Goal: Task Accomplishment & Management: Manage account settings

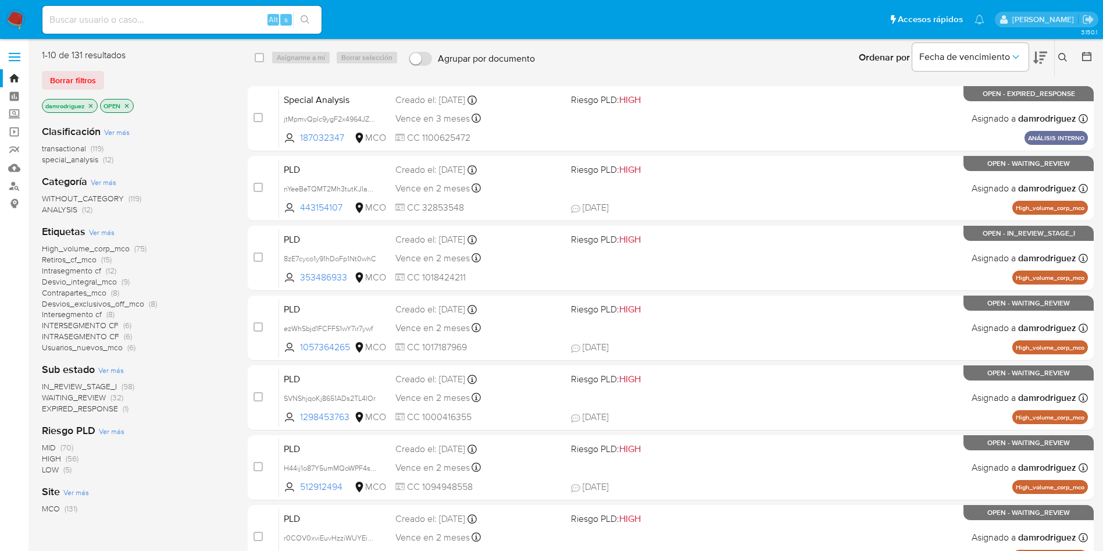
click at [83, 398] on span "WAITING_REVIEW" at bounding box center [74, 397] width 64 height 12
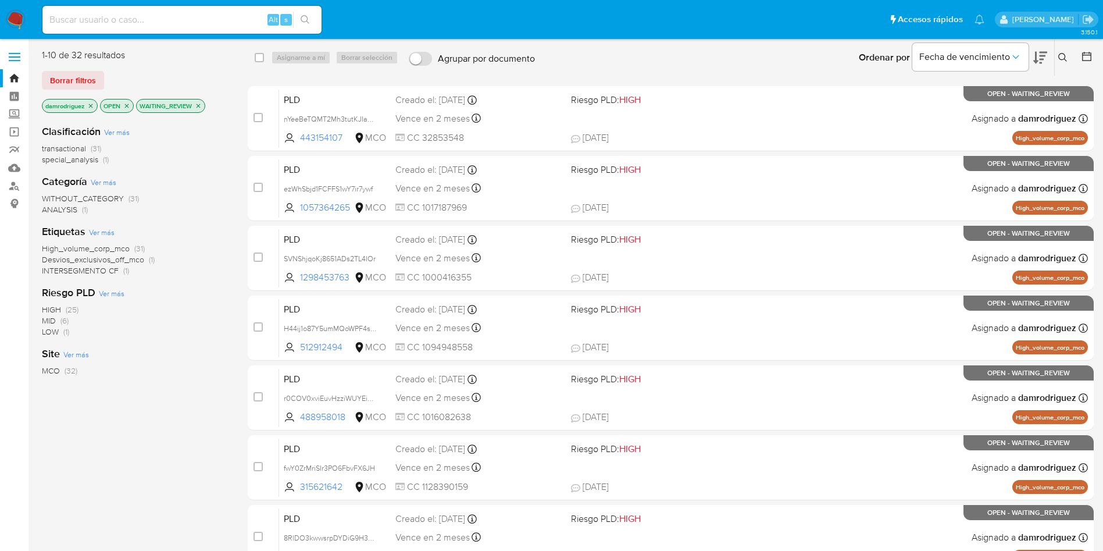
click at [1040, 59] on icon at bounding box center [1040, 58] width 14 height 12
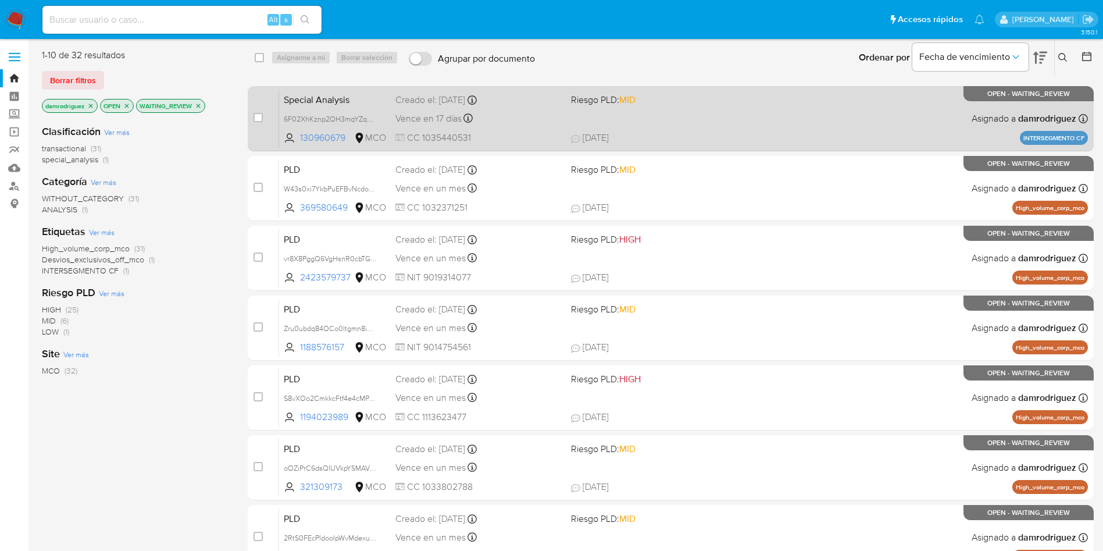
click at [422, 119] on span "Vence en 17 días" at bounding box center [428, 118] width 66 height 13
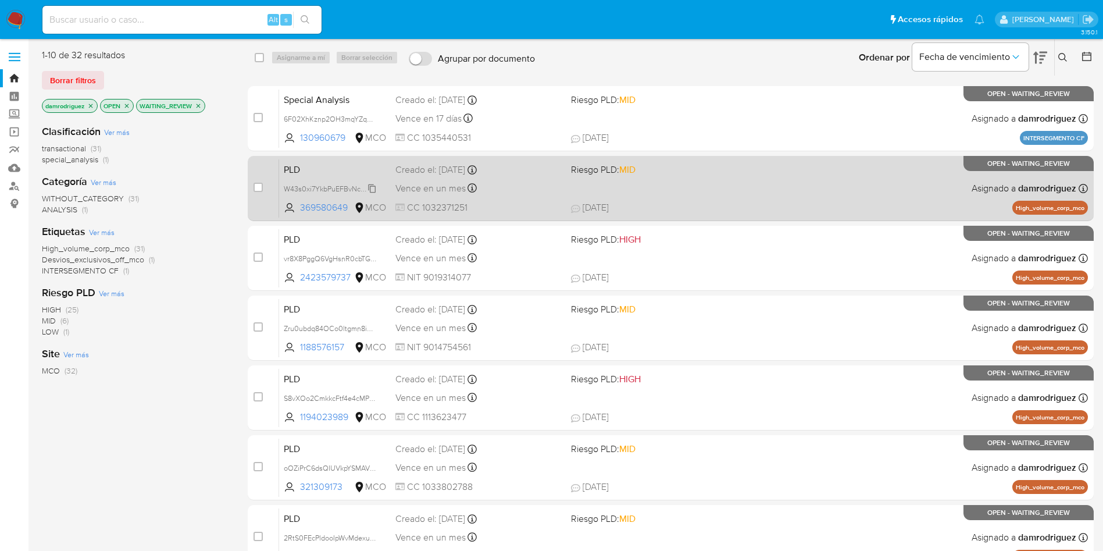
click at [318, 188] on span "W43s0xi7YkbPuEFBvNcdo5My" at bounding box center [333, 187] width 98 height 13
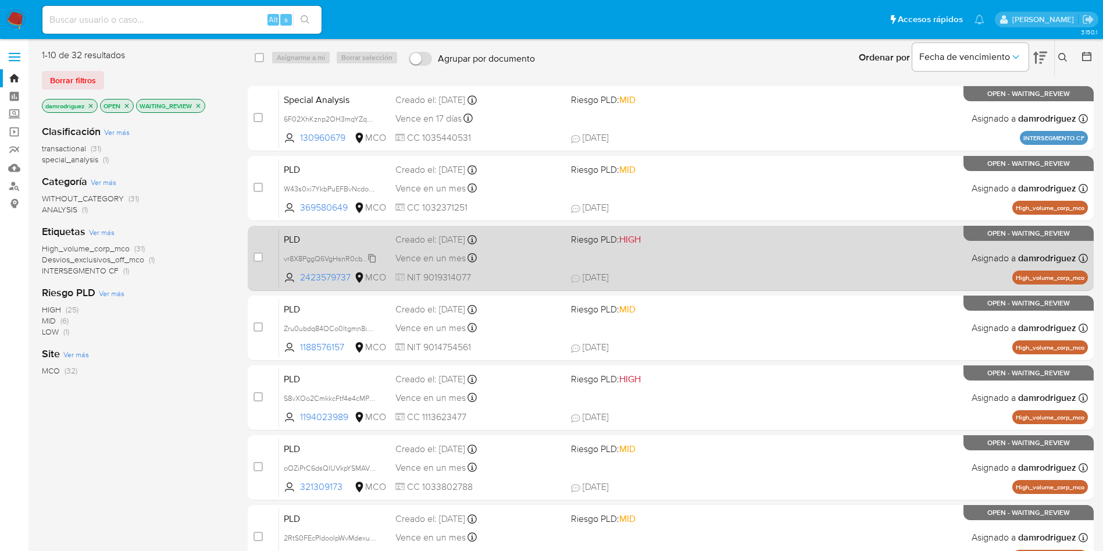
click at [332, 255] on span "vr8X8PggQ6VgHsnR0cbTGDHt" at bounding box center [333, 257] width 99 height 13
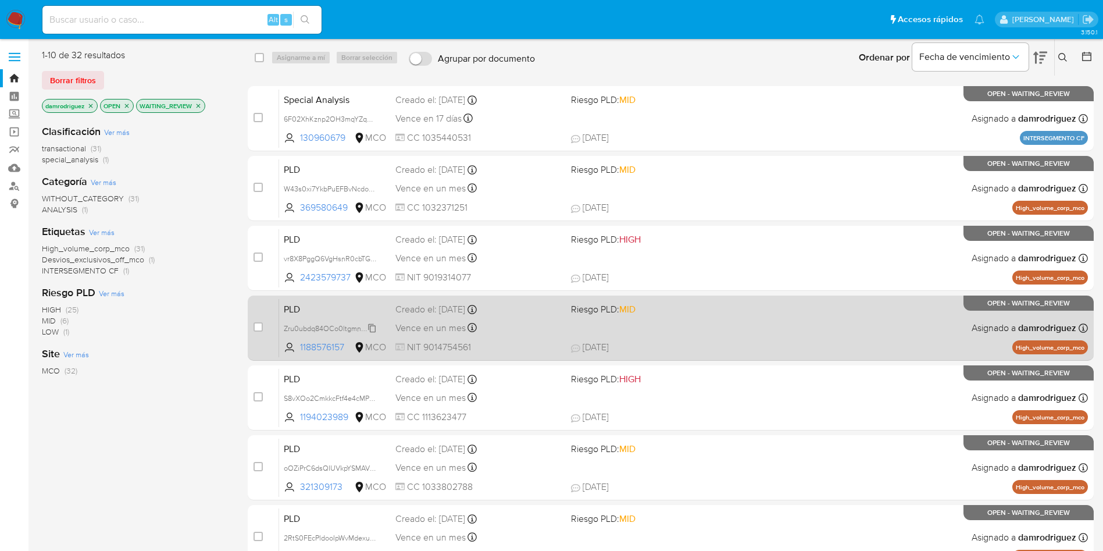
click at [332, 325] on span "Zru0ubdq84OCo0ltgmn8iNxT" at bounding box center [331, 327] width 95 height 13
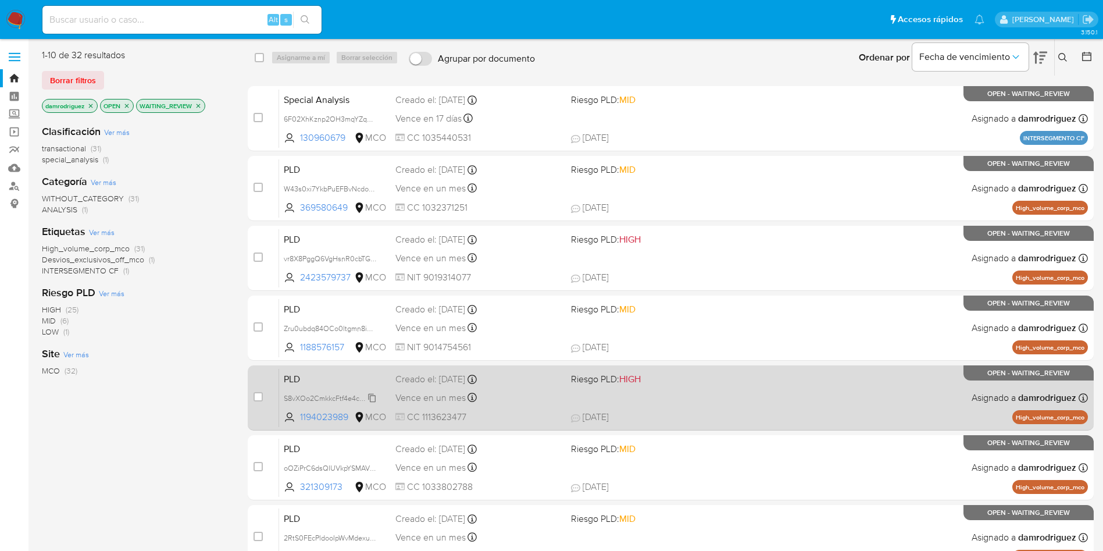
click at [351, 395] on span "S8vXOo2CmkkcFtf4e4cMP56B" at bounding box center [333, 397] width 98 height 13
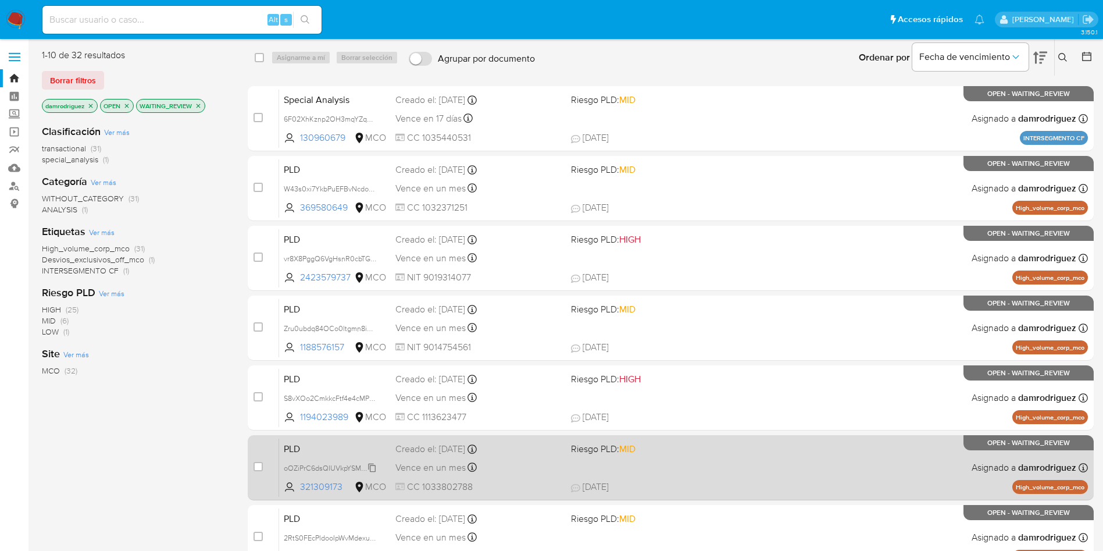
click at [333, 465] on span "oOZiPrC6dsQIUVkpYSMAV2VM" at bounding box center [334, 467] width 101 height 13
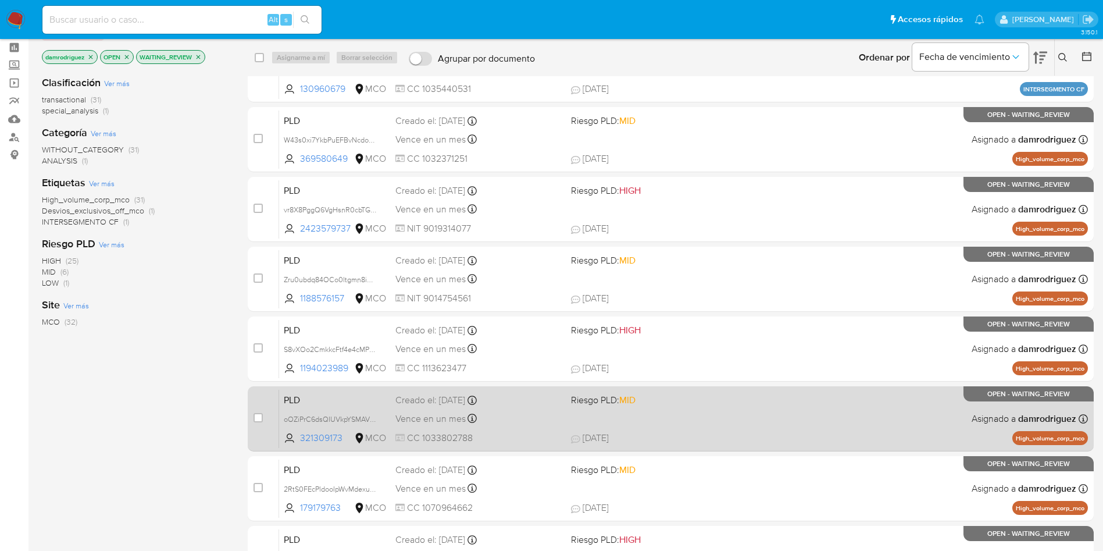
scroll to position [87, 0]
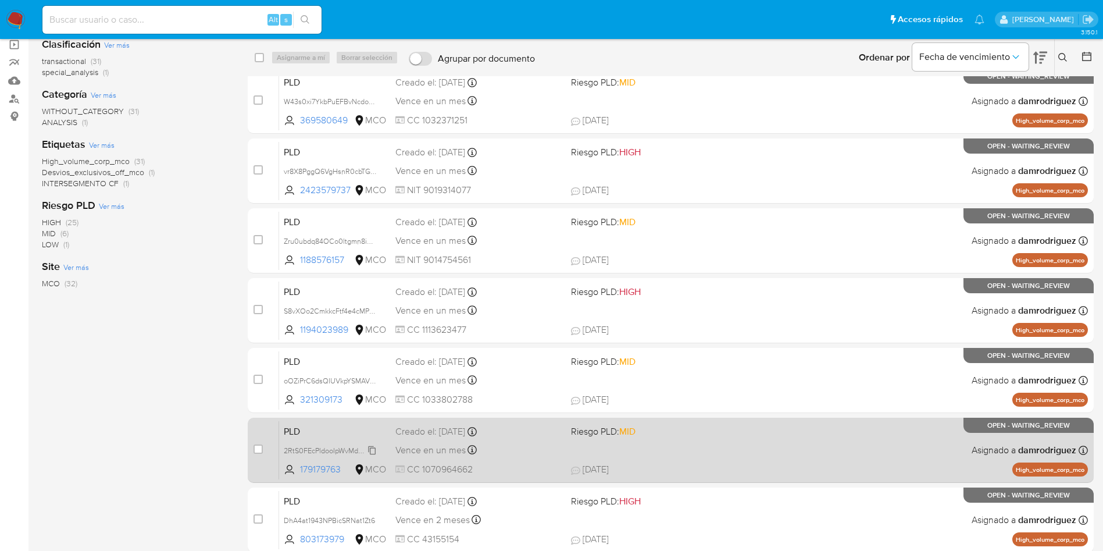
click at [311, 454] on span "2RtS0FEcPldooIpWvMdexuF2" at bounding box center [331, 449] width 94 height 13
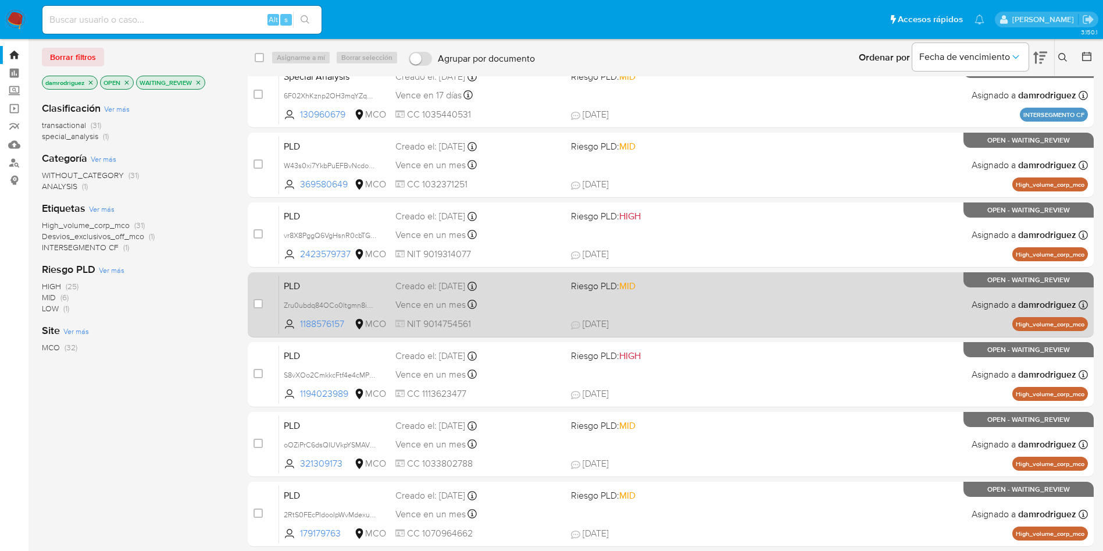
scroll to position [0, 0]
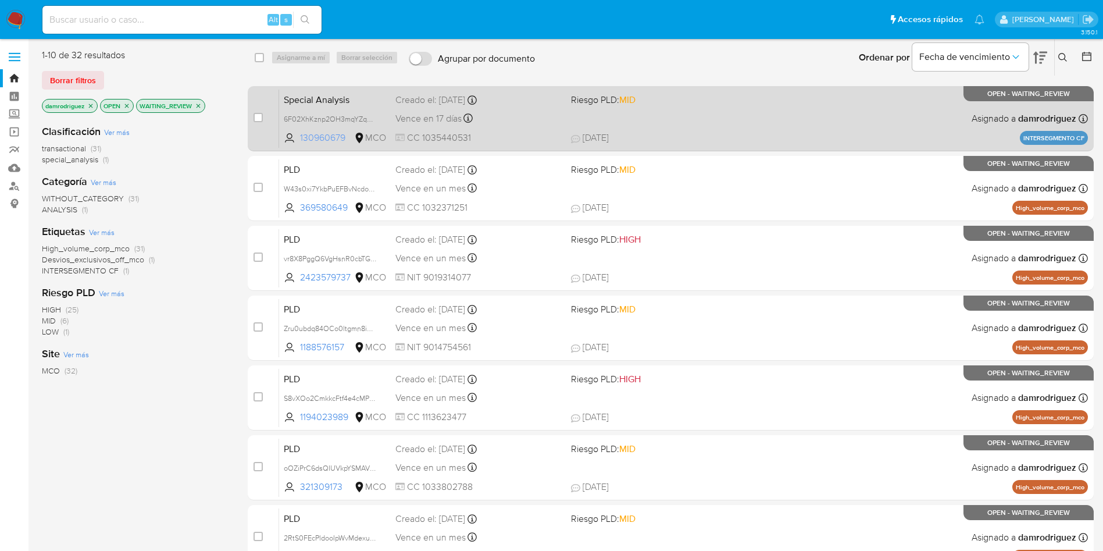
drag, startPoint x: 351, startPoint y: 137, endPoint x: 295, endPoint y: 142, distance: 56.6
click at [295, 142] on span "130960679 MCO" at bounding box center [335, 137] width 102 height 13
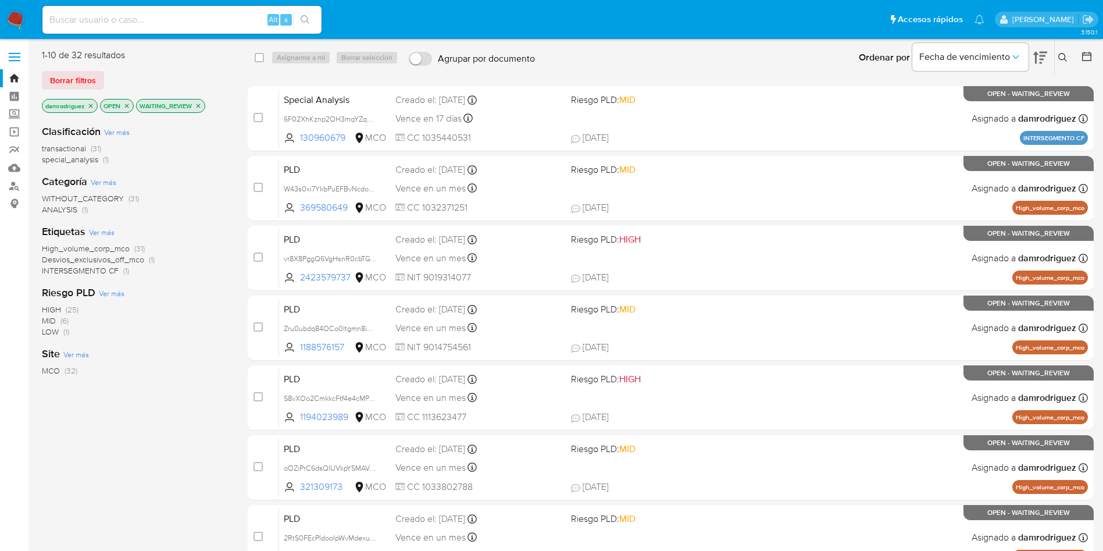
drag, startPoint x: 352, startPoint y: 210, endPoint x: 181, endPoint y: 129, distance: 188.8
click at [182, 129] on div "1-10 de 32 resultados Borrar filtros damrodriguez OPEN WAITING_REVIEW Clasifica…" at bounding box center [568, 435] width 1052 height 772
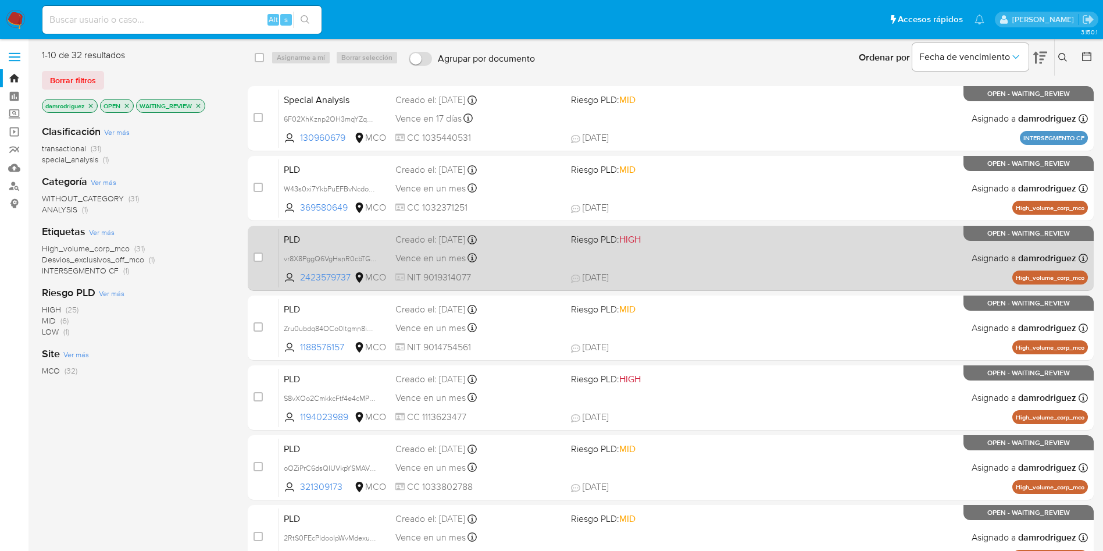
drag, startPoint x: 354, startPoint y: 277, endPoint x: 269, endPoint y: 250, distance: 89.2
click at [270, 251] on div "case-item-checkbox No es posible asignar el caso PLD vr8X8PggQ6VgHsnR0cbTGDHt 2…" at bounding box center [671, 258] width 846 height 65
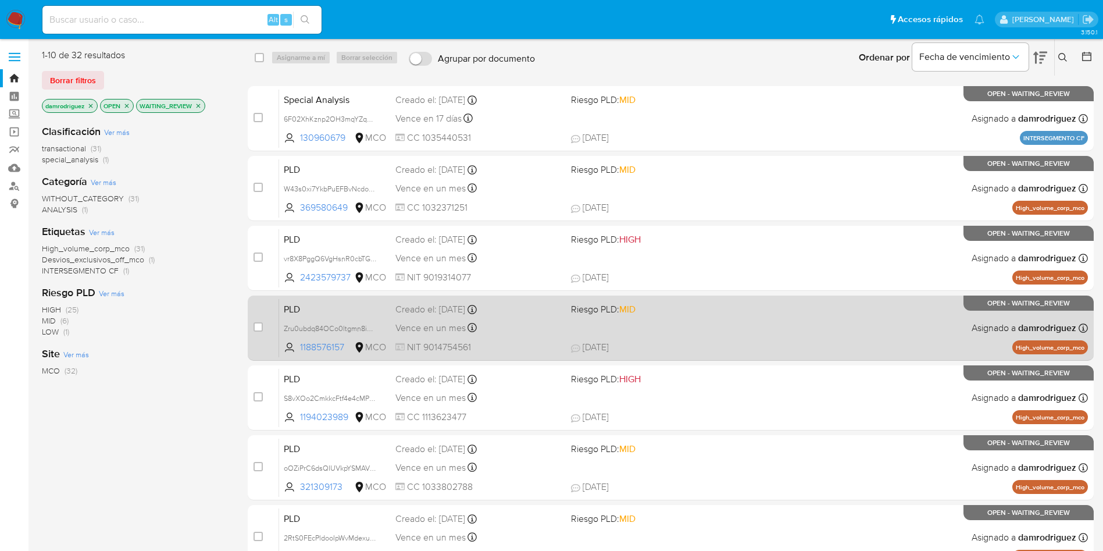
drag, startPoint x: 349, startPoint y: 348, endPoint x: 283, endPoint y: 320, distance: 71.9
click at [283, 321] on div "PLD Zru0ubdq84OCo0ltgmn8iNxT 1188576157 MCO Riesgo PLD: MID Creado el: 12/06/20…" at bounding box center [683, 327] width 809 height 59
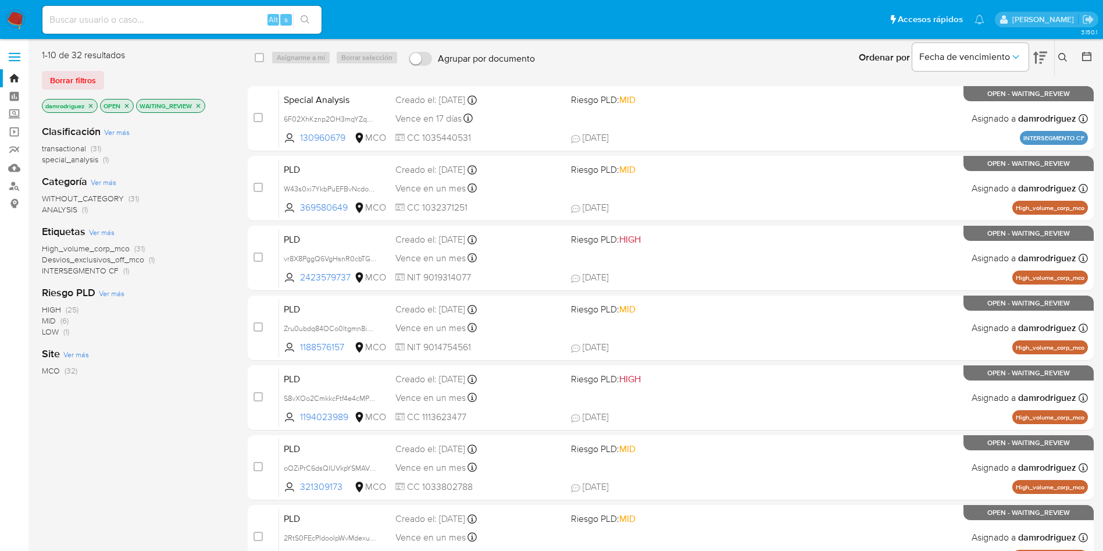
drag, startPoint x: 354, startPoint y: 419, endPoint x: 245, endPoint y: 369, distance: 119.7
click at [243, 380] on div "1-10 de 32 resultados Borrar filtros damrodriguez OPEN WAITING_REVIEW Clasifica…" at bounding box center [568, 435] width 1052 height 772
drag, startPoint x: 348, startPoint y: 487, endPoint x: 220, endPoint y: 448, distance: 134.5
click at [220, 448] on div "1-10 de 32 resultados Borrar filtros damrodriguez OPEN WAITING_REVIEW Clasifica…" at bounding box center [568, 435] width 1052 height 772
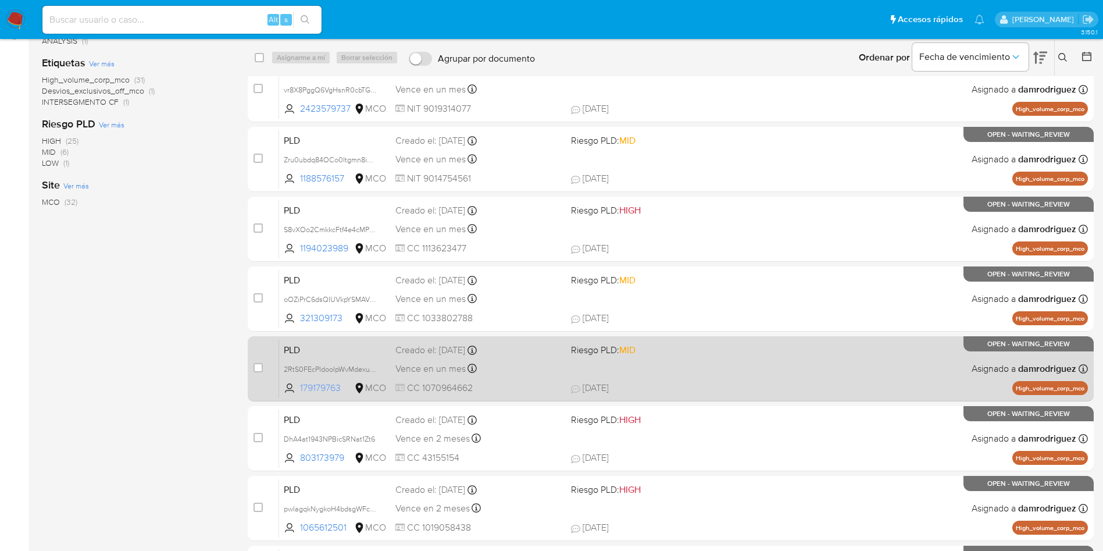
scroll to position [174, 0]
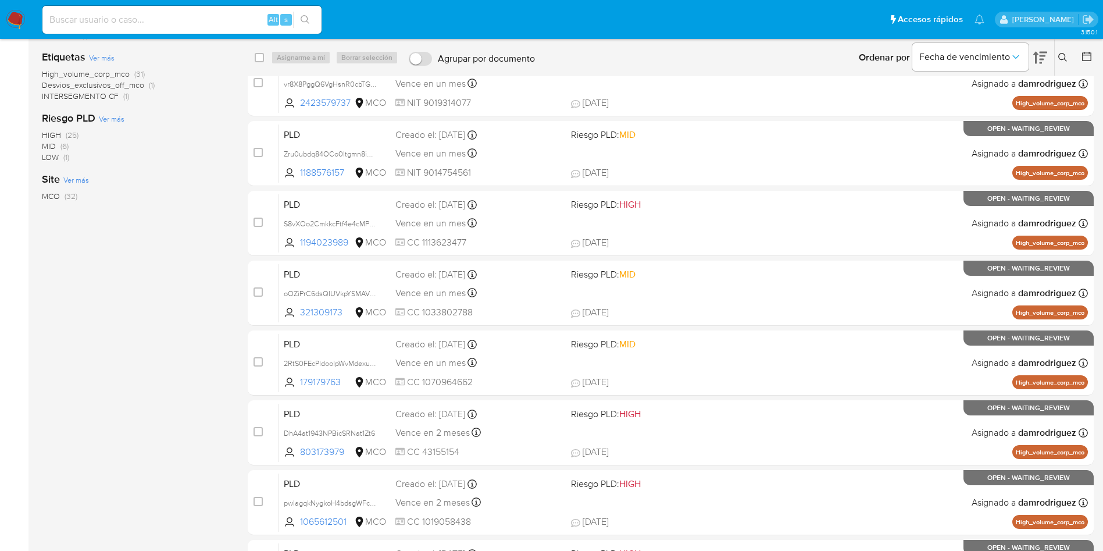
drag, startPoint x: 347, startPoint y: 378, endPoint x: 201, endPoint y: 331, distance: 152.6
click at [206, 331] on div "1-10 de 32 resultados Borrar filtros damrodriguez OPEN WAITING_REVIEW Clasifica…" at bounding box center [568, 260] width 1052 height 772
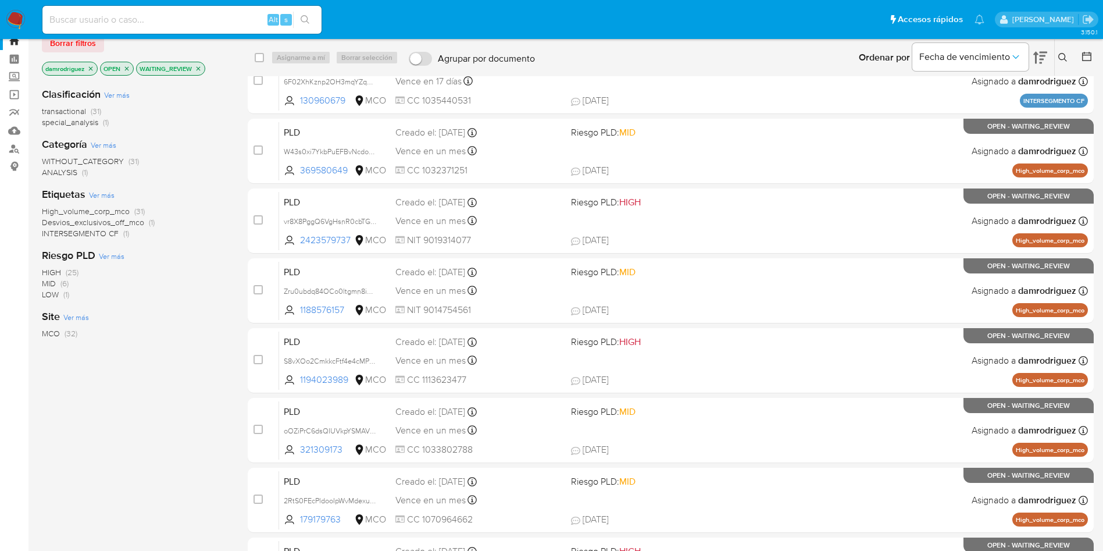
scroll to position [0, 0]
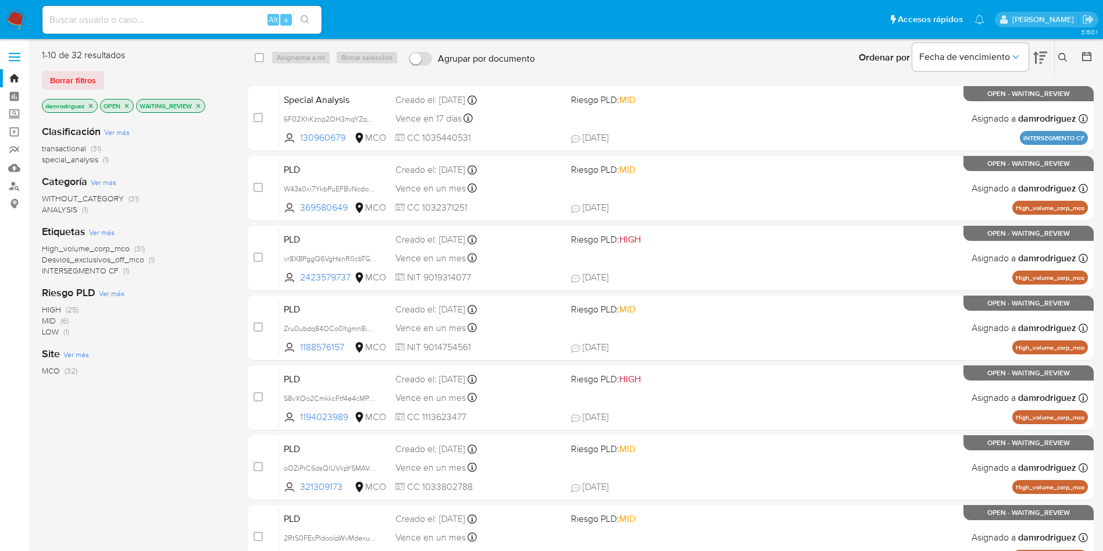
click at [179, 202] on div "WITHOUT_CATEGORY (31) ANALYSIS (1)" at bounding box center [135, 204] width 187 height 22
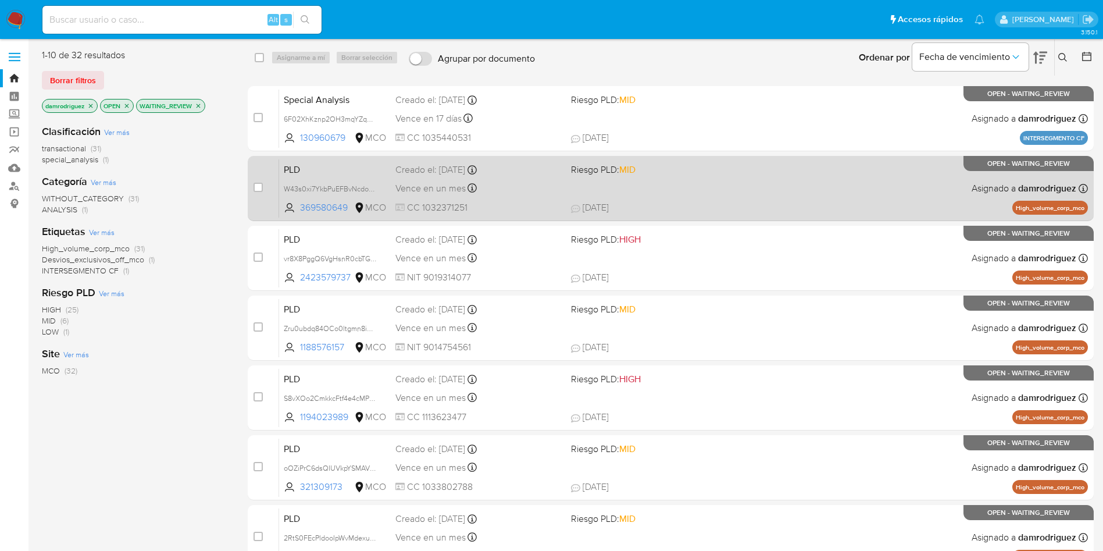
click at [309, 161] on span "PLD" at bounding box center [335, 168] width 102 height 15
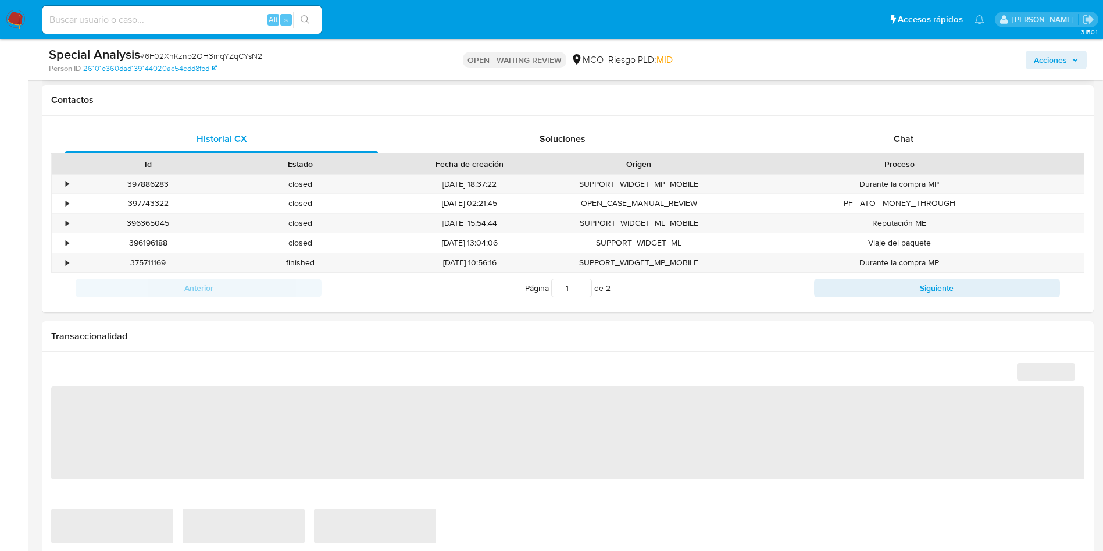
select select "10"
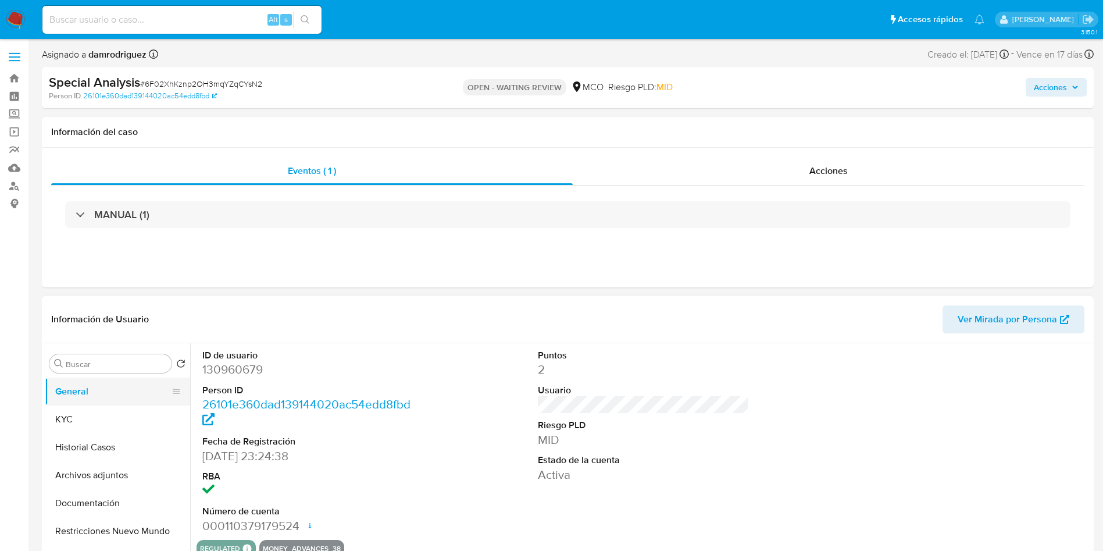
click at [129, 403] on button "General" at bounding box center [113, 391] width 136 height 28
drag, startPoint x: 58, startPoint y: 419, endPoint x: 24, endPoint y: 415, distance: 33.3
click at [58, 419] on button "KYC" at bounding box center [117, 419] width 145 height 28
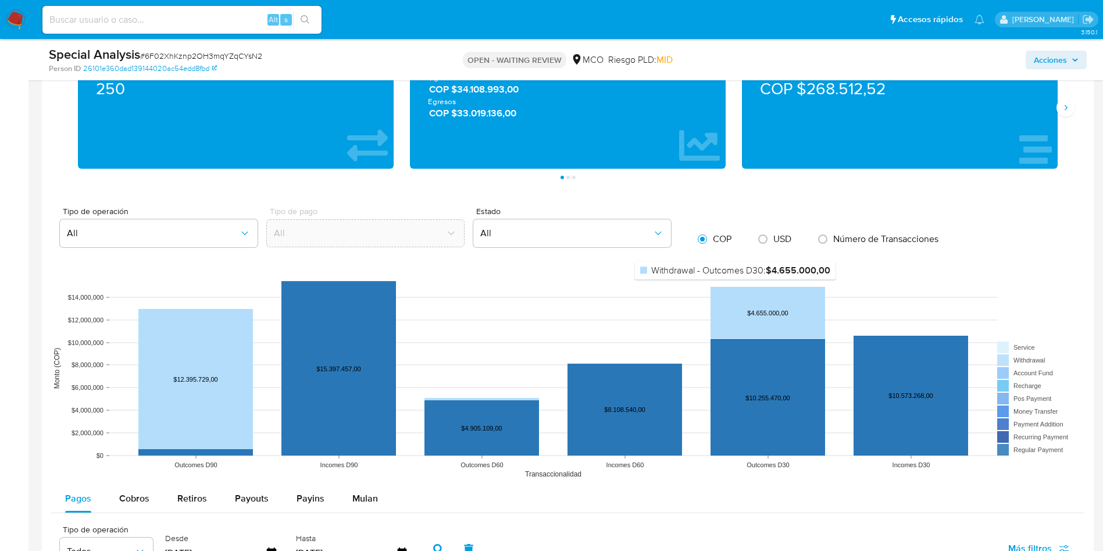
scroll to position [436, 0]
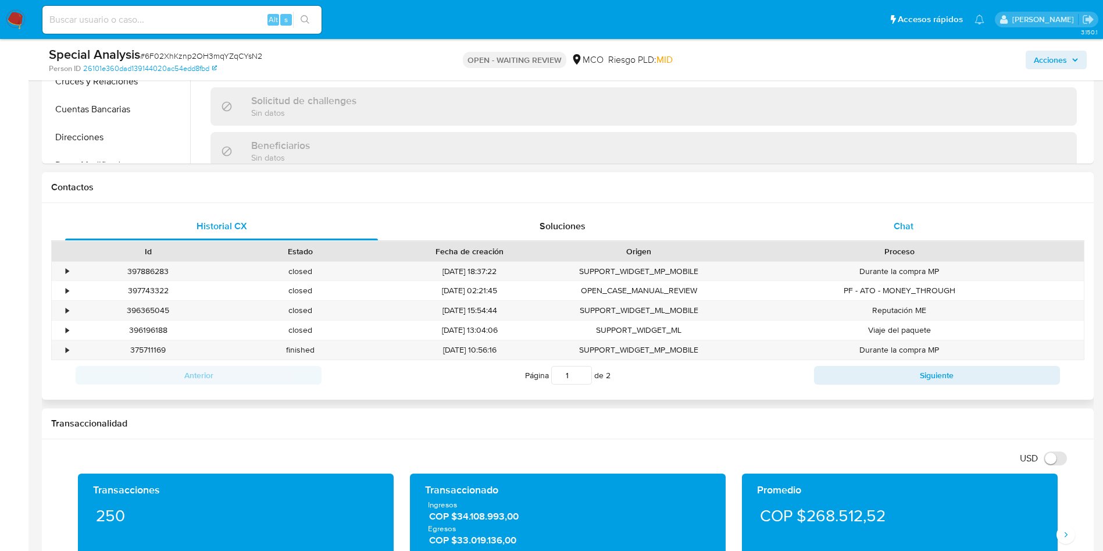
click at [897, 225] on span "Chat" at bounding box center [904, 225] width 20 height 13
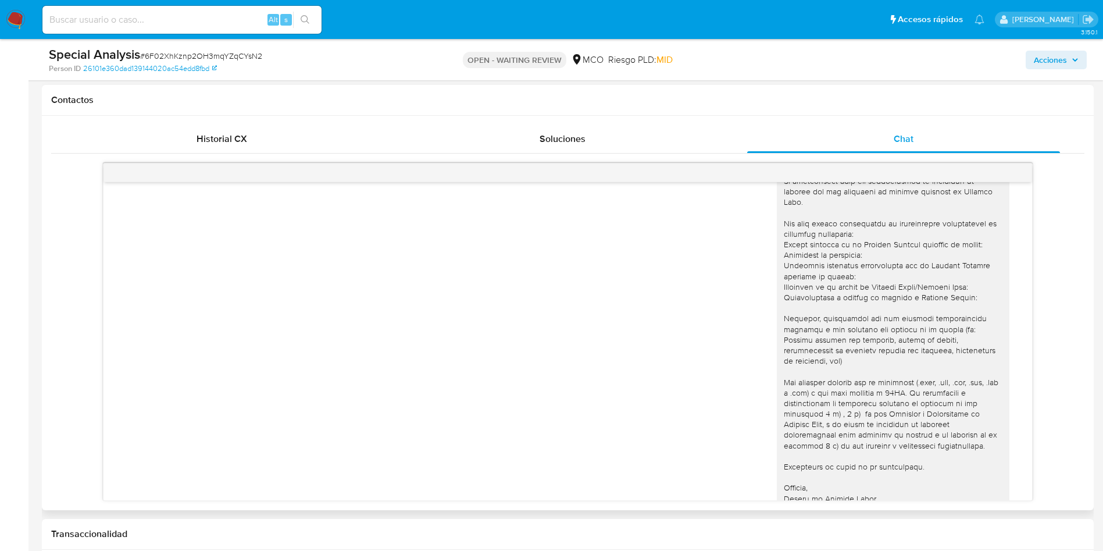
scroll to position [0, 0]
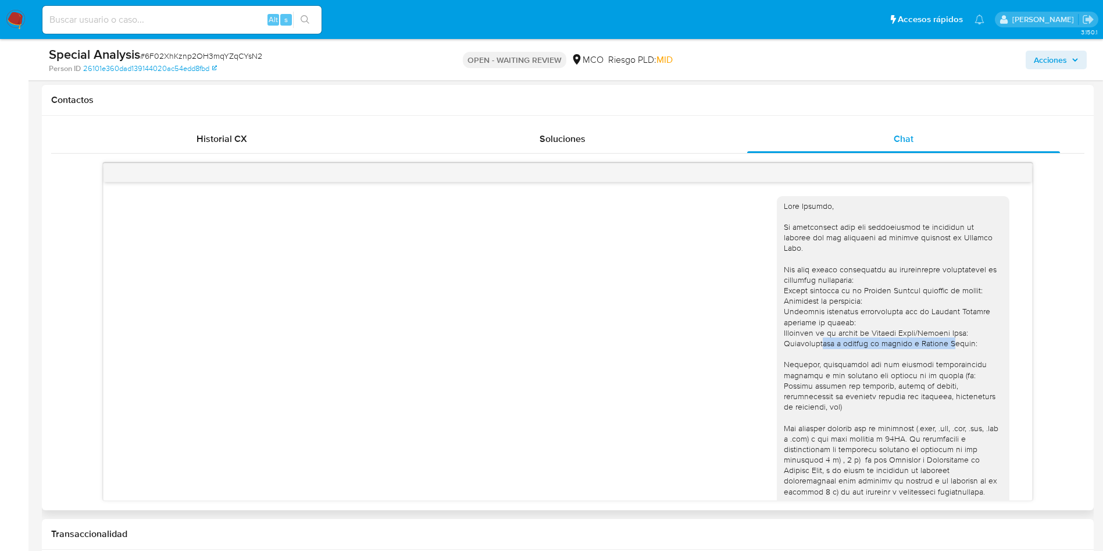
drag, startPoint x: 816, startPoint y: 345, endPoint x: 954, endPoint y: 343, distance: 137.3
click at [953, 343] on div at bounding box center [893, 375] width 219 height 349
click at [504, 347] on div "[DATE] 19:36:22" at bounding box center [568, 379] width 900 height 383
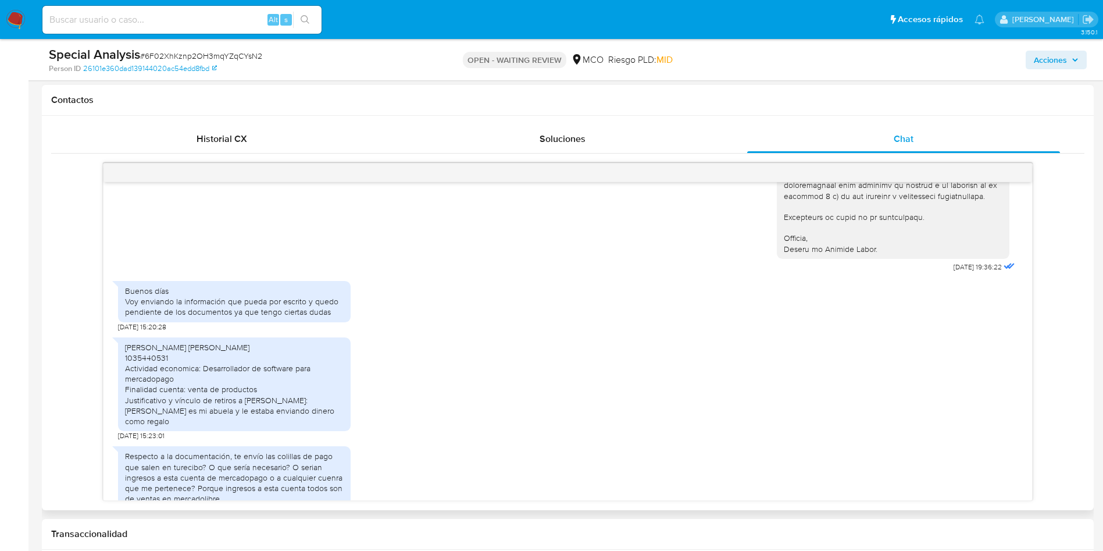
scroll to position [298, 0]
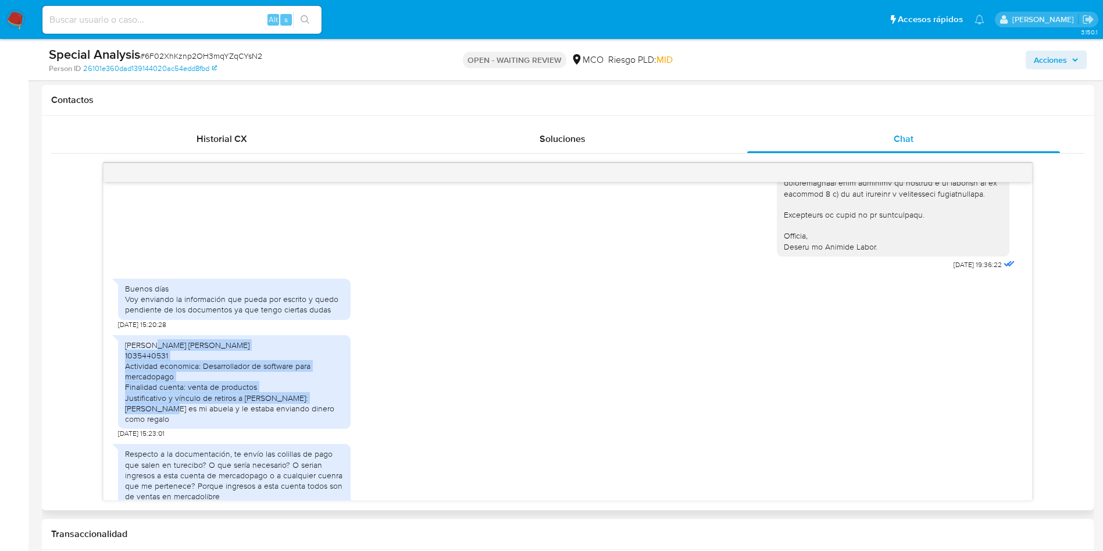
drag, startPoint x: 149, startPoint y: 331, endPoint x: 313, endPoint y: 385, distance: 173.2
click at [315, 385] on div "[PERSON_NAME] [PERSON_NAME] 1035440531 Actividad economica: Desarrollador de so…" at bounding box center [234, 382] width 219 height 85
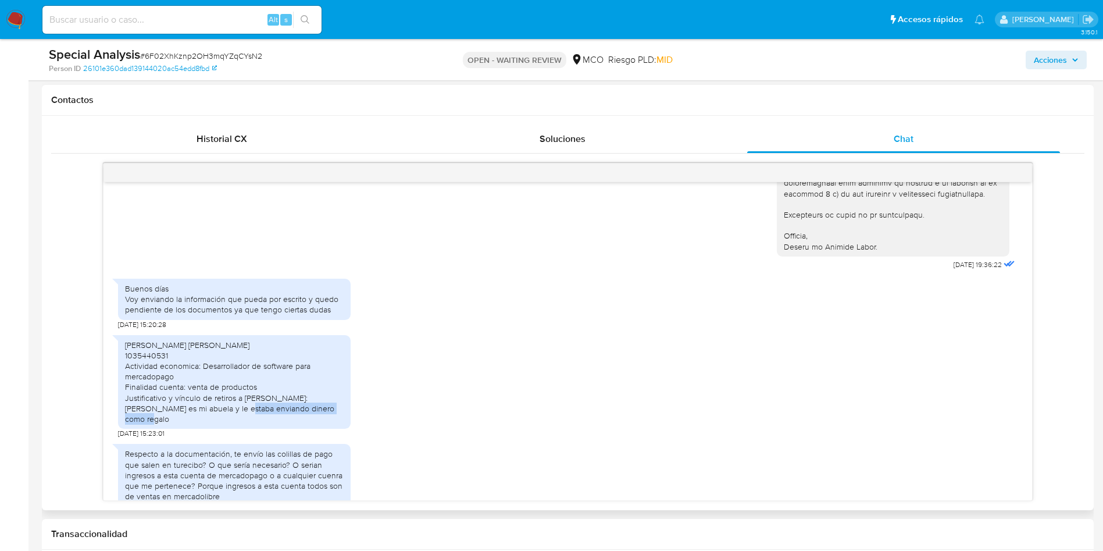
drag, startPoint x: 184, startPoint y: 401, endPoint x: 308, endPoint y: 397, distance: 123.9
click at [308, 397] on div "William Alberto Estrada Escobar 1035440531 Actividad economica: Desarrollador d…" at bounding box center [234, 382] width 219 height 85
drag, startPoint x: 194, startPoint y: 434, endPoint x: 341, endPoint y: 459, distance: 148.7
click at [340, 459] on div "Respecto a la documentación, te envío las colillas de pago que salen en turecib…" at bounding box center [234, 474] width 219 height 53
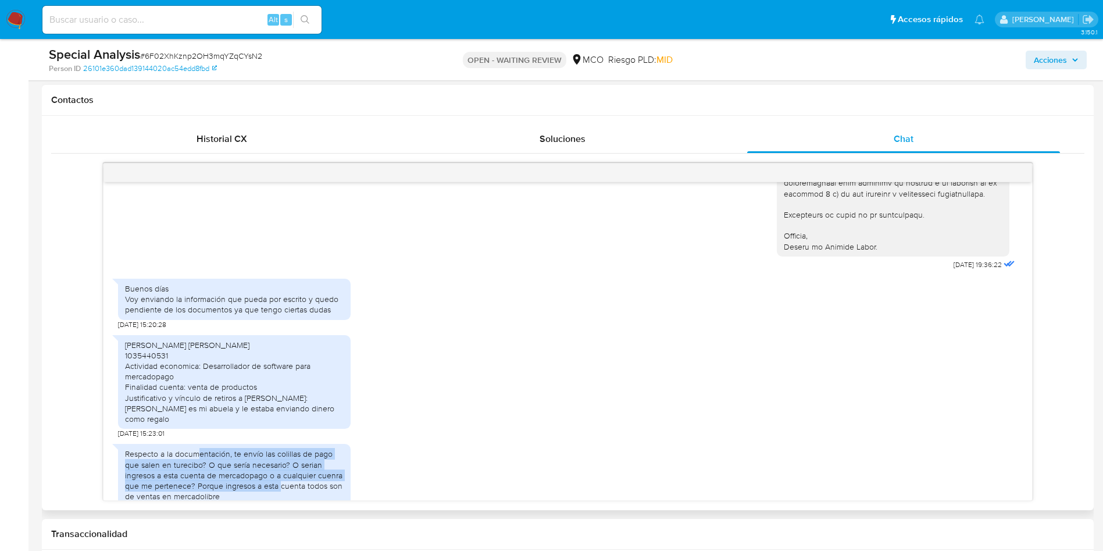
drag, startPoint x: 198, startPoint y: 422, endPoint x: 261, endPoint y: 452, distance: 69.2
click at [287, 465] on div "Respecto a la documentación, te envío las colillas de pago que salen en turecib…" at bounding box center [234, 476] width 233 height 77
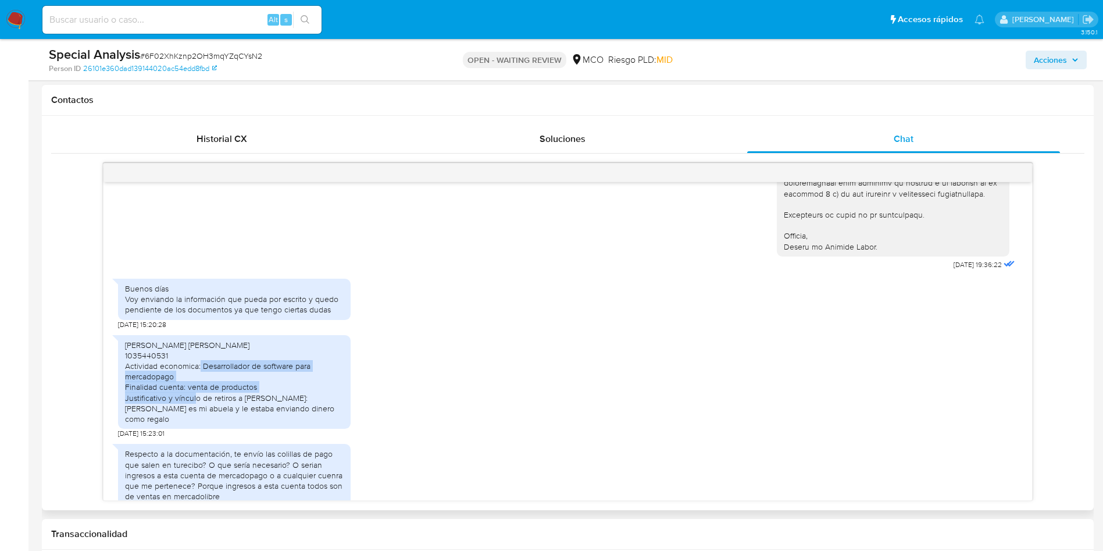
drag, startPoint x: 181, startPoint y: 387, endPoint x: 199, endPoint y: 340, distance: 50.4
click at [196, 344] on div "William Alberto Estrada Escobar 1035440531 Actividad economica: Desarrollador d…" at bounding box center [234, 382] width 219 height 85
drag, startPoint x: 234, startPoint y: 302, endPoint x: 282, endPoint y: 302, distance: 47.7
click at [236, 301] on div "Buenos días Voy enviando la información que pueda por escrito y quedo pendiente…" at bounding box center [234, 299] width 219 height 32
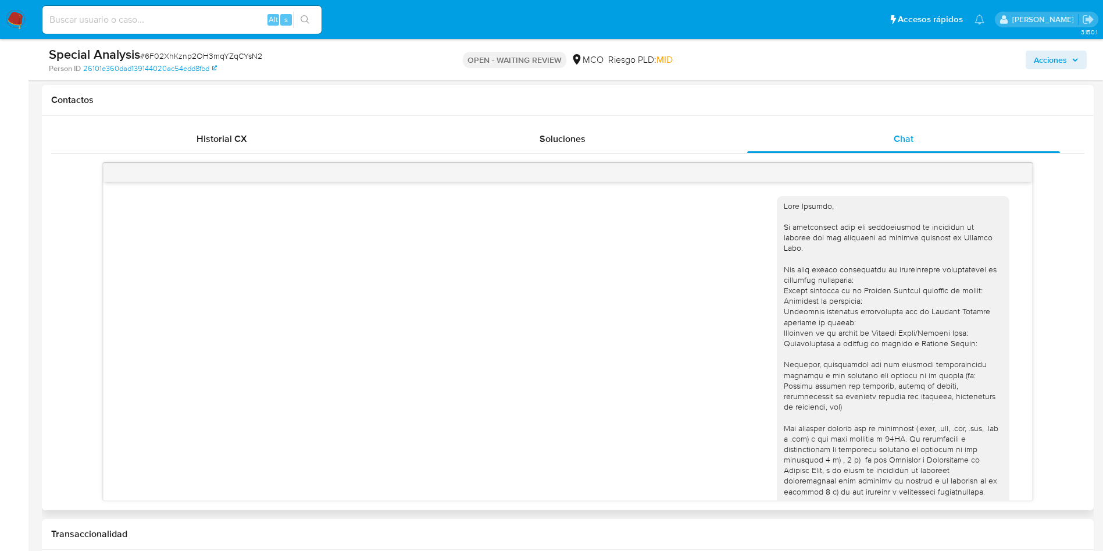
scroll to position [262, 0]
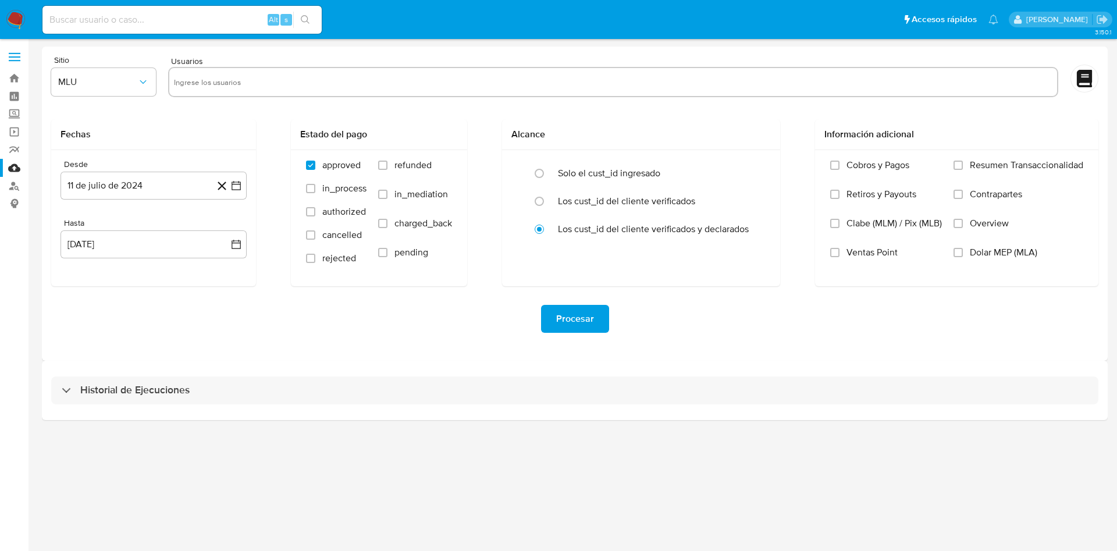
click at [265, 82] on input "text" at bounding box center [613, 82] width 878 height 19
paste input "369580649"
type input "369580649"
paste input "2423579737"
type input "2423579737"
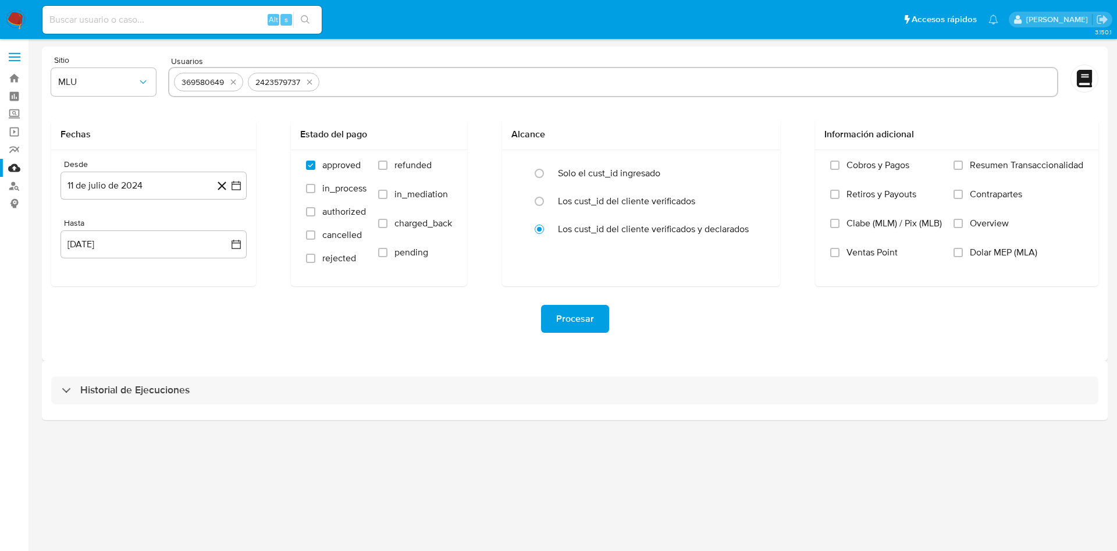
paste input "1188576157"
type input "1188576157"
paste input "1194023989"
type input "1194023989"
paste input "321309173"
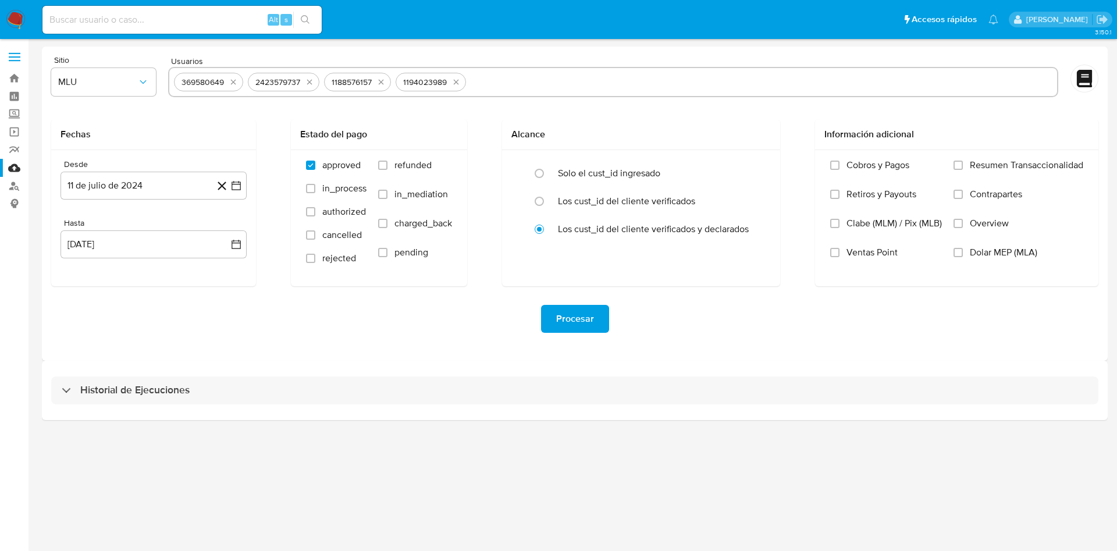
type input "321309173"
paste input "179179763"
type input "179179763"
click at [420, 165] on span "refunded" at bounding box center [412, 165] width 37 height 12
click at [387, 165] on input "refunded" at bounding box center [382, 164] width 9 height 9
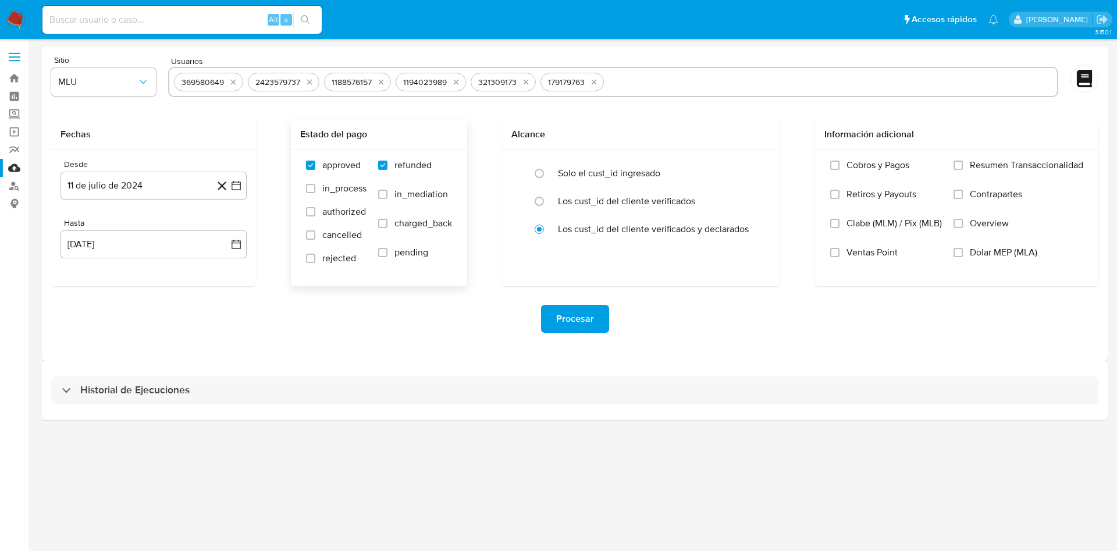
checkbox input "true"
click at [409, 226] on span "charged_back" at bounding box center [423, 223] width 58 height 12
click at [387, 226] on input "charged_back" at bounding box center [382, 223] width 9 height 9
checkbox input "true"
click at [322, 262] on span "rejected" at bounding box center [339, 258] width 34 height 12
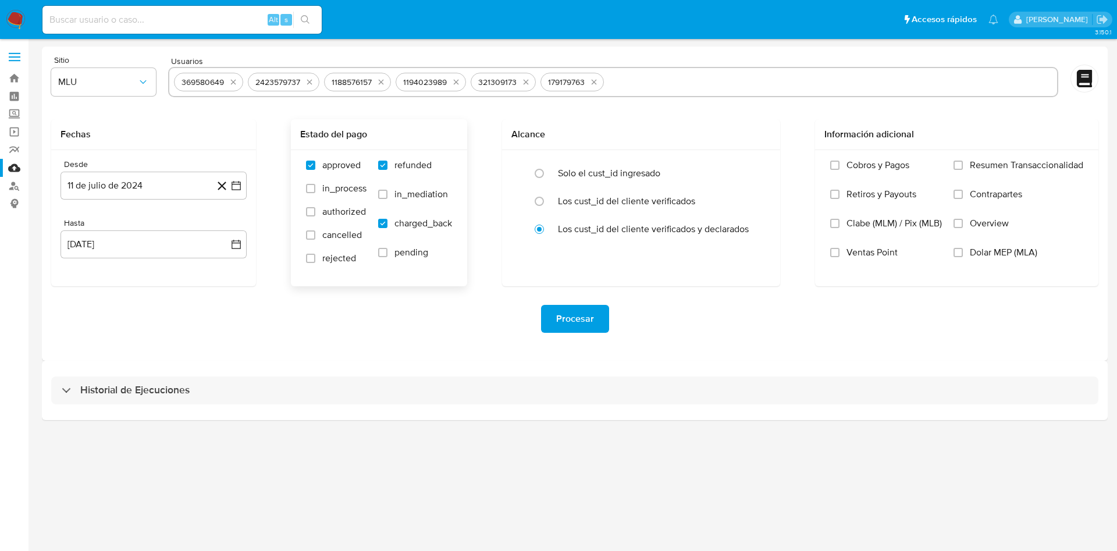
click at [315, 262] on input "rejected" at bounding box center [310, 258] width 9 height 9
checkbox input "true"
click at [69, 58] on span "Sitio" at bounding box center [106, 60] width 105 height 8
click at [81, 81] on span "MLU" at bounding box center [97, 82] width 79 height 12
click at [95, 170] on div "MCO" at bounding box center [100, 169] width 84 height 28
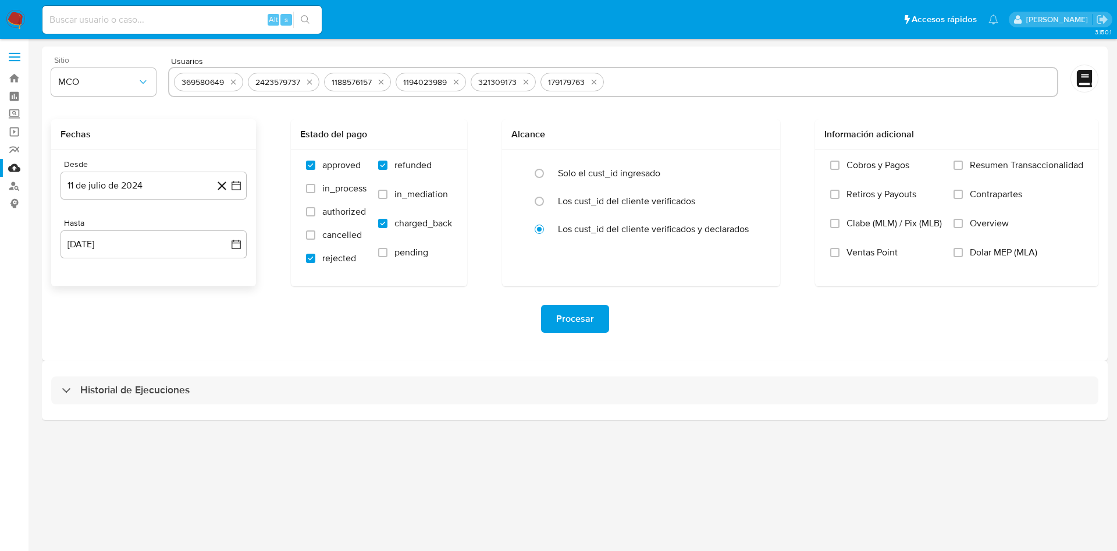
click at [166, 201] on div "Desde 11 de julio de 2024 11-07-2024 Hasta 11 de agosto de 2025 11-08-2025" at bounding box center [153, 218] width 205 height 136
click at [163, 191] on button "11 de julio de 2024" at bounding box center [153, 186] width 186 height 28
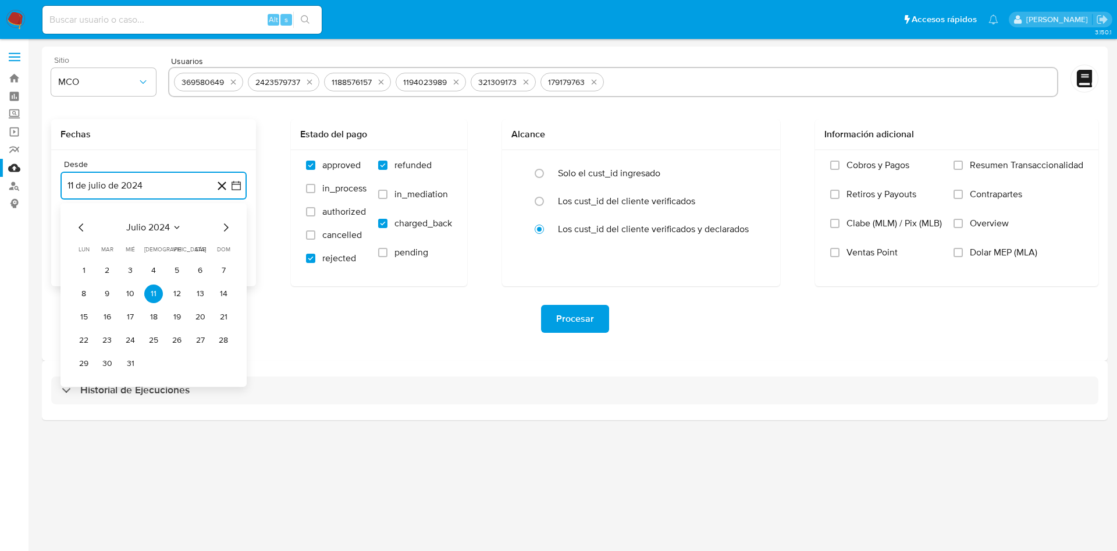
click at [226, 228] on icon "Mes siguiente" at bounding box center [226, 227] width 14 height 14
click at [224, 294] on button "11" at bounding box center [223, 293] width 19 height 19
click at [582, 319] on span "Procesar" at bounding box center [575, 319] width 38 height 26
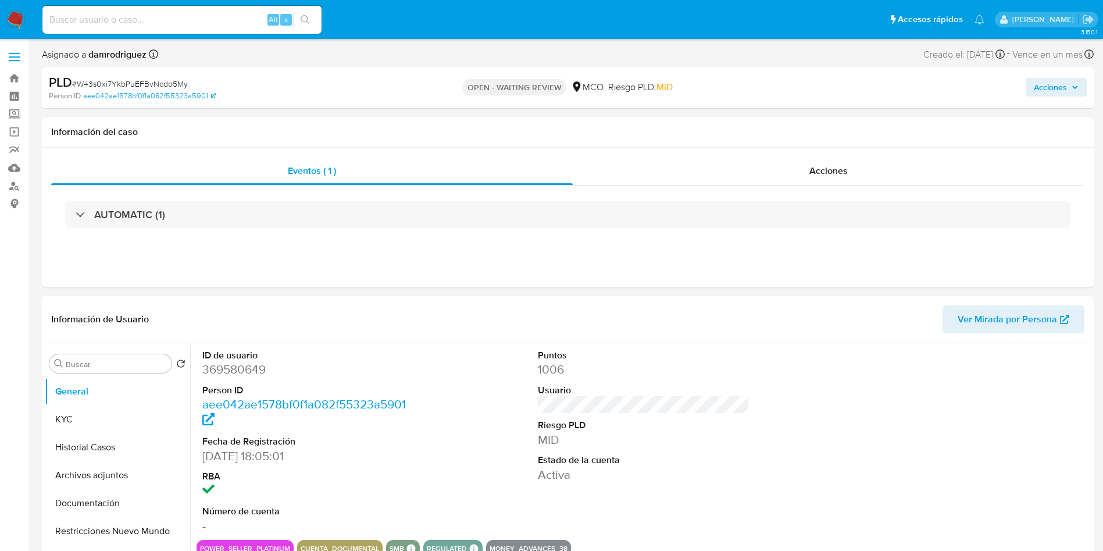
select select "10"
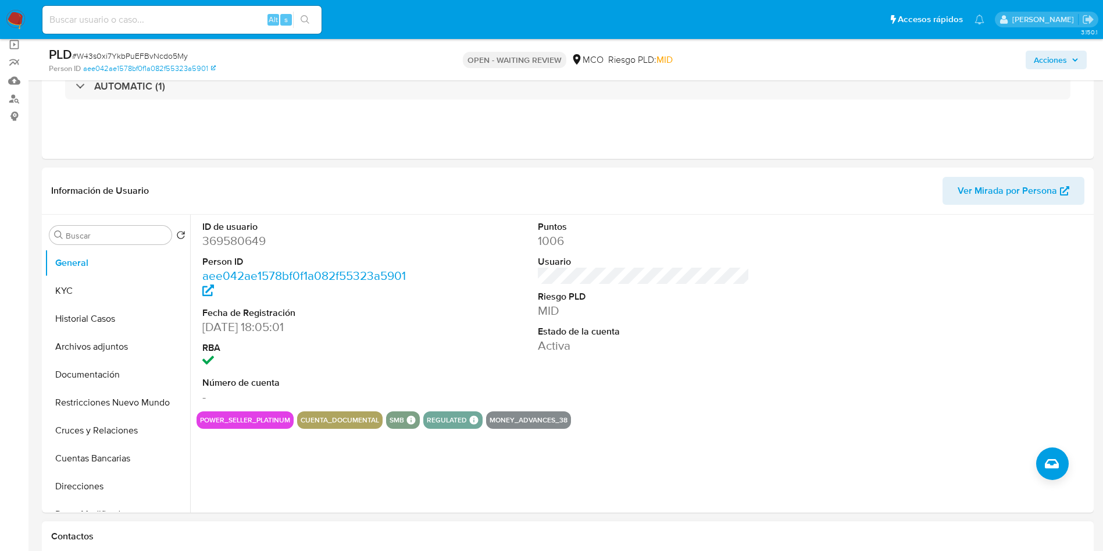
scroll to position [436, 0]
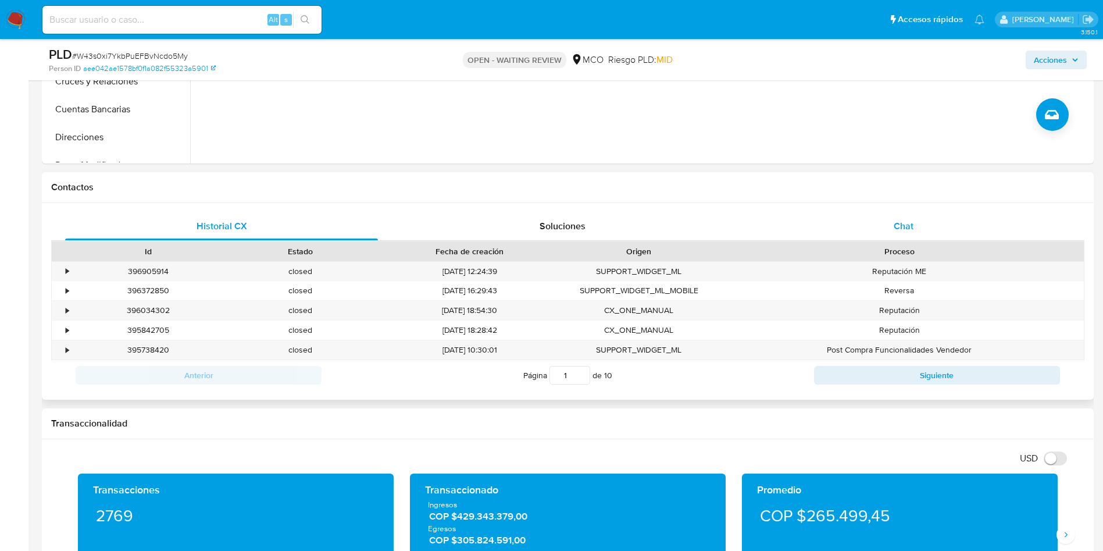
click at [855, 225] on div "Chat" at bounding box center [903, 226] width 313 height 28
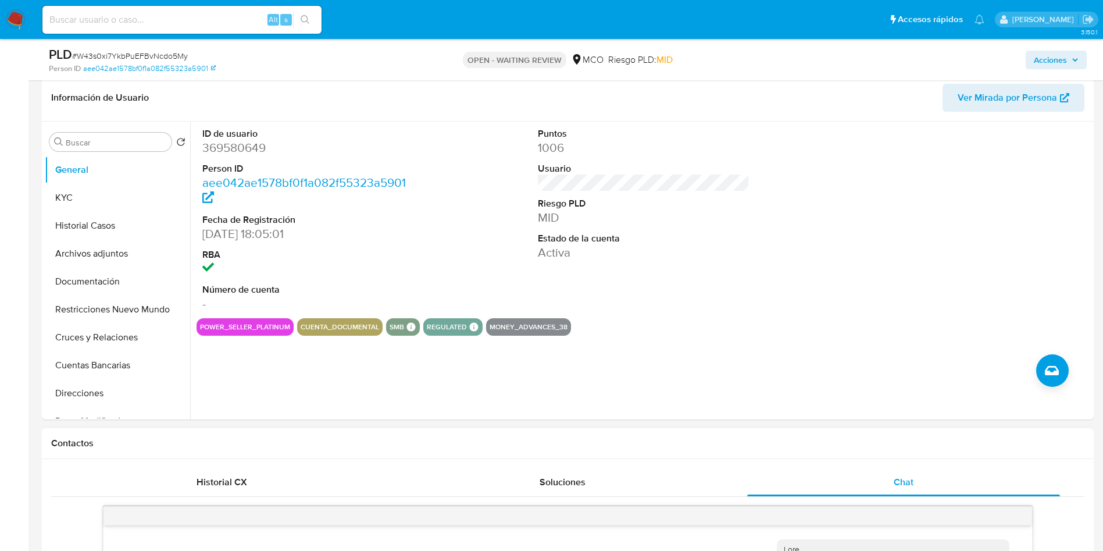
scroll to position [174, 0]
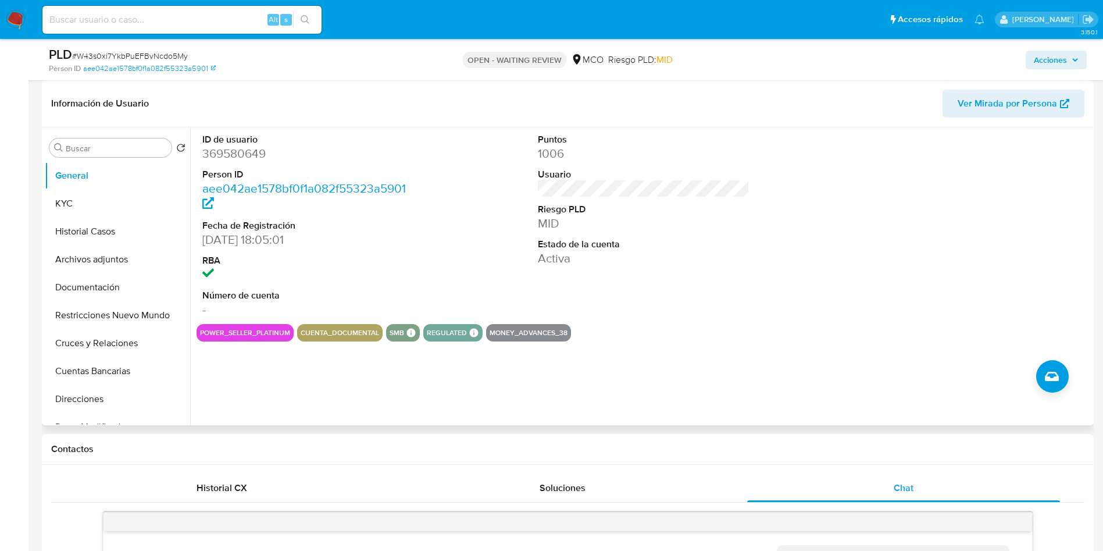
click at [241, 156] on dd "369580649" at bounding box center [308, 153] width 212 height 16
copy dd "369580649"
click at [254, 154] on dd "369580649" at bounding box center [308, 153] width 212 height 16
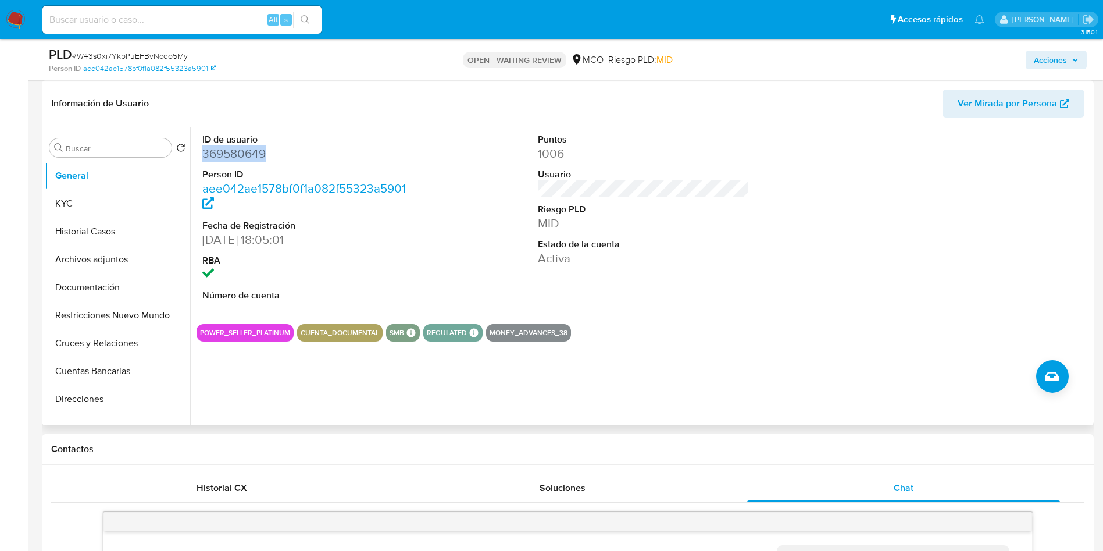
click at [252, 147] on dd "369580649" at bounding box center [308, 153] width 212 height 16
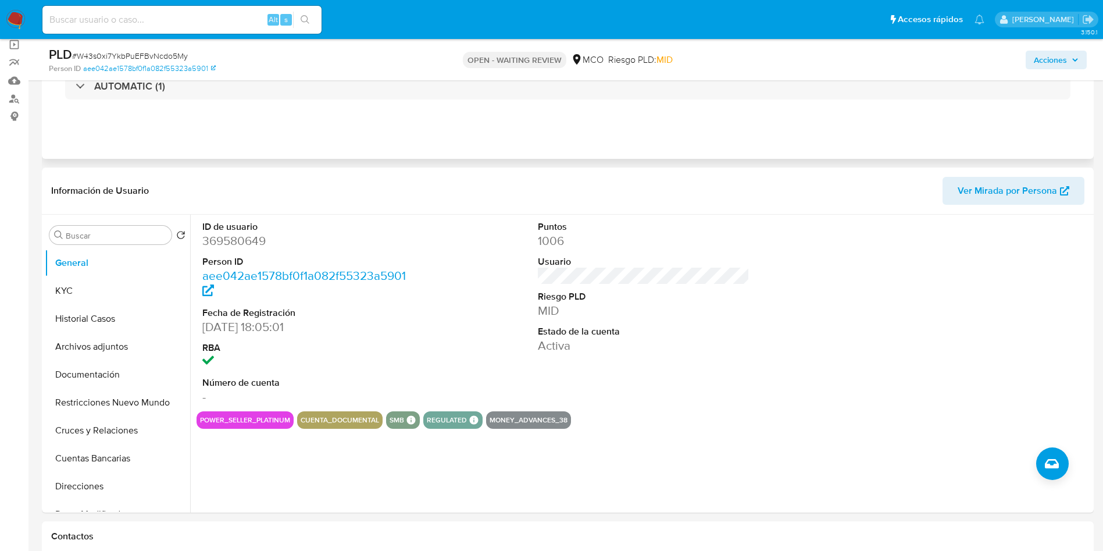
click at [94, 100] on div "AUTOMATIC (1)" at bounding box center [567, 86] width 1033 height 58
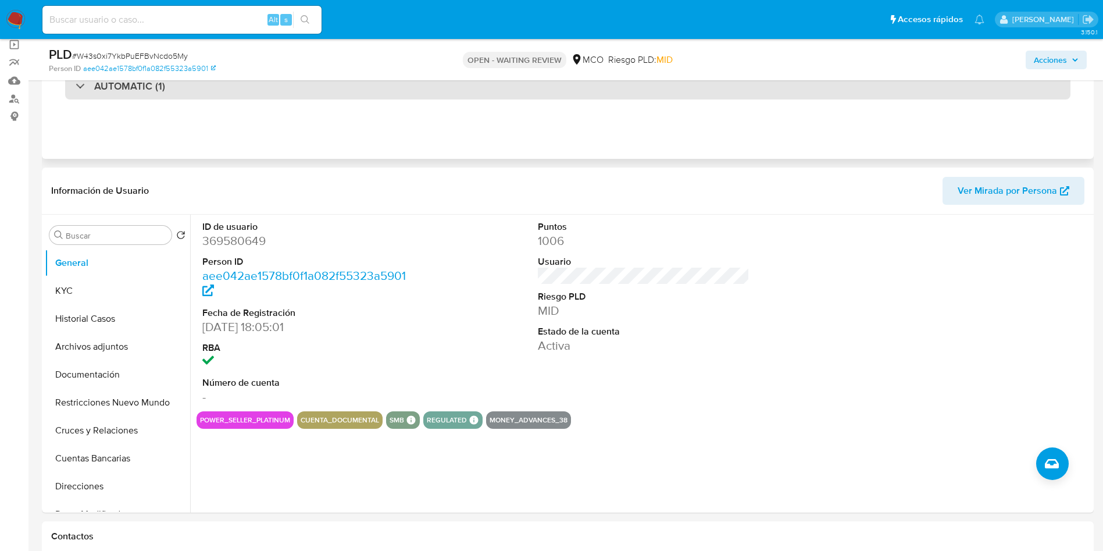
click at [101, 92] on h3 "AUTOMATIC (1)" at bounding box center [129, 86] width 71 height 13
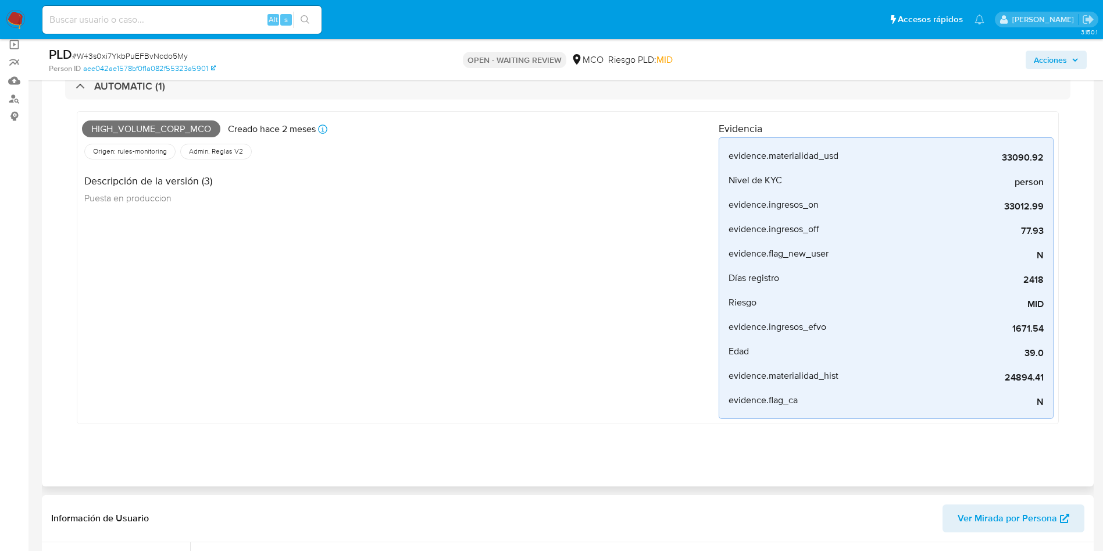
click at [131, 122] on span "High_volume_corp_mco" at bounding box center [151, 128] width 138 height 17
copy span "High_volume_corp_mco"
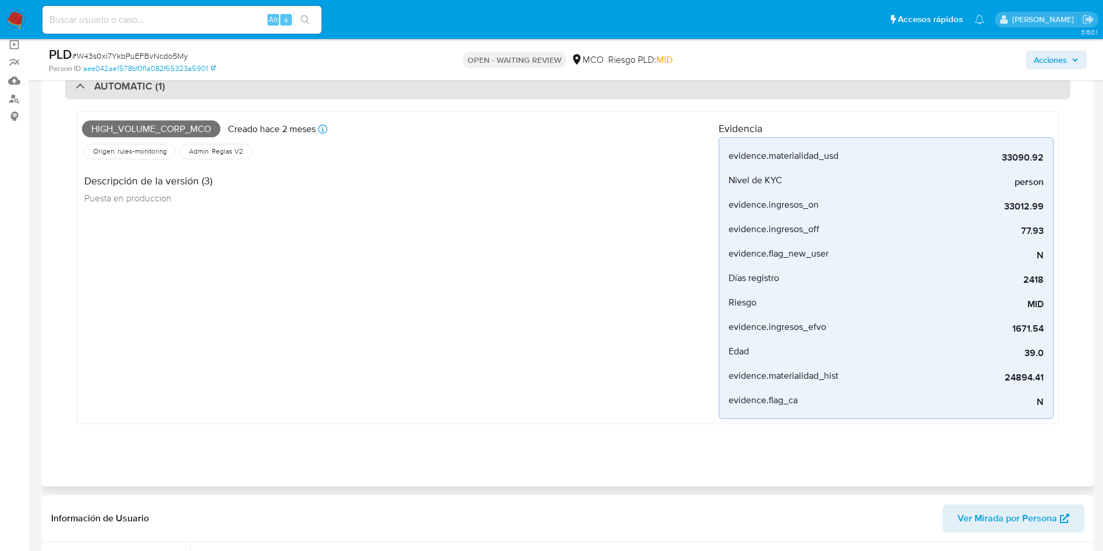
click at [129, 96] on div "AUTOMATIC (1)" at bounding box center [567, 86] width 1005 height 27
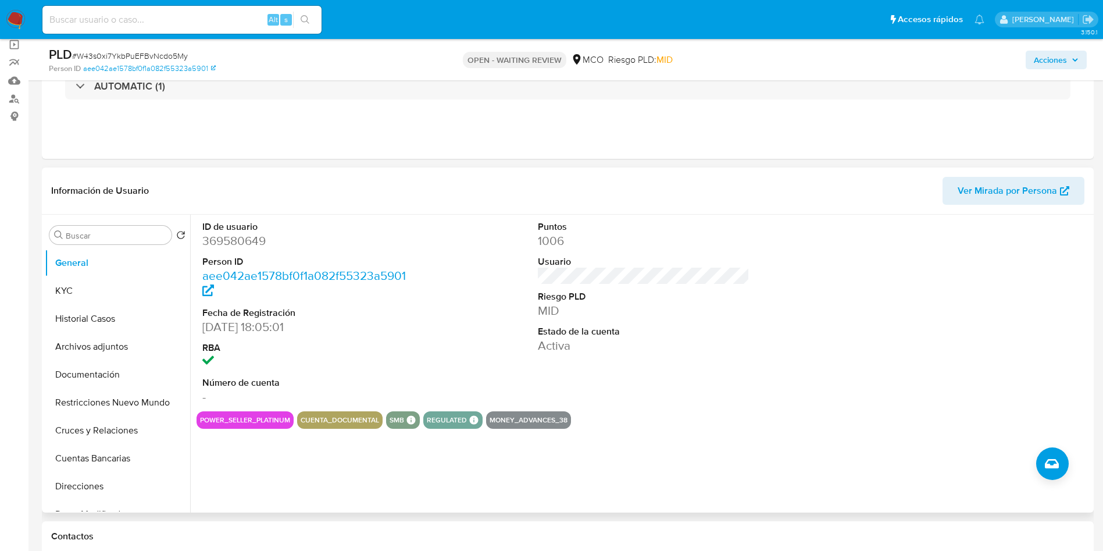
click at [245, 238] on dd "369580649" at bounding box center [308, 241] width 212 height 16
copy dd "369580649"
click at [121, 324] on button "Historial Casos" at bounding box center [113, 319] width 136 height 28
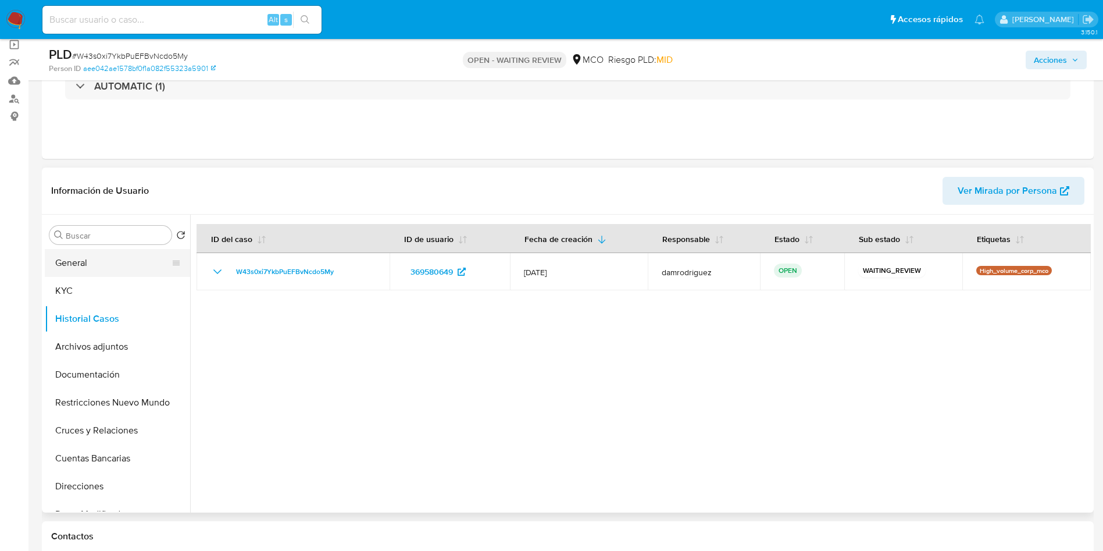
click at [73, 258] on button "General" at bounding box center [113, 263] width 136 height 28
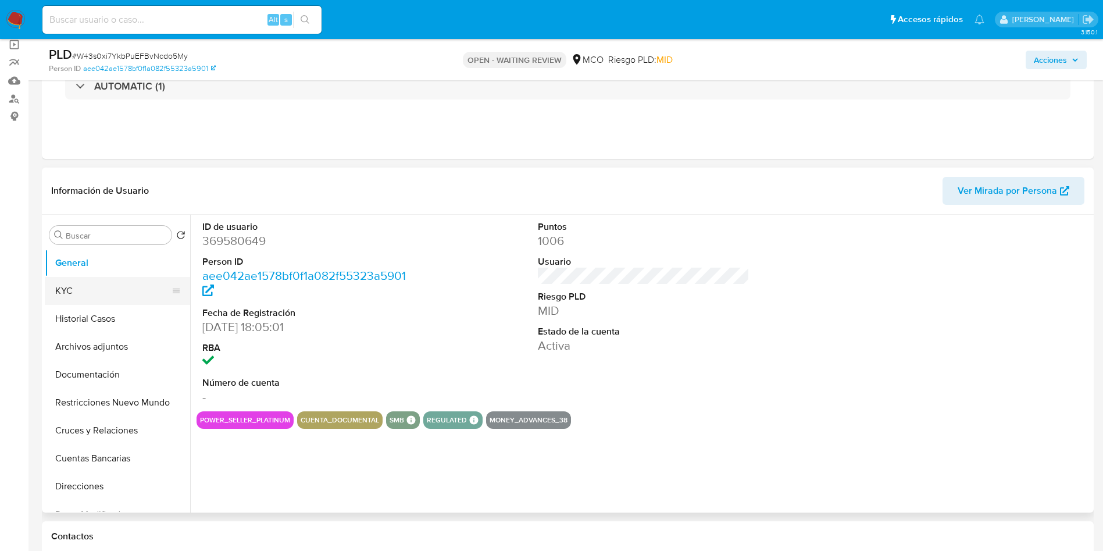
click at [92, 293] on button "KYC" at bounding box center [113, 291] width 136 height 28
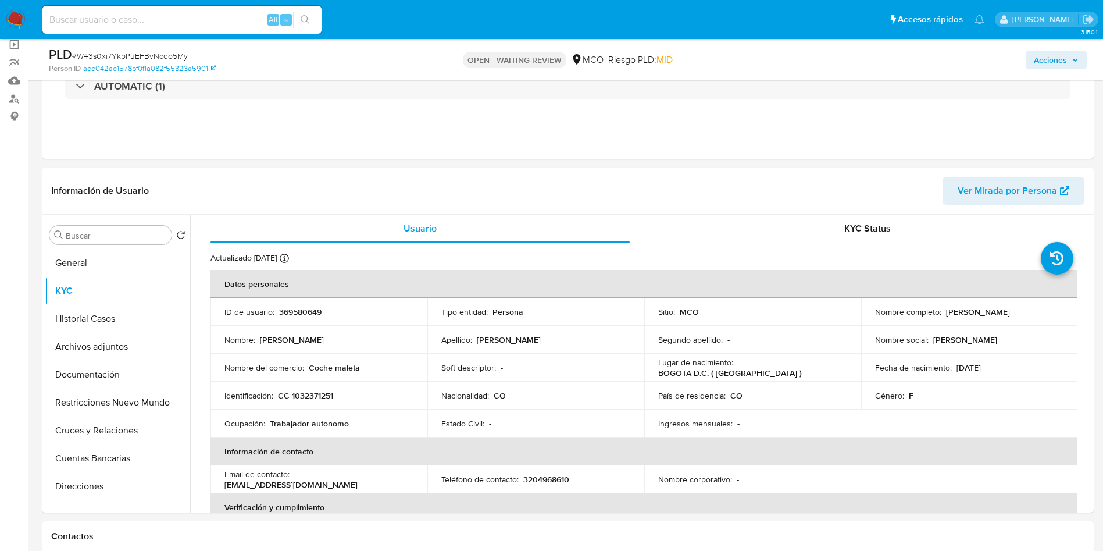
drag, startPoint x: 1059, startPoint y: 313, endPoint x: 939, endPoint y: 316, distance: 120.4
click at [939, 316] on div "Nombre completo : Sandra Patricia Ortiz Franco" at bounding box center [969, 311] width 189 height 10
copy div "Sandra Patricia Ortiz Franco"
click at [318, 393] on p "CC 1032371251" at bounding box center [305, 395] width 55 height 10
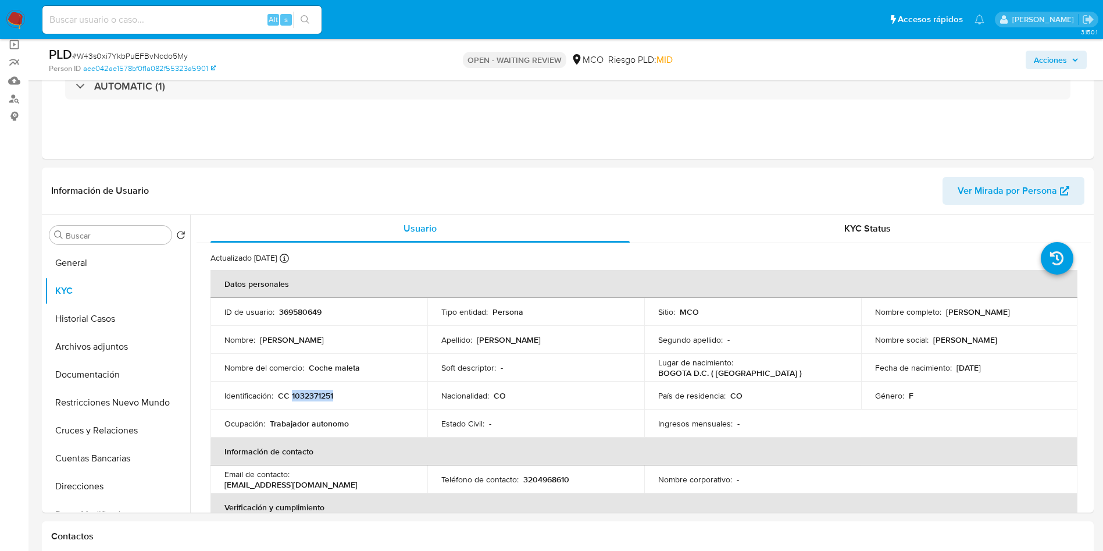
copy p "1032371251"
drag, startPoint x: 1003, startPoint y: 368, endPoint x: 953, endPoint y: 363, distance: 50.2
click at [953, 363] on div "Fecha de nacimiento : 05/09/1986" at bounding box center [969, 367] width 189 height 10
copy p "05/09/1986"
drag, startPoint x: 394, startPoint y: 476, endPoint x: 293, endPoint y: 472, distance: 101.2
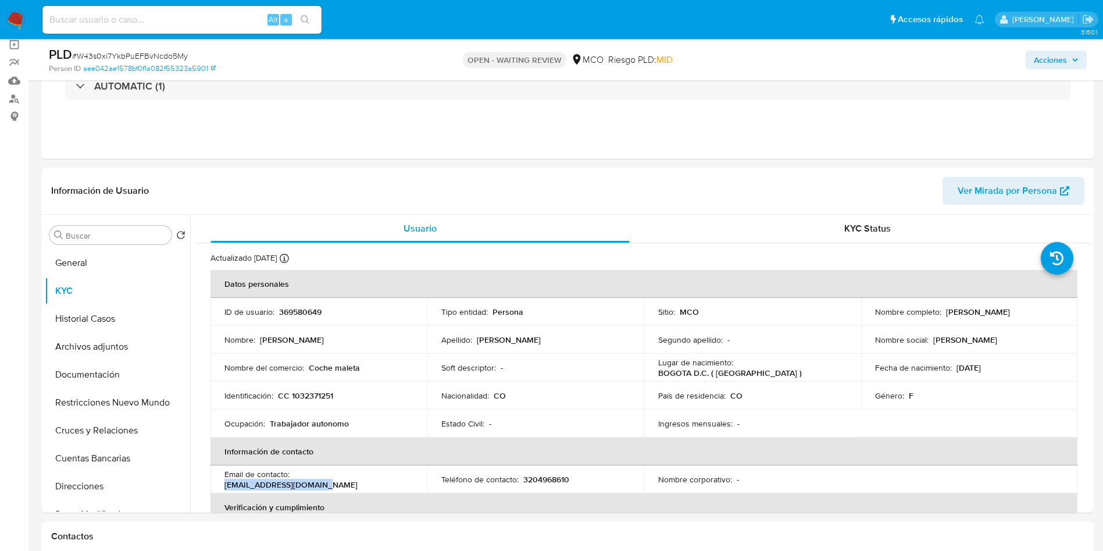
click at [293, 472] on td "Email de contacto : lunasanta0101@gmail.com" at bounding box center [319, 479] width 217 height 28
copy p "lunasanta0101@gmail.com"
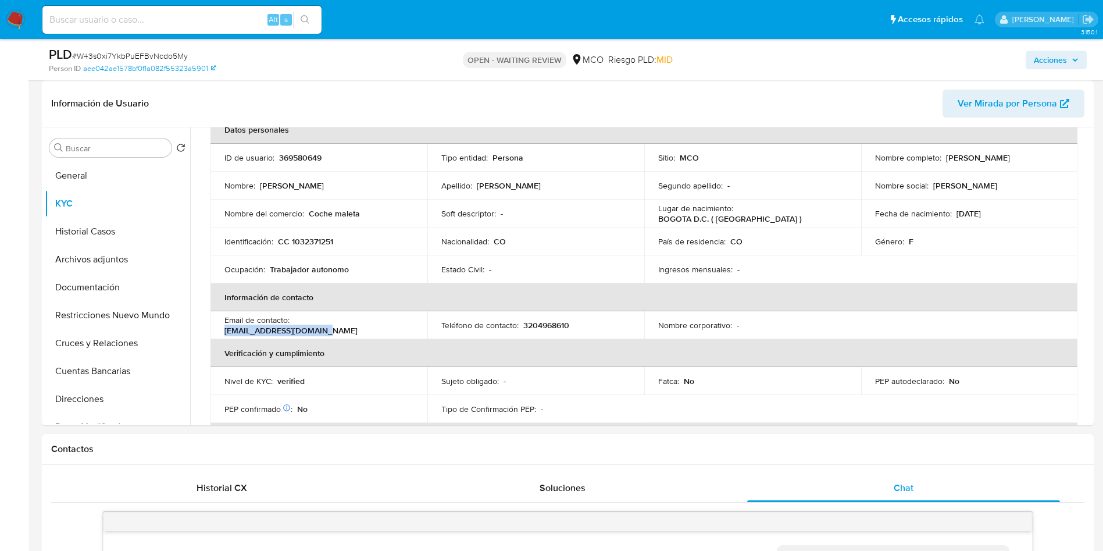
scroll to position [65, 0]
click at [611, 259] on td "Estado Civil : -" at bounding box center [535, 271] width 217 height 28
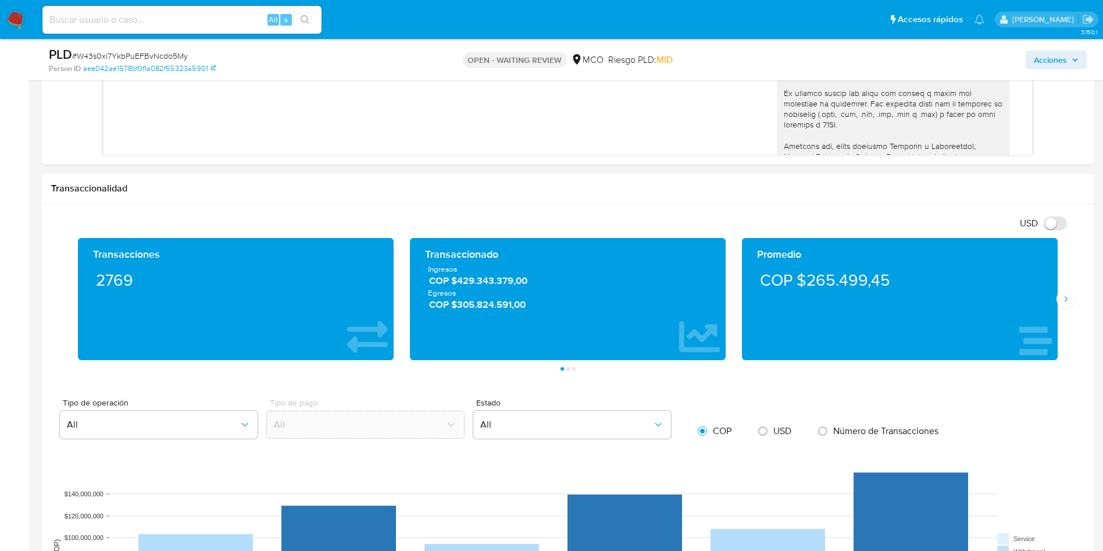
scroll to position [872, 0]
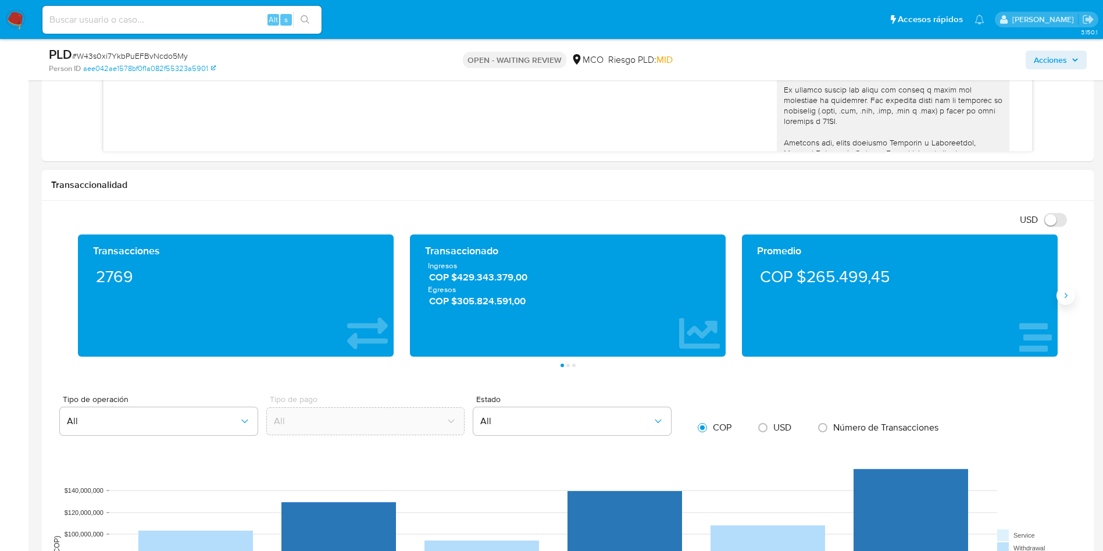
click at [1065, 291] on icon "Siguiente" at bounding box center [1065, 295] width 9 height 9
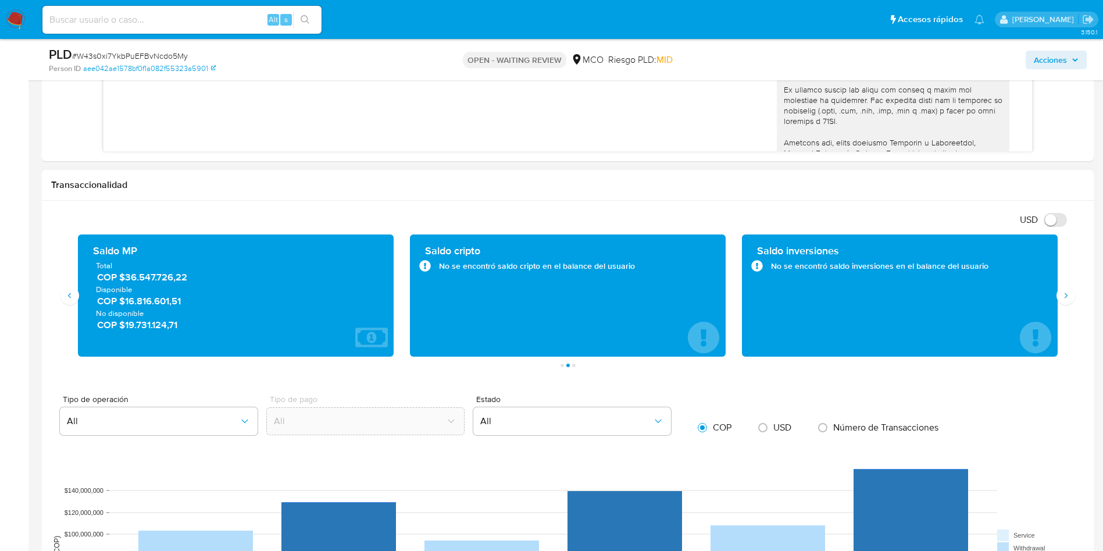
click at [147, 306] on span "COP $16.816.601,51" at bounding box center [236, 300] width 279 height 13
click at [157, 331] on div "Saldo MP Total COP $36.547.726,22 Disponible COP $16.816.601,51 No disponible C…" at bounding box center [235, 296] width 297 height 104
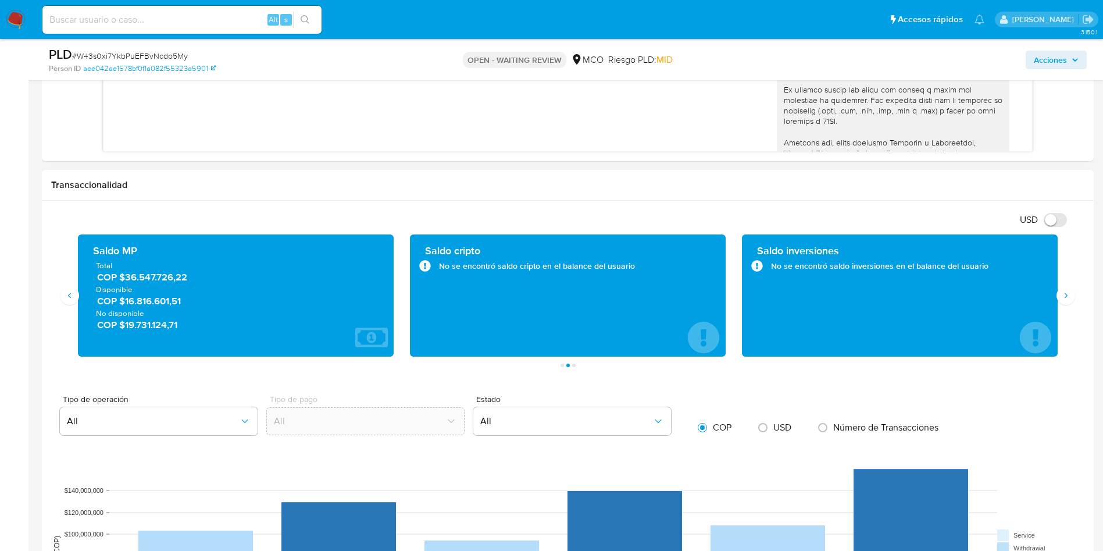
click at [157, 331] on div "Saldo MP Total COP $36.547.726,22 Disponible COP $16.816.601,51 No disponible C…" at bounding box center [235, 296] width 297 height 104
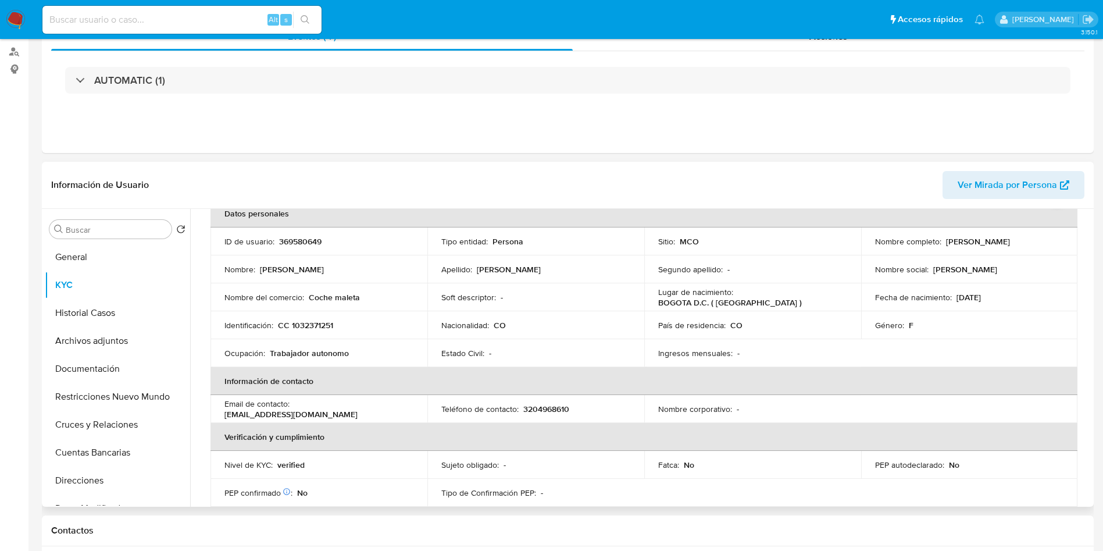
scroll to position [0, 0]
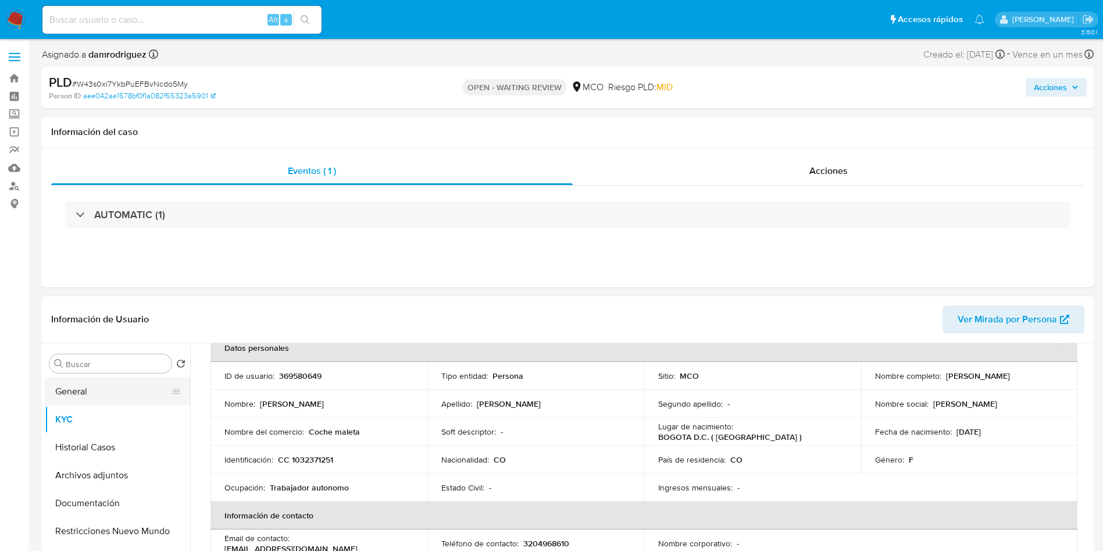
click at [61, 386] on button "General" at bounding box center [113, 391] width 136 height 28
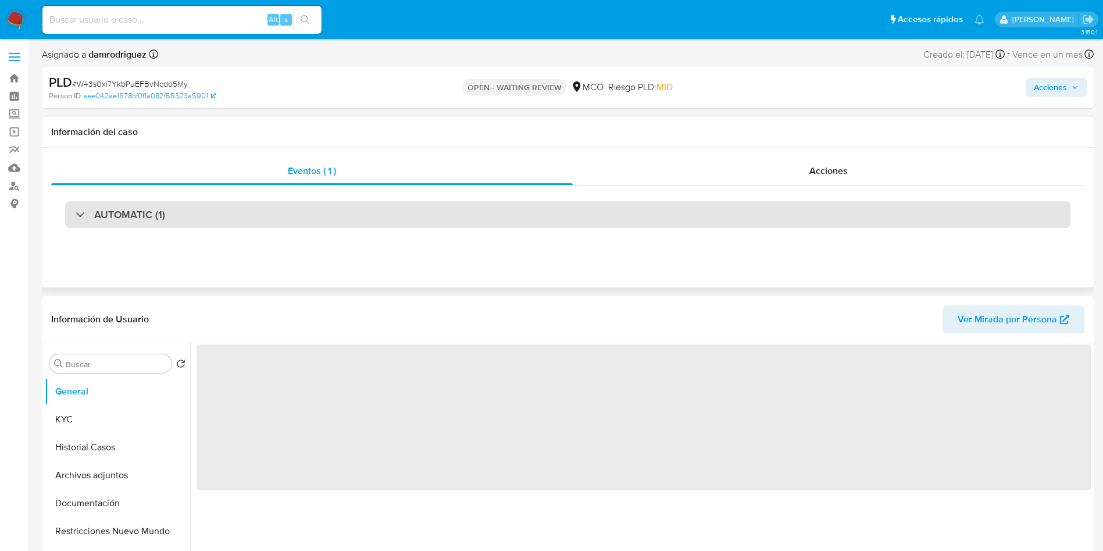
click at [323, 226] on div "AUTOMATIC (1)" at bounding box center [567, 214] width 1005 height 27
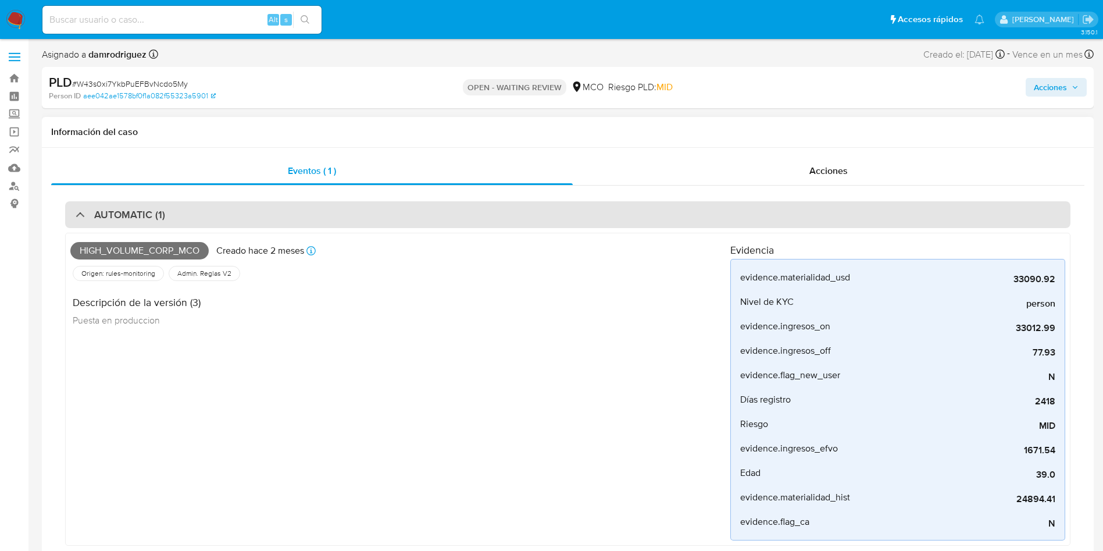
click at [312, 217] on div "AUTOMATIC (1)" at bounding box center [567, 214] width 1005 height 27
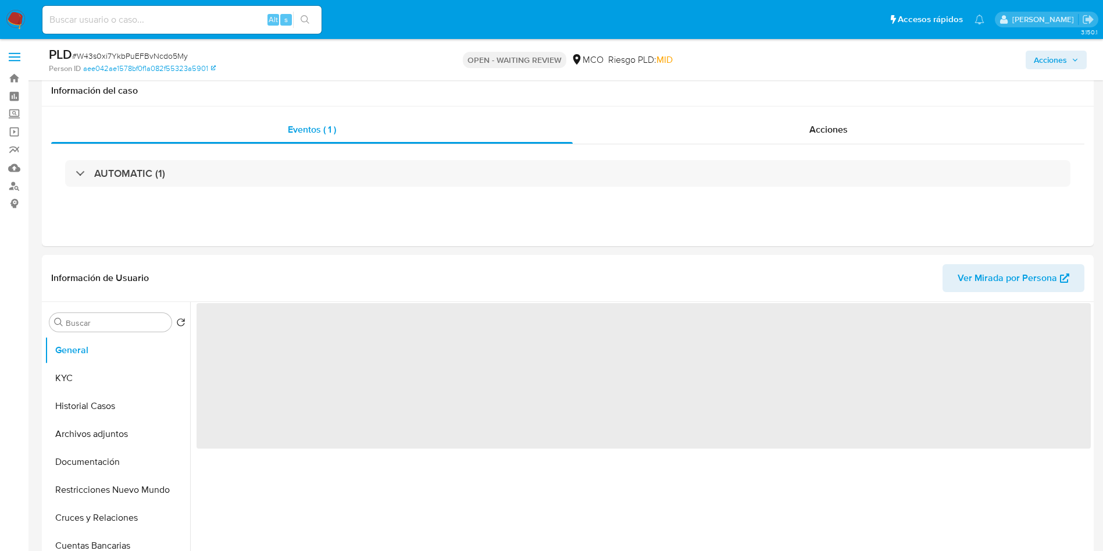
scroll to position [87, 0]
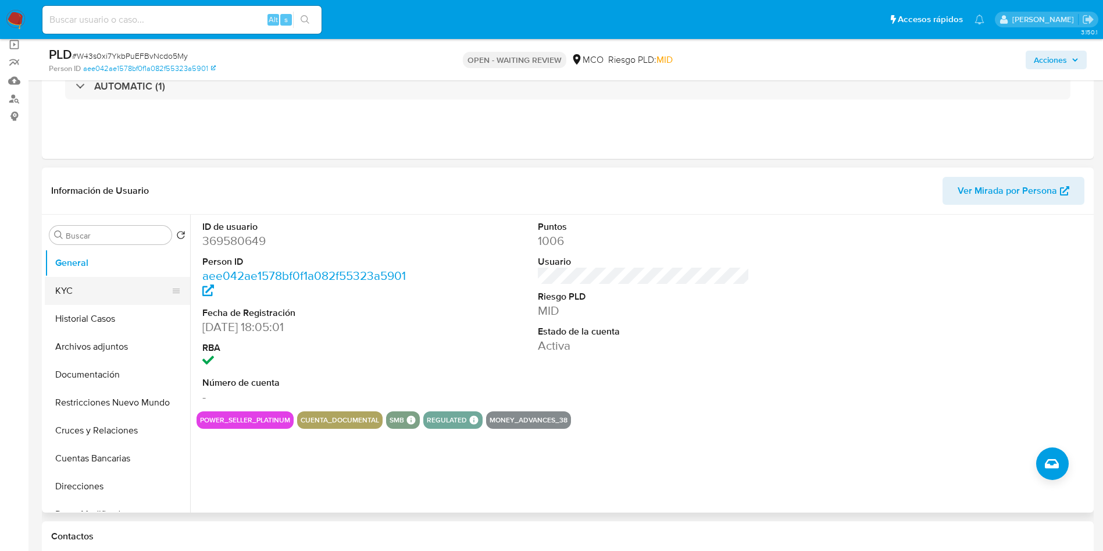
click at [83, 291] on button "KYC" at bounding box center [113, 291] width 136 height 28
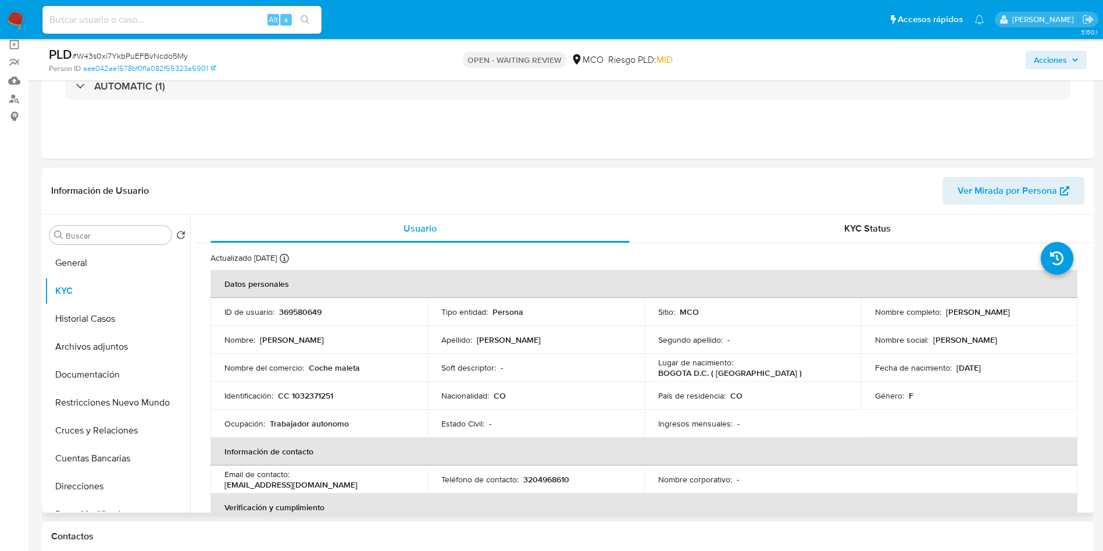
scroll to position [579, 0]
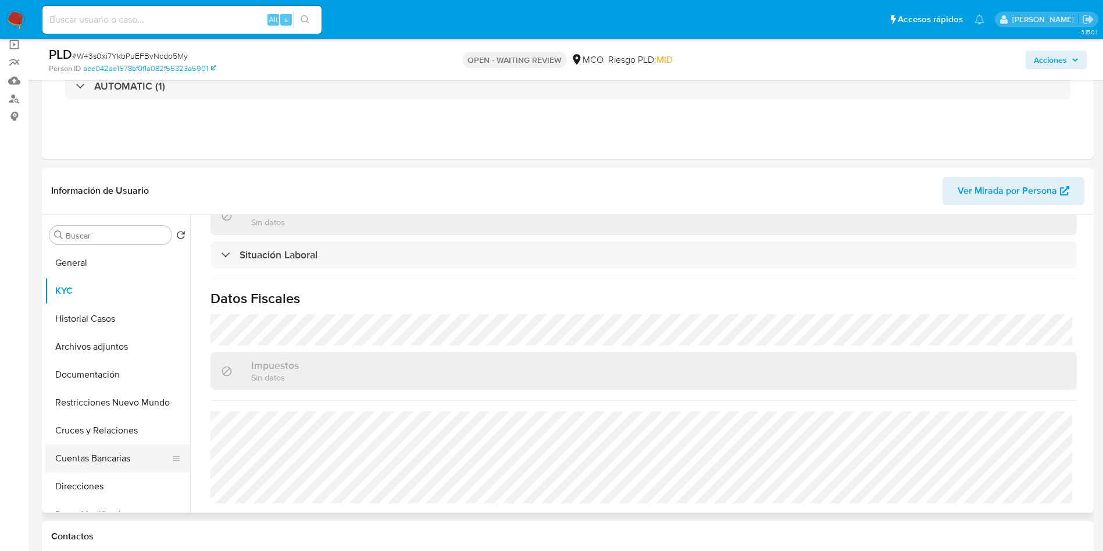
click at [102, 458] on button "Cuentas Bancarias" at bounding box center [113, 458] width 136 height 28
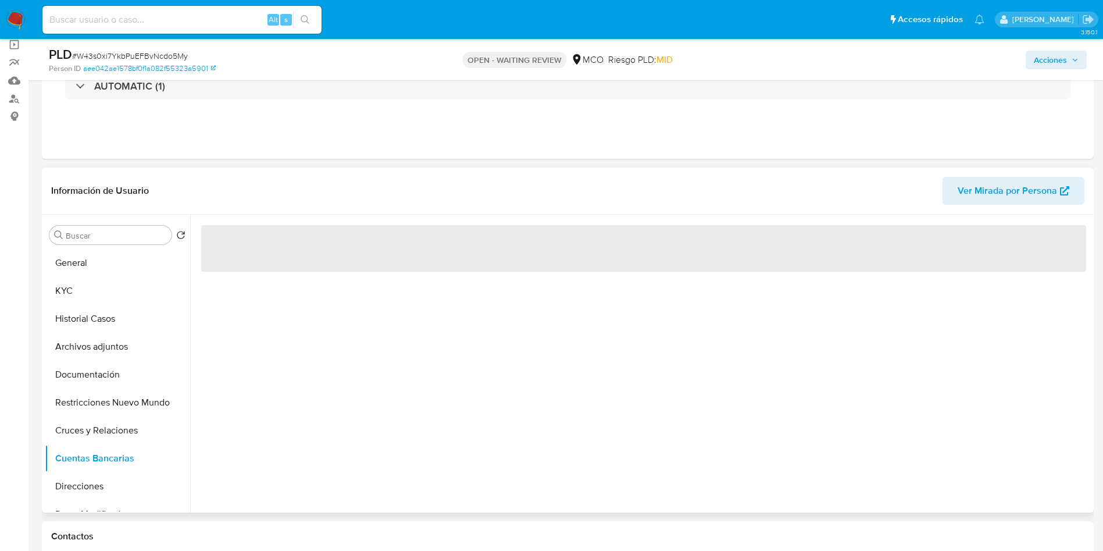
scroll to position [0, 0]
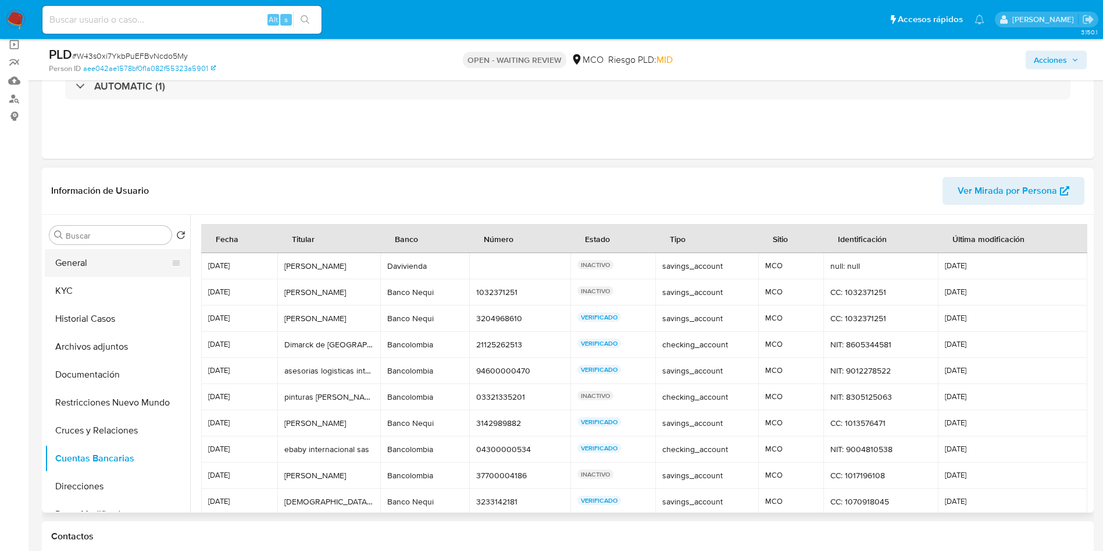
click at [87, 270] on button "General" at bounding box center [113, 263] width 136 height 28
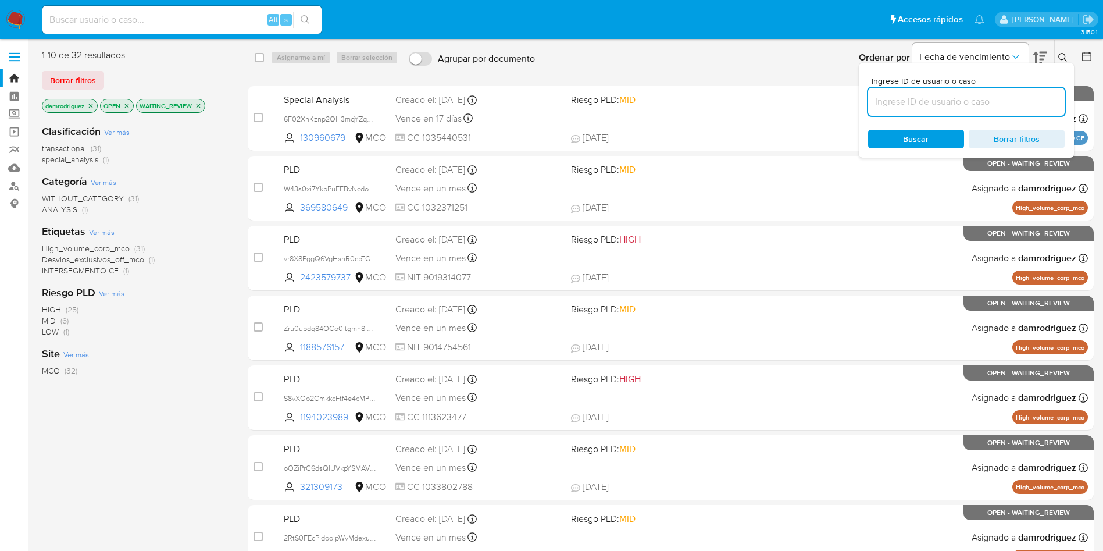
click at [934, 99] on input at bounding box center [966, 101] width 197 height 15
type input "W43s0xi7YkbPuEFBvNcdo5My"
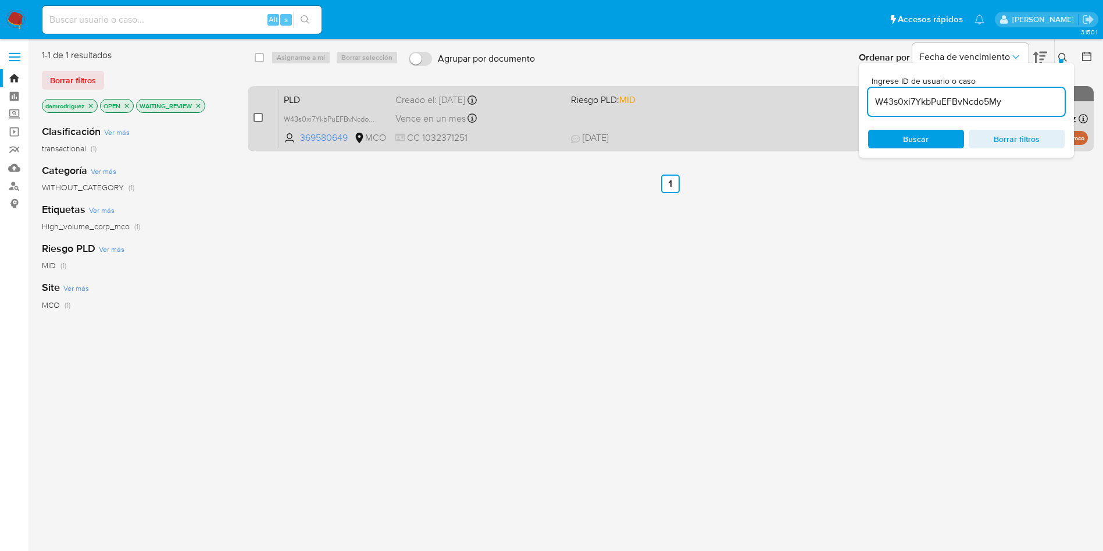
click at [261, 116] on input "checkbox" at bounding box center [258, 117] width 9 height 9
checkbox input "true"
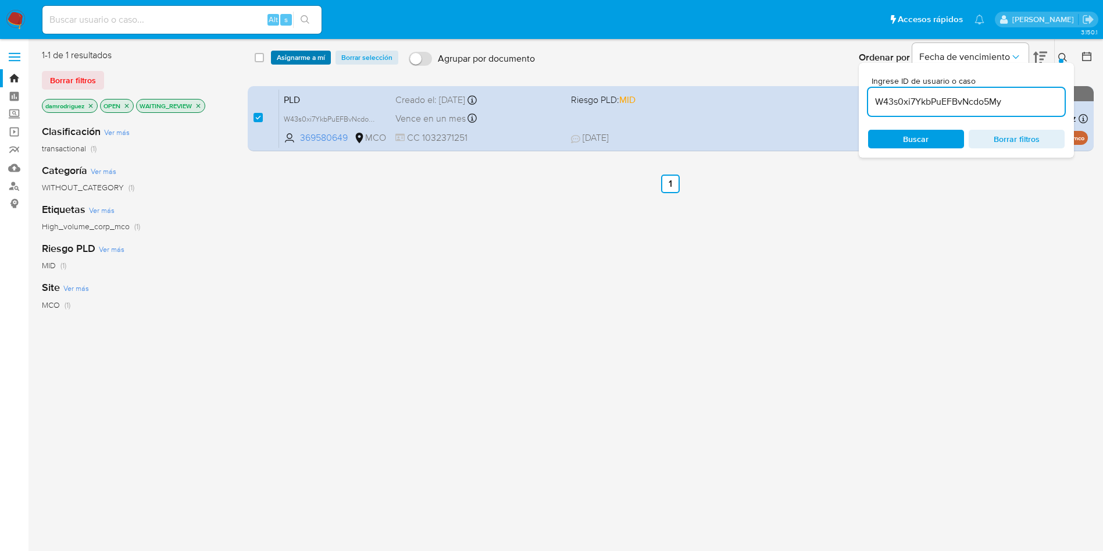
drag, startPoint x: 281, startPoint y: 70, endPoint x: 287, endPoint y: 62, distance: 9.7
click at [282, 69] on div "select-all-cases-checkbox Asignarme a mí Borrar selección Agrupar por documento…" at bounding box center [671, 58] width 847 height 36
click at [289, 58] on span "Asignarme a mí" at bounding box center [301, 58] width 48 height 12
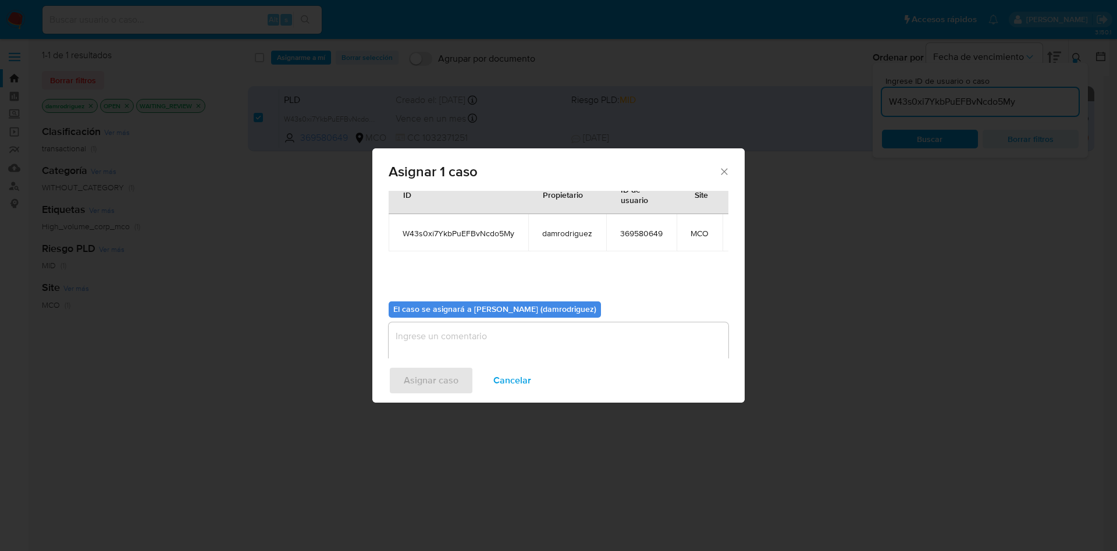
scroll to position [74, 0]
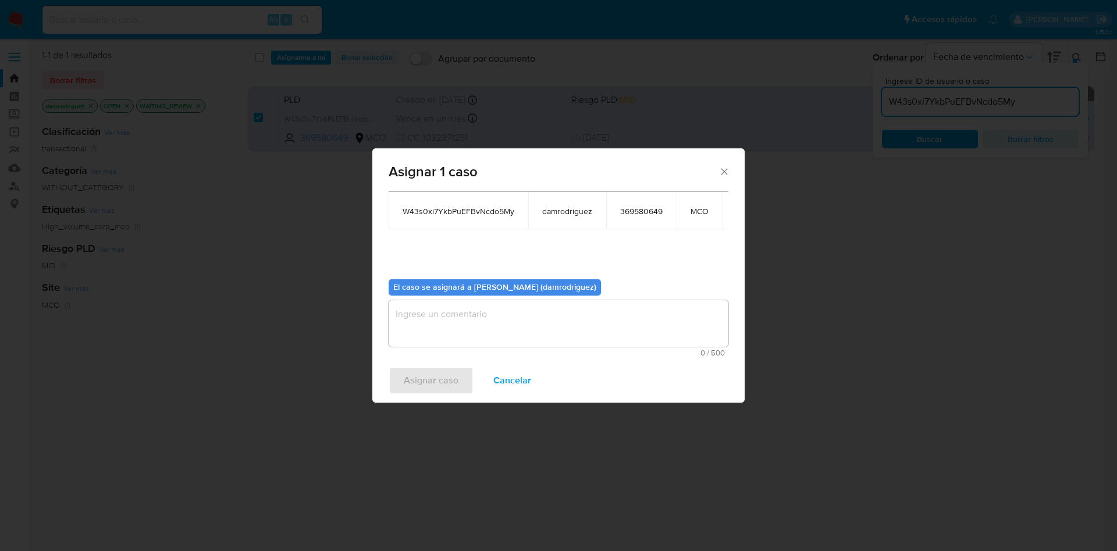
click at [464, 303] on textarea "assign-modal" at bounding box center [558, 323] width 340 height 47
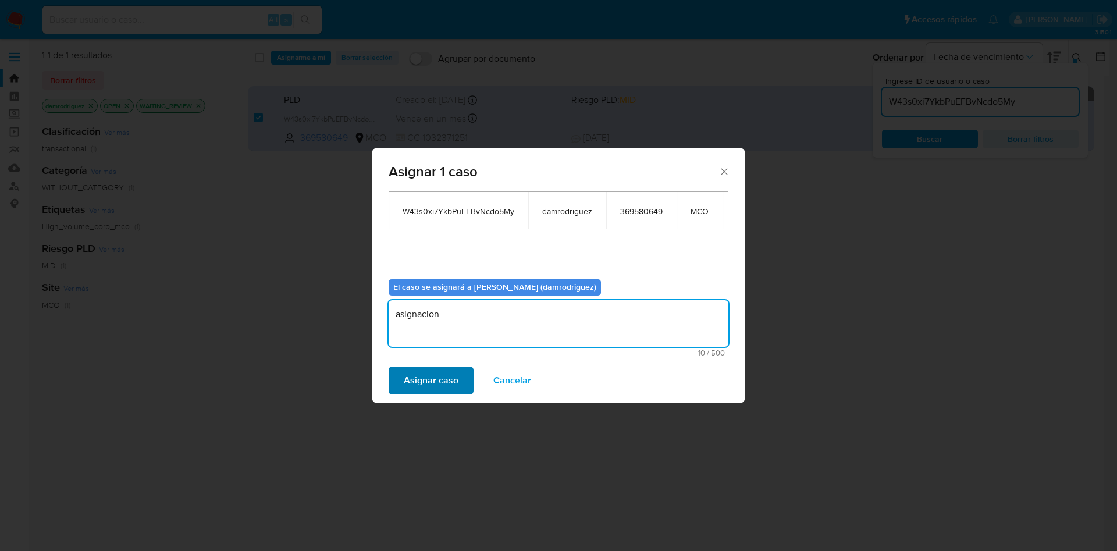
type textarea "asignacion"
click at [424, 370] on span "Asignar caso" at bounding box center [431, 381] width 55 height 26
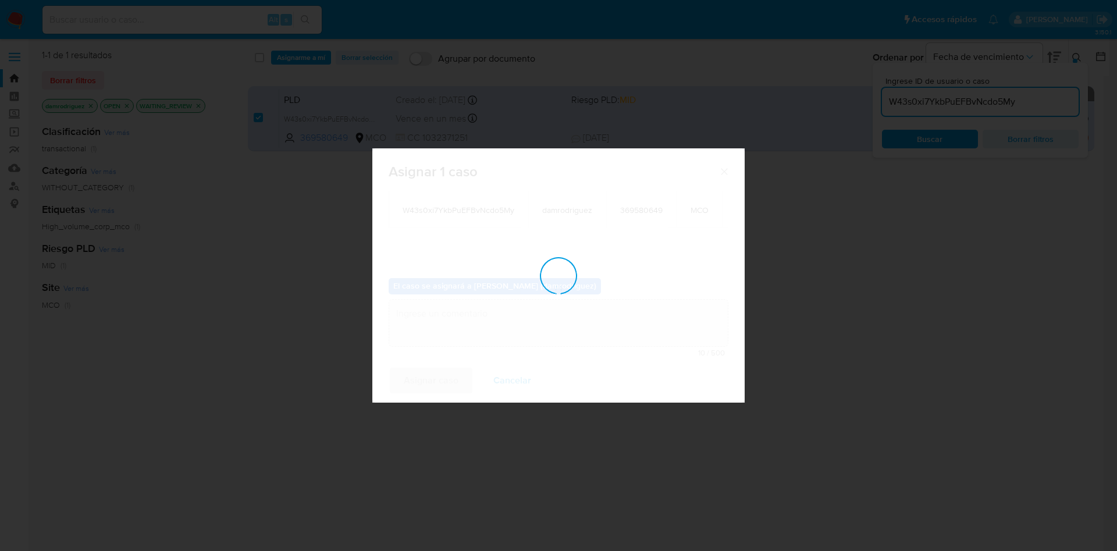
scroll to position [70, 0]
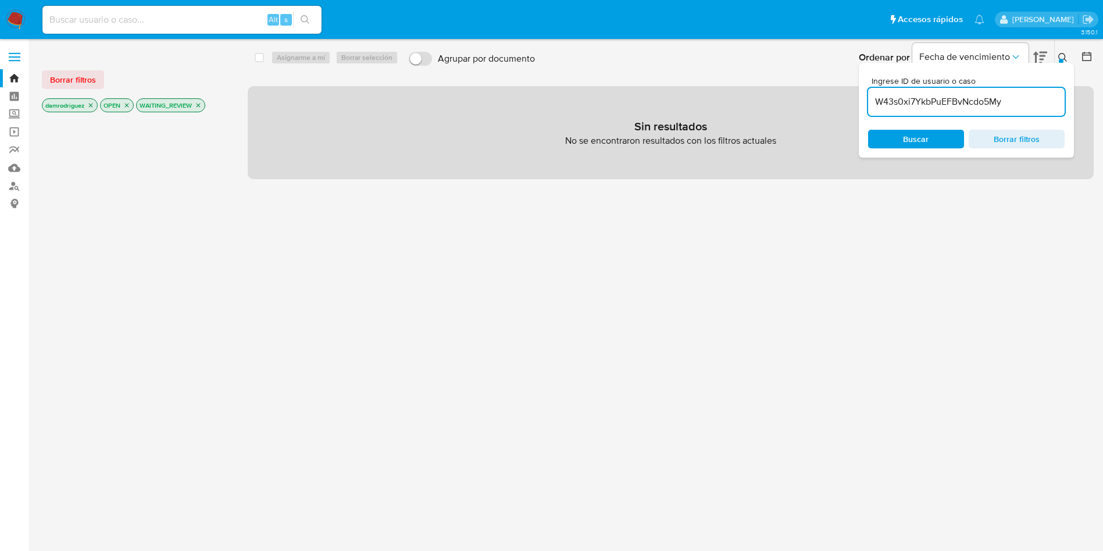
click at [987, 105] on input "W43s0xi7YkbPuEFBvNcdo5My" at bounding box center [966, 101] width 197 height 15
paste input "vr8X8PggQ6VgHsnR0cbTGDHt"
type input "vr8X8PggQ6VgHsnR0cbTGDHt"
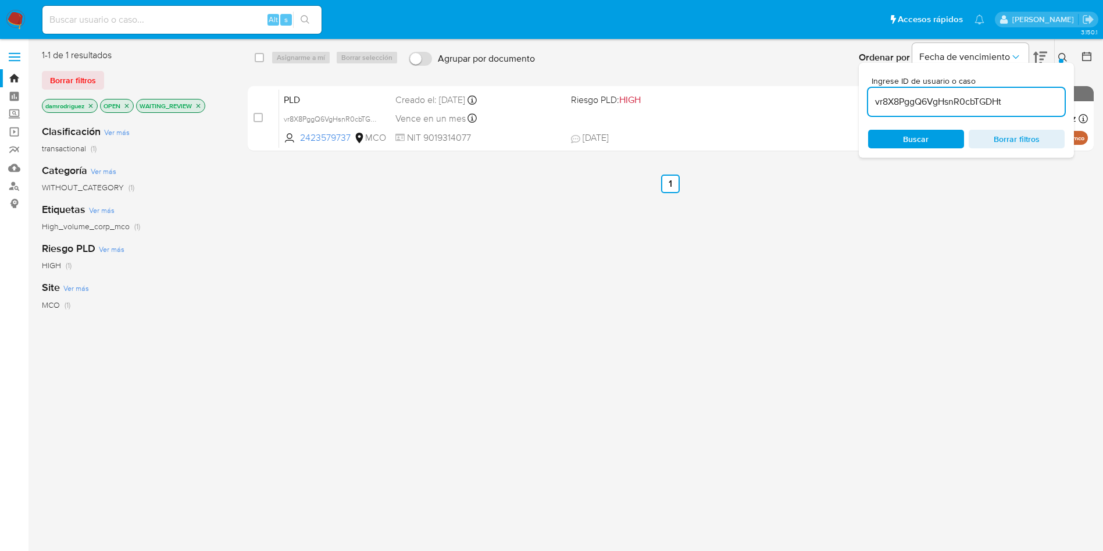
click at [261, 119] on input "checkbox" at bounding box center [258, 117] width 9 height 9
checkbox input "true"
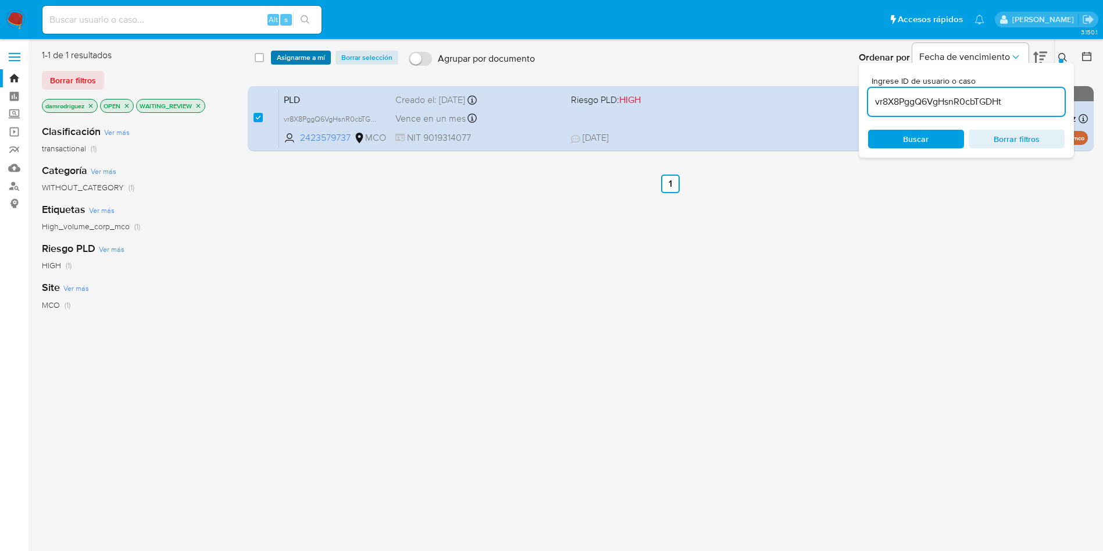
click at [302, 55] on span "Asignarme a mí" at bounding box center [301, 58] width 48 height 12
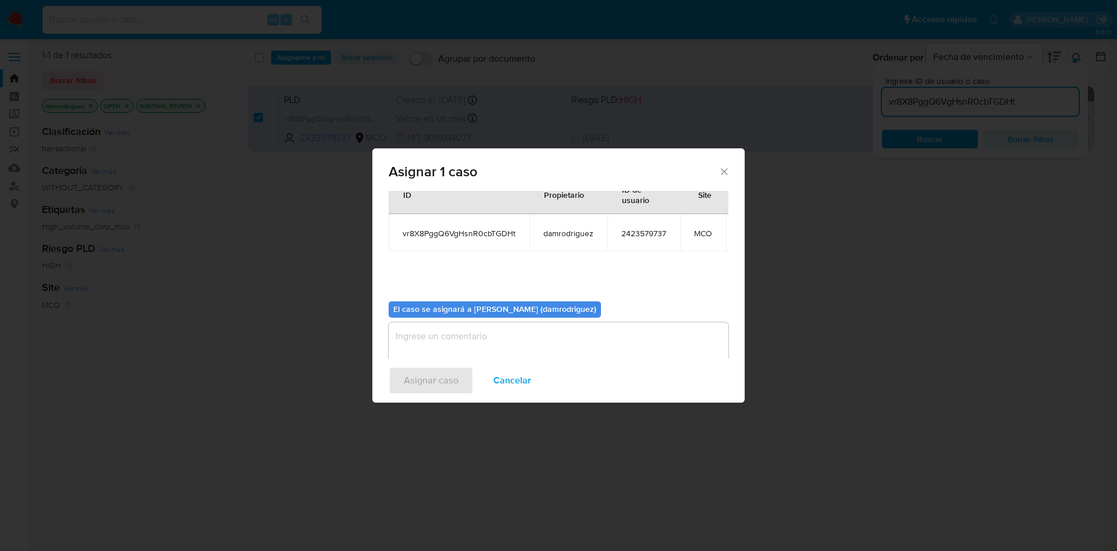
scroll to position [74, 0]
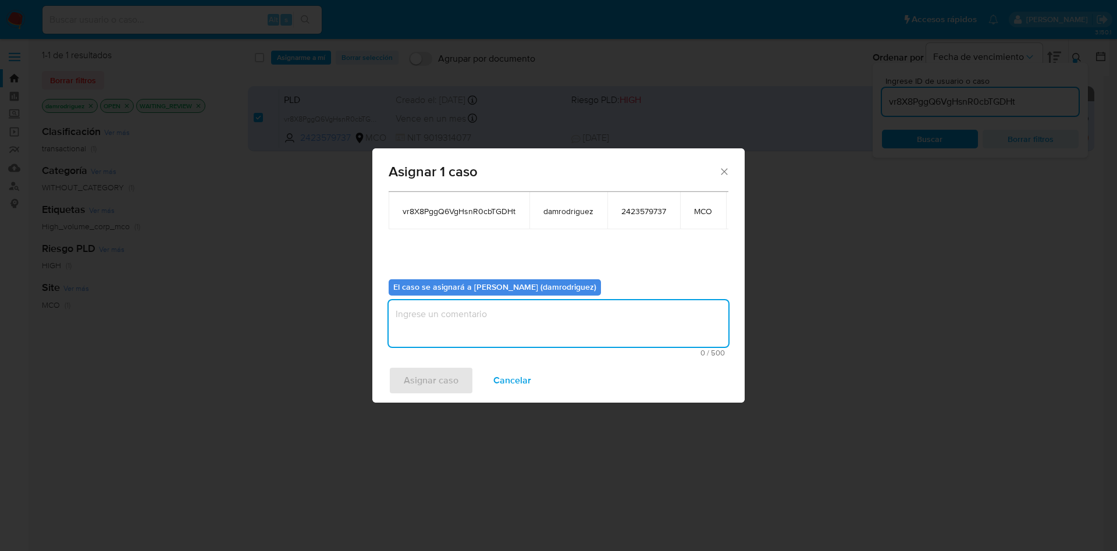
click at [518, 321] on textarea "assign-modal" at bounding box center [558, 323] width 340 height 47
type textarea "asignacion"
click at [430, 376] on span "Asignar caso" at bounding box center [431, 381] width 55 height 26
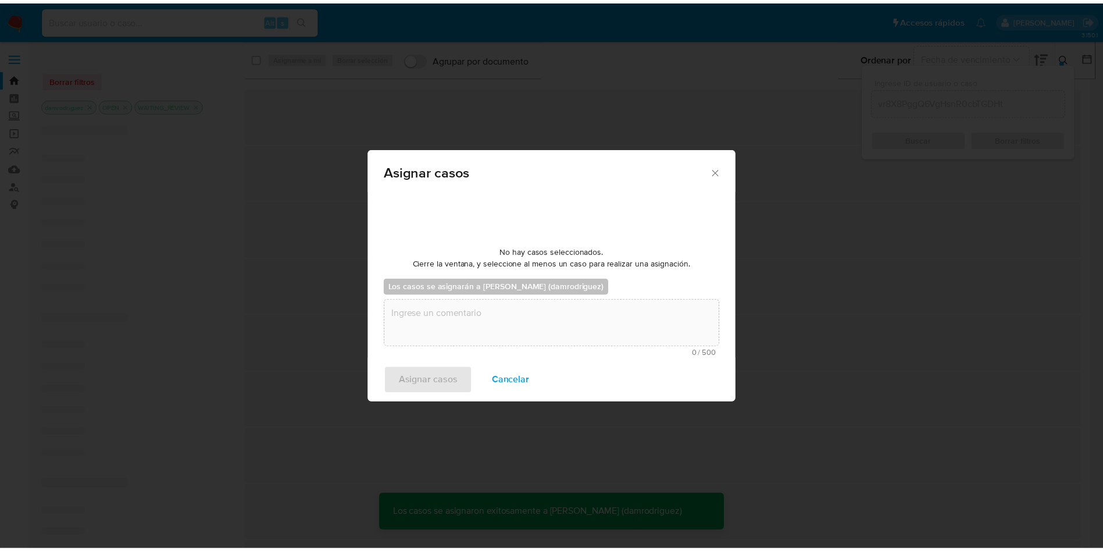
scroll to position [70, 0]
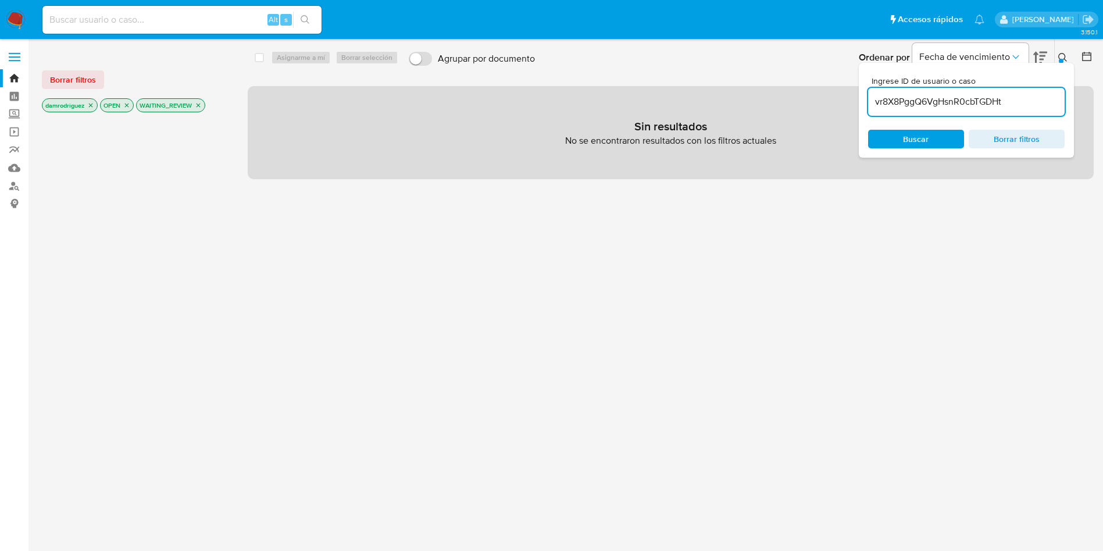
click at [19, 13] on img at bounding box center [16, 20] width 20 height 20
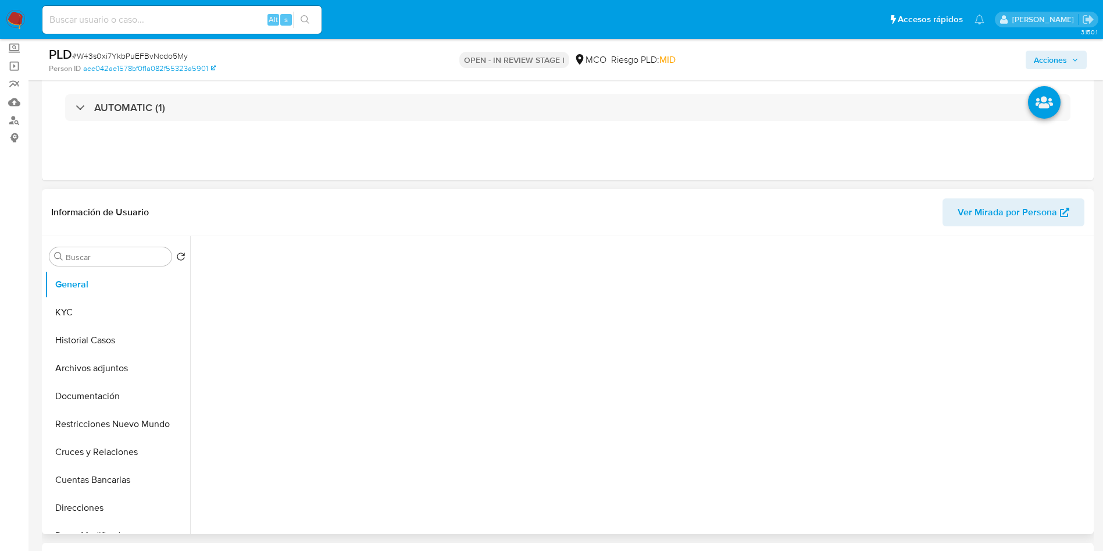
scroll to position [174, 0]
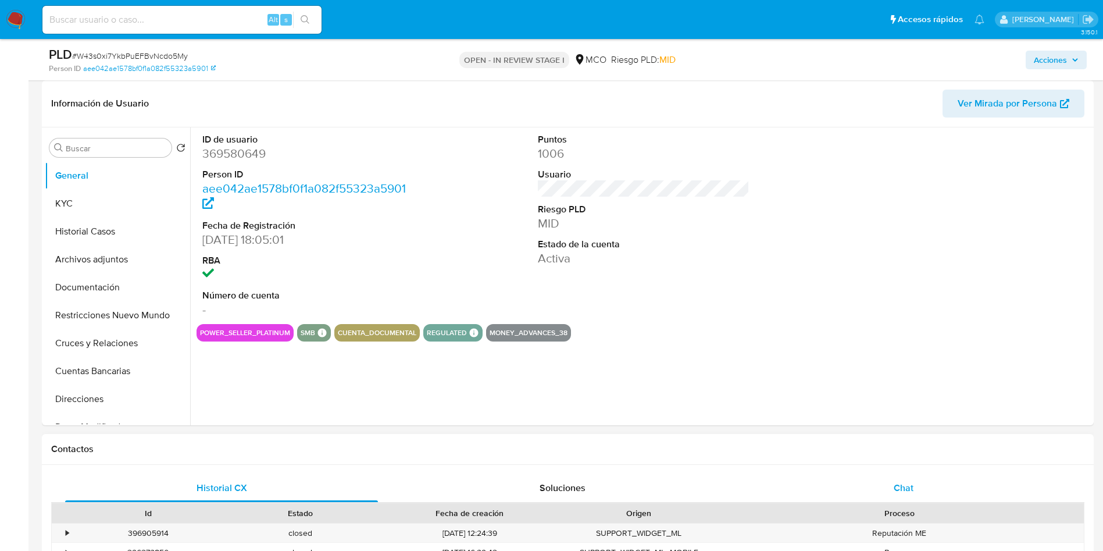
select select "10"
click at [933, 483] on div "Chat" at bounding box center [903, 488] width 313 height 28
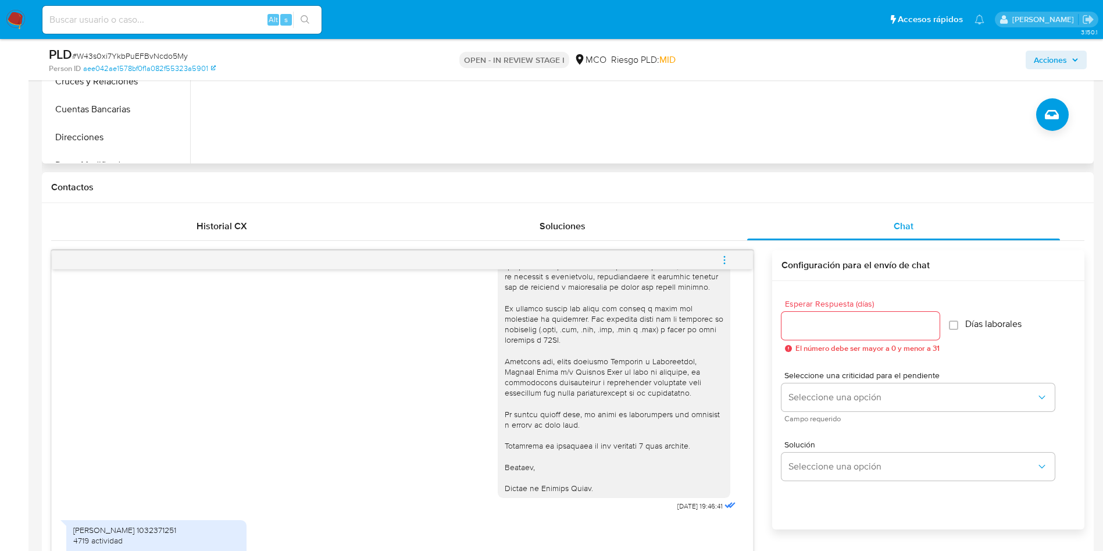
scroll to position [523, 0]
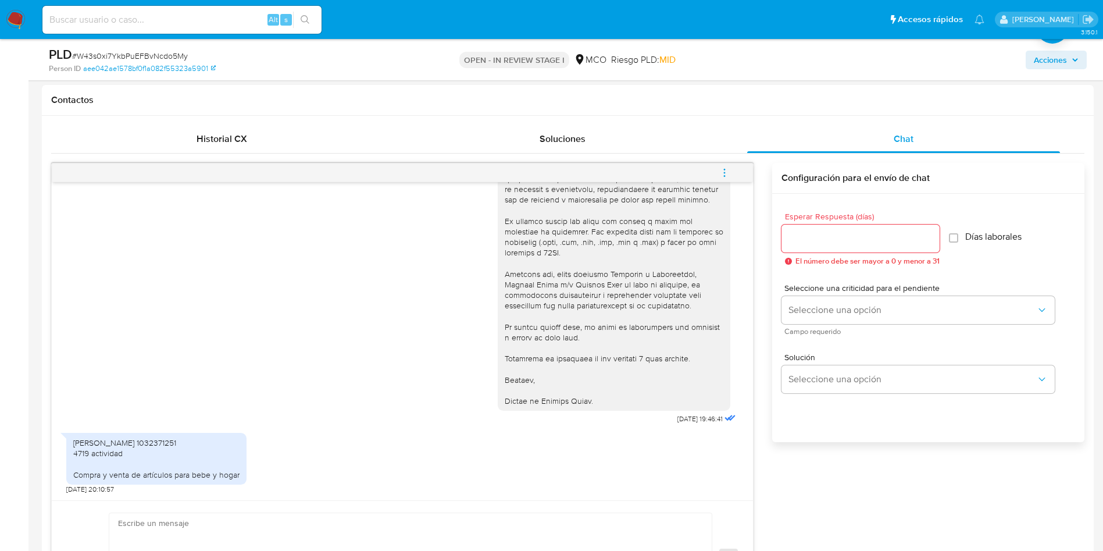
click at [830, 238] on input "Esperar Respuesta (días)" at bounding box center [861, 238] width 158 height 15
type input "3"
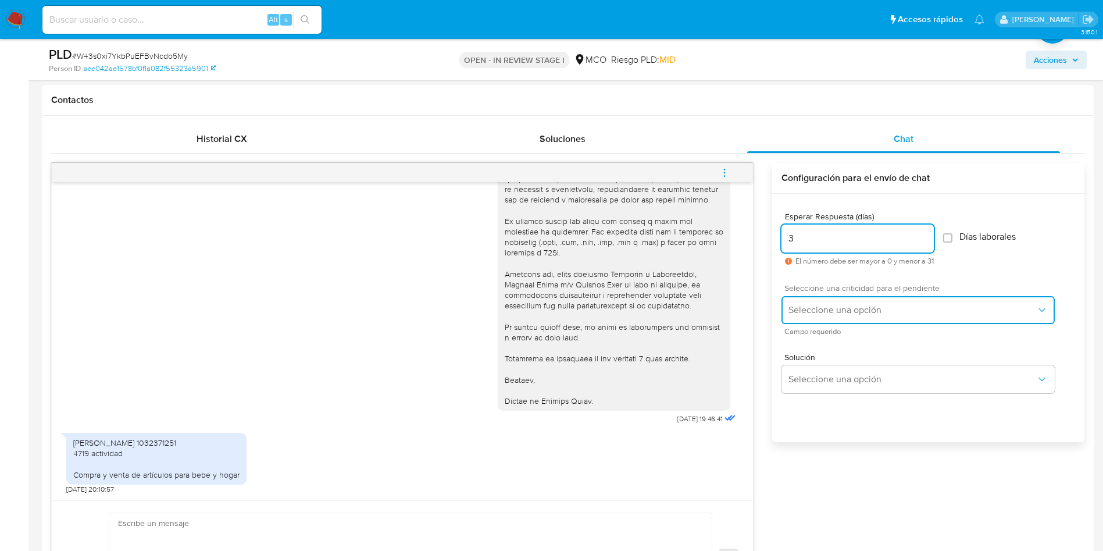
click at [888, 304] on span "Seleccione una opción" at bounding box center [913, 310] width 248 height 12
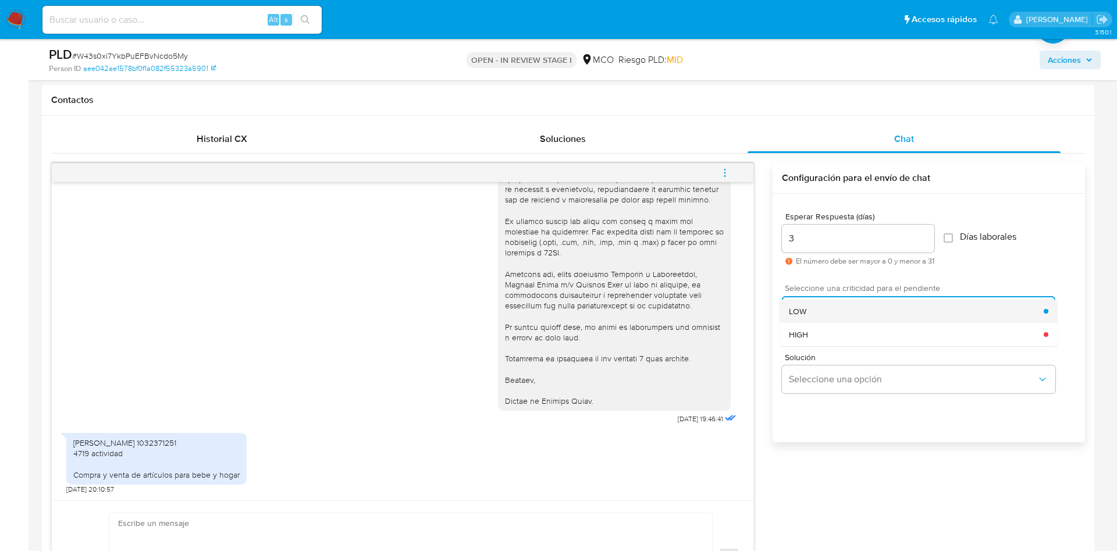
click at [821, 310] on div "LOW" at bounding box center [916, 310] width 255 height 23
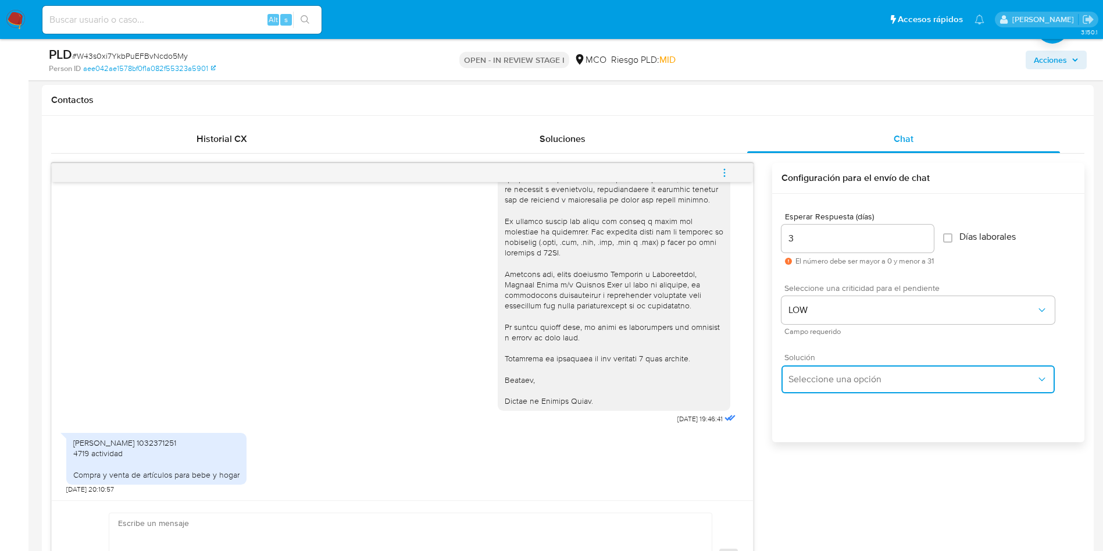
click at [830, 377] on span "Seleccione una opción" at bounding box center [913, 379] width 248 height 12
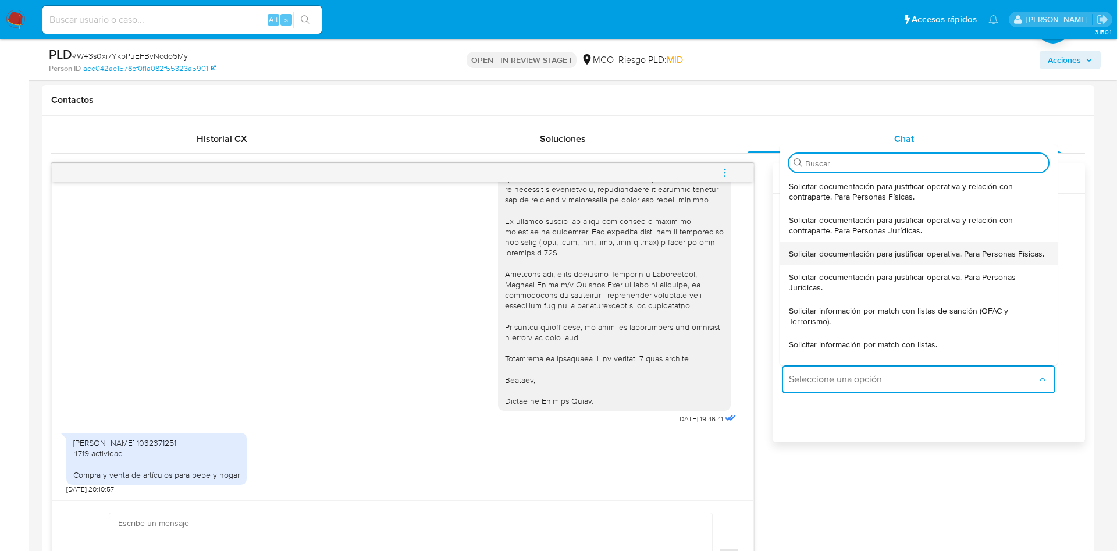
click at [854, 259] on span "Solicitar documentación para justificar operativa. Para Personas Físicas." at bounding box center [916, 253] width 255 height 10
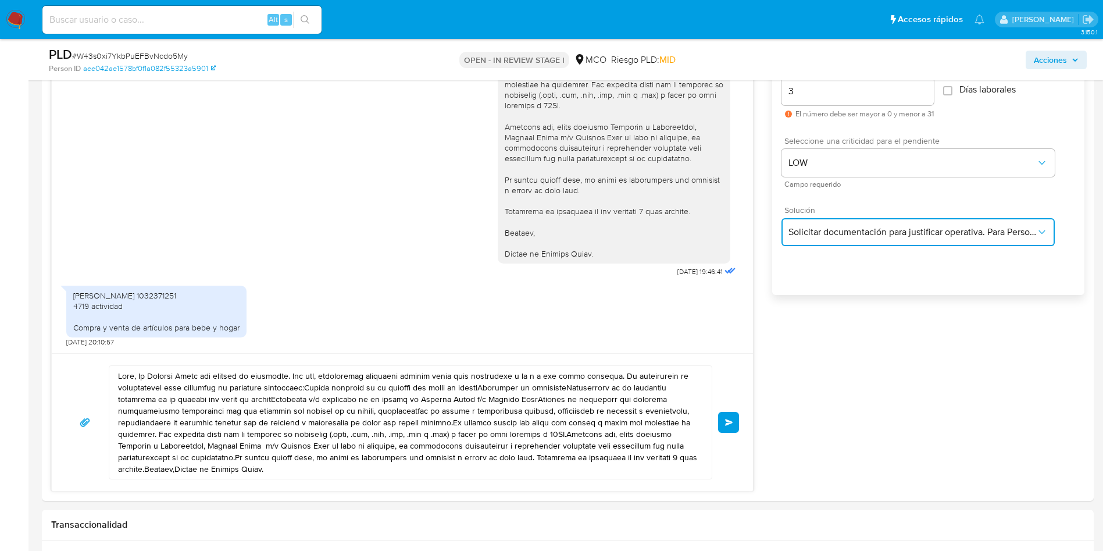
scroll to position [698, 0]
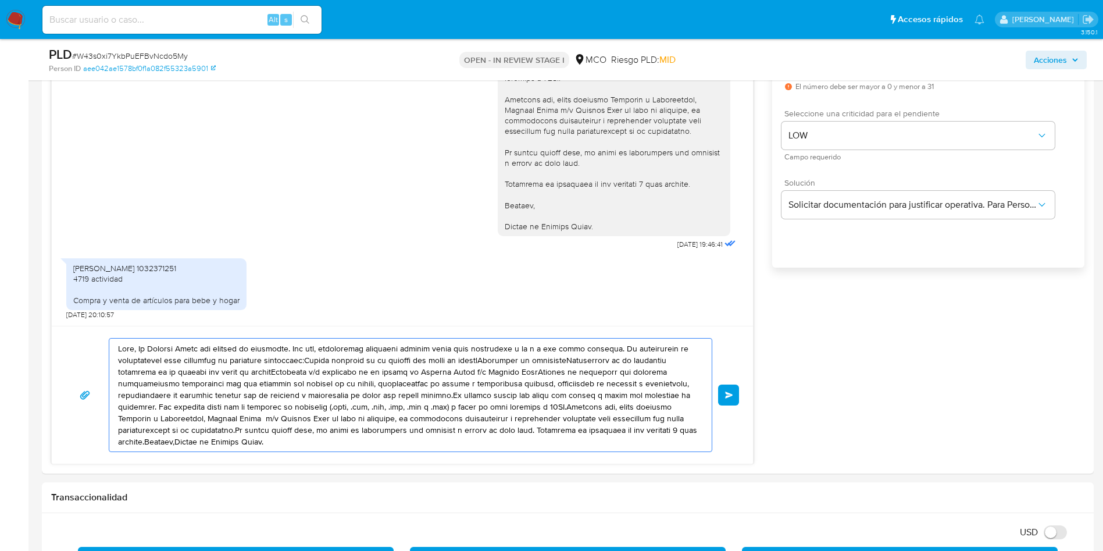
click at [250, 375] on textarea at bounding box center [407, 394] width 579 height 113
click at [145, 352] on textarea at bounding box center [407, 394] width 579 height 113
click at [131, 348] on textarea at bounding box center [407, 394] width 579 height 113
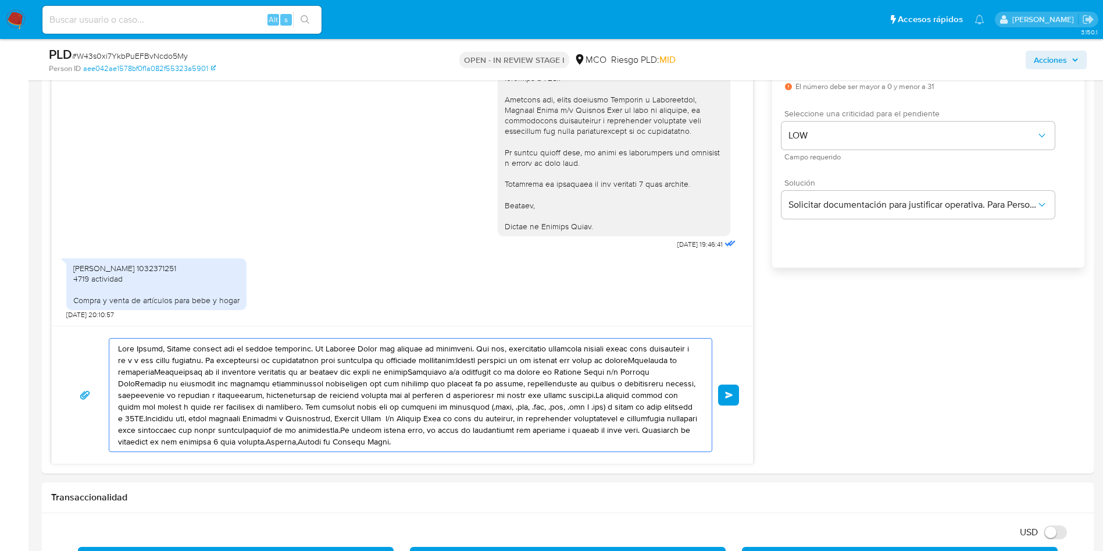
click at [211, 360] on textarea at bounding box center [407, 394] width 579 height 113
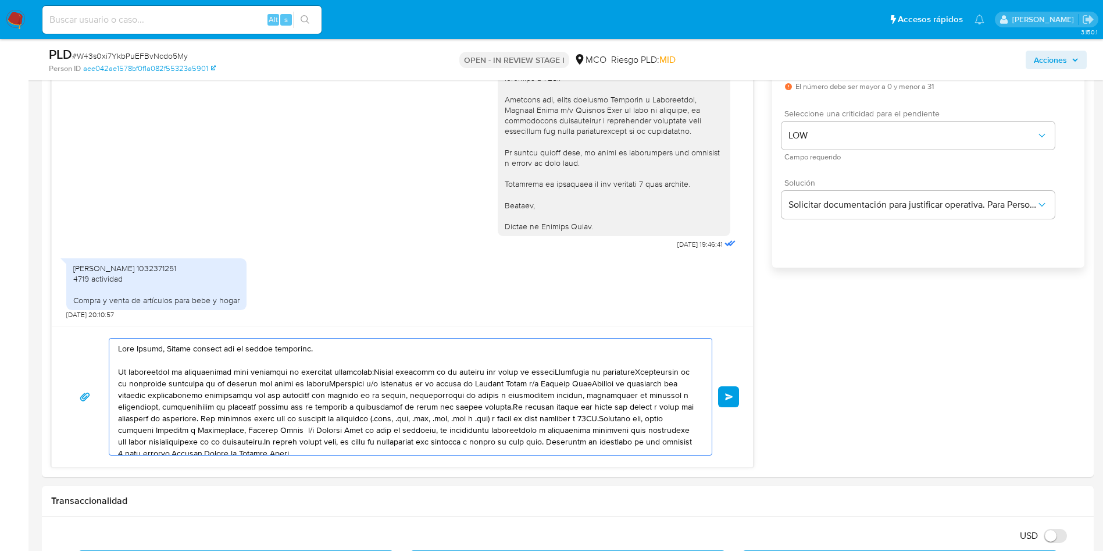
drag, startPoint x: 247, startPoint y: 372, endPoint x: 152, endPoint y: 394, distance: 96.8
click at [134, 394] on textarea at bounding box center [407, 396] width 579 height 116
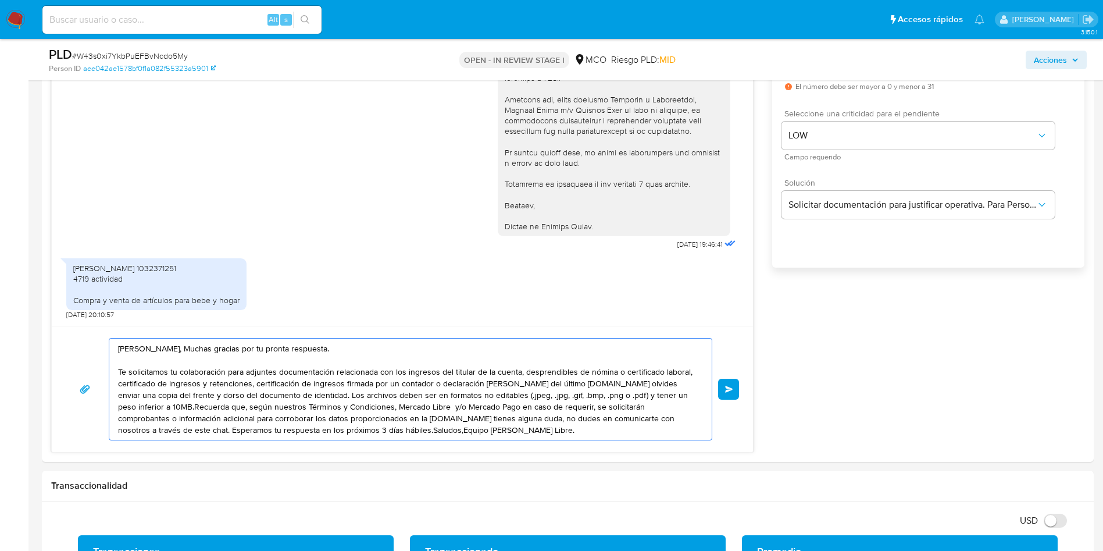
drag, startPoint x: 448, startPoint y: 376, endPoint x: 656, endPoint y: 376, distance: 207.6
click at [672, 375] on textarea "Hola Sandra, Muchas gracias por tu pronta respuesta. Te solicitamos tu colabora…" at bounding box center [407, 388] width 579 height 101
drag, startPoint x: 199, startPoint y: 386, endPoint x: 601, endPoint y: 386, distance: 401.8
click at [601, 386] on textarea "Hola Sandra, Muchas gracias por tu pronta respuesta. Te solicitamos tu colabora…" at bounding box center [407, 388] width 579 height 101
click at [576, 386] on textarea "Hola Sandra, Muchas gracias por tu pronta respuesta. Te solicitamos tu colabora…" at bounding box center [407, 388] width 579 height 101
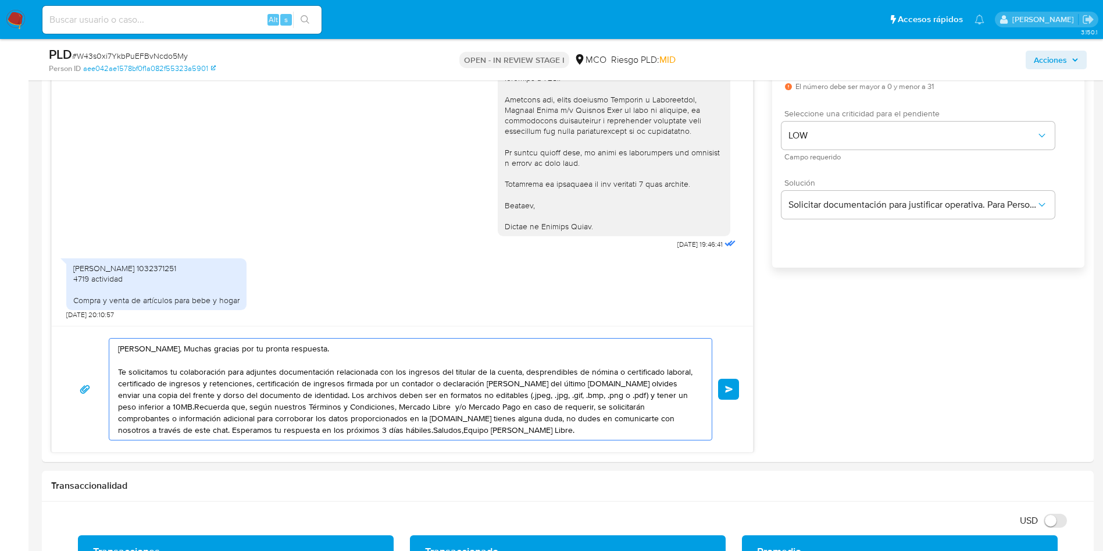
click at [581, 386] on textarea "Hola Sandra, Muchas gracias por tu pronta respuesta. Te solicitamos tu colabora…" at bounding box center [407, 388] width 579 height 101
click at [273, 393] on textarea "Hola Sandra, Muchas gracias por tu pronta respuesta. Te solicitamos tu colabora…" at bounding box center [407, 388] width 579 height 101
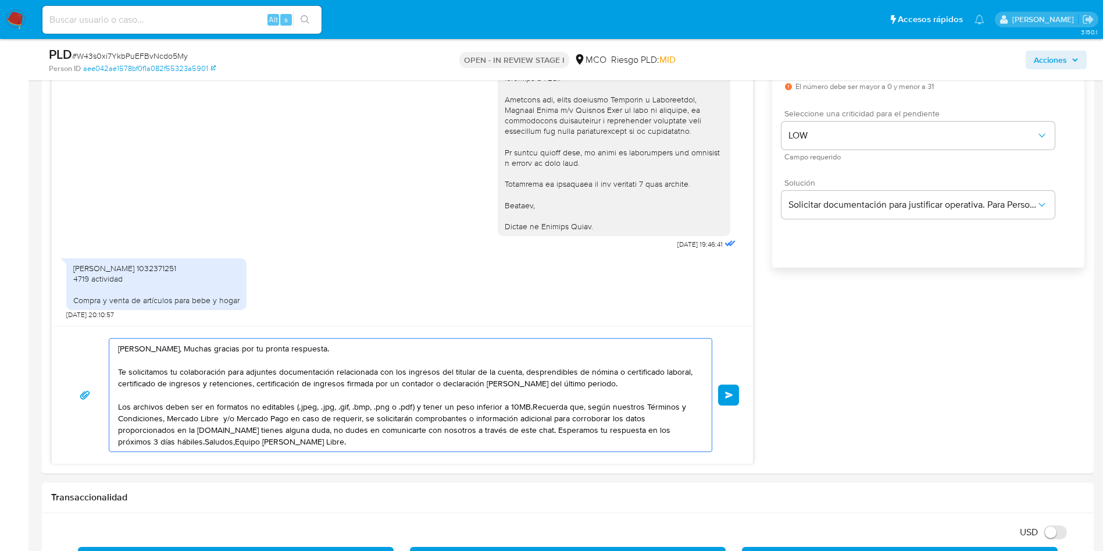
click at [529, 406] on textarea "Hola Sandra, Muchas gracias por tu pronta respuesta. Te solicitamos tu colabora…" at bounding box center [407, 394] width 579 height 113
click at [529, 407] on textarea "Hola Sandra, Muchas gracias por tu pronta respuesta. Te solicitamos tu colabora…" at bounding box center [407, 394] width 579 height 113
click at [526, 405] on textarea "Hola Sandra, Muchas gracias por tu pronta respuesta. Te solicitamos tu colabora…" at bounding box center [407, 394] width 579 height 113
click at [212, 418] on textarea "Hola Sandra, Muchas gracias por tu pronta respuesta. Te solicitamos tu colabora…" at bounding box center [407, 394] width 579 height 113
click at [222, 418] on textarea "Hola Sandra, Muchas gracias por tu pronta respuesta. Te solicitamos tu colabora…" at bounding box center [407, 394] width 579 height 113
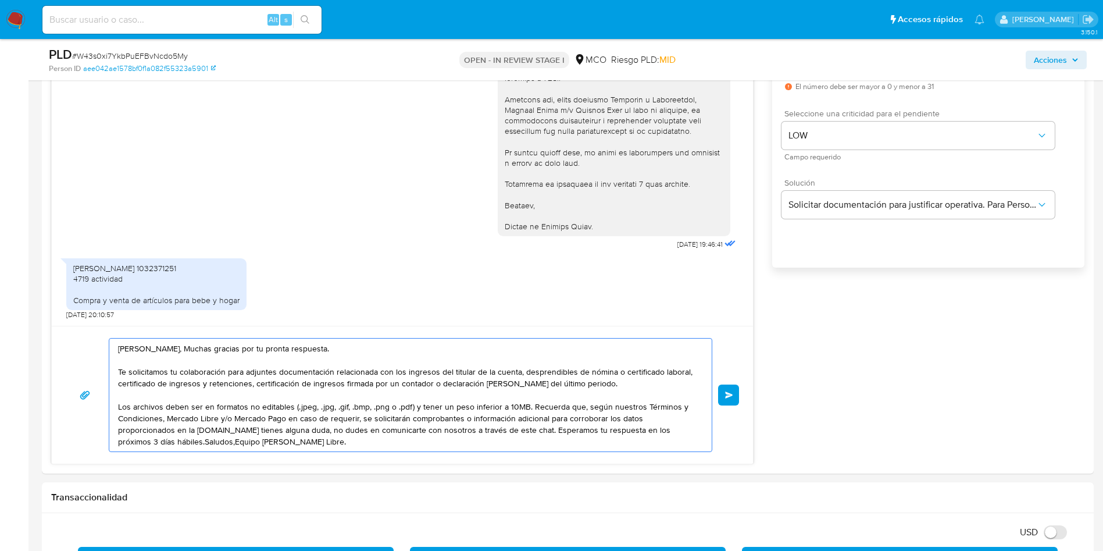
click at [182, 428] on textarea "Hola Sandra, Muchas gracias por tu pronta respuesta. Te solicitamos tu colabora…" at bounding box center [407, 394] width 579 height 113
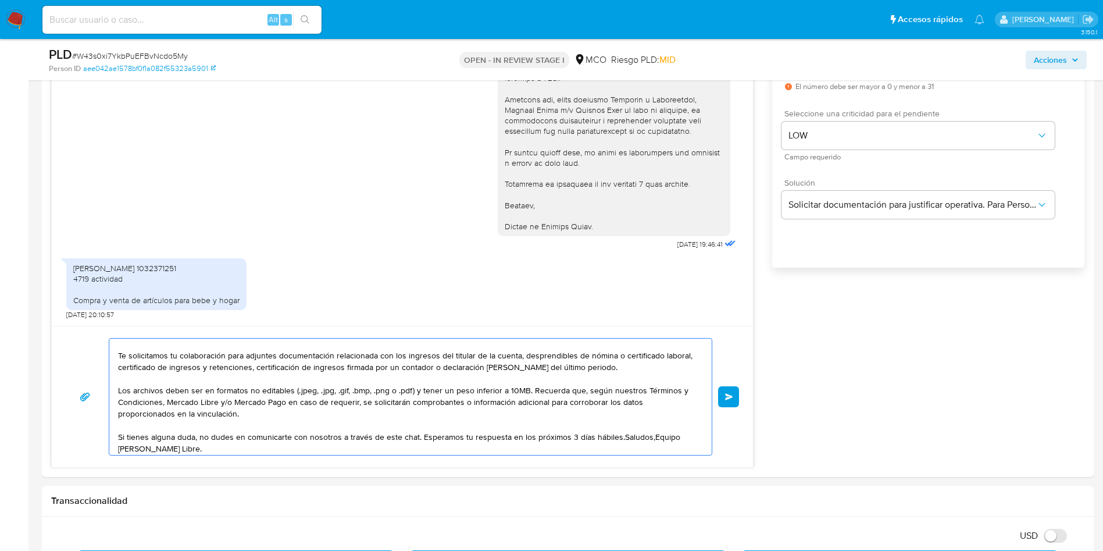
scroll to position [20, 0]
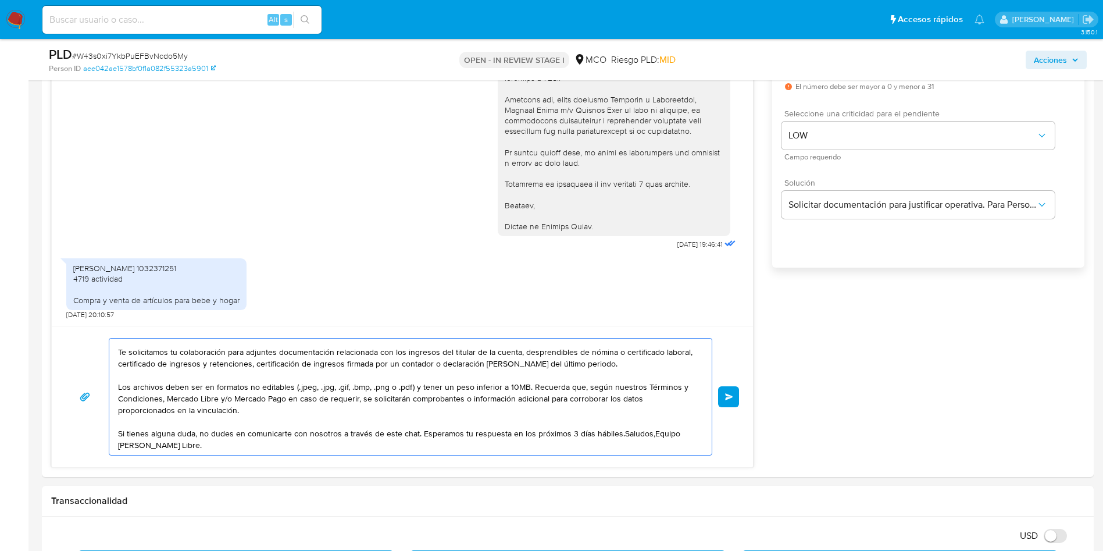
click at [616, 431] on textarea "Hola Sandra, Muchas gracias por tu pronta respuesta. Te solicitamos tu colabora…" at bounding box center [407, 396] width 579 height 116
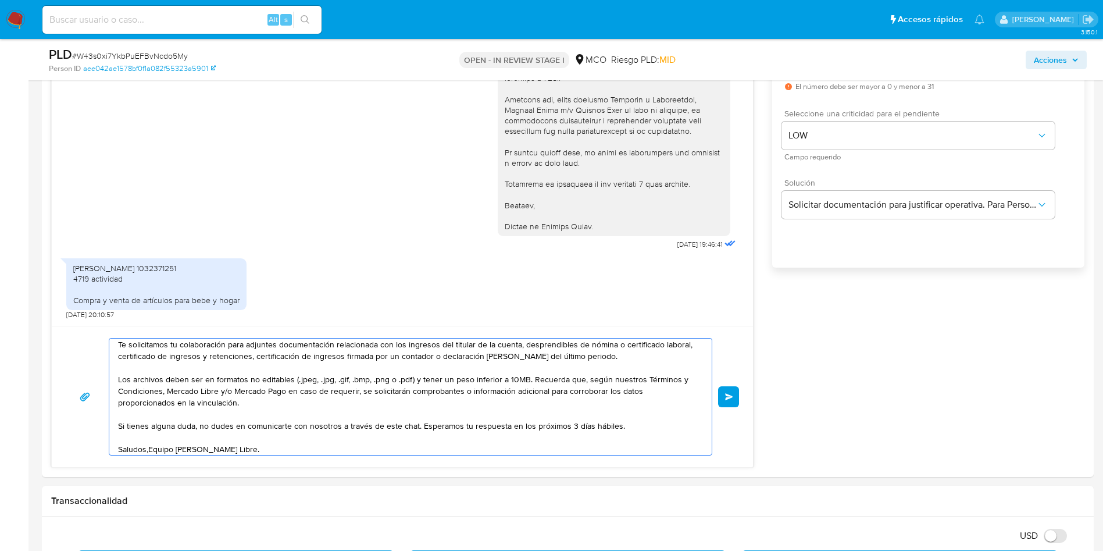
click at [150, 450] on textarea "Hola Sandra, Muchas gracias por tu pronta respuesta. Te solicitamos tu colabora…" at bounding box center [407, 396] width 579 height 116
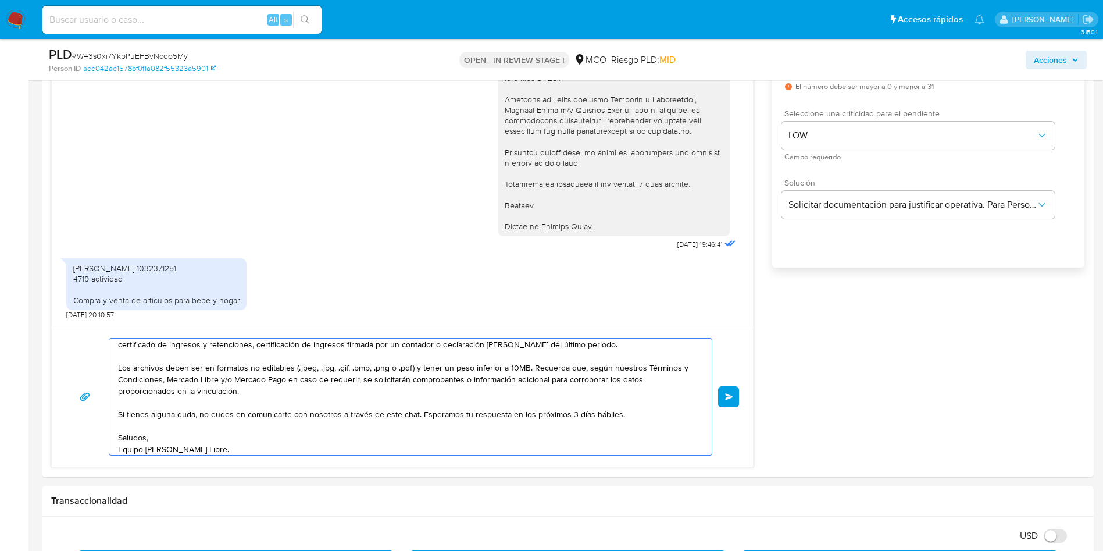
click at [256, 449] on textarea "Hola Sandra, Muchas gracias por tu pronta respuesta. Te solicitamos tu colabora…" at bounding box center [407, 396] width 579 height 116
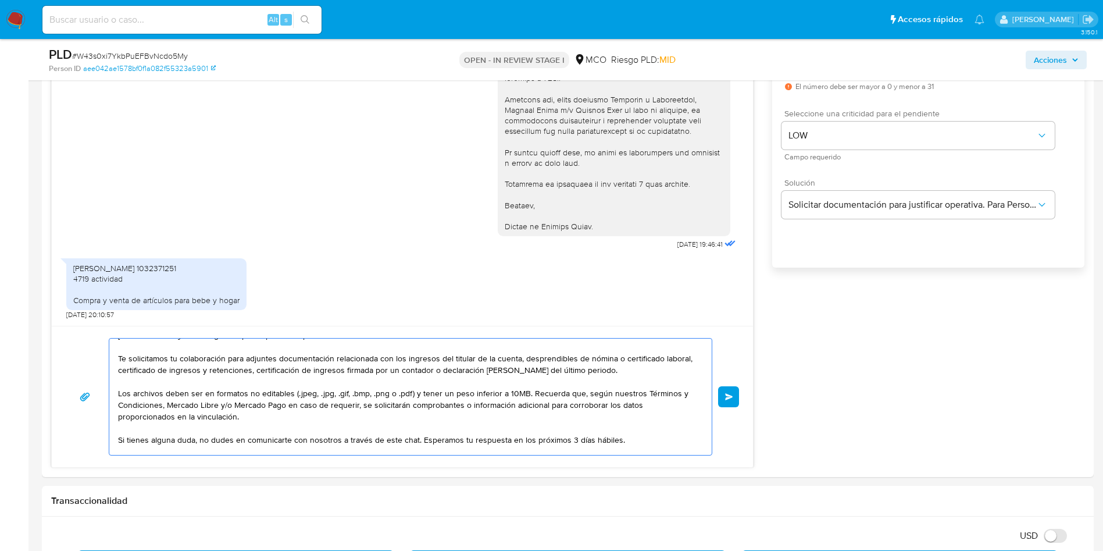
scroll to position [0, 0]
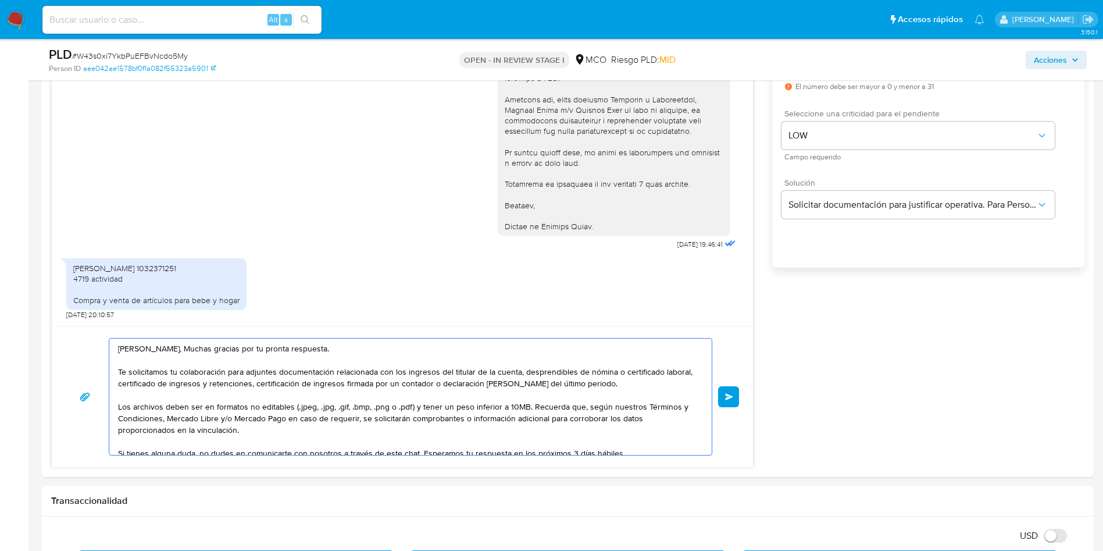
click at [168, 347] on textarea "Hola Sandra, Muchas gracias por tu pronta respuesta. Te solicitamos tu colabora…" at bounding box center [407, 396] width 579 height 116
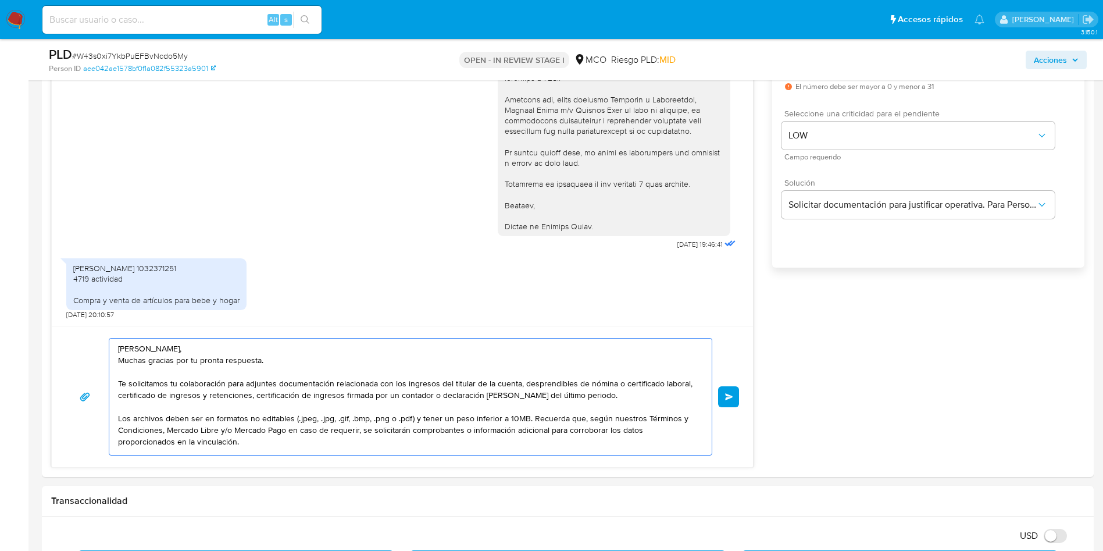
drag, startPoint x: 131, startPoint y: 382, endPoint x: 116, endPoint y: 381, distance: 15.1
click at [116, 381] on div "Hola Sandra, Muchas gracias por tu pronta respuesta. Te solicitamos tu colabora…" at bounding box center [407, 396] width 597 height 116
click at [298, 390] on textarea "Hola Sandra, Muchas gracias por tu pronta respuesta. Solicitamos tu colaboració…" at bounding box center [407, 396] width 579 height 116
click at [295, 423] on textarea "Hola Sandra, Muchas gracias por tu pronta respuesta. Solicitamos tu colaboració…" at bounding box center [407, 396] width 579 height 116
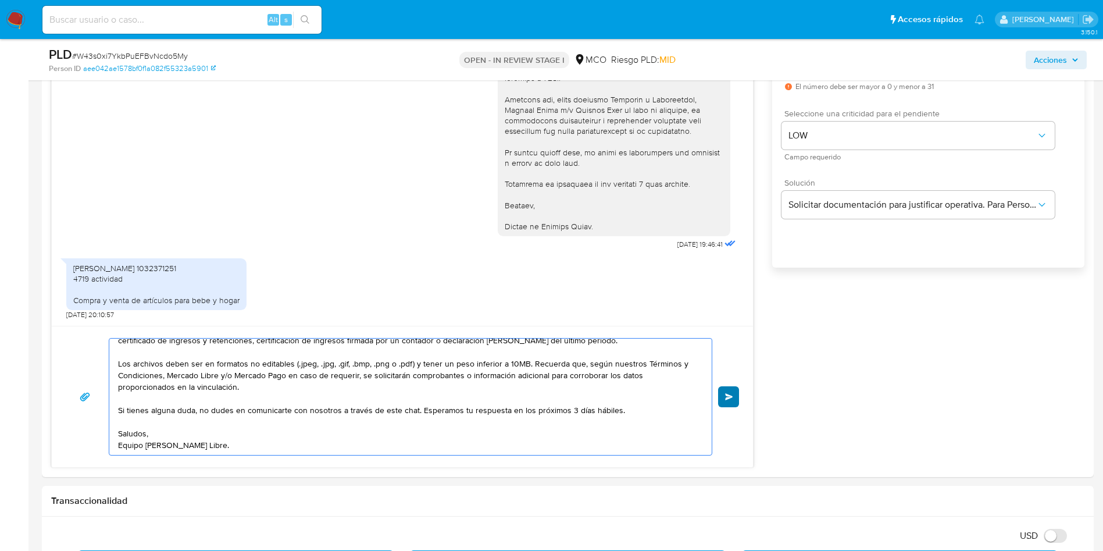
type textarea "Hola Sandra, Muchas gracias por tu pronta respuesta. Solicitamos tu colaboració…"
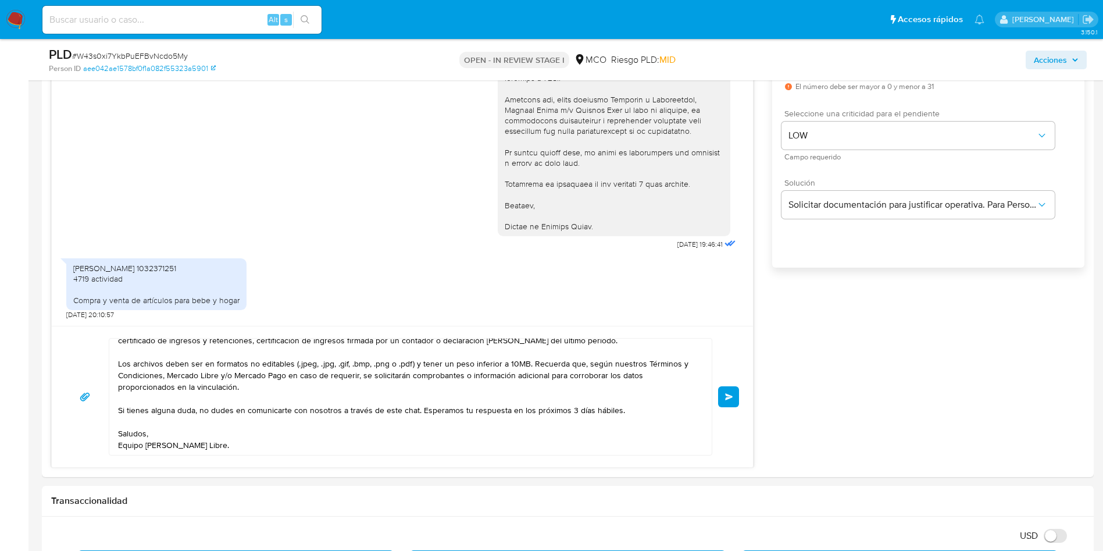
click at [725, 397] on span "Enviar" at bounding box center [729, 396] width 8 height 7
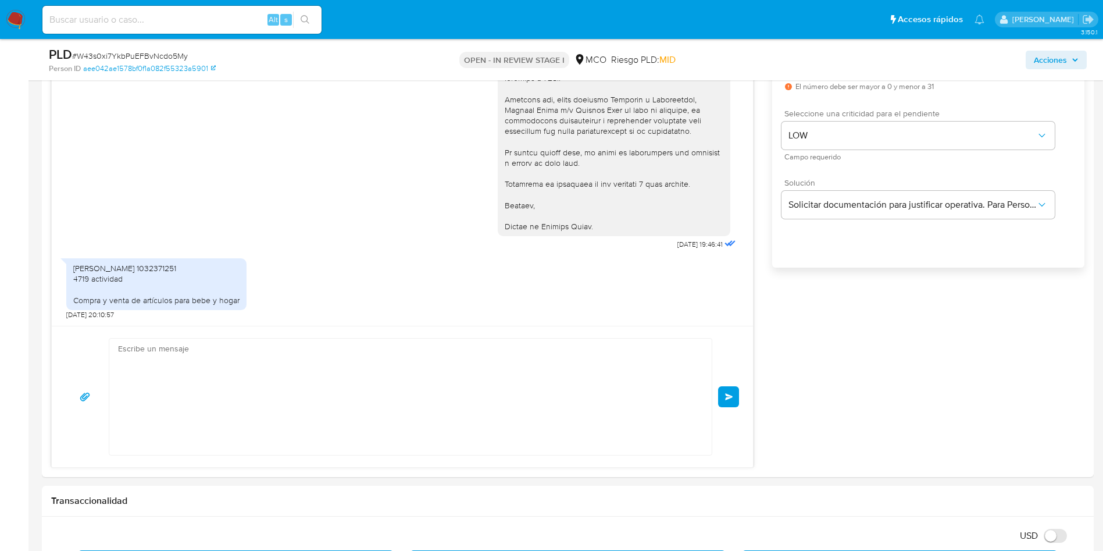
scroll to position [494, 0]
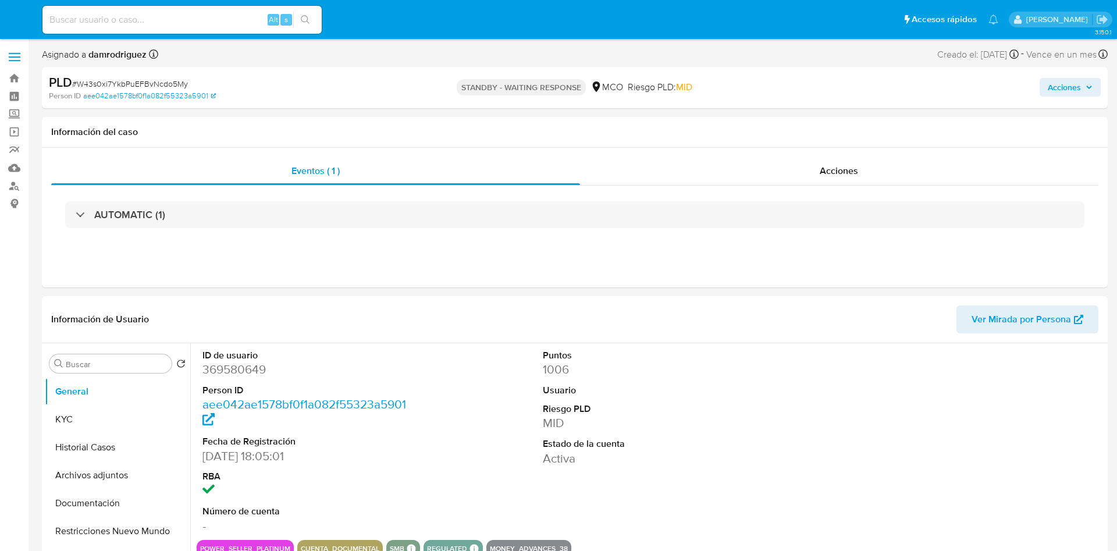
select select "10"
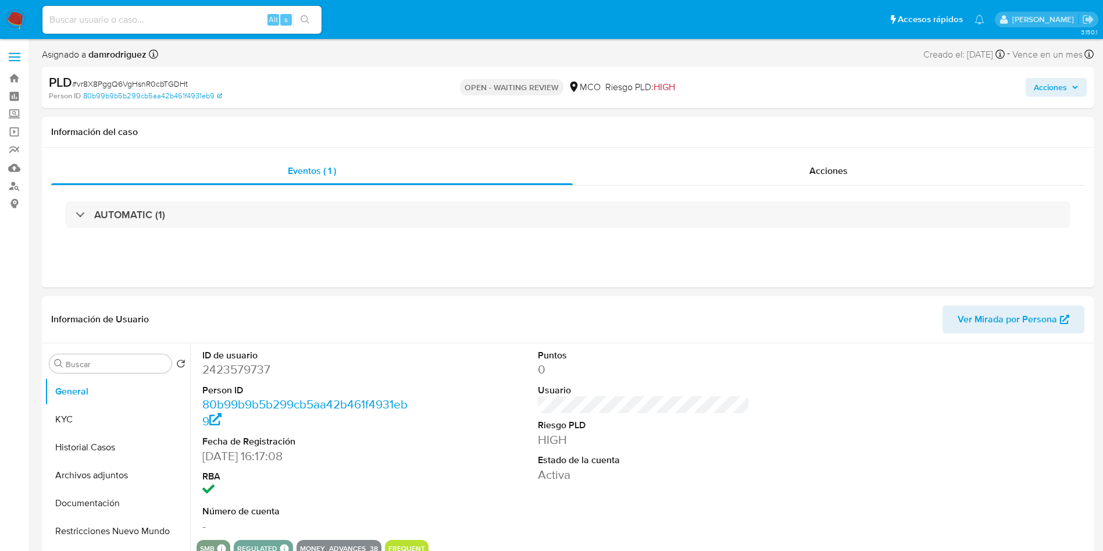
select select "10"
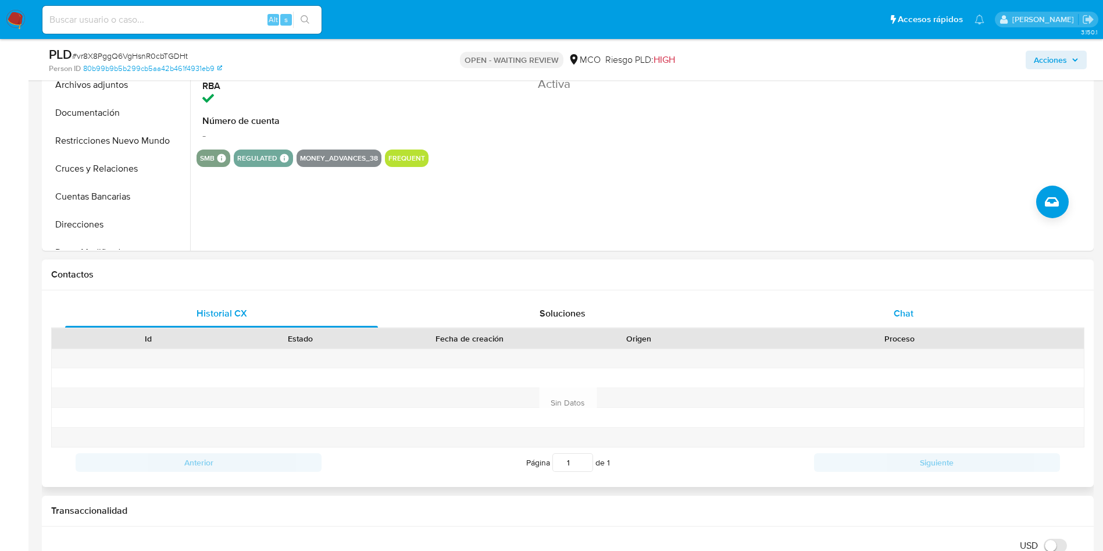
click at [867, 316] on div "Chat" at bounding box center [903, 313] width 313 height 28
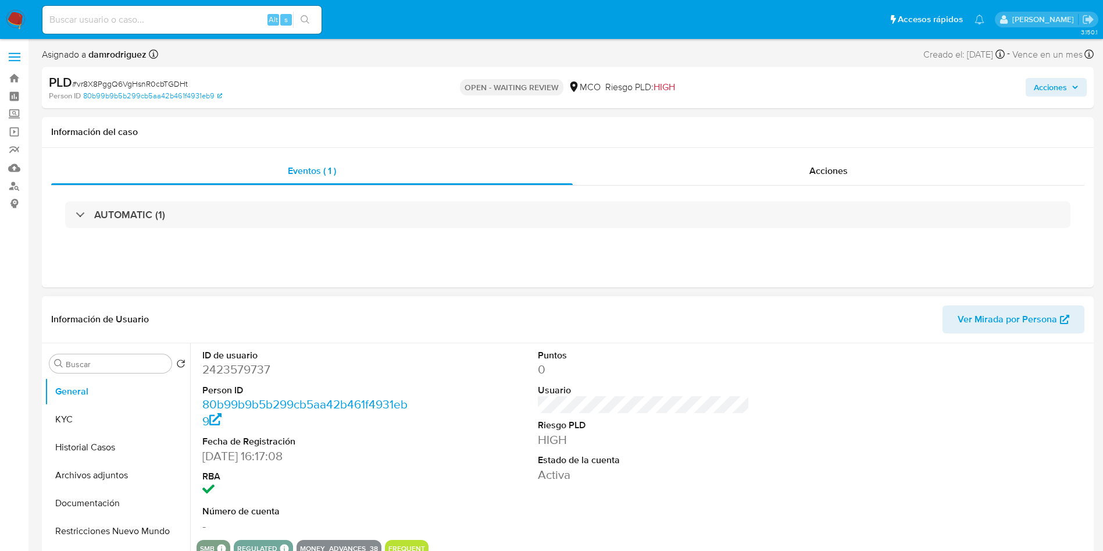
click at [240, 372] on dd "2423579737" at bounding box center [308, 369] width 212 height 16
copy dd "2423579737"
click at [229, 373] on dd "2423579737" at bounding box center [308, 369] width 212 height 16
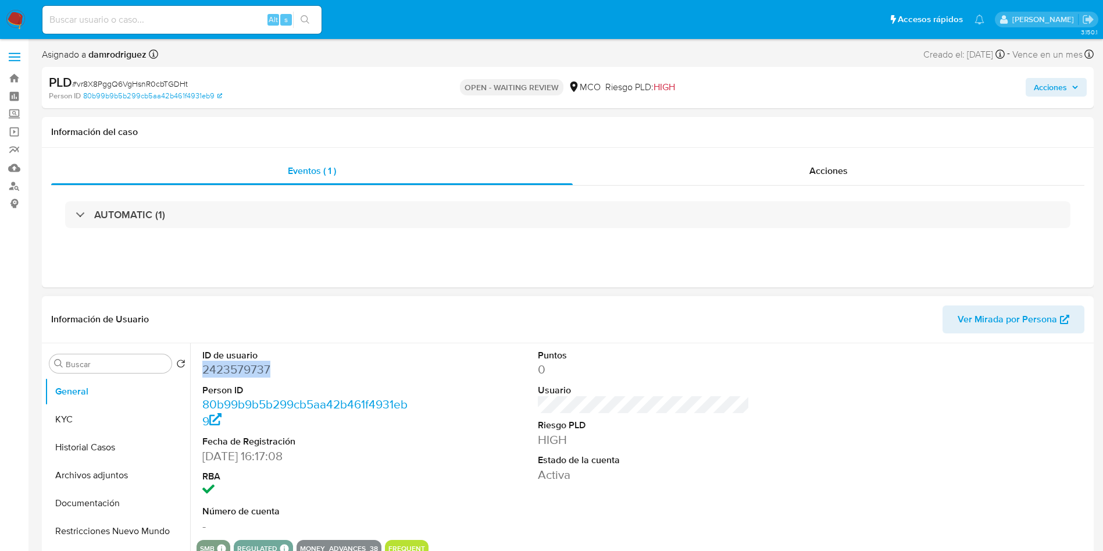
click at [229, 373] on dd "2423579737" at bounding box center [308, 369] width 212 height 16
click at [245, 374] on dd "2423579737" at bounding box center [308, 369] width 212 height 16
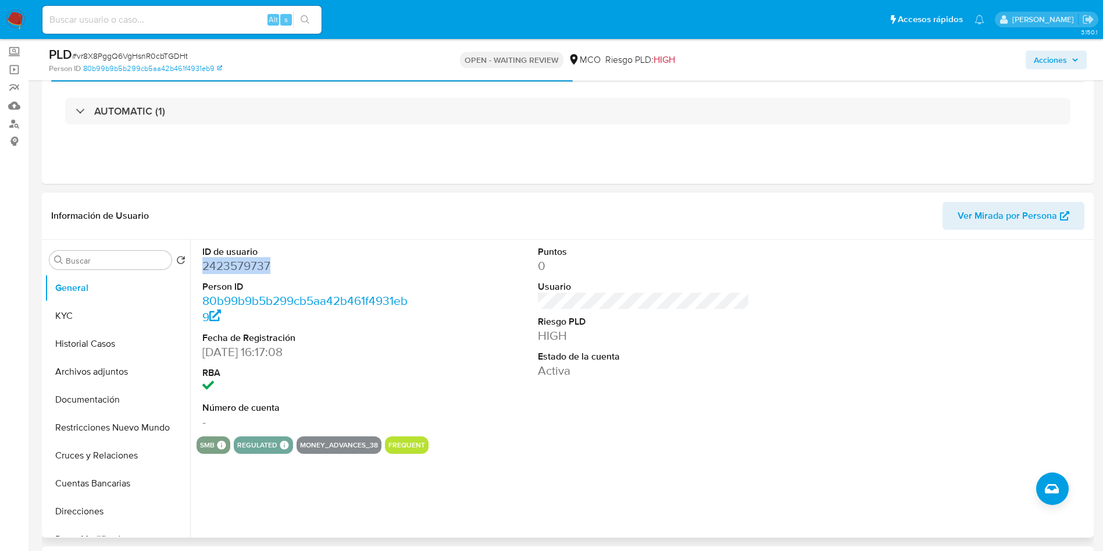
scroll to position [87, 0]
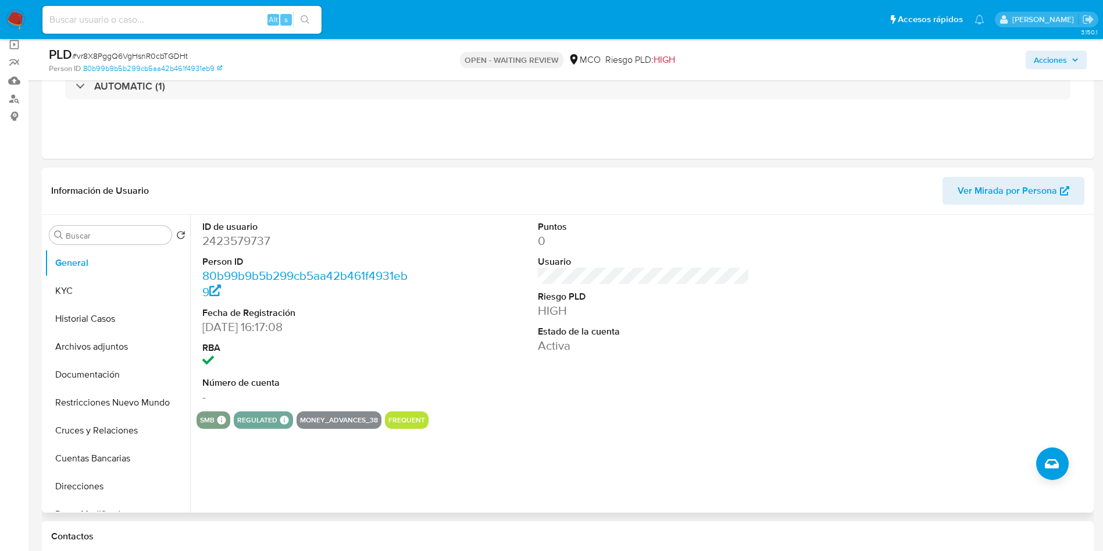
click at [479, 336] on div "ID de usuario 2423579737 Person ID 80b99b9b5b299cb5aa42b461f4931eb9 Fecha de Re…" at bounding box center [644, 313] width 894 height 197
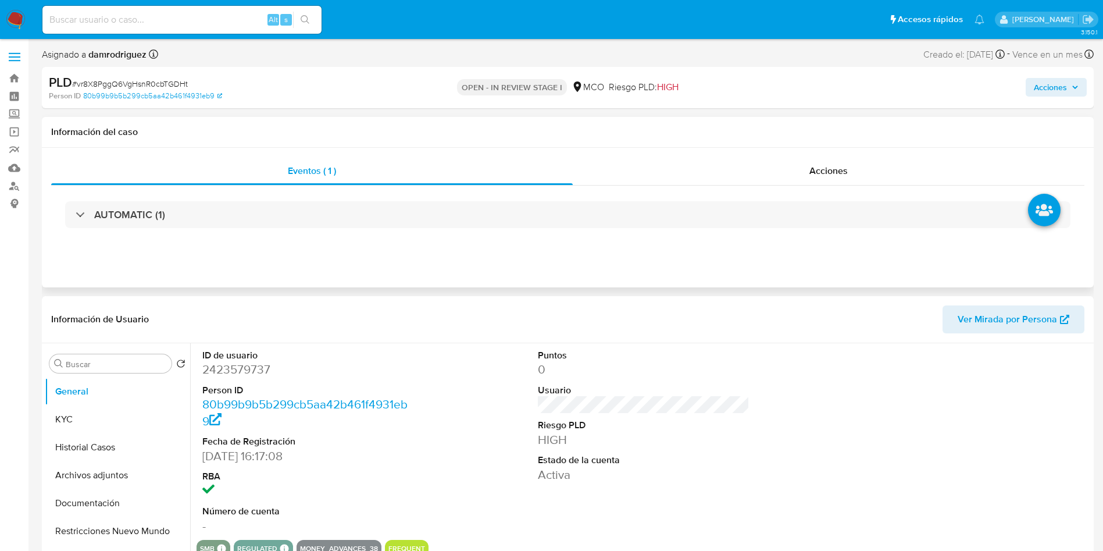
click at [346, 120] on div "Información del caso" at bounding box center [568, 132] width 1052 height 31
click at [323, 122] on div "Información del caso" at bounding box center [568, 132] width 1052 height 31
select select "10"
click at [315, 125] on div "Información del caso" at bounding box center [568, 132] width 1052 height 31
click at [310, 123] on div "Información del caso" at bounding box center [568, 132] width 1052 height 31
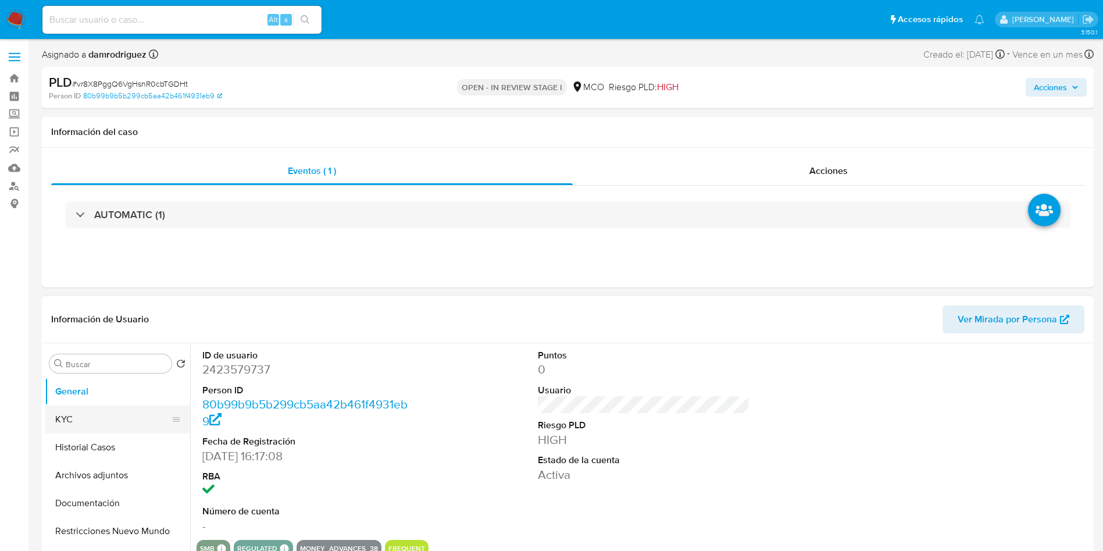
click at [86, 411] on button "KYC" at bounding box center [113, 419] width 136 height 28
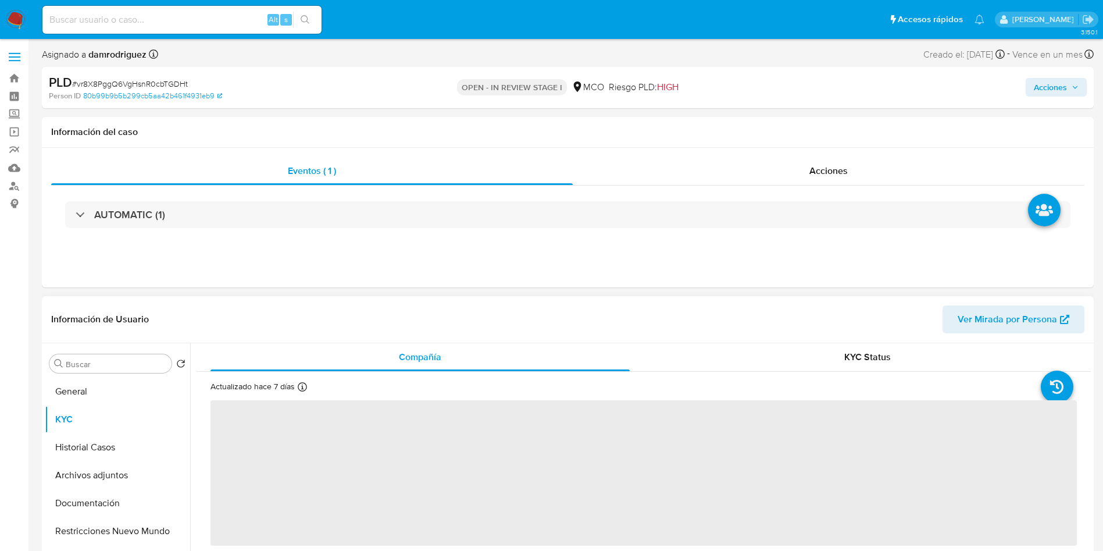
click at [281, 318] on header "Información de Usuario Ver Mirada por Persona" at bounding box center [567, 319] width 1033 height 28
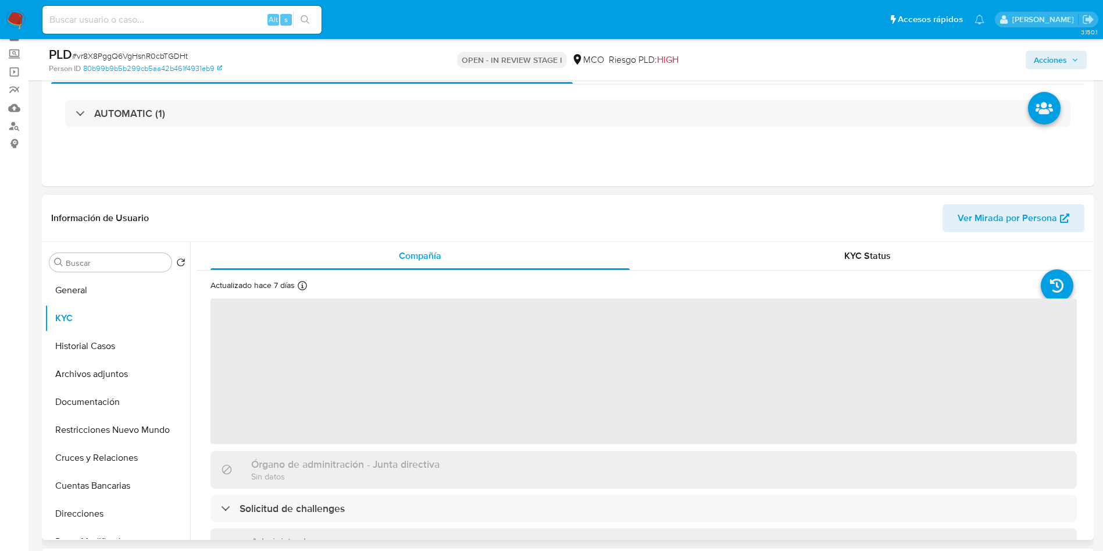
scroll to position [87, 0]
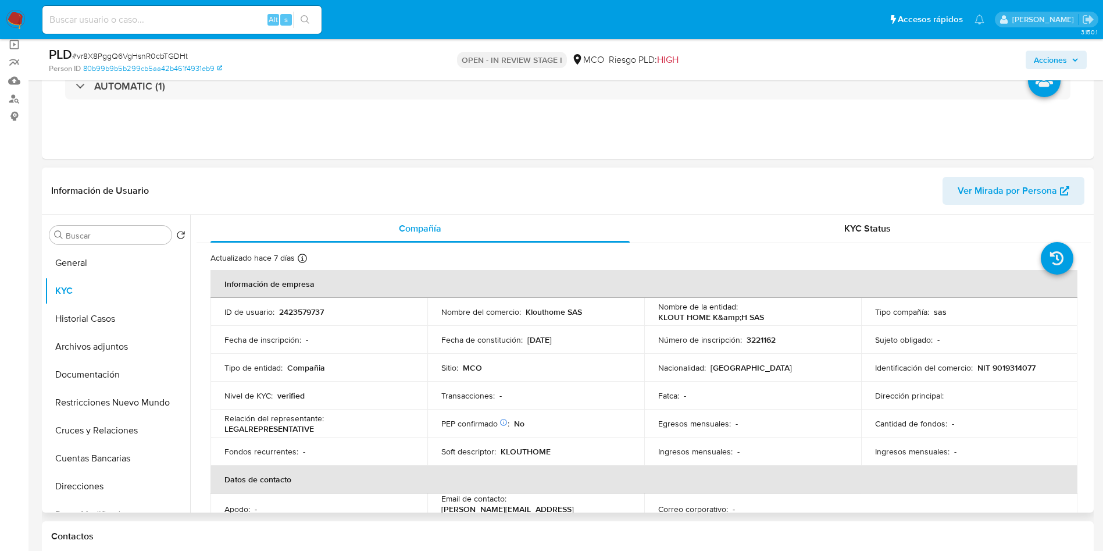
click at [564, 307] on p "Klouthome SAS" at bounding box center [554, 311] width 56 height 10
drag, startPoint x: 776, startPoint y: 319, endPoint x: 652, endPoint y: 314, distance: 124.0
click at [652, 314] on td "Nombre de la entidad : KLOUT HOME K&amp;H SAS" at bounding box center [752, 312] width 217 height 28
copy p "KLOUT HOME K&amp;H SAS"
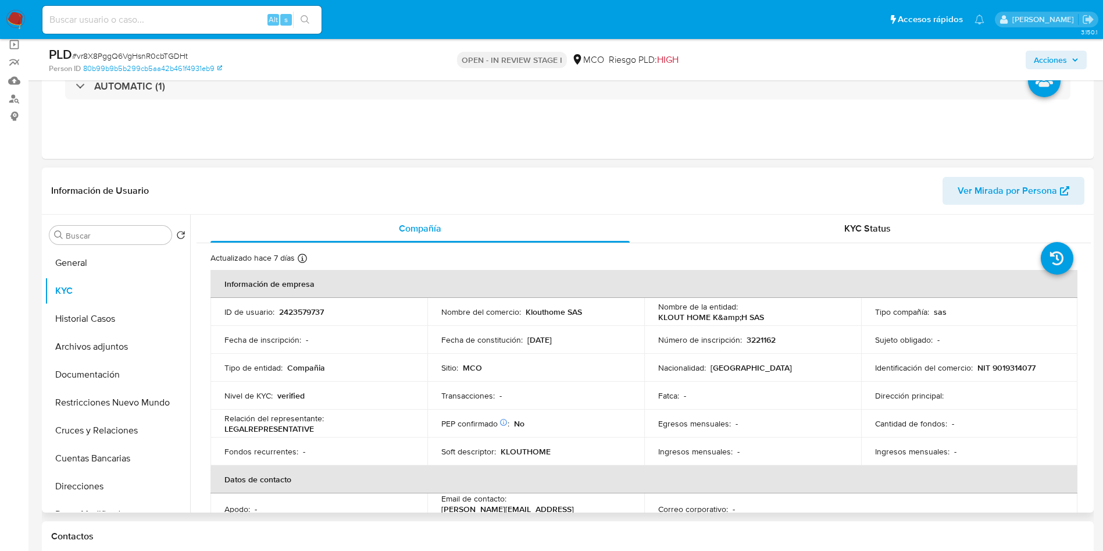
click at [1014, 364] on p "NIT 9019314077" at bounding box center [1007, 367] width 58 height 10
copy p "9019314077"
click at [493, 331] on td "Fecha de constitución : 19/03/2025" at bounding box center [535, 340] width 217 height 28
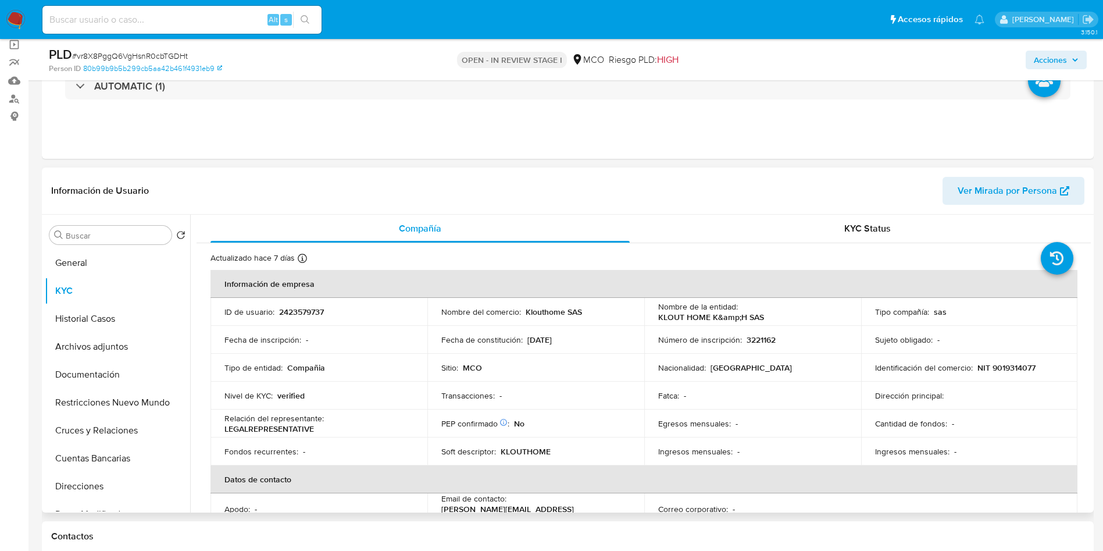
click at [493, 341] on p "Fecha de constitución :" at bounding box center [481, 339] width 81 height 10
copy p "constitución"
drag, startPoint x: 573, startPoint y: 340, endPoint x: 525, endPoint y: 339, distance: 48.3
click at [525, 339] on div "Fecha de constitución : 19/03/2025" at bounding box center [535, 339] width 189 height 10
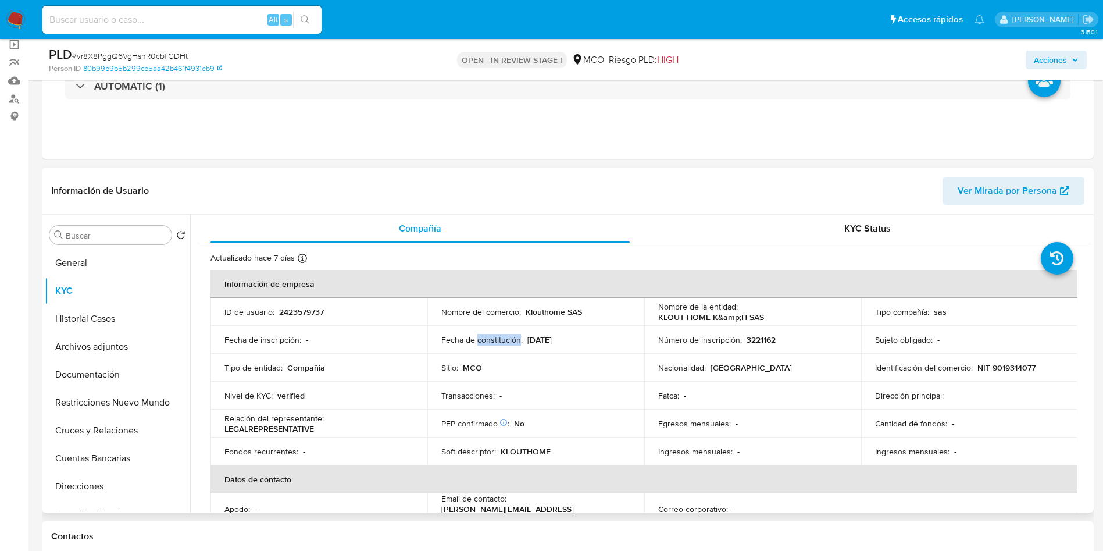
copy p "19/03/2025"
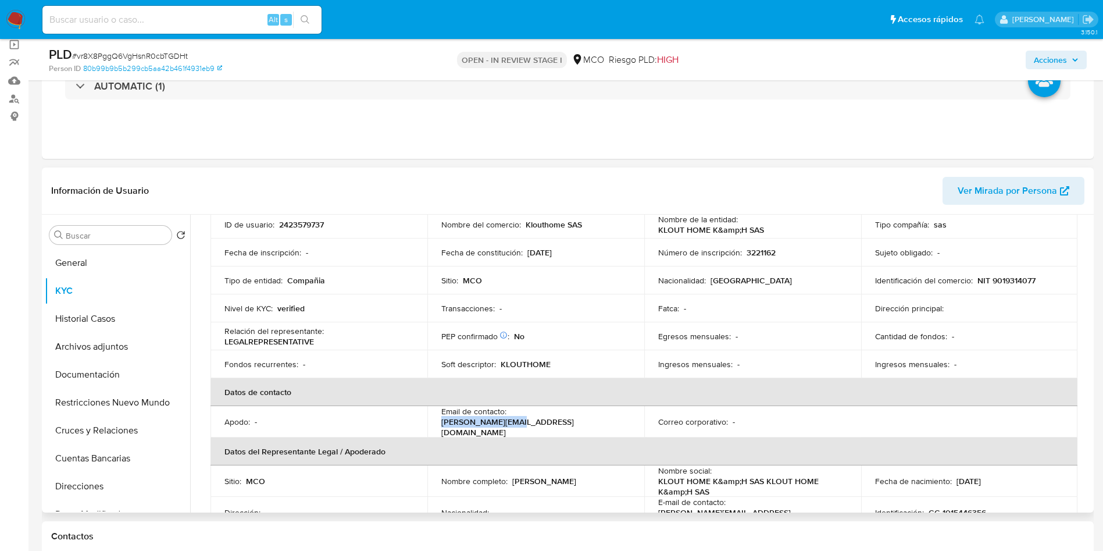
drag, startPoint x: 598, startPoint y: 419, endPoint x: 509, endPoint y: 419, distance: 89.6
click at [509, 419] on div "Email de contacto : juan@klouthome.com" at bounding box center [535, 421] width 189 height 31
copy p "juan@klouthome.com"
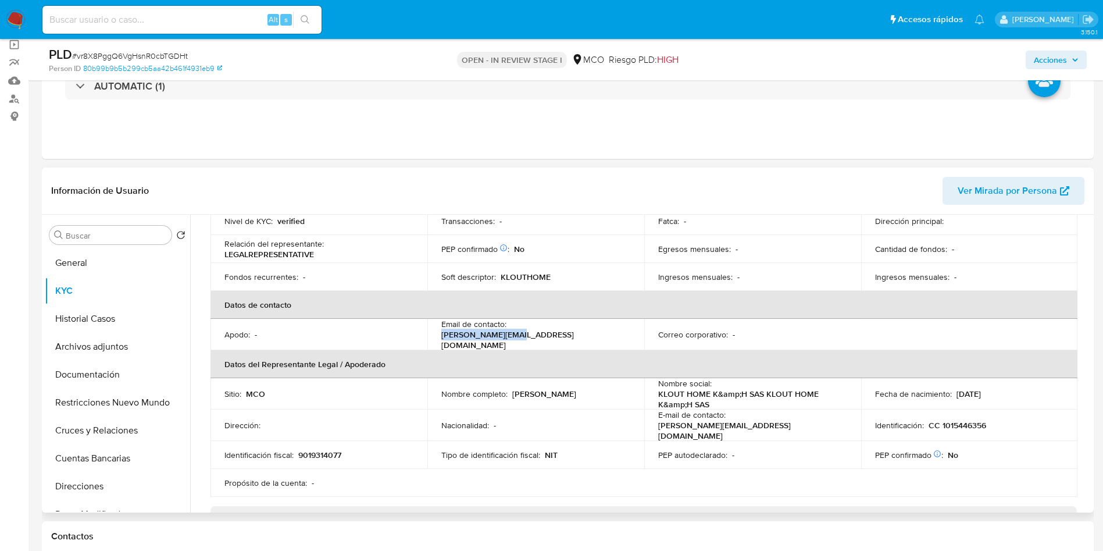
drag, startPoint x: 570, startPoint y: 395, endPoint x: 437, endPoint y: 392, distance: 132.6
click at [437, 392] on td "Nombre completo : Brayan Ferney Martinez Villamizar" at bounding box center [535, 393] width 217 height 31
copy p "Brayan Ferney Martinez Villamizar"
click at [955, 420] on p "CC 1015446356" at bounding box center [958, 425] width 58 height 10
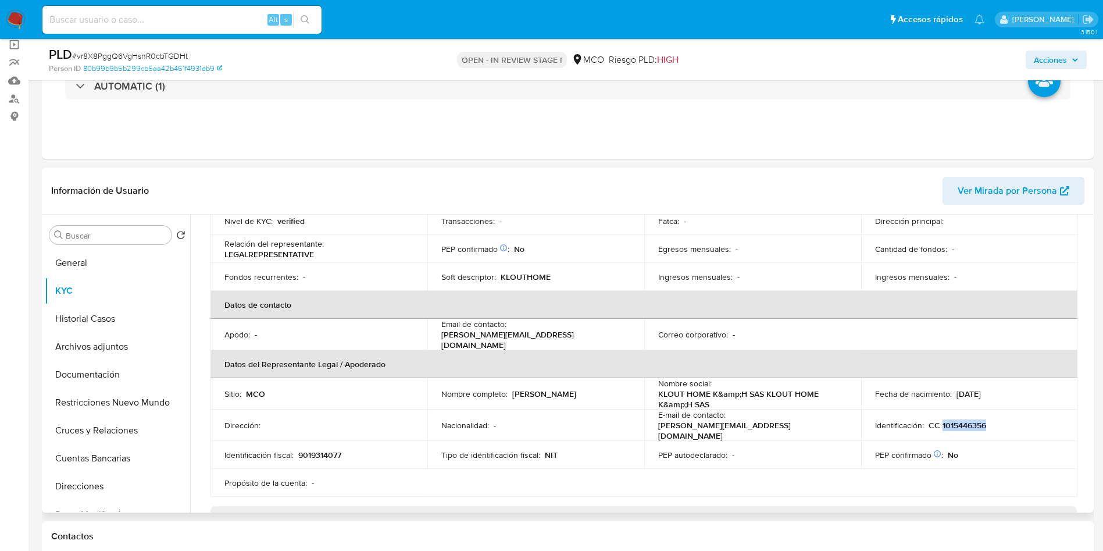
copy p "1015446356"
click at [450, 460] on td "Tipo de identificación fiscal : NIT" at bounding box center [535, 455] width 217 height 28
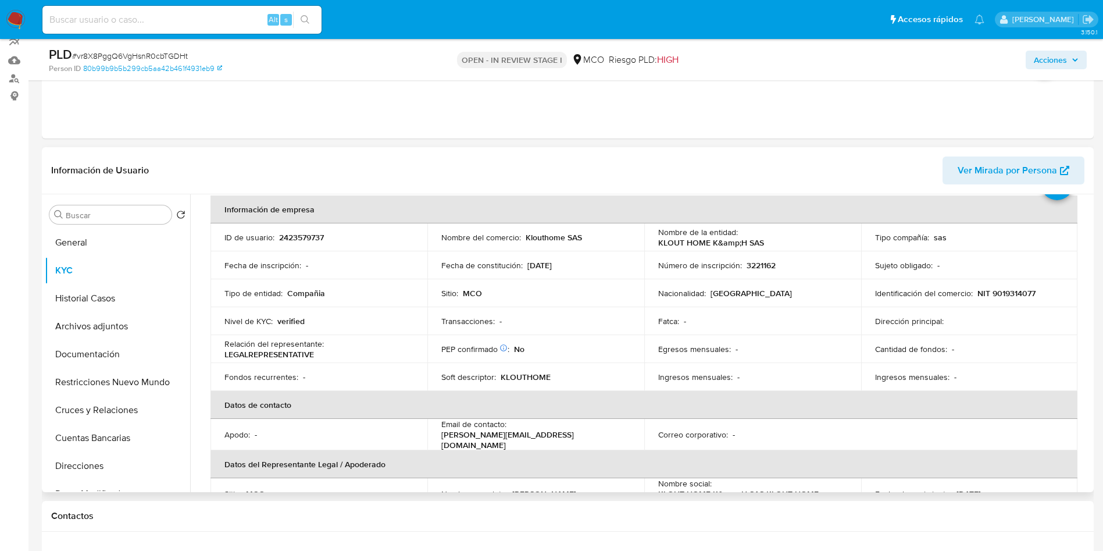
scroll to position [59, 0]
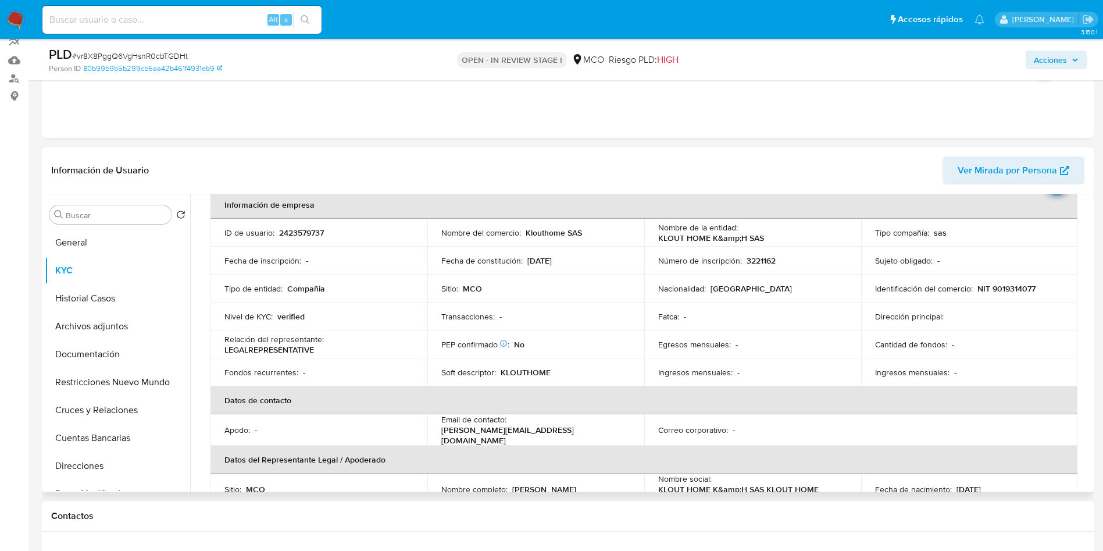
click at [211, 200] on th "Información de empresa" at bounding box center [644, 205] width 867 height 28
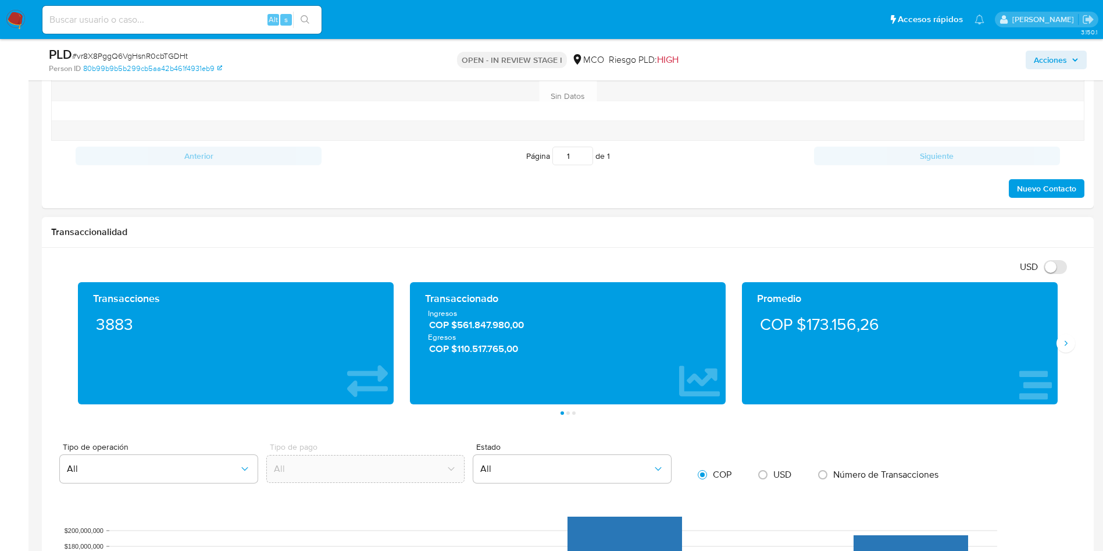
scroll to position [718, 0]
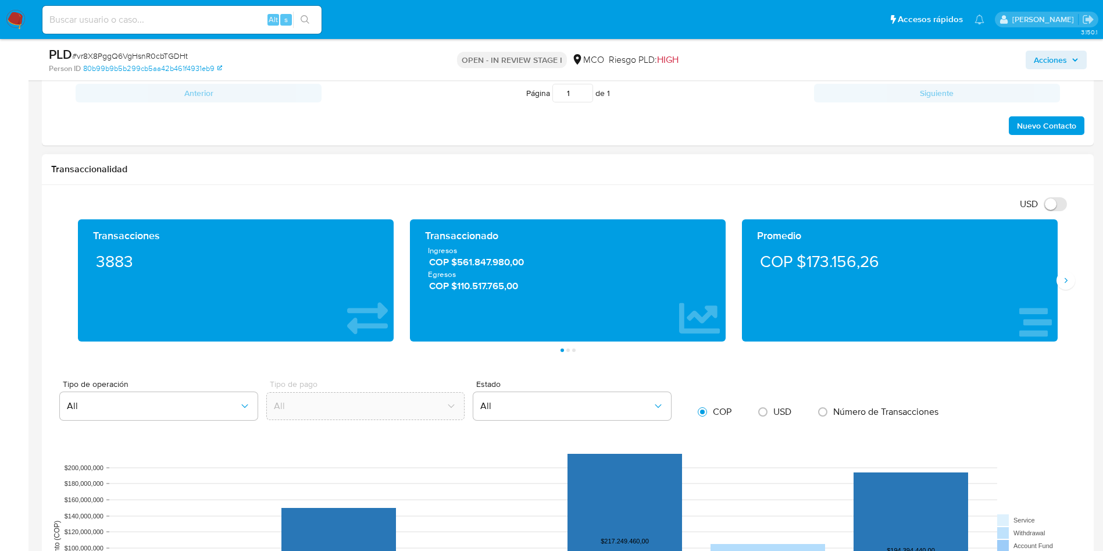
click at [1073, 272] on div "Transacciones 3883 Transaccionado Ingresos COP $561.847.980,00 Egresos COP $110…" at bounding box center [567, 285] width 1033 height 133
click at [1067, 278] on icon "Siguiente" at bounding box center [1065, 280] width 9 height 9
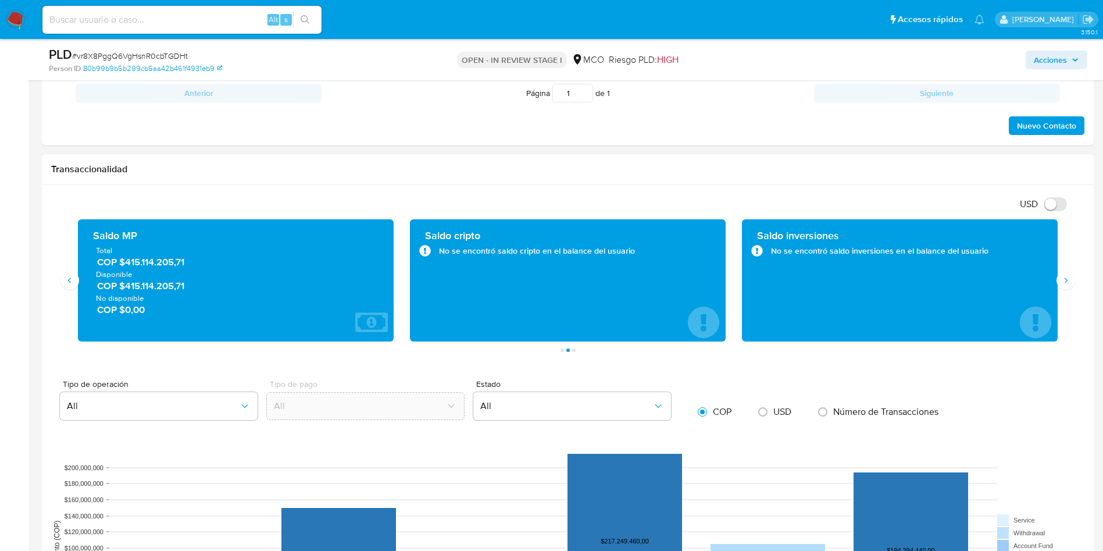
click at [152, 284] on span "COP $415.114.205,71" at bounding box center [236, 285] width 279 height 13
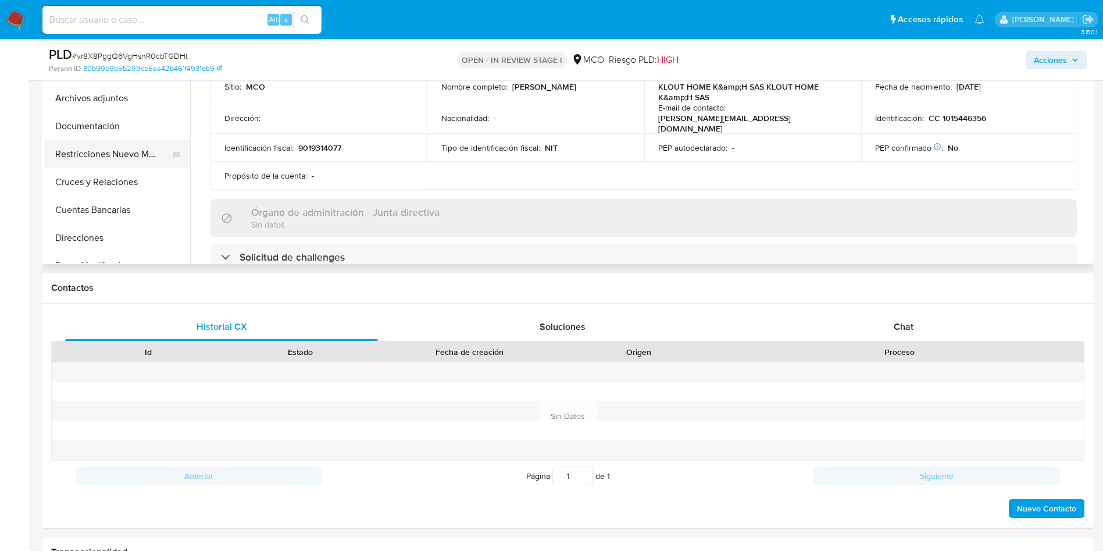
scroll to position [195, 0]
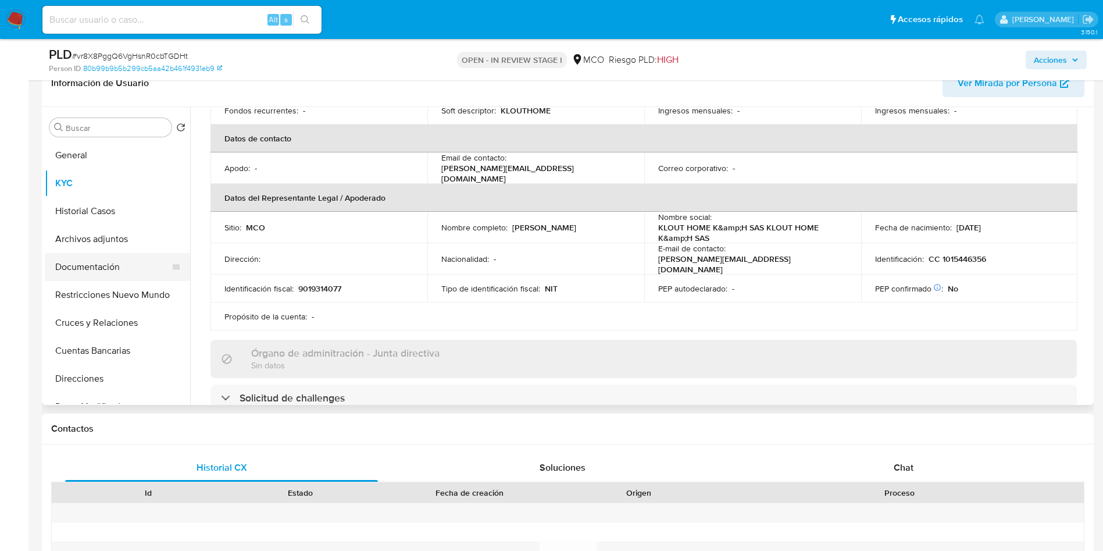
click at [110, 262] on button "Documentación" at bounding box center [113, 267] width 136 height 28
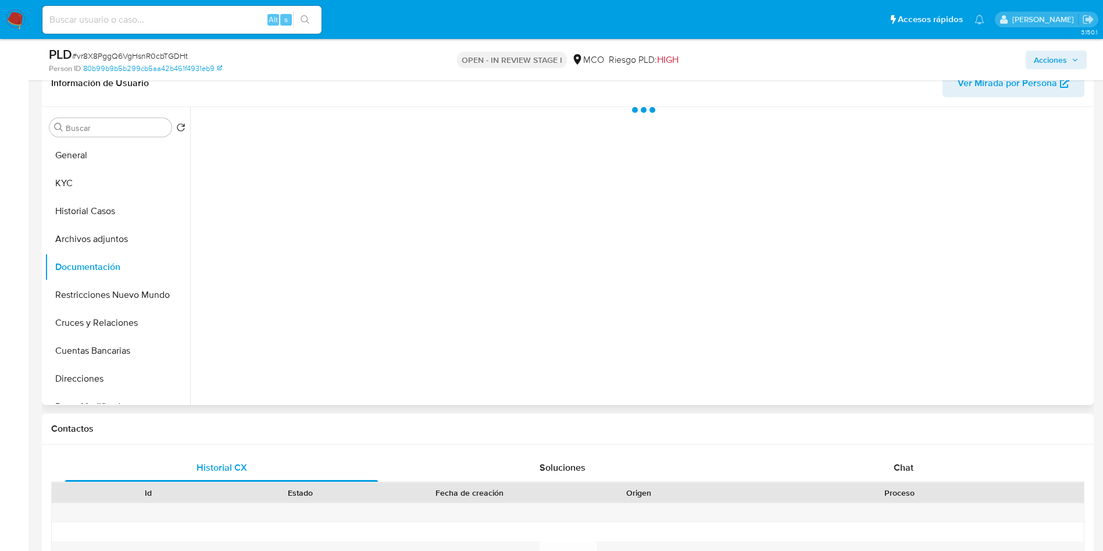
scroll to position [0, 0]
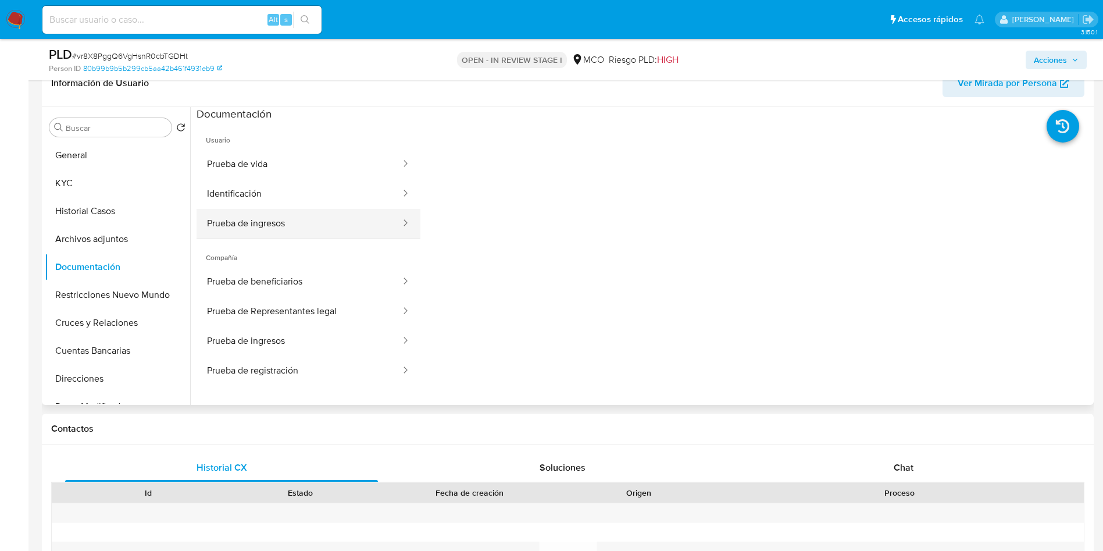
click at [290, 213] on button "Prueba de ingresos" at bounding box center [299, 224] width 205 height 30
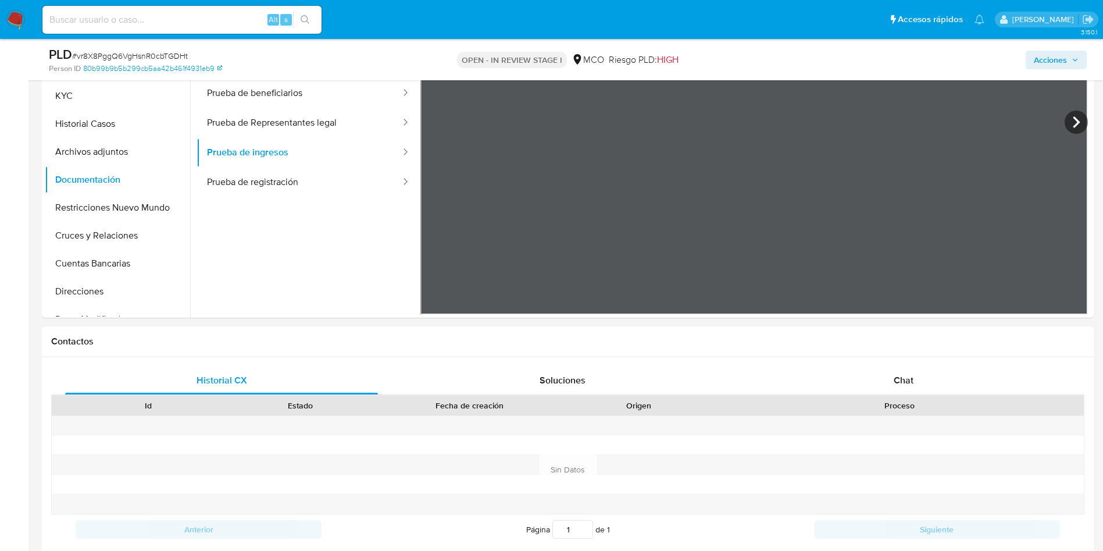
scroll to position [195, 0]
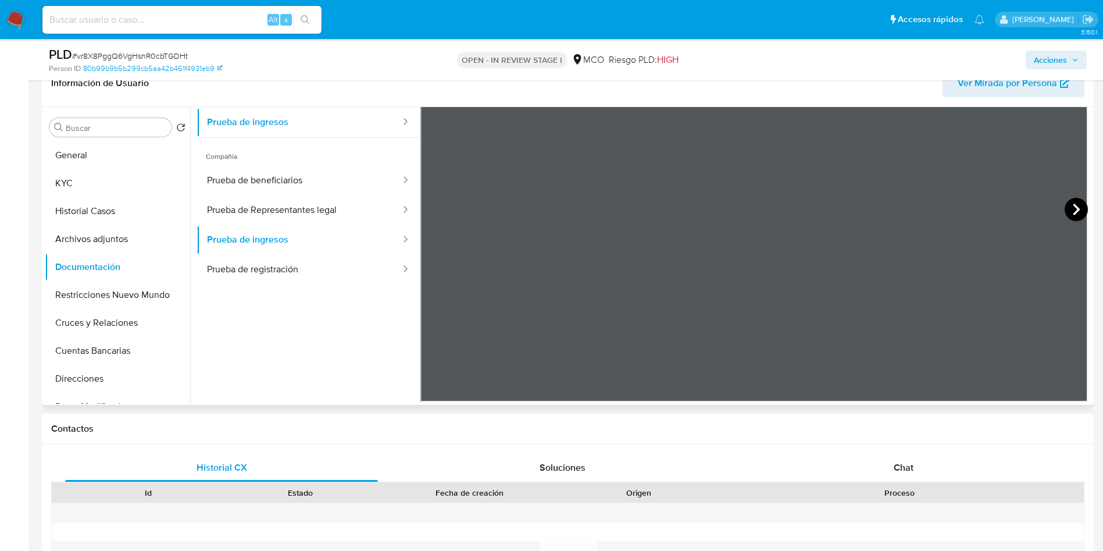
click at [1080, 205] on icon at bounding box center [1076, 209] width 23 height 23
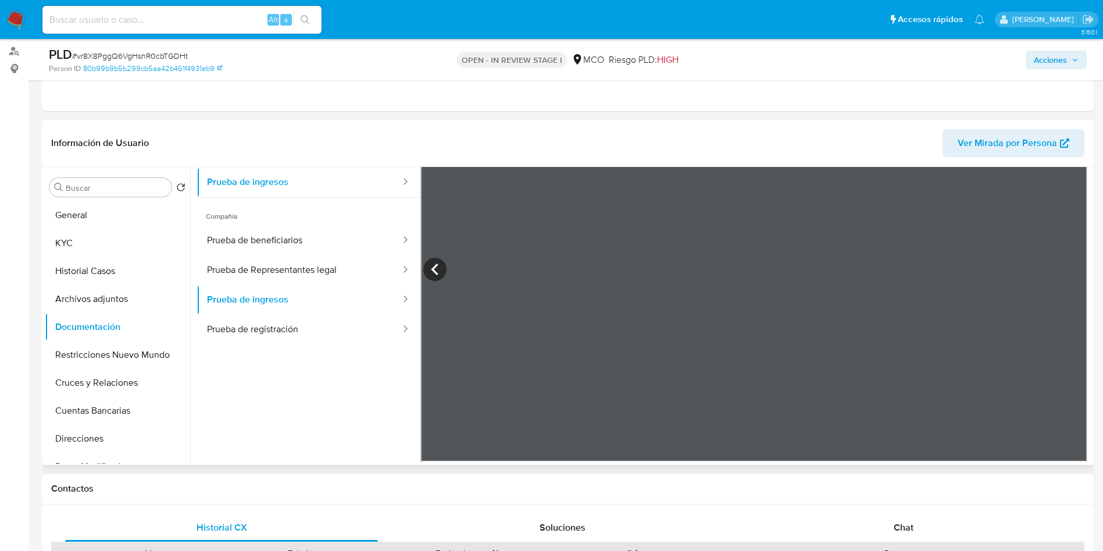
scroll to position [108, 0]
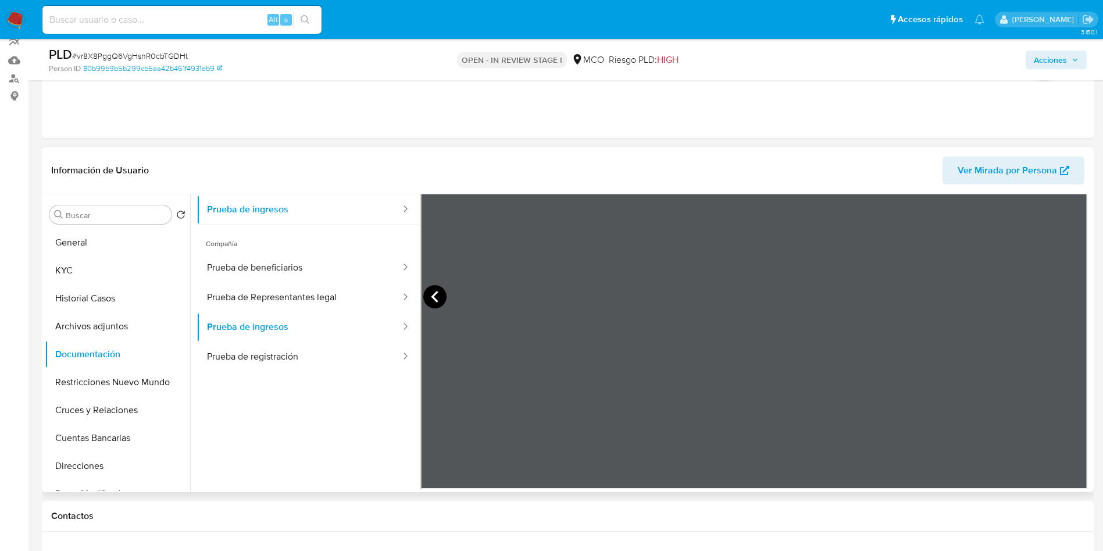
click at [441, 299] on icon at bounding box center [434, 296] width 23 height 23
click at [274, 351] on button "Prueba de registración" at bounding box center [299, 357] width 205 height 30
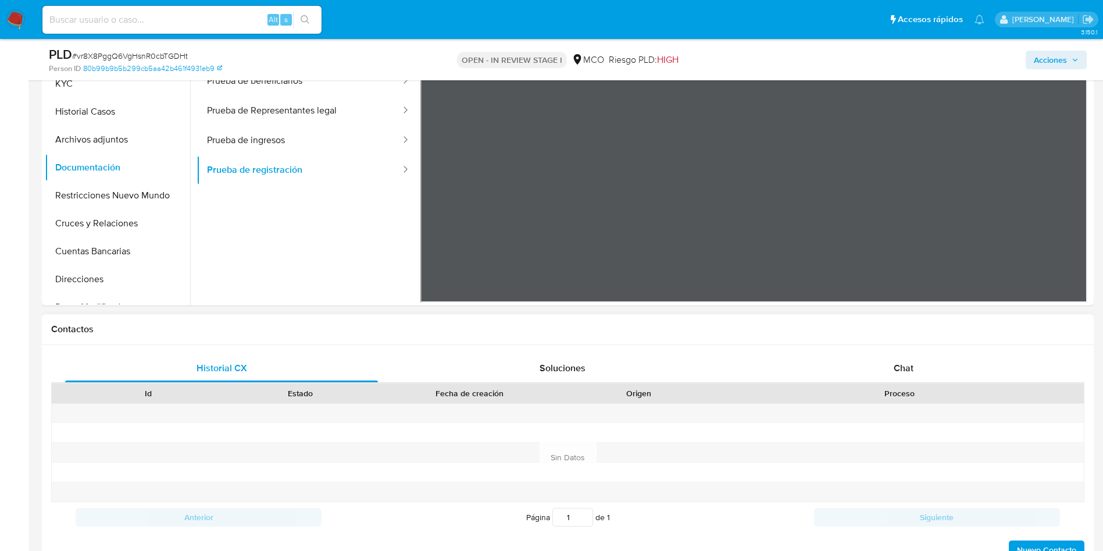
scroll to position [544, 0]
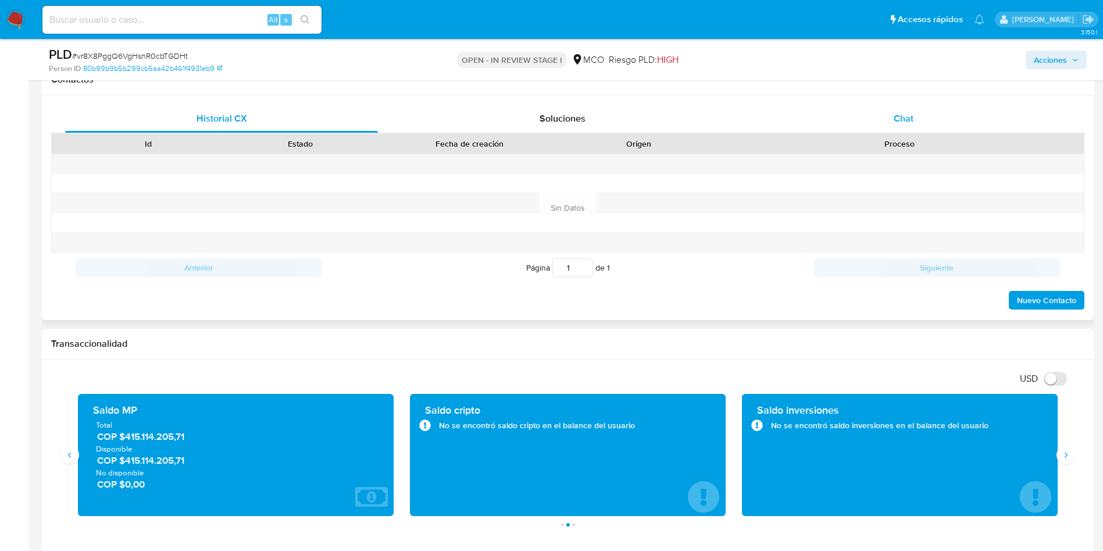
click at [922, 122] on div "Chat" at bounding box center [903, 119] width 313 height 28
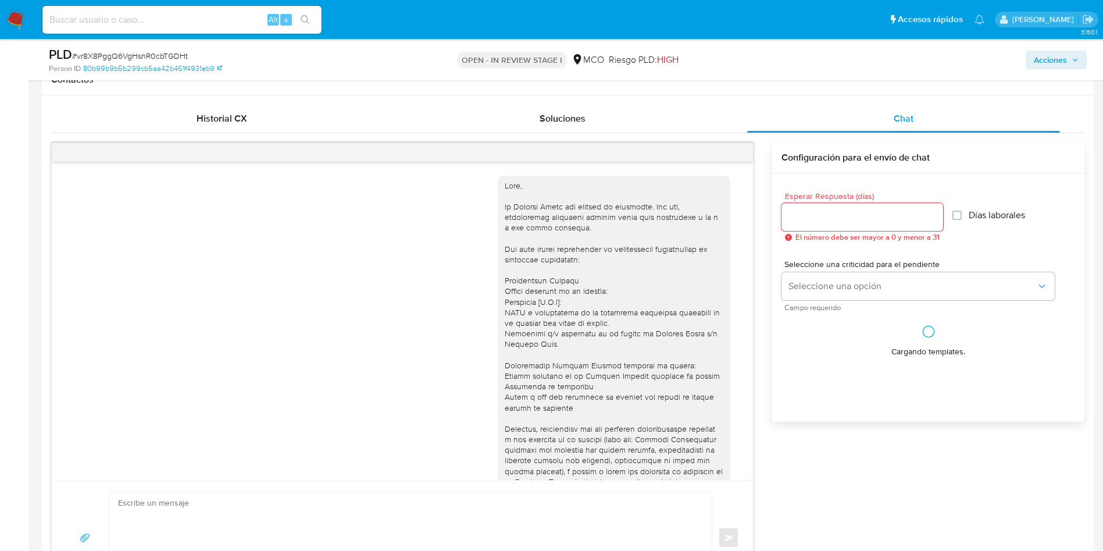
scroll to position [299, 0]
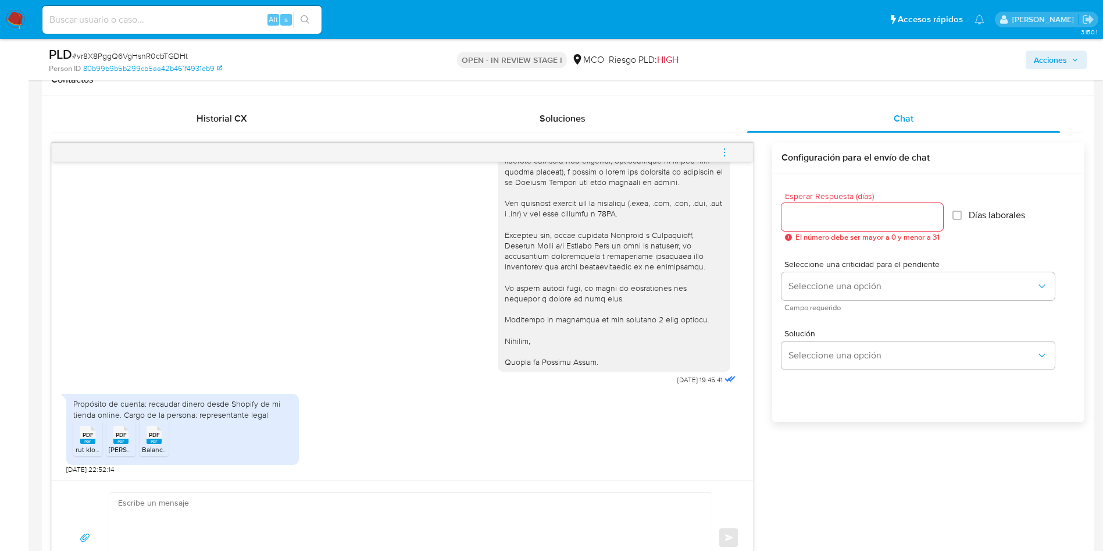
click at [157, 433] on span "PDF" at bounding box center [154, 435] width 11 height 8
click at [155, 441] on rect at bounding box center [154, 440] width 15 height 5
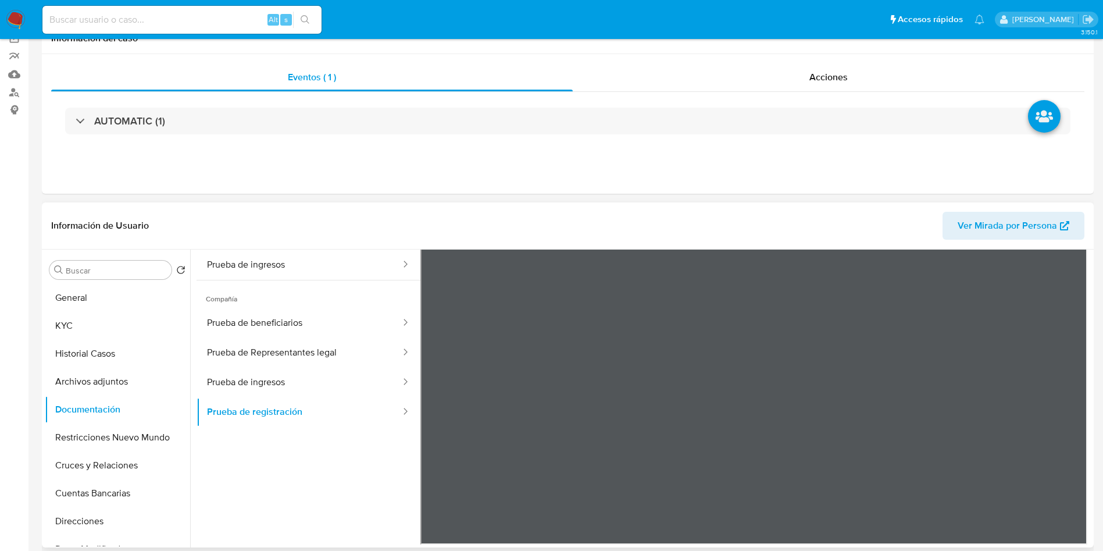
scroll to position [20, 0]
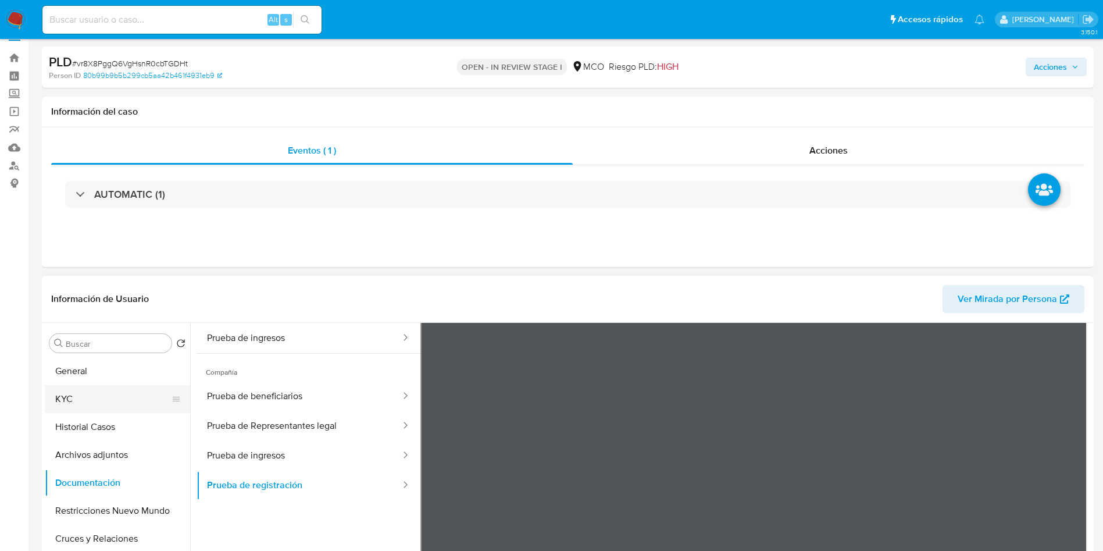
click at [74, 394] on button "KYC" at bounding box center [113, 399] width 136 height 28
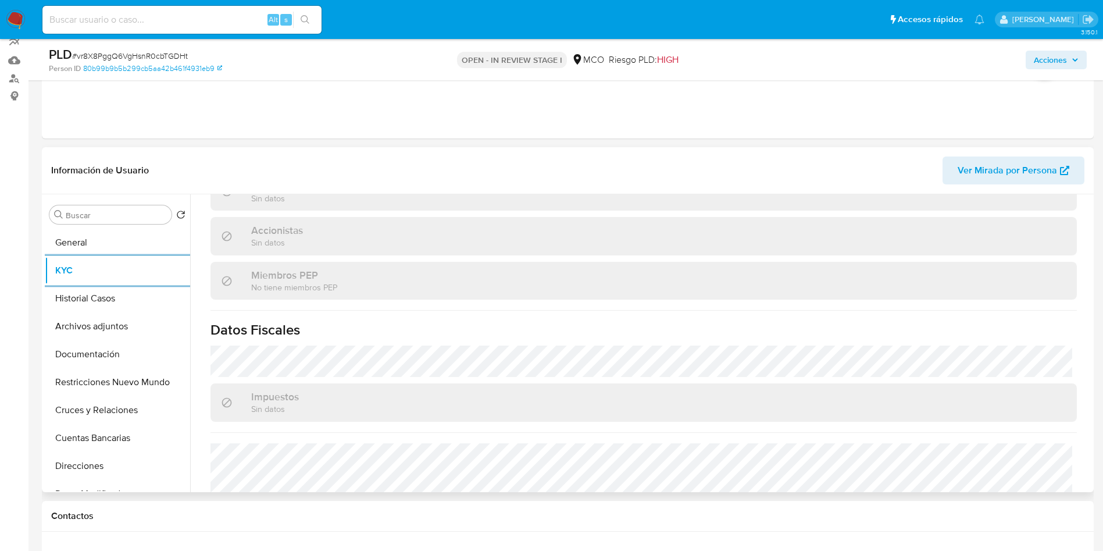
scroll to position [733, 0]
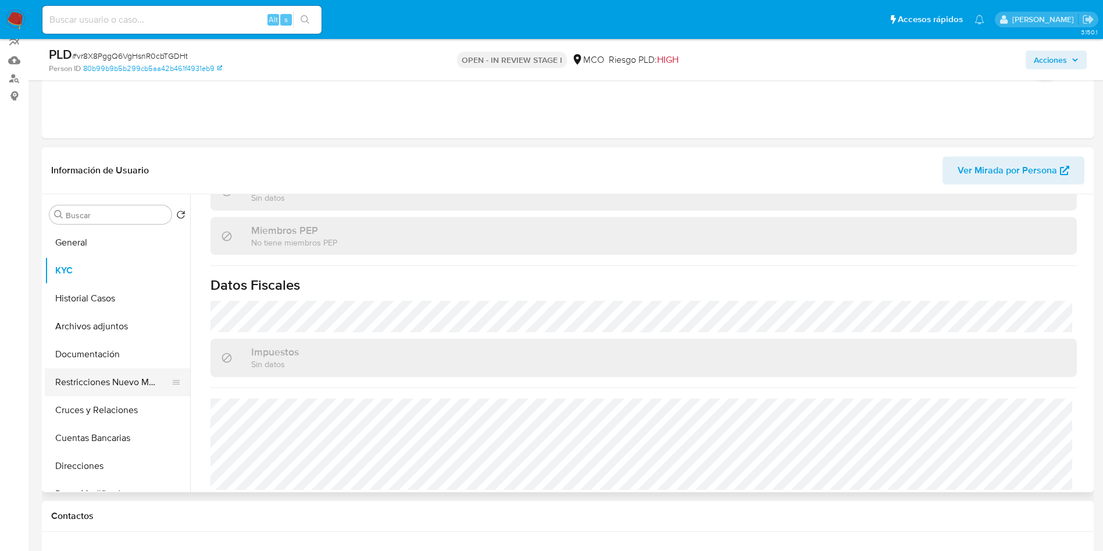
click at [126, 371] on button "Restricciones Nuevo Mundo" at bounding box center [113, 382] width 136 height 28
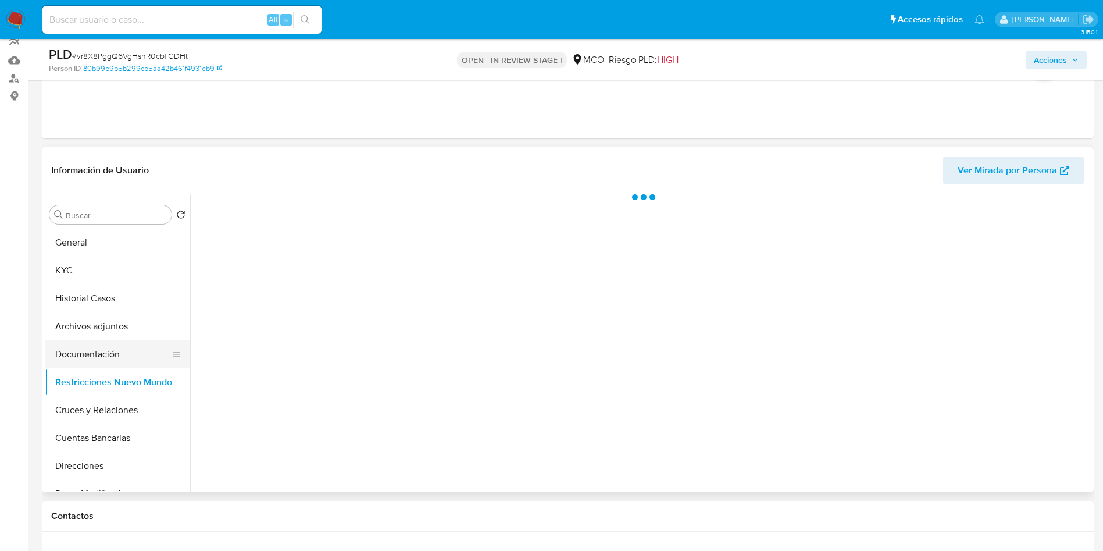
scroll to position [0, 0]
click at [127, 354] on button "Documentación" at bounding box center [113, 354] width 136 height 28
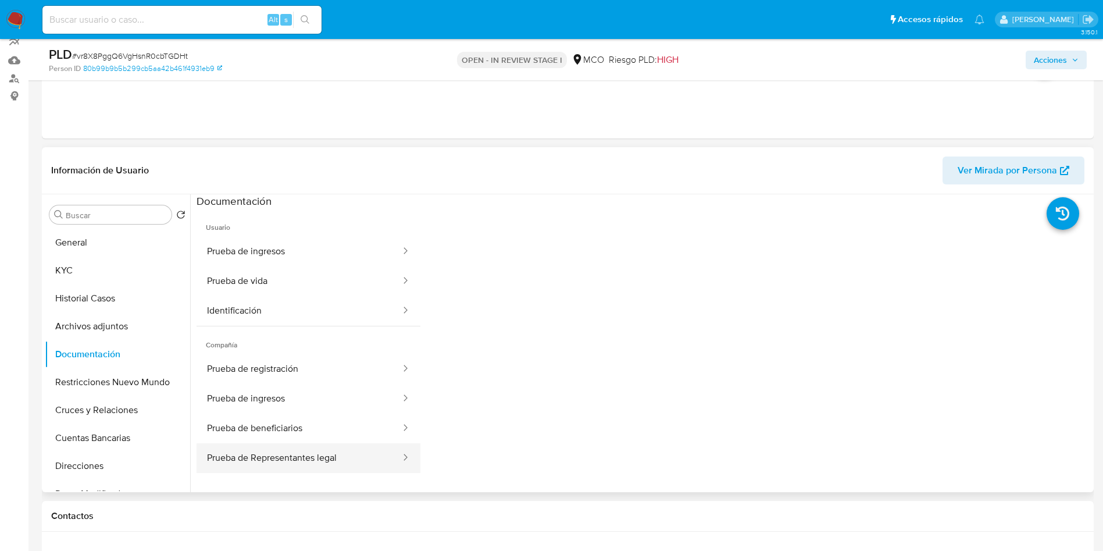
click at [282, 445] on button "Prueba de Representantes legal" at bounding box center [299, 458] width 205 height 30
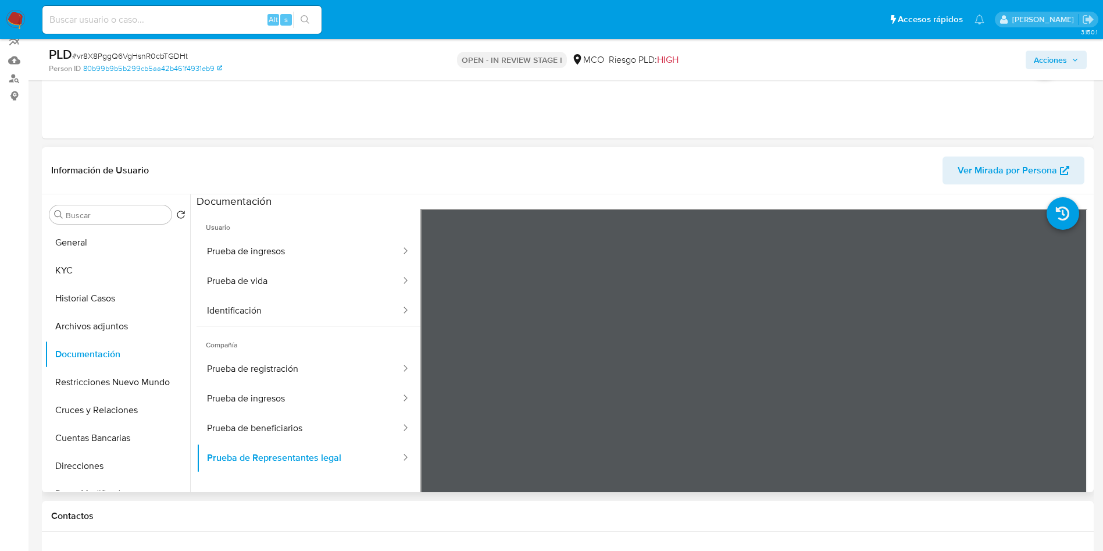
click at [643, 169] on header "Información de Usuario Ver Mirada por Persona" at bounding box center [567, 170] width 1033 height 28
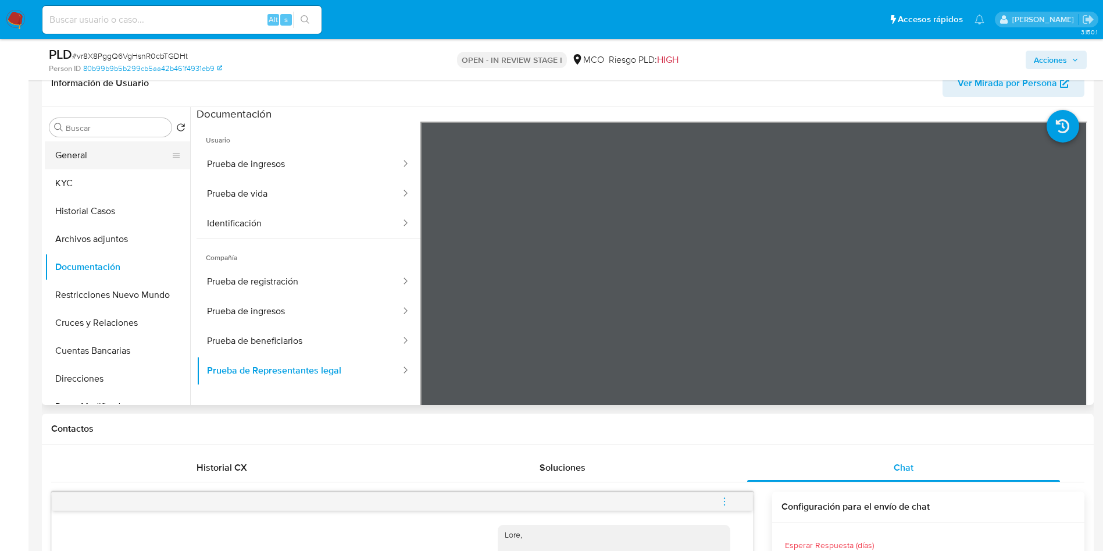
click at [91, 148] on button "General" at bounding box center [113, 155] width 136 height 28
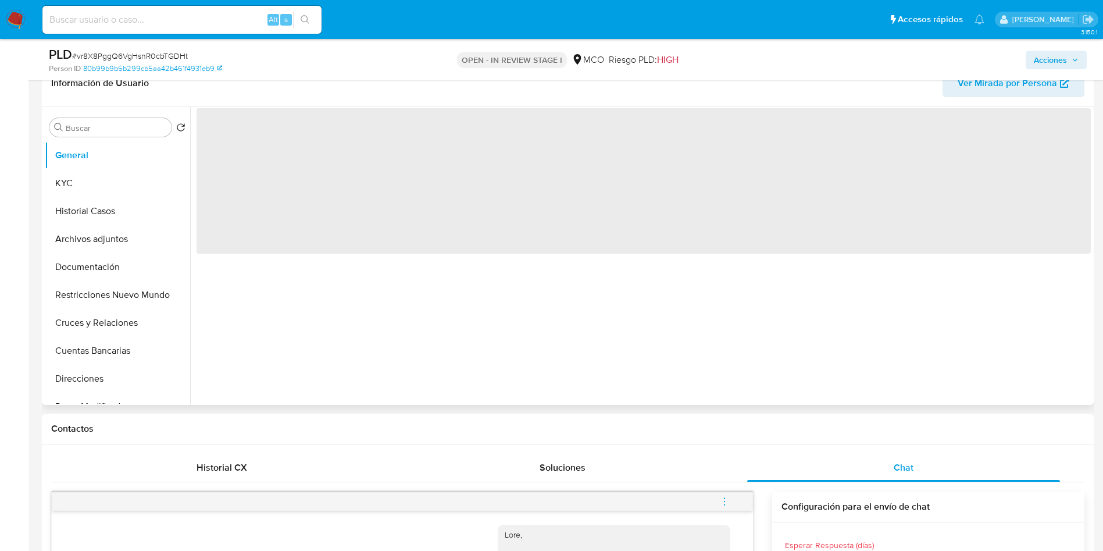
click at [320, 88] on header "Información de Usuario Ver Mirada por Persona" at bounding box center [567, 83] width 1033 height 28
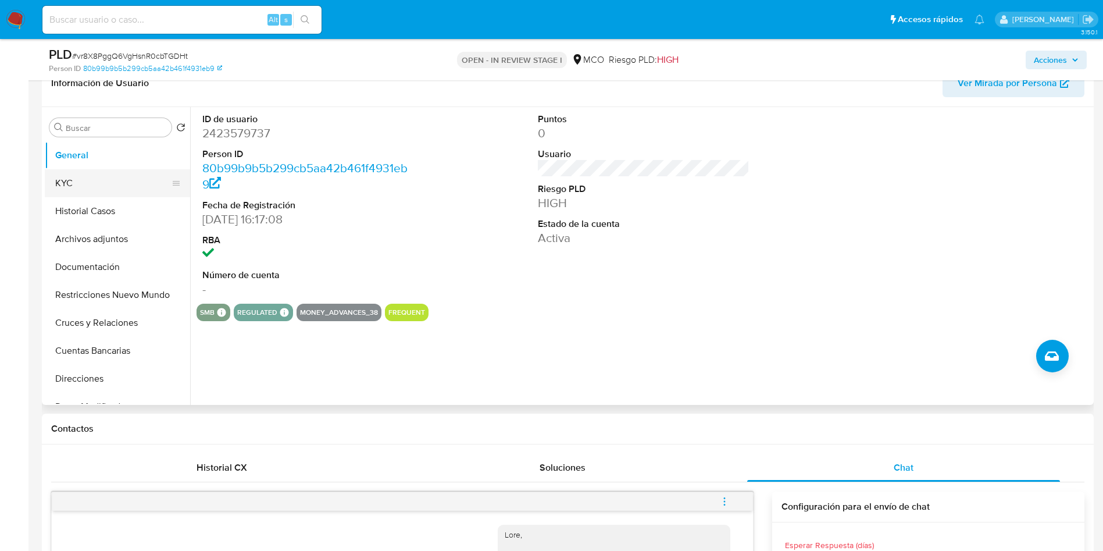
click at [78, 177] on button "KYC" at bounding box center [113, 183] width 136 height 28
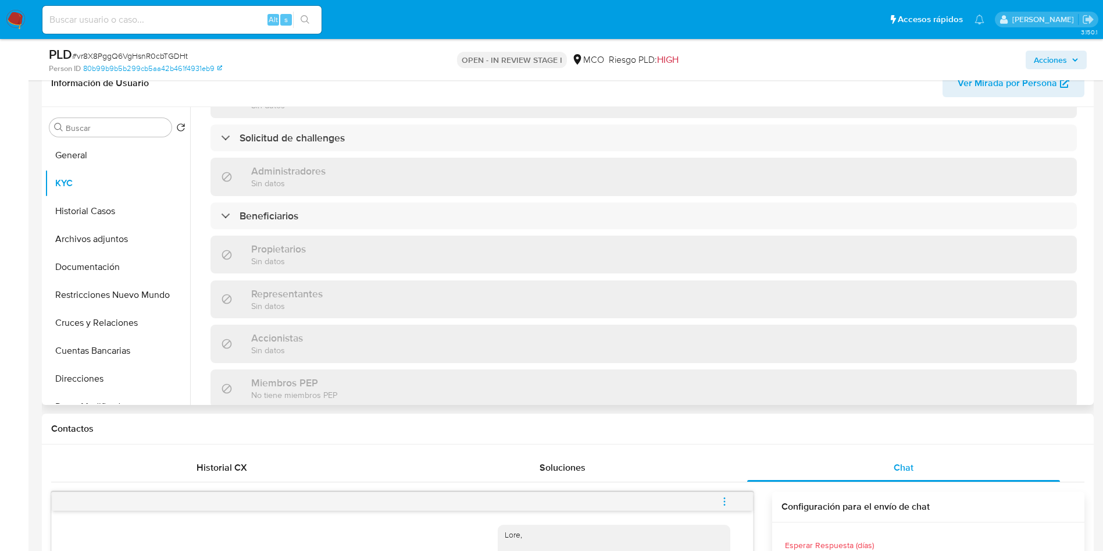
scroll to position [733, 0]
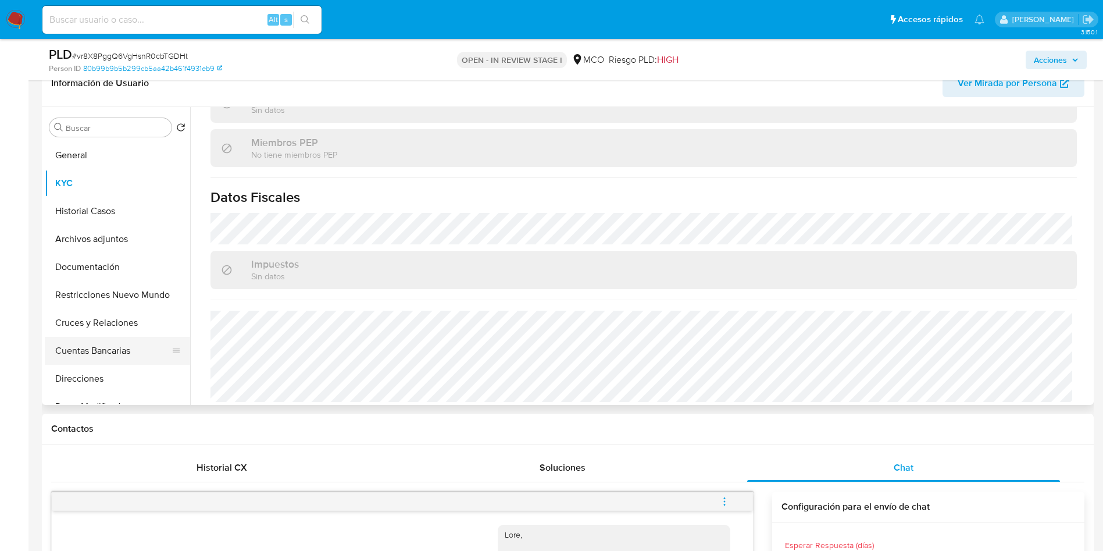
click at [128, 359] on button "Cuentas Bancarias" at bounding box center [113, 351] width 136 height 28
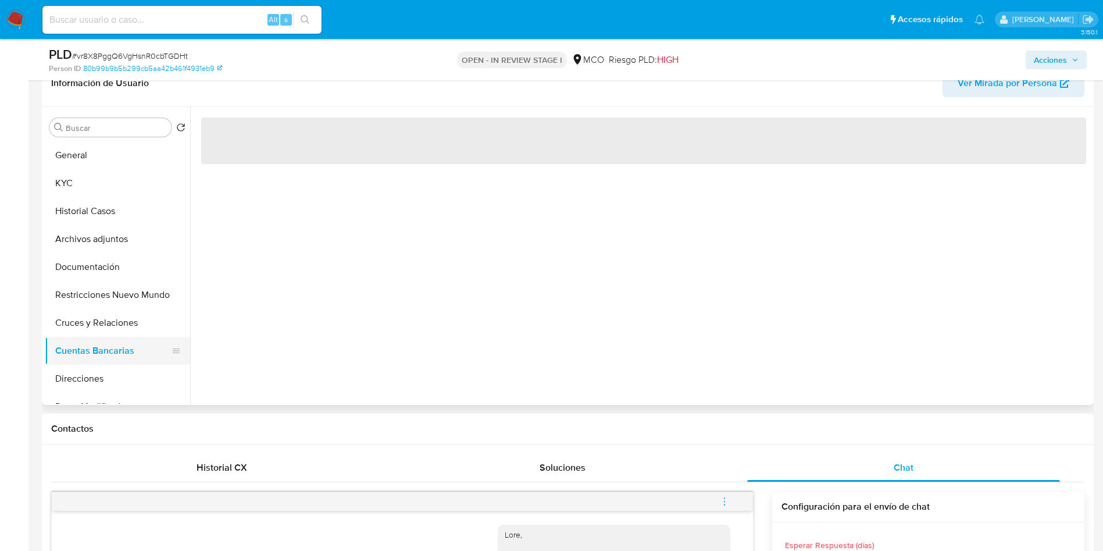
scroll to position [0, 0]
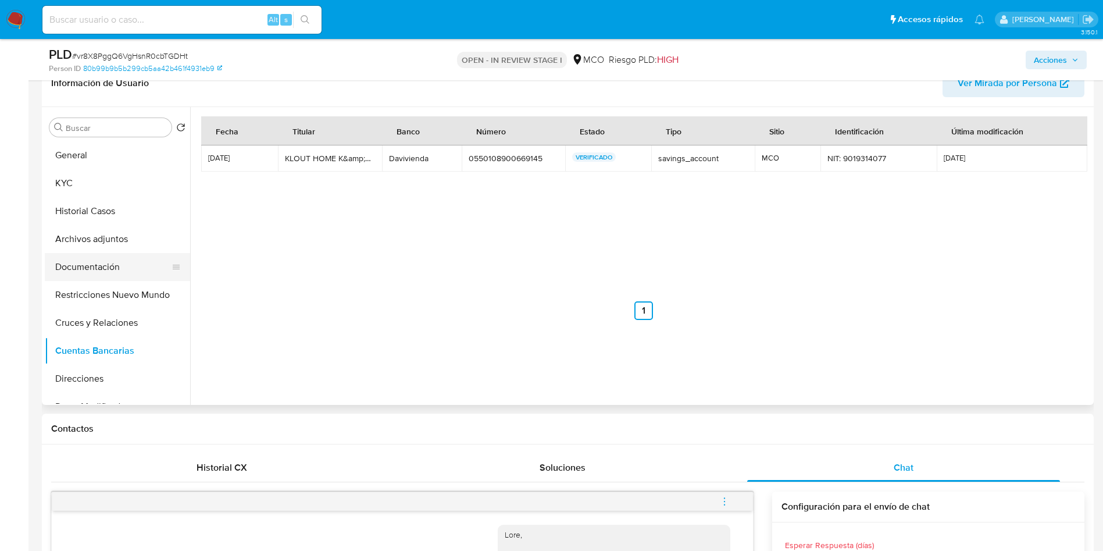
click at [87, 267] on button "Documentación" at bounding box center [113, 267] width 136 height 28
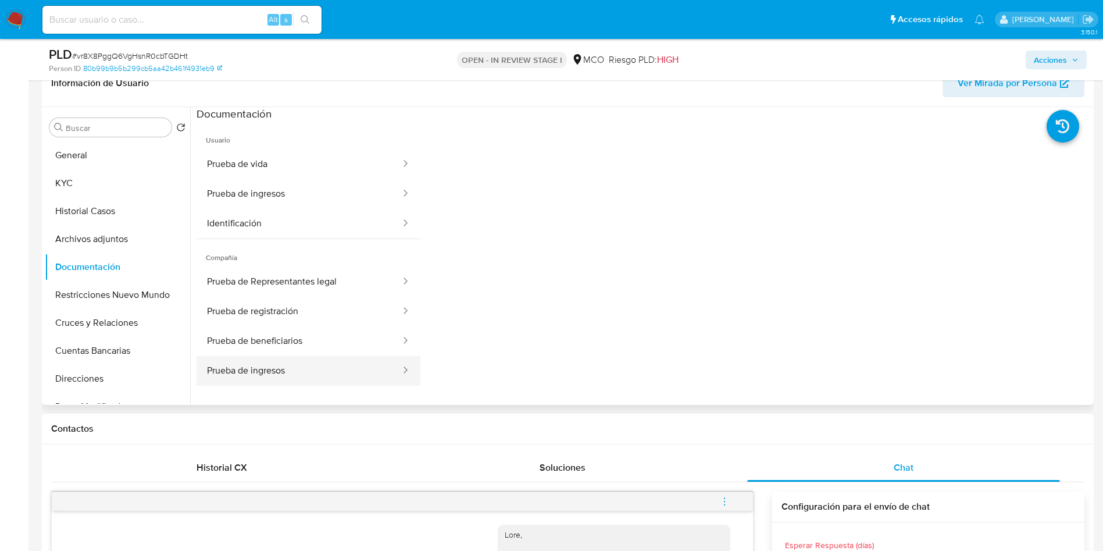
click at [279, 362] on button "Prueba de ingresos" at bounding box center [299, 371] width 205 height 30
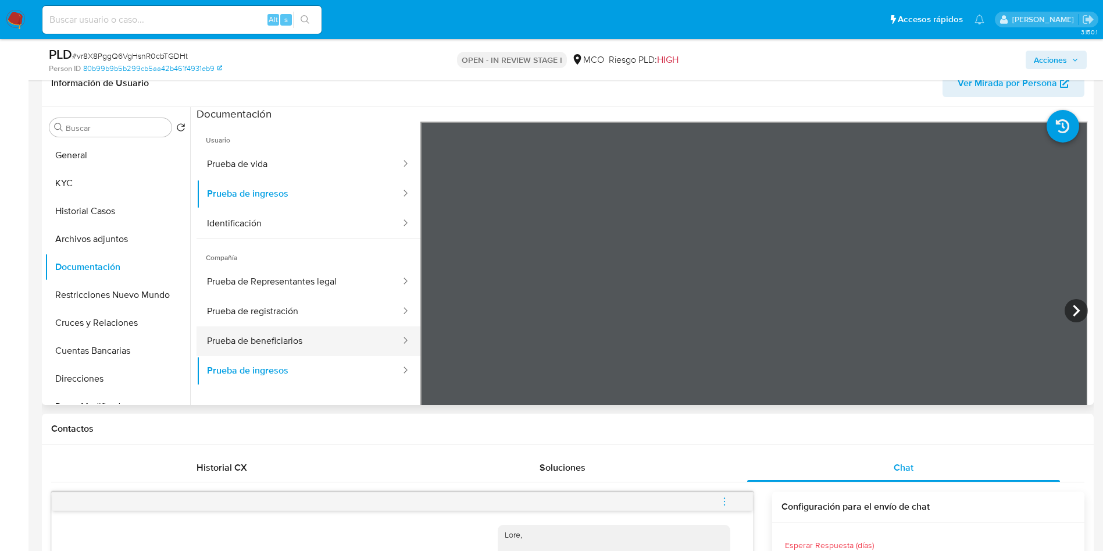
click at [281, 340] on button "Prueba de beneficiarios" at bounding box center [299, 341] width 205 height 30
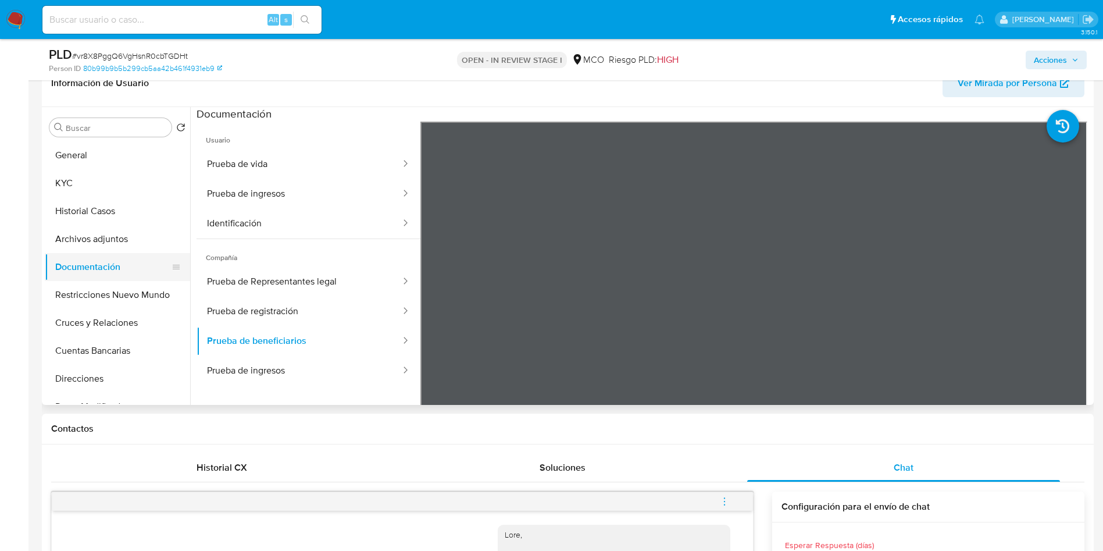
click at [123, 259] on button "Documentación" at bounding box center [113, 267] width 136 height 28
click at [123, 242] on button "Archivos adjuntos" at bounding box center [113, 239] width 136 height 28
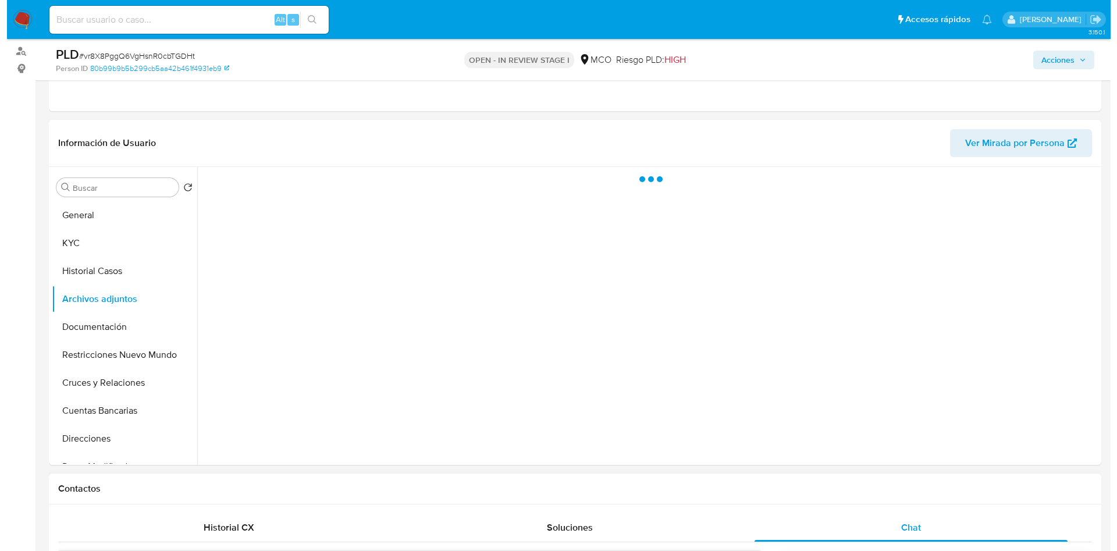
scroll to position [108, 0]
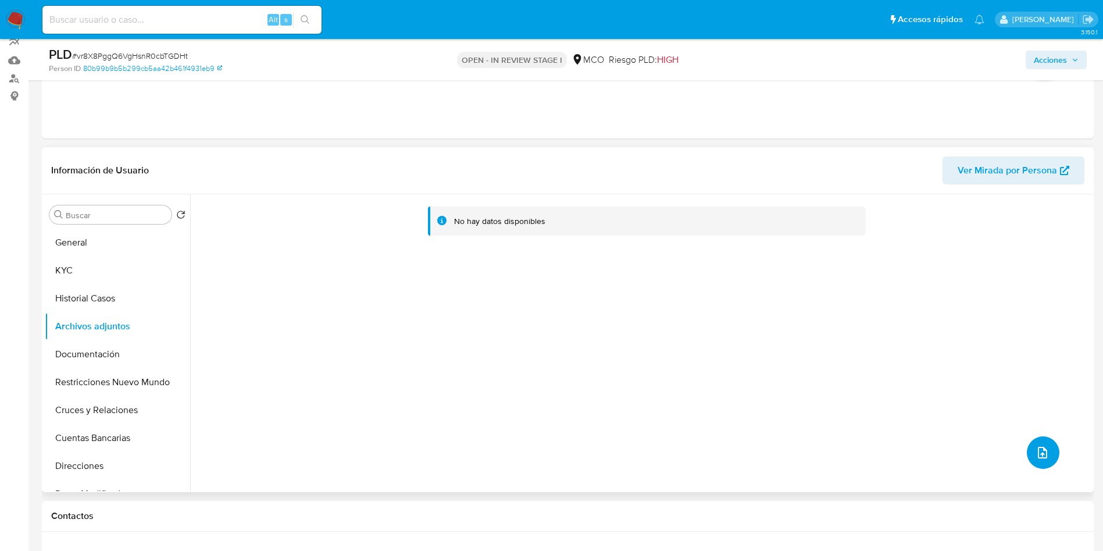
click at [1044, 450] on icon "upload-file" at bounding box center [1043, 452] width 14 height 14
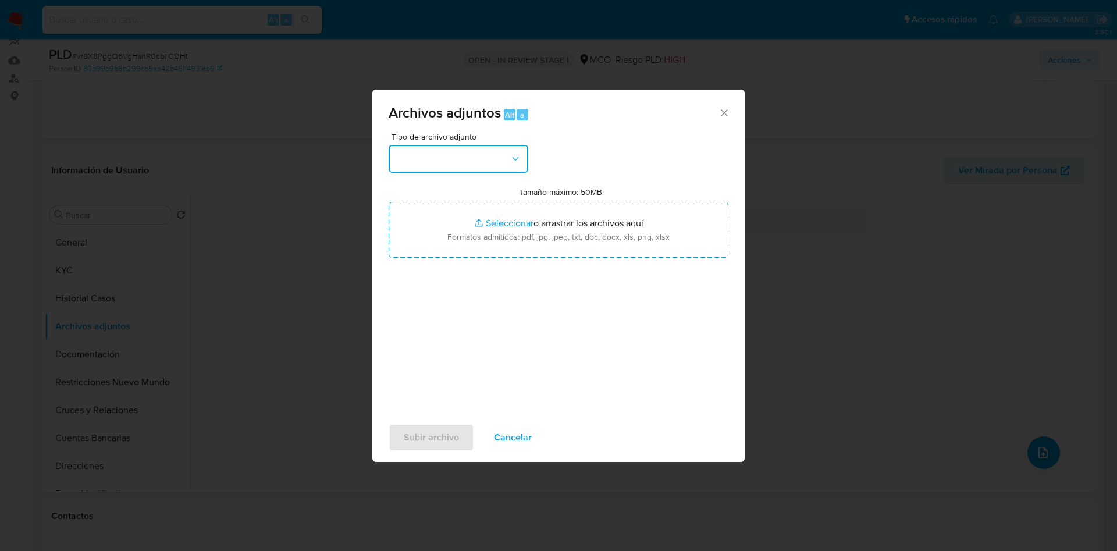
click at [460, 159] on button "button" at bounding box center [458, 159] width 140 height 28
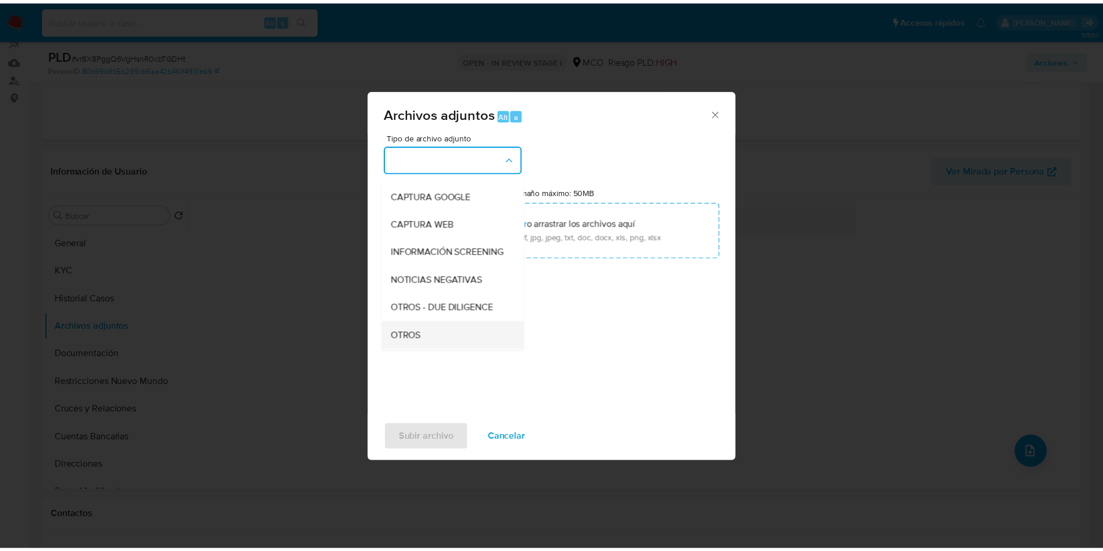
scroll to position [87, 0]
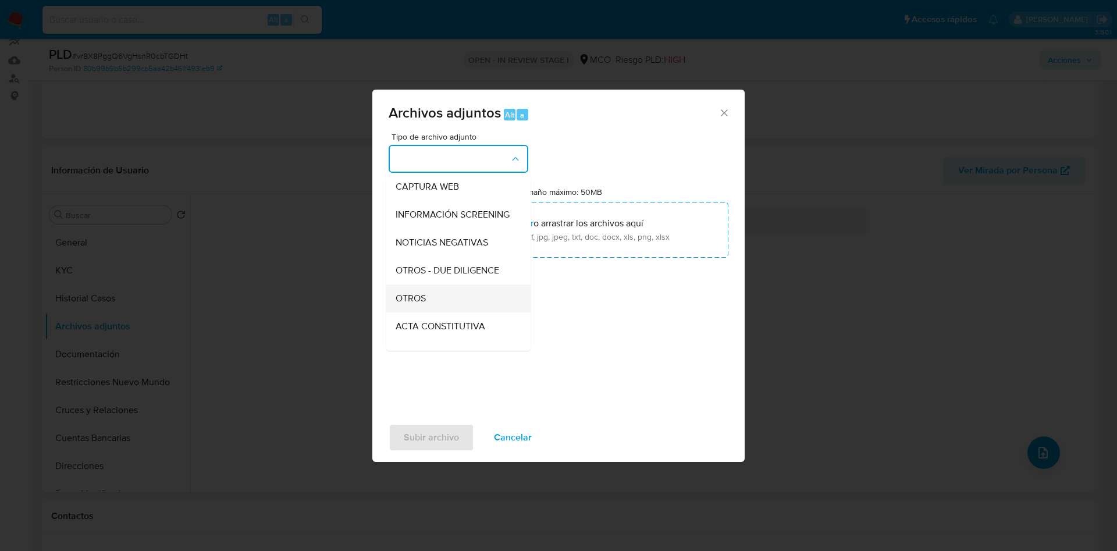
click at [444, 307] on div "OTROS" at bounding box center [454, 298] width 119 height 28
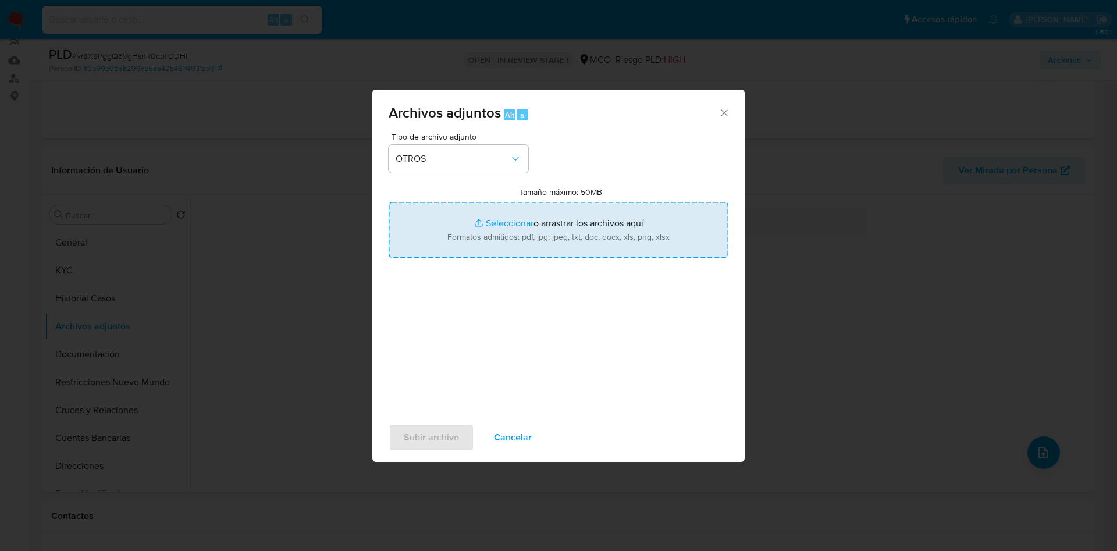
click at [498, 247] on input "Tamaño máximo: 50MB Seleccionar archivos" at bounding box center [558, 230] width 340 height 56
type input "C:\fakepath\2423579737 - 11_08_2025.pdf"
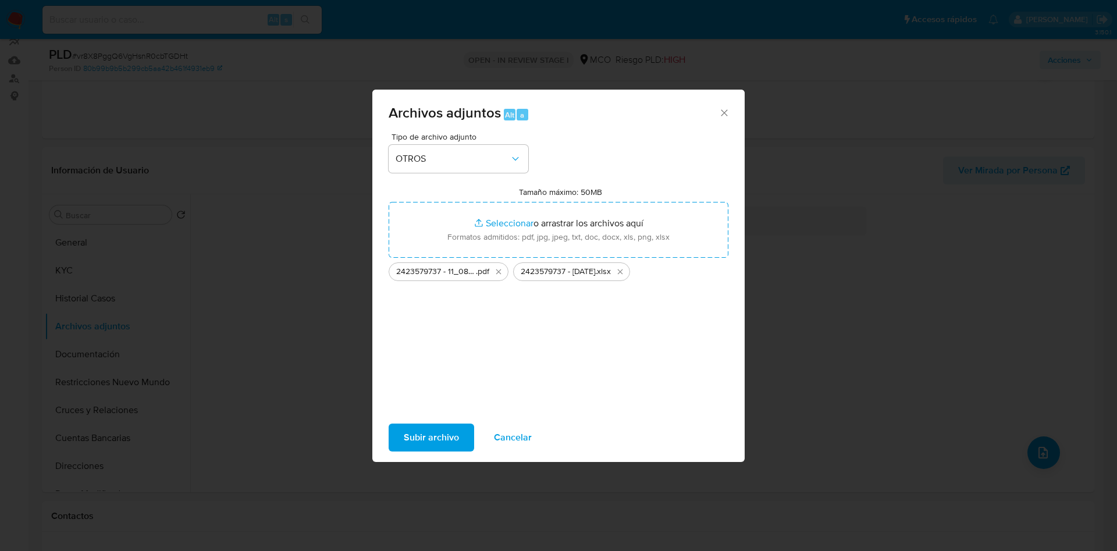
click at [427, 434] on span "Subir archivo" at bounding box center [431, 438] width 55 height 26
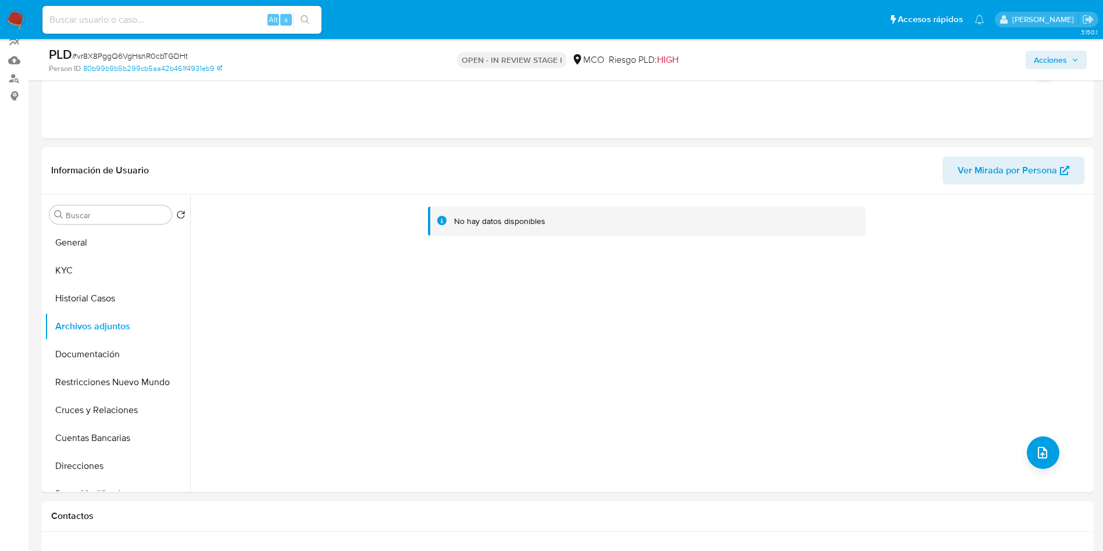
drag, startPoint x: 1075, startPoint y: 69, endPoint x: 1053, endPoint y: 65, distance: 22.6
click at [1075, 68] on button "Acciones" at bounding box center [1056, 60] width 61 height 19
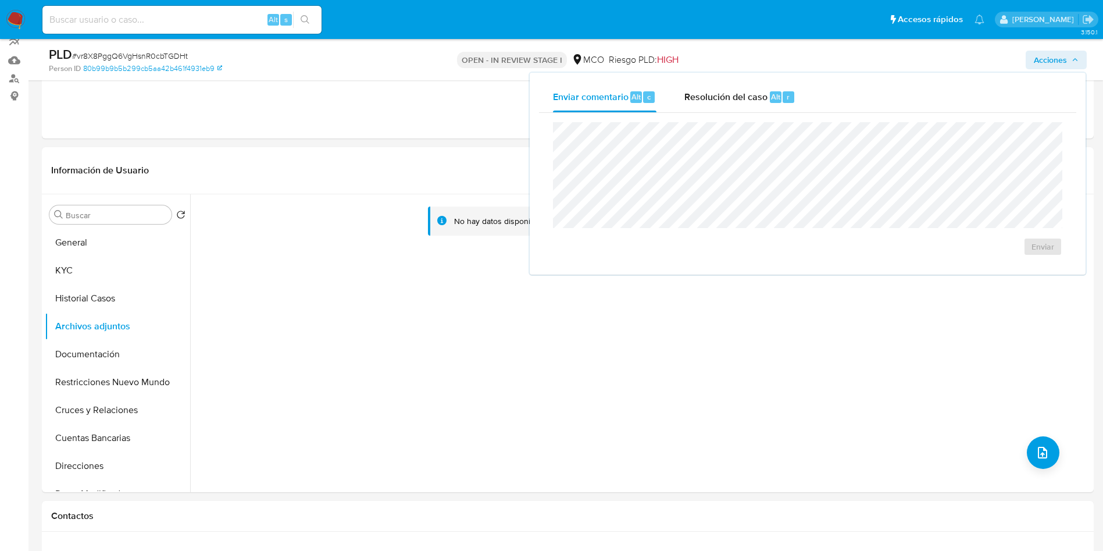
click at [1052, 65] on span "Acciones" at bounding box center [1050, 60] width 33 height 19
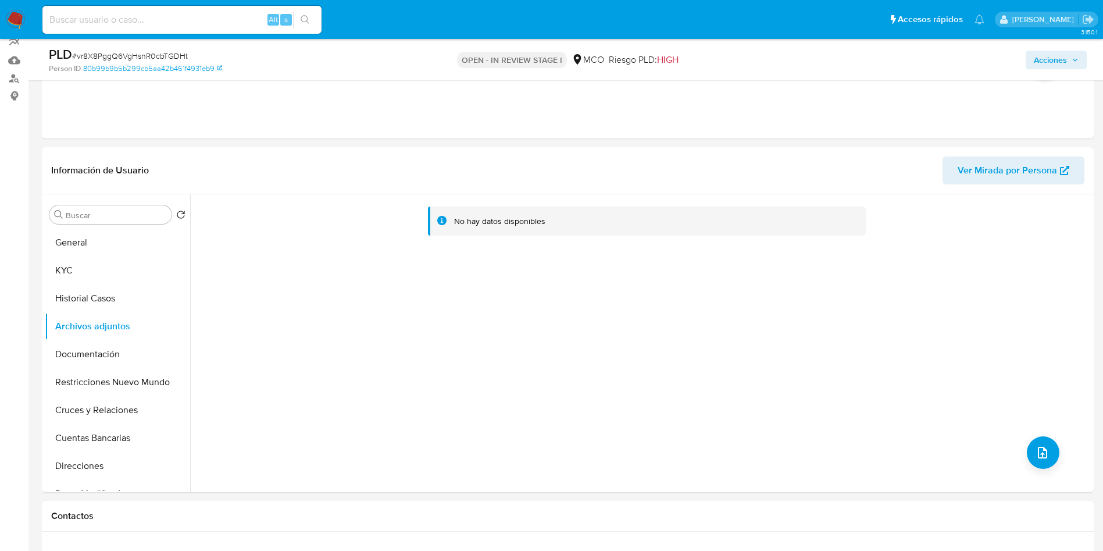
click at [1039, 65] on span "Acciones" at bounding box center [1050, 60] width 33 height 19
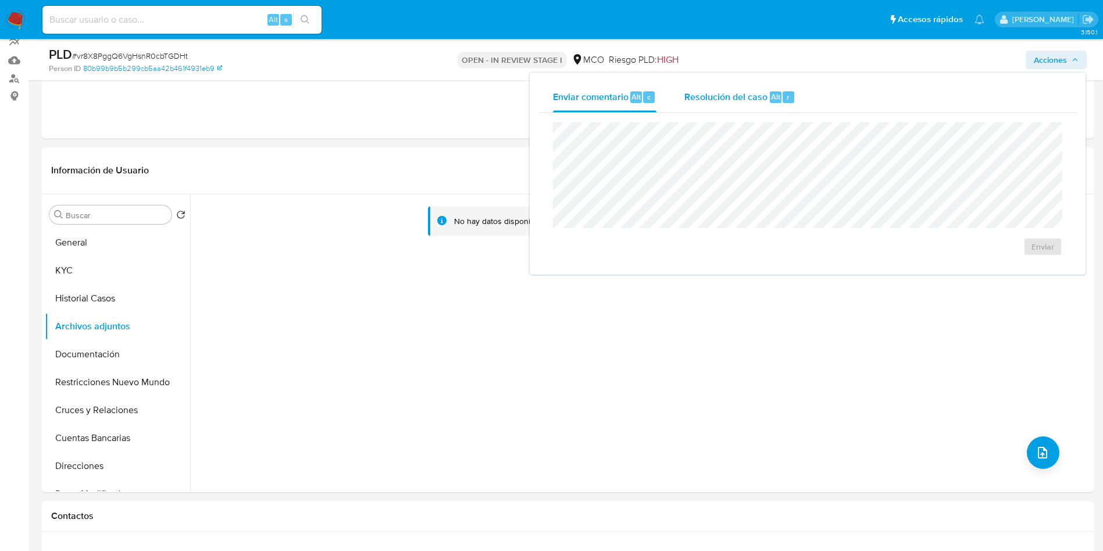
click at [756, 88] on div "Resolución del caso Alt r" at bounding box center [739, 97] width 111 height 30
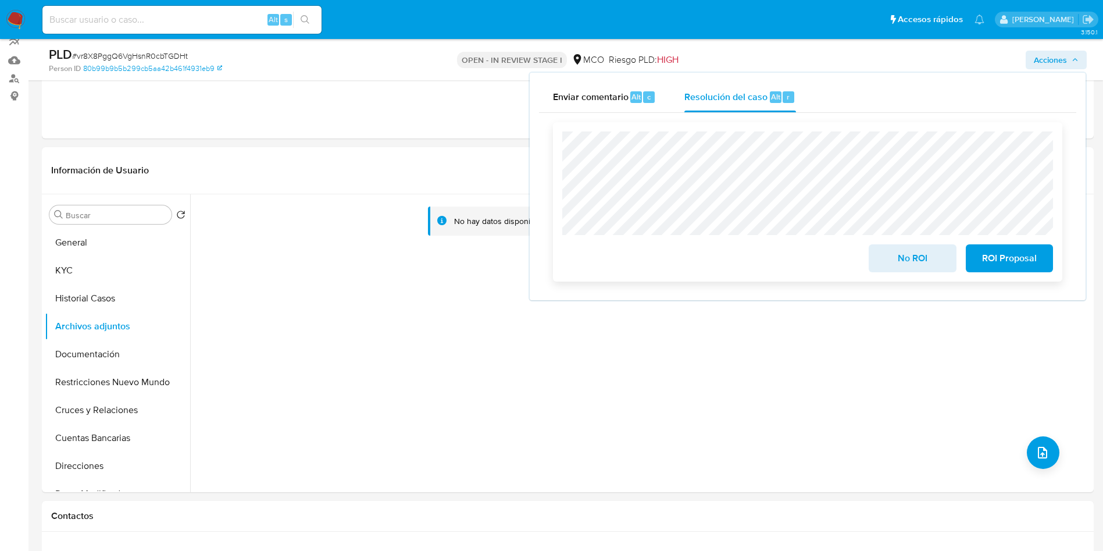
click at [907, 258] on span "No ROI" at bounding box center [912, 258] width 57 height 26
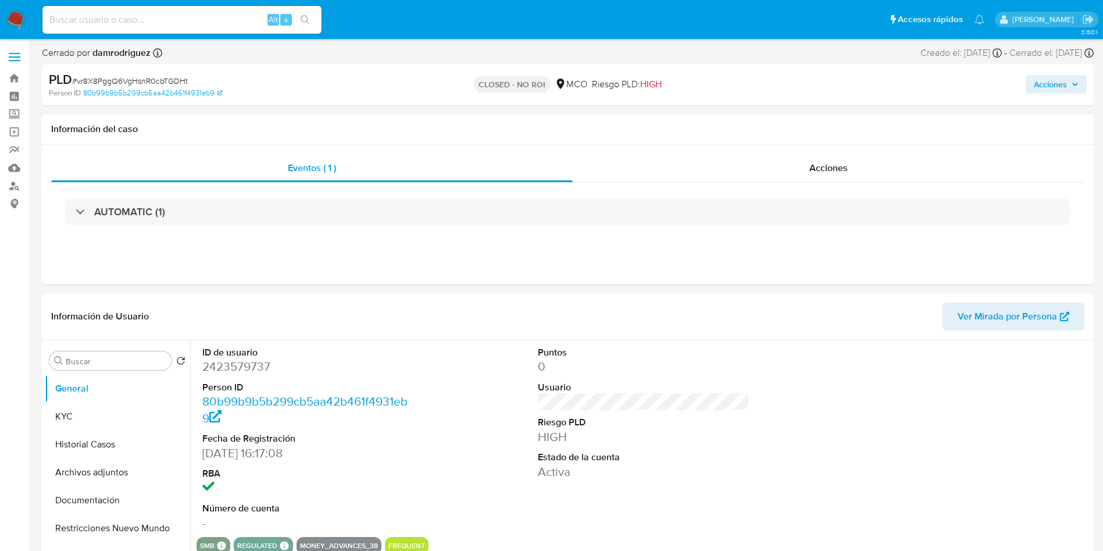
select select "10"
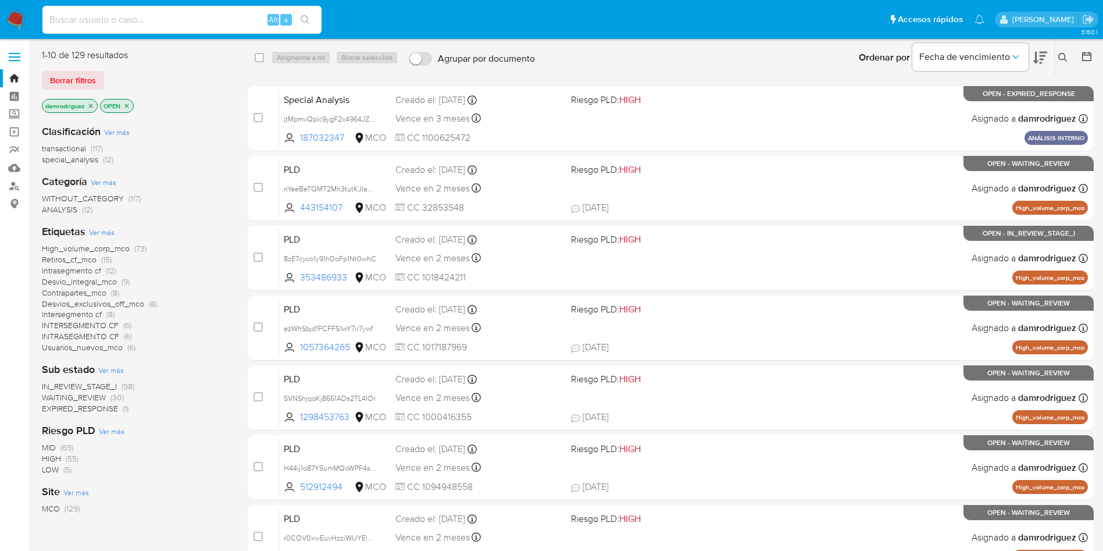
click at [219, 21] on input at bounding box center [181, 19] width 279 height 15
paste input "Zru0ubdq84OCo0ltgmn8iNxT"
type input "Zru0ubdq84OCo0ltgmn8iNxT"
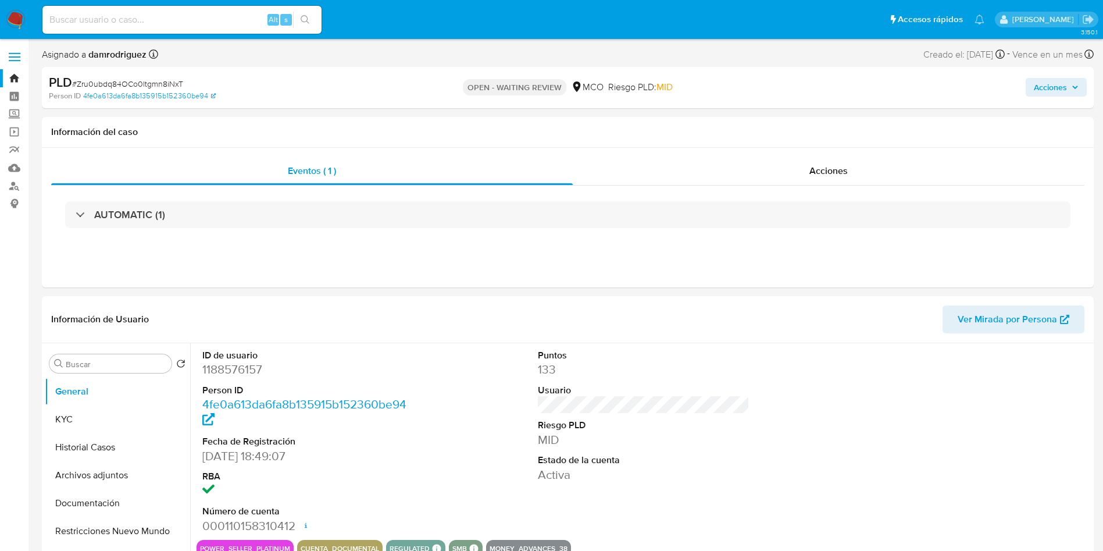
select select "10"
click at [238, 368] on dd "1188576157" at bounding box center [308, 369] width 212 height 16
copy dd "1188576157"
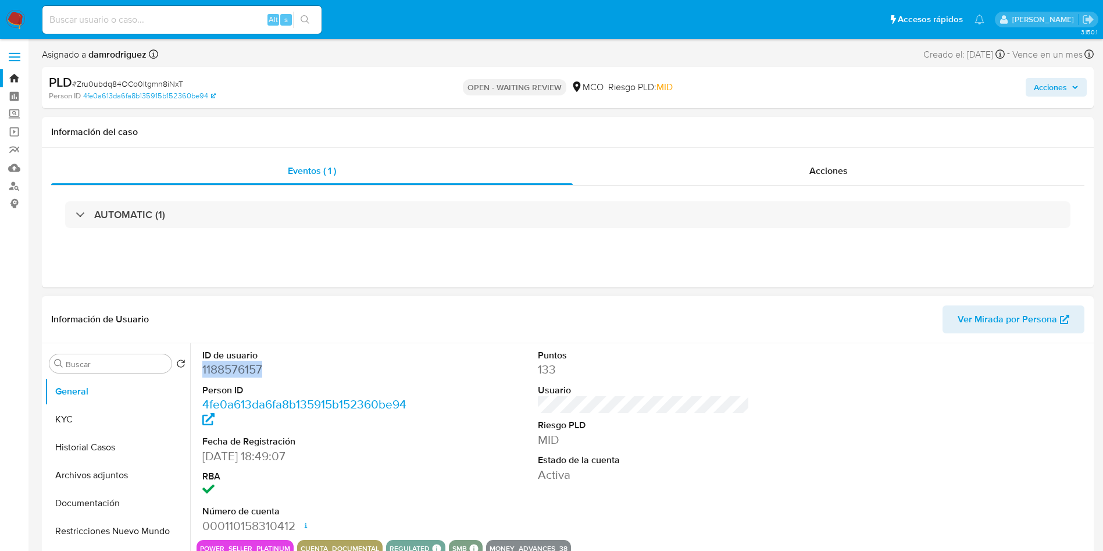
click at [216, 363] on dd "1188576157" at bounding box center [308, 369] width 212 height 16
click at [84, 418] on button "KYC" at bounding box center [117, 419] width 145 height 28
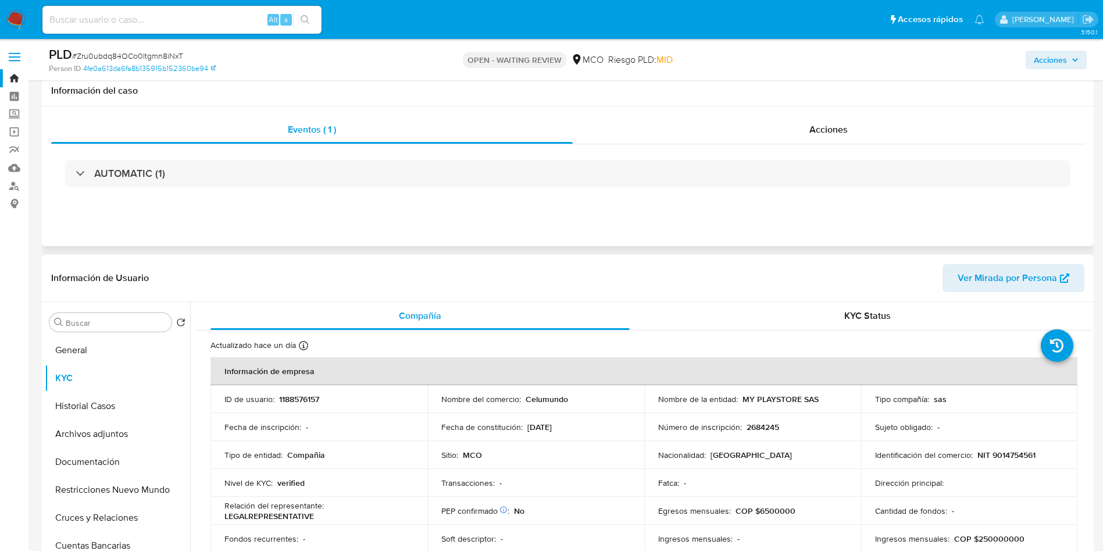
scroll to position [87, 0]
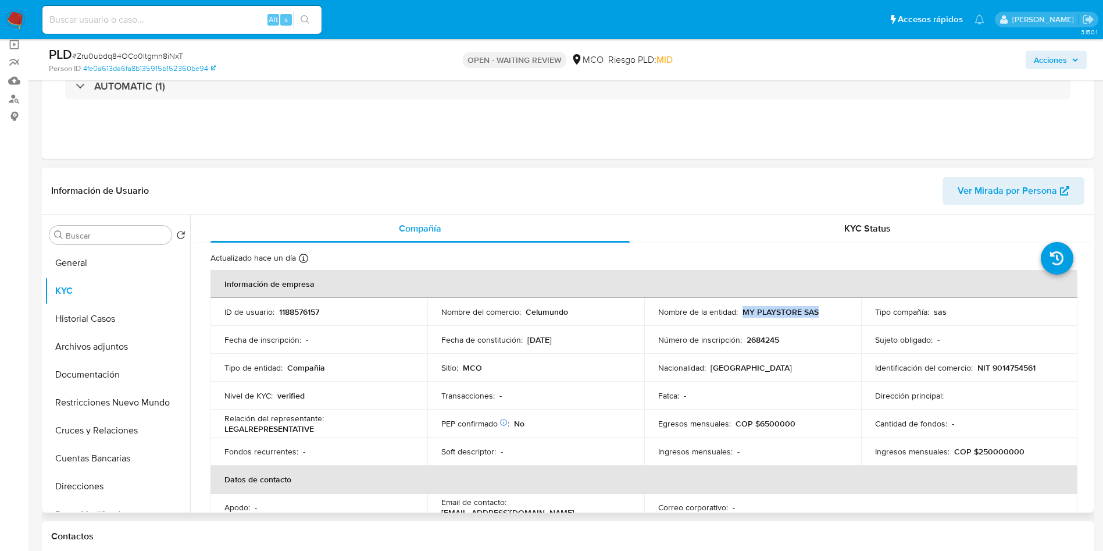
drag, startPoint x: 837, startPoint y: 312, endPoint x: 740, endPoint y: 316, distance: 97.8
click at [740, 316] on div "Nombre de la entidad : MY PLAYSTORE SAS" at bounding box center [752, 311] width 189 height 10
copy p "MY PLAYSTORE SAS"
click at [1016, 370] on p "NIT 9014754561" at bounding box center [1007, 367] width 58 height 10
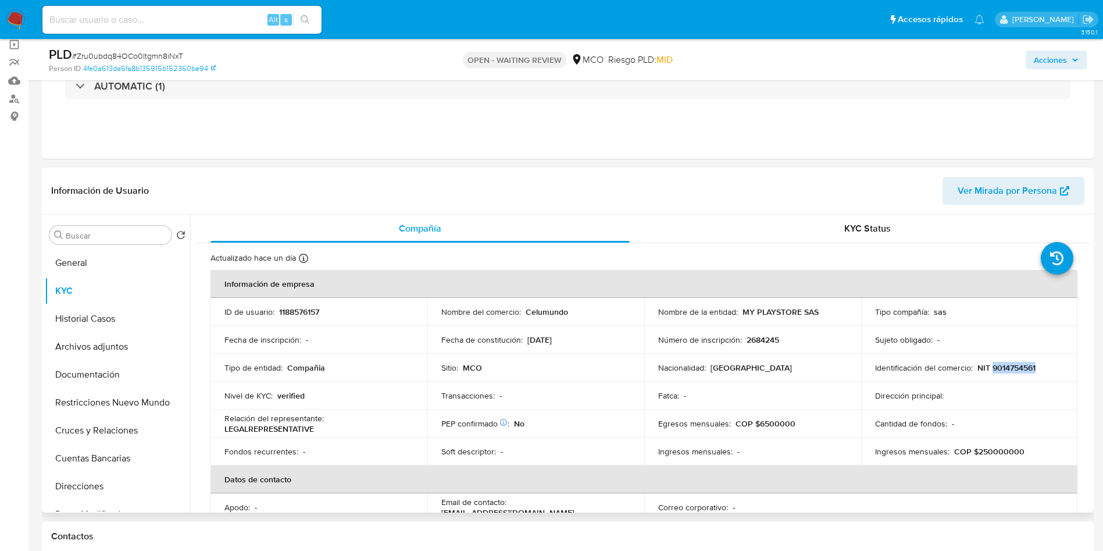
copy p "9014754561"
drag, startPoint x: 586, startPoint y: 339, endPoint x: 527, endPoint y: 343, distance: 59.4
click at [527, 343] on div "Fecha de constitución : 04/03/2021" at bounding box center [535, 339] width 189 height 10
copy p "04/03/2021"
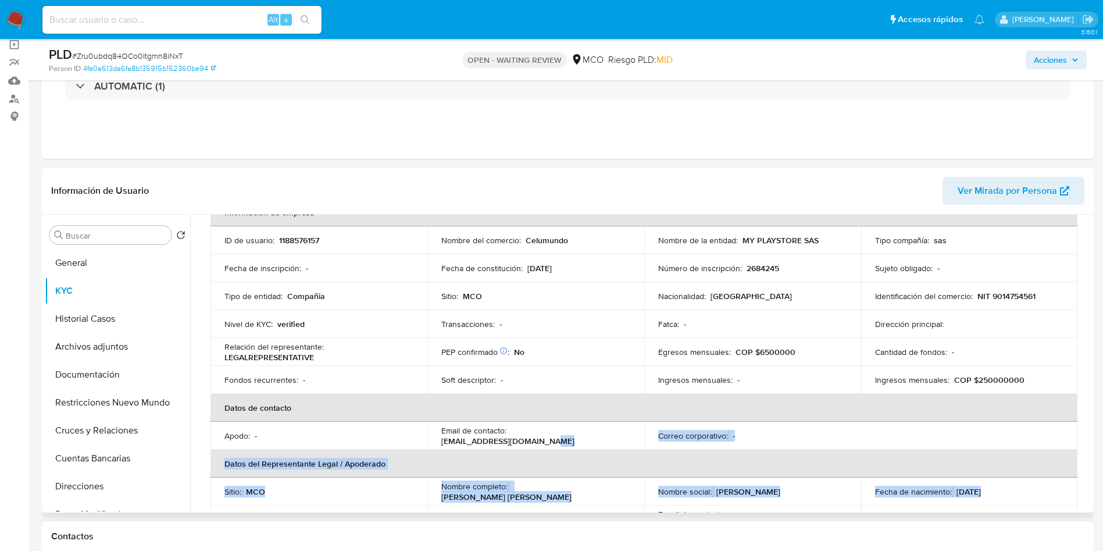
scroll to position [95, 0]
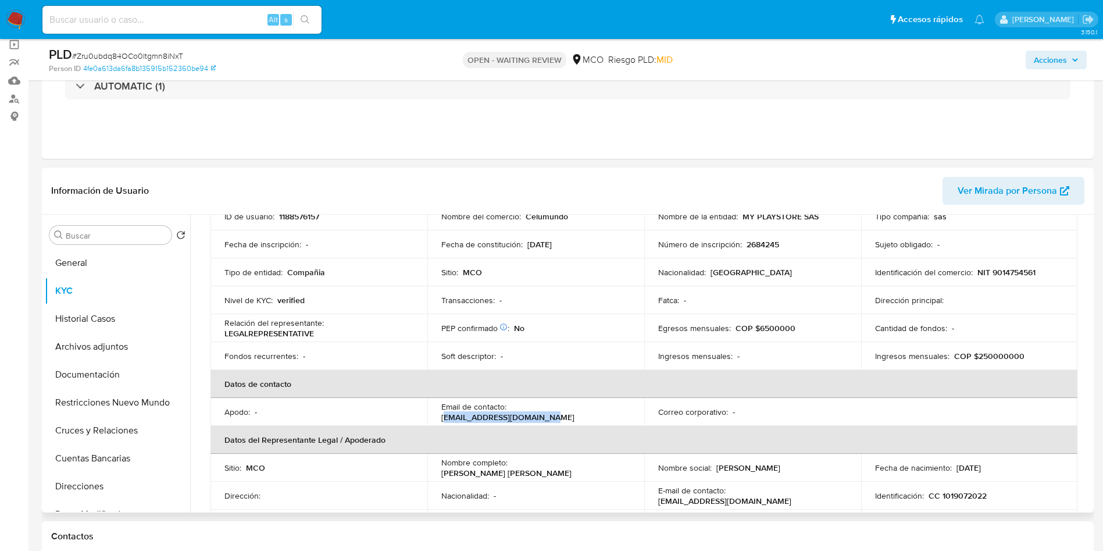
drag, startPoint x: 618, startPoint y: 505, endPoint x: 512, endPoint y: 416, distance: 137.4
click at [512, 416] on div "Email de contacto : noratopaypal001@gmail.com" at bounding box center [535, 411] width 189 height 21
click at [509, 411] on div "Email de contacto : noratopaypal001@gmail.com" at bounding box center [535, 411] width 189 height 21
copy p "noratopaypal001@gmail.com"
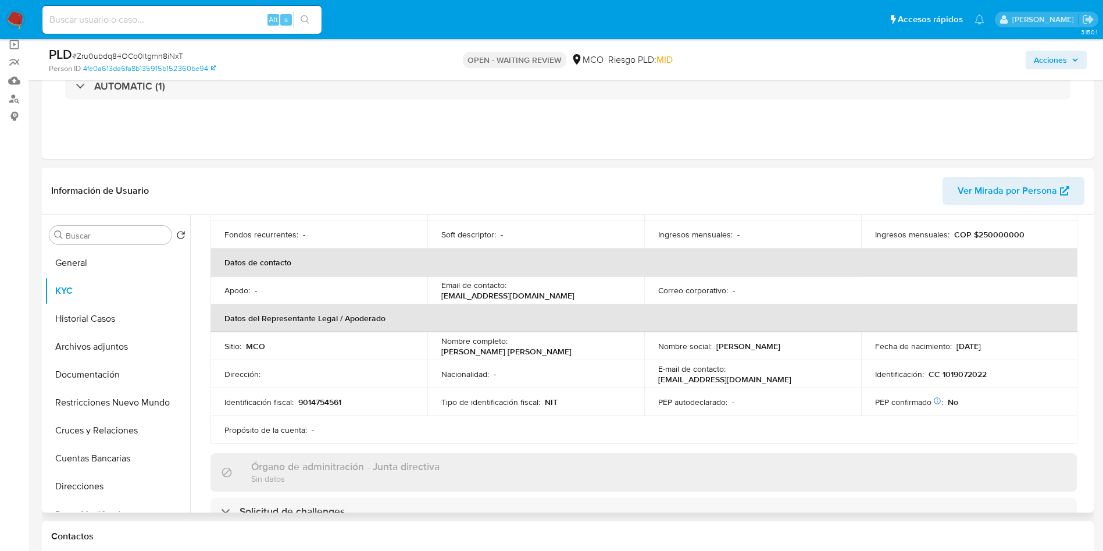
scroll to position [141, 0]
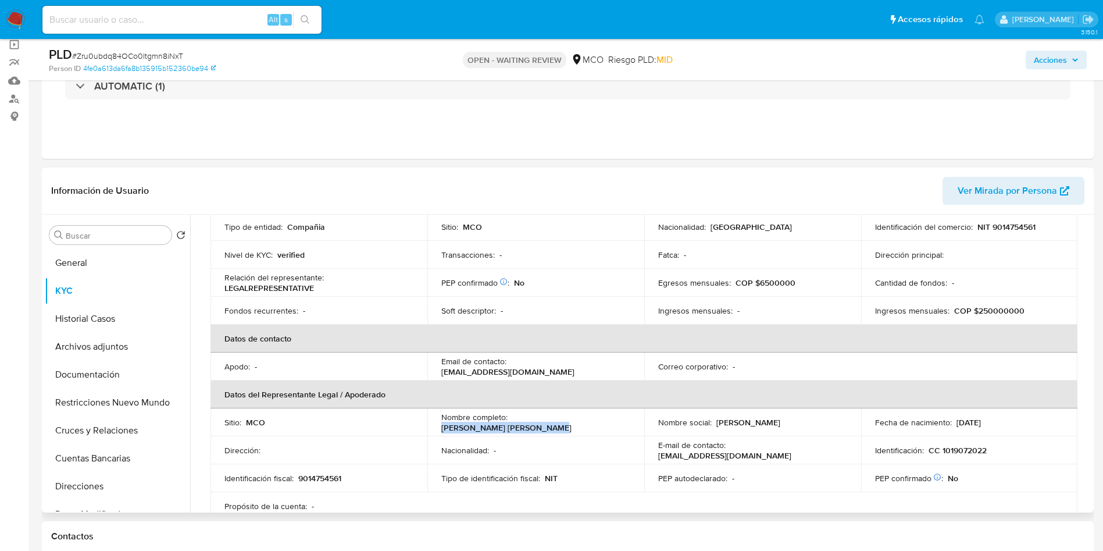
drag, startPoint x: 639, startPoint y: 418, endPoint x: 511, endPoint y: 424, distance: 127.5
click at [511, 424] on td "Nombre completo : Jimmy Andres Cortes Norato" at bounding box center [535, 422] width 217 height 28
copy p "Jimmy Andres Cortes Norato"
click at [955, 451] on p "CC 1019072022" at bounding box center [958, 450] width 58 height 10
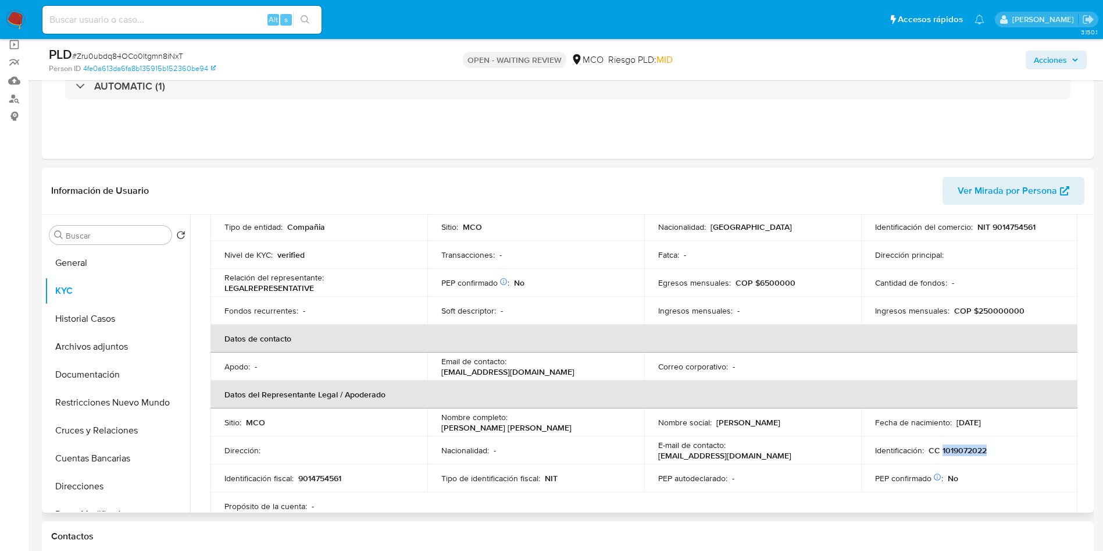
copy p "1019072022"
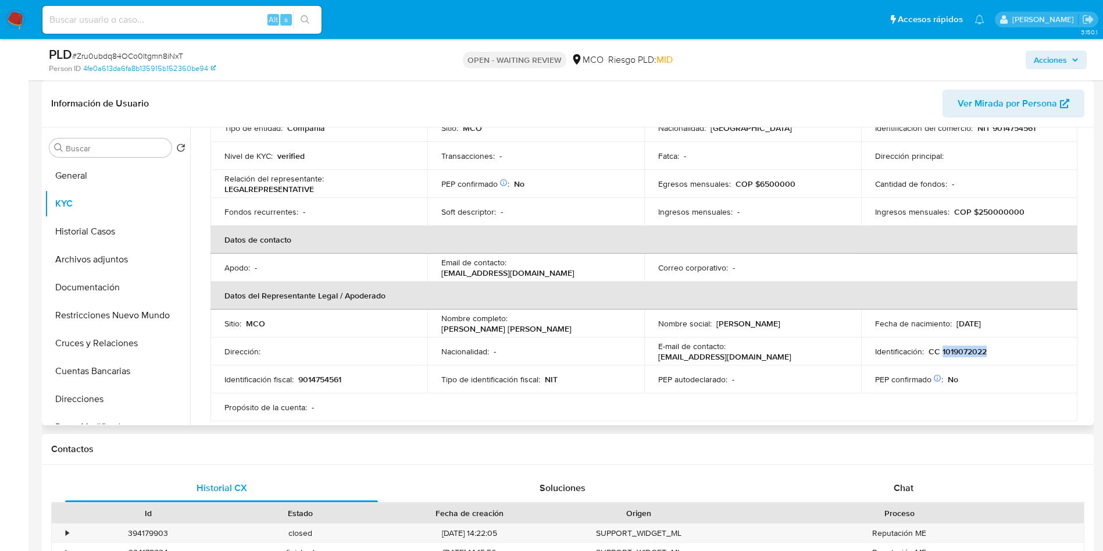
scroll to position [174, 0]
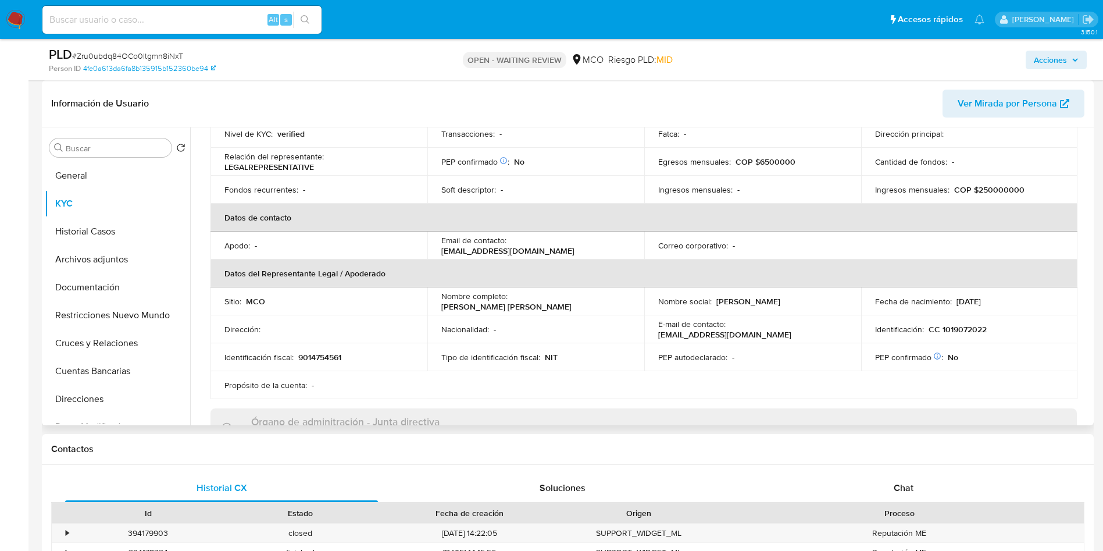
click at [1010, 383] on table "Información de empresa ID de usuario : 1188576157 Nombre del comercio : Celumun…" at bounding box center [644, 203] width 867 height 391
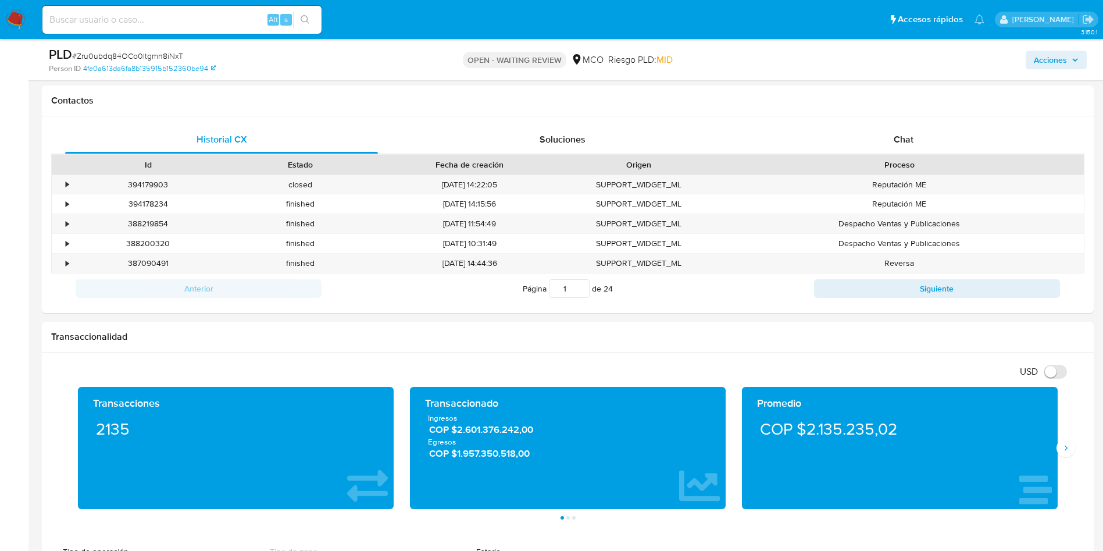
scroll to position [523, 0]
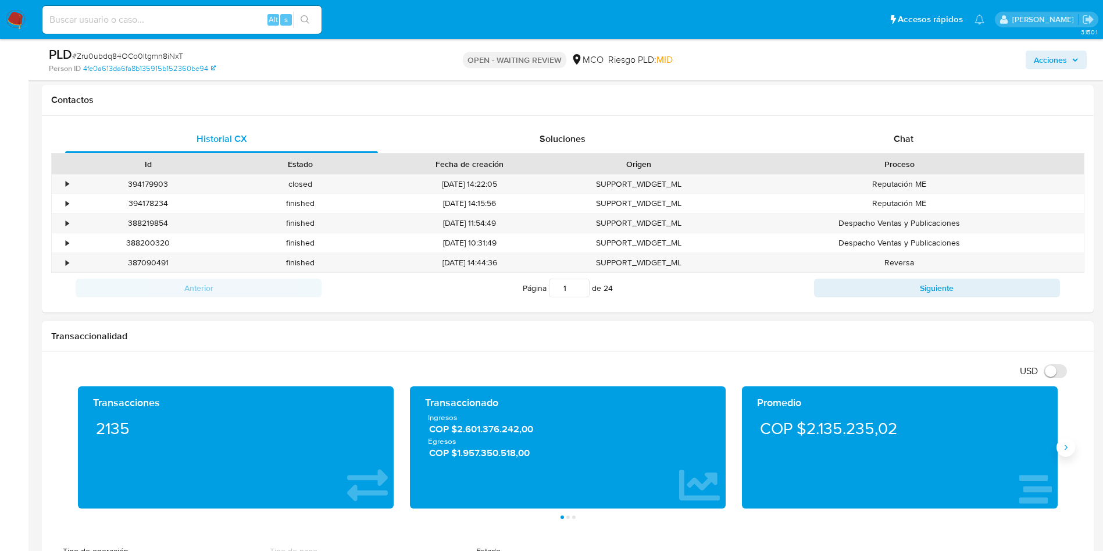
click at [1062, 443] on icon "Siguiente" at bounding box center [1065, 447] width 9 height 9
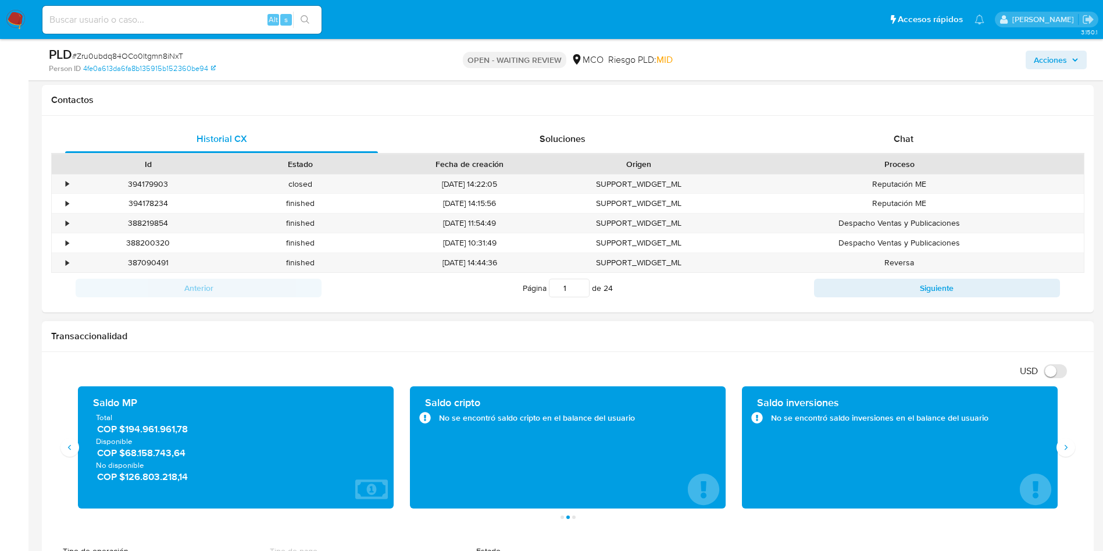
click at [174, 457] on span "COP $68.158.743,64" at bounding box center [236, 452] width 279 height 13
click at [156, 470] on span "COP $126.803.218,14" at bounding box center [236, 476] width 279 height 13
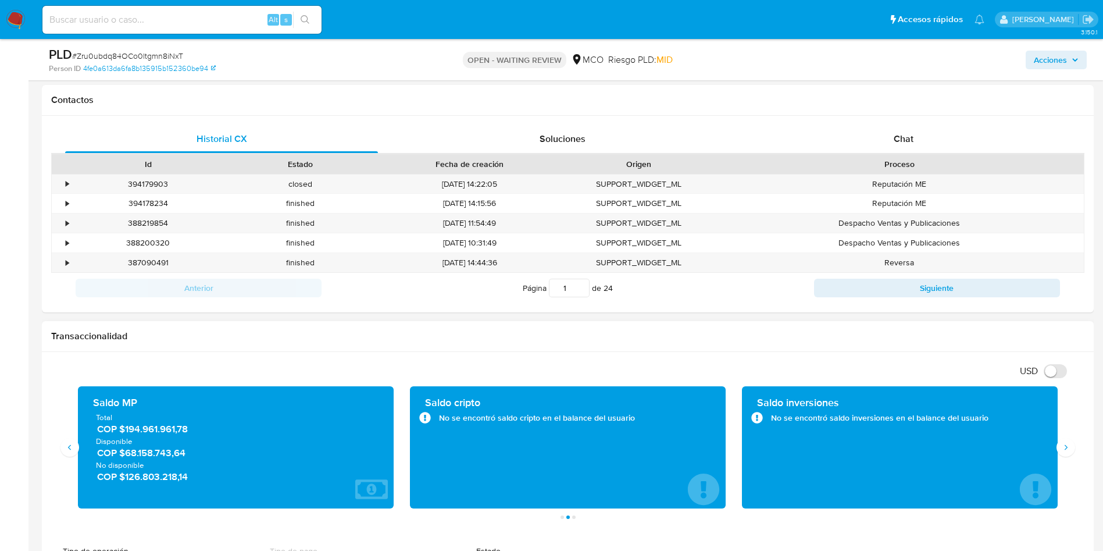
click at [156, 470] on span "COP $126.803.218,14" at bounding box center [236, 476] width 279 height 13
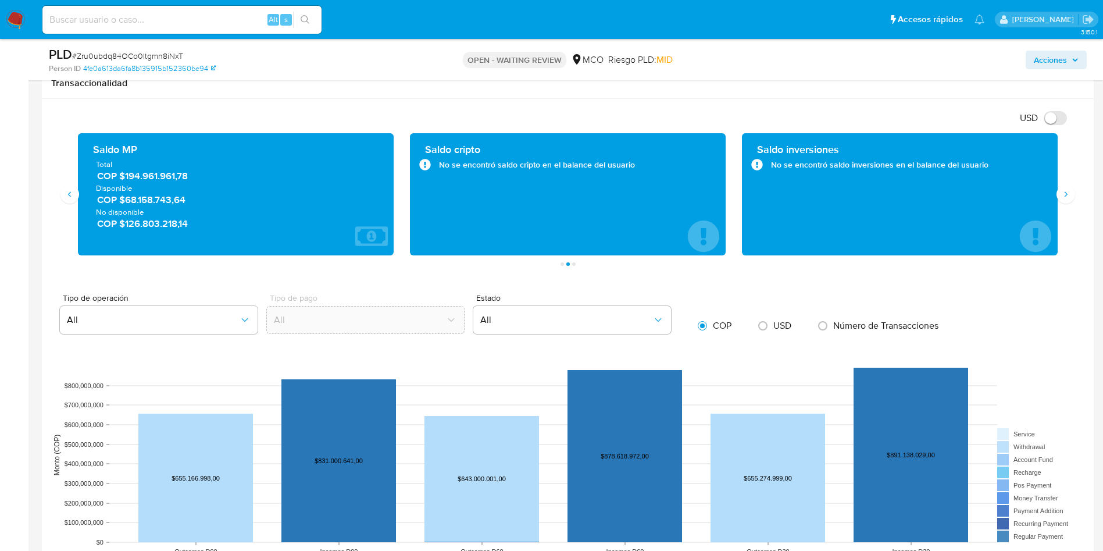
scroll to position [960, 0]
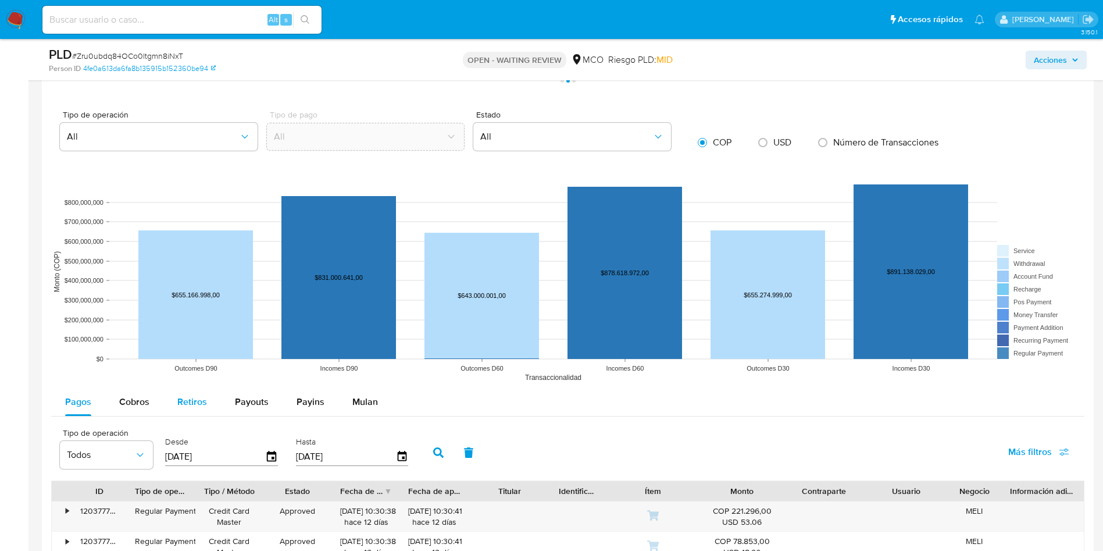
click at [107, 399] on button "Cobros" at bounding box center [134, 402] width 58 height 28
select select "10"
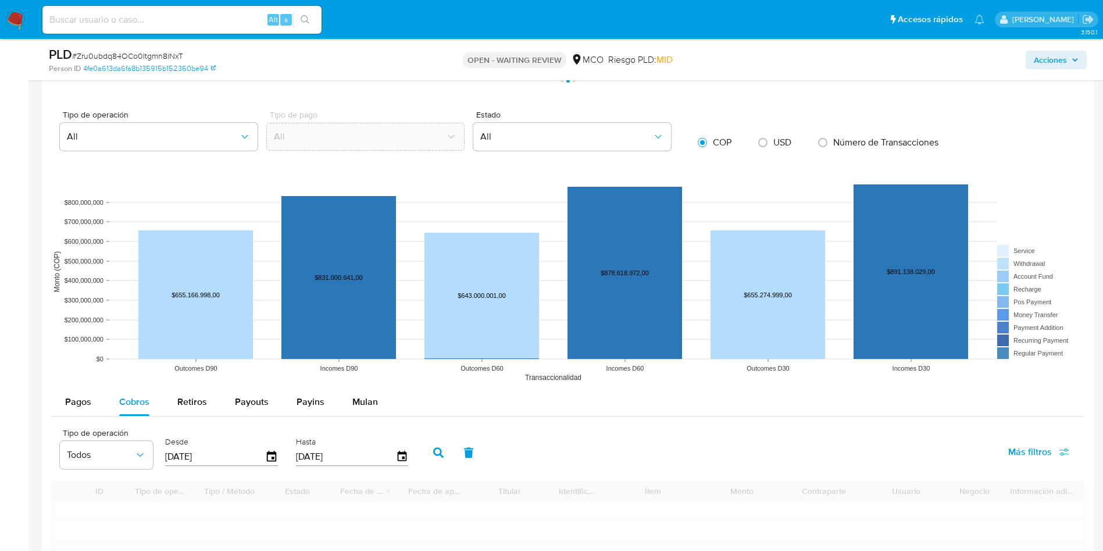
click at [606, 395] on div "Pagos Cobros Retiros Payouts Payins Mulan" at bounding box center [567, 402] width 1033 height 28
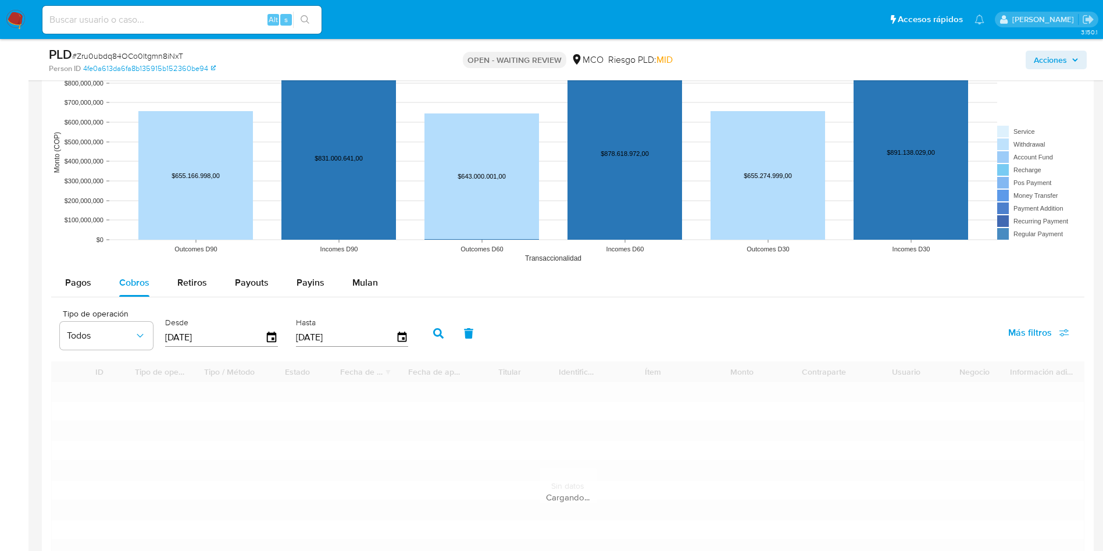
scroll to position [1134, 0]
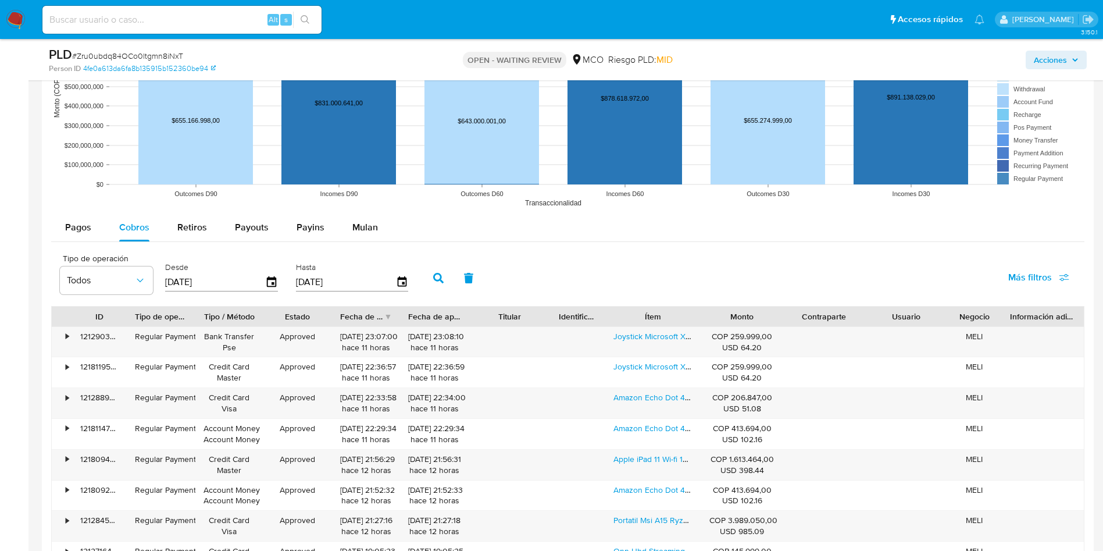
drag, startPoint x: 701, startPoint y: 321, endPoint x: 997, endPoint y: 323, distance: 296.0
click at [997, 323] on div "ID Tipo de operación Tipo / Método Estado Fecha de creación Fecha de aprobación…" at bounding box center [568, 316] width 1032 height 20
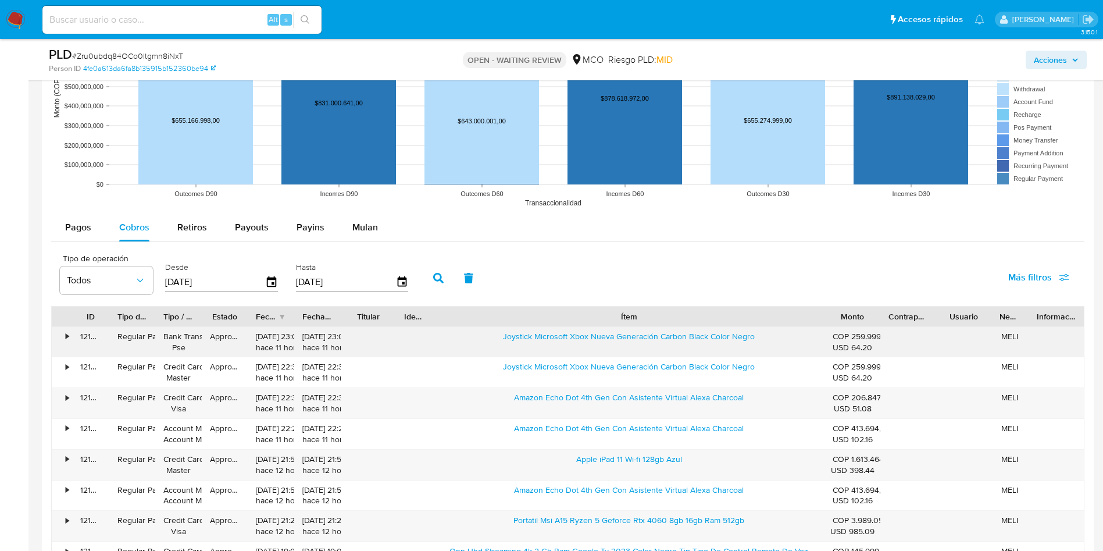
drag, startPoint x: 494, startPoint y: 334, endPoint x: 658, endPoint y: 355, distance: 164.7
click at [658, 355] on div "Joystick Microsoft Xbox Nueva Generación Carbon Black Color Negro" at bounding box center [629, 342] width 392 height 30
drag, startPoint x: 502, startPoint y: 401, endPoint x: 608, endPoint y: 410, distance: 106.2
click at [608, 410] on div "Amazon Echo Dot 4th Gen Con Asistente Virtual Alexa Charcoal" at bounding box center [629, 403] width 392 height 30
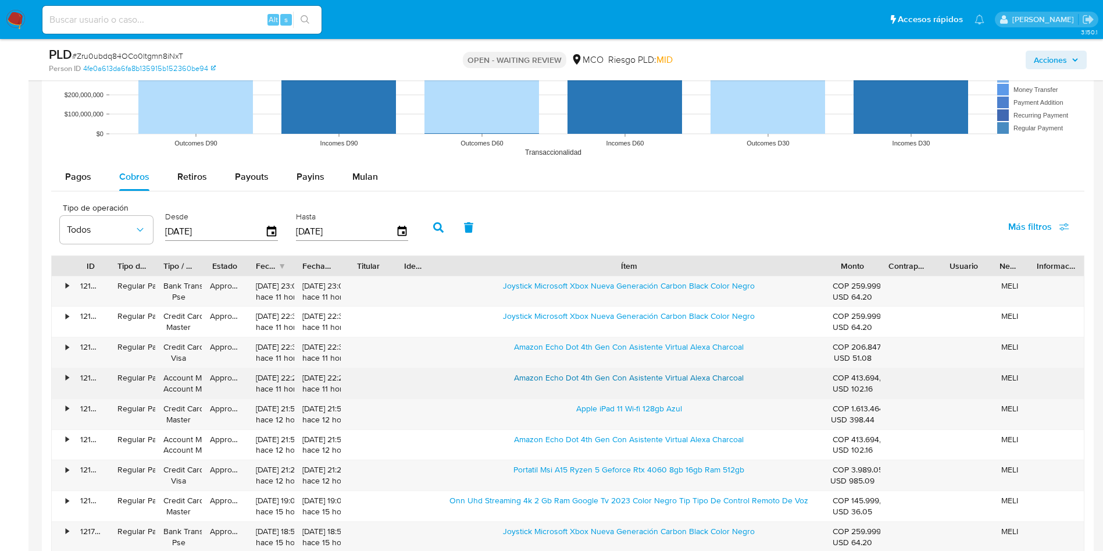
scroll to position [1221, 0]
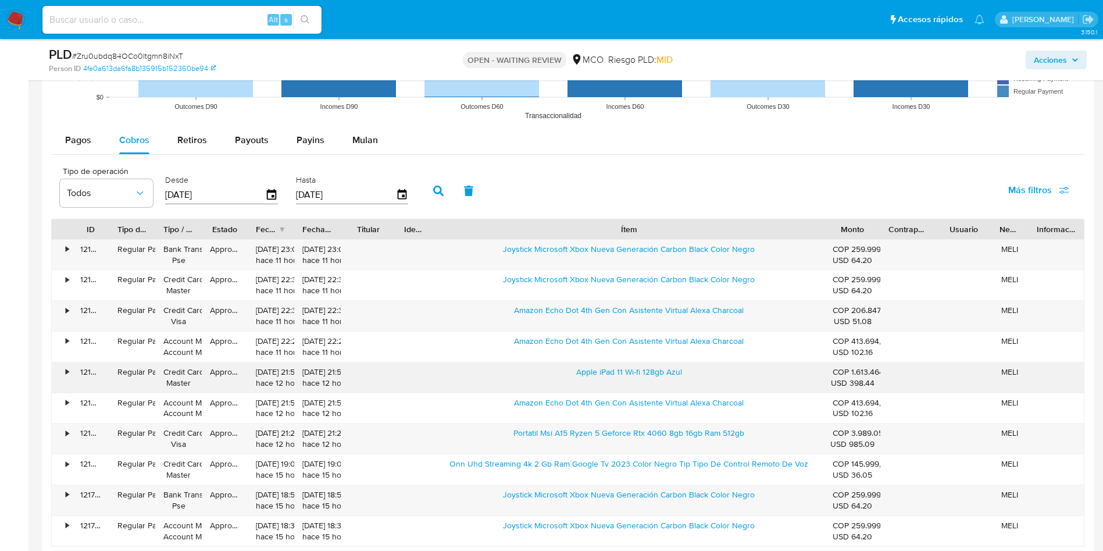
drag, startPoint x: 553, startPoint y: 368, endPoint x: 828, endPoint y: 368, distance: 275.1
click at [828, 368] on div "• 121809472874 Regular Payment Credit Card Master Approved 10/08/2025 21:56:29 …" at bounding box center [568, 377] width 1032 height 30
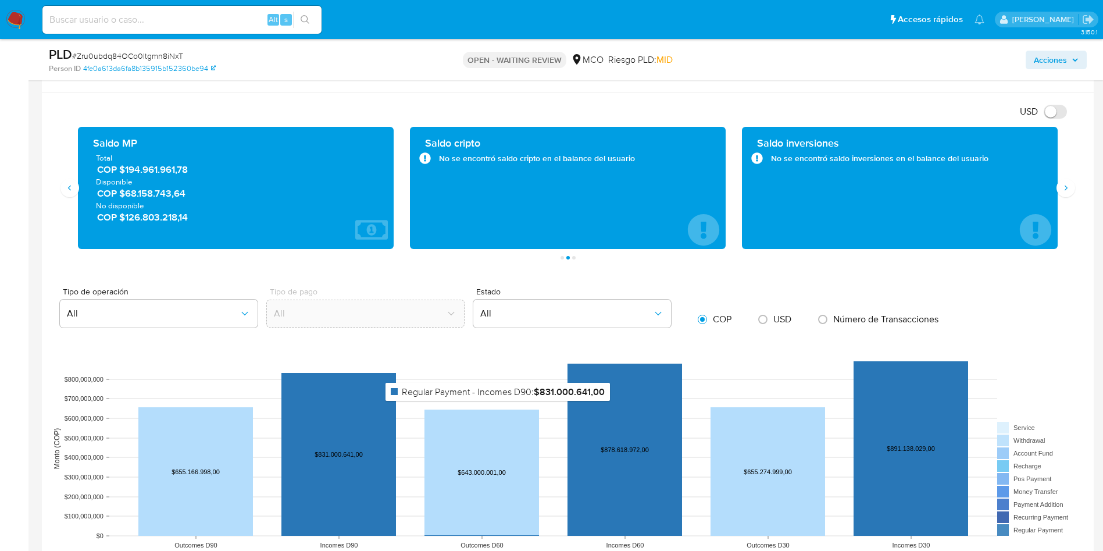
scroll to position [785, 0]
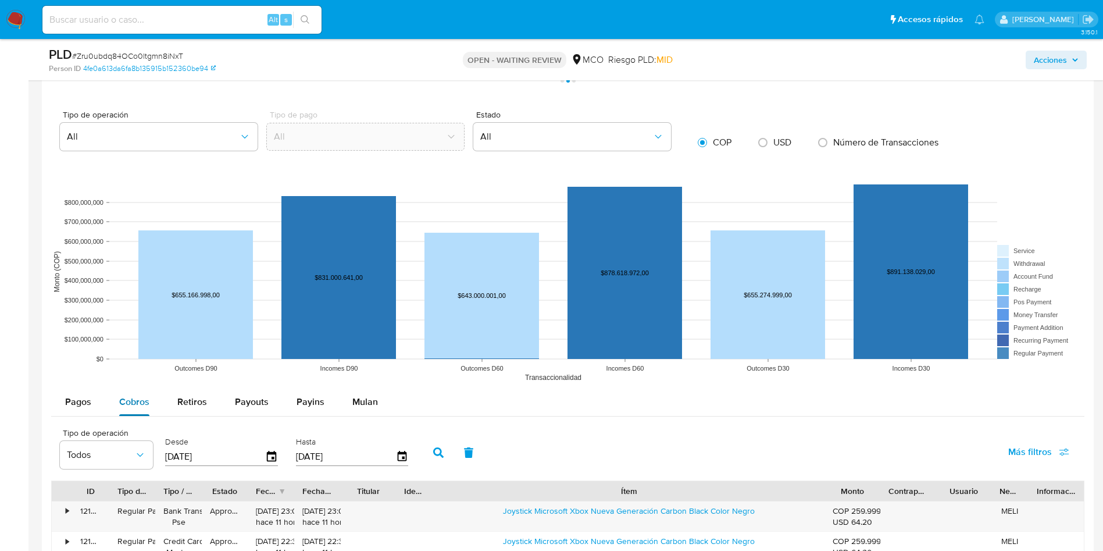
click at [122, 402] on span "Cobros" at bounding box center [134, 401] width 30 height 13
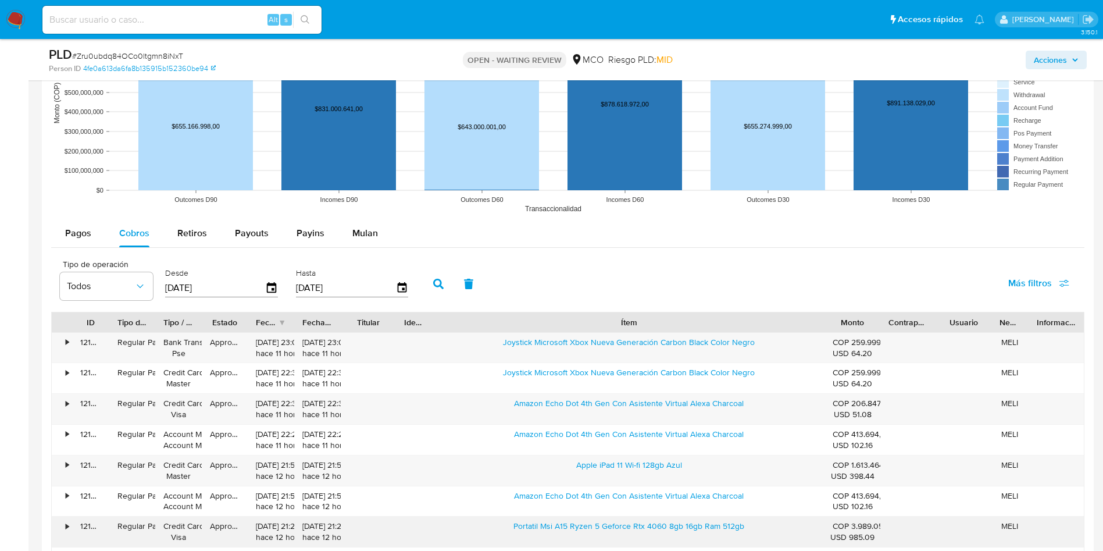
scroll to position [1308, 0]
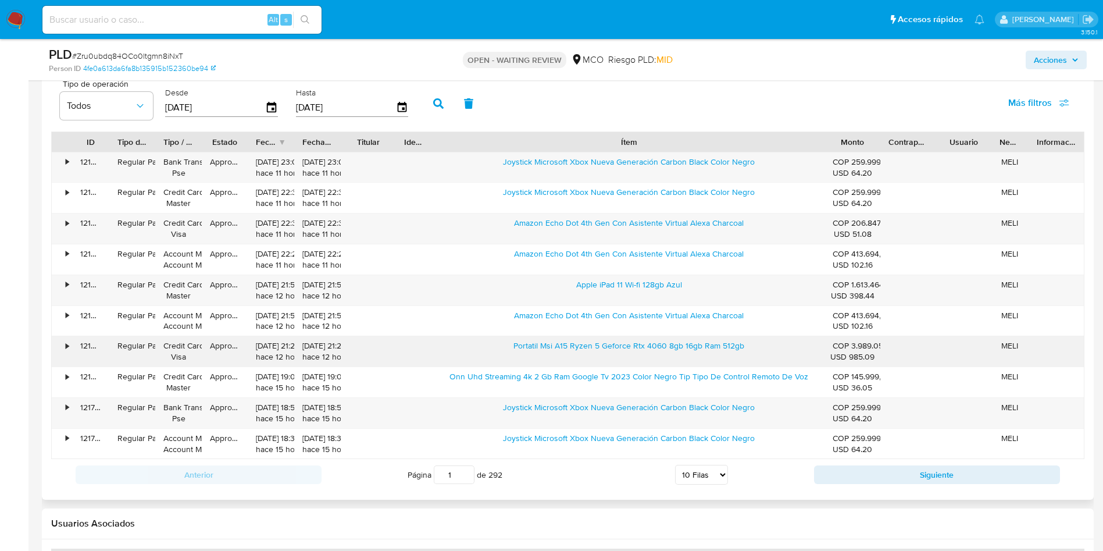
type button "1"
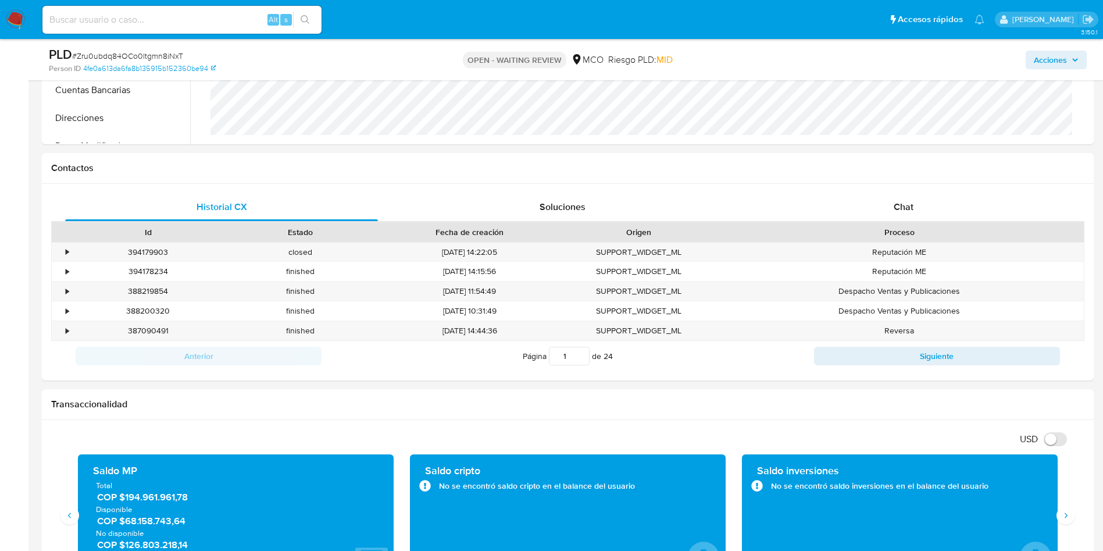
scroll to position [262, 0]
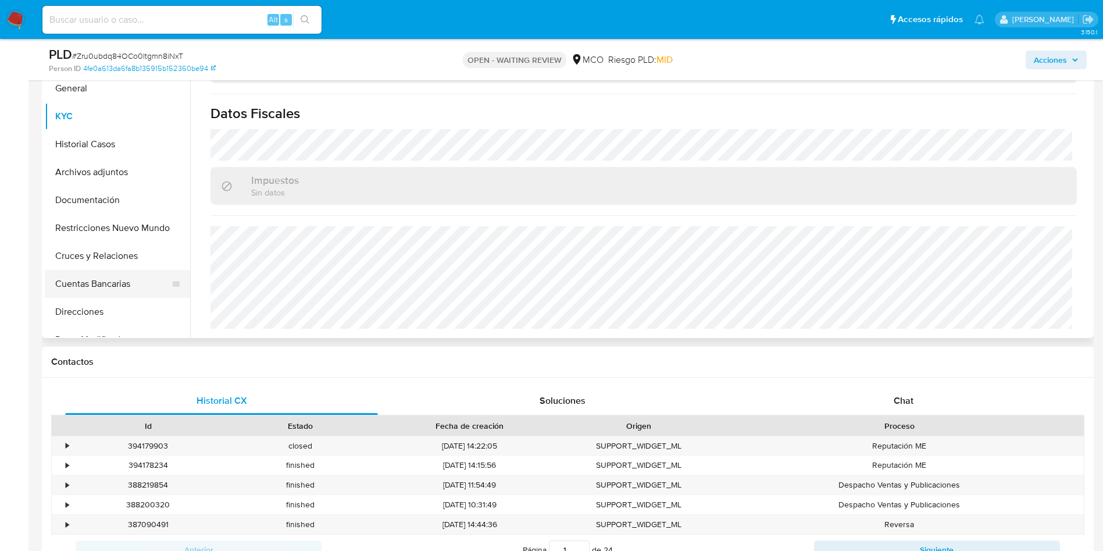
click at [99, 286] on button "Cuentas Bancarias" at bounding box center [113, 284] width 136 height 28
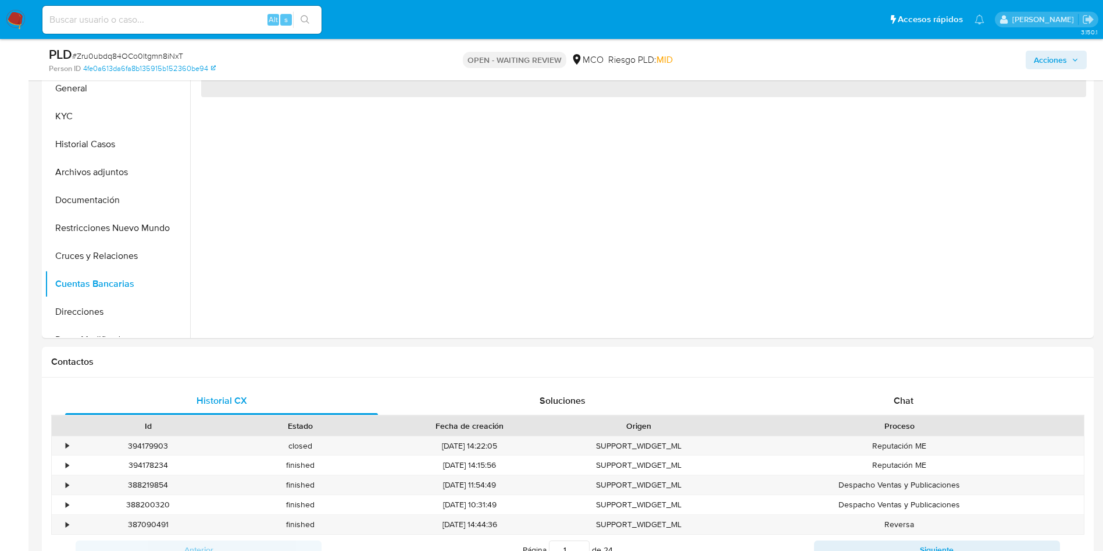
scroll to position [0, 0]
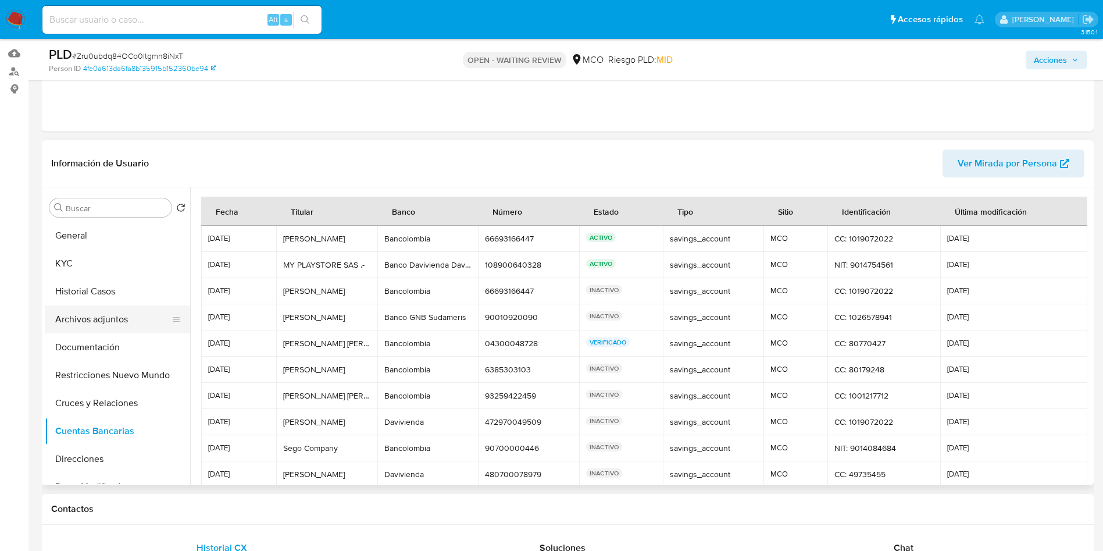
scroll to position [174, 0]
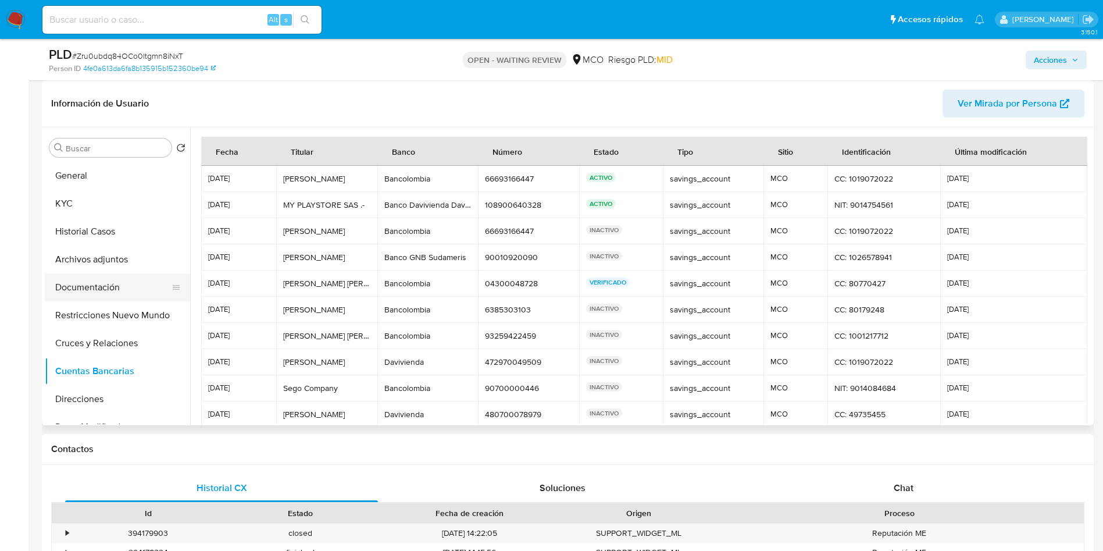
click at [97, 288] on button "Documentación" at bounding box center [113, 287] width 136 height 28
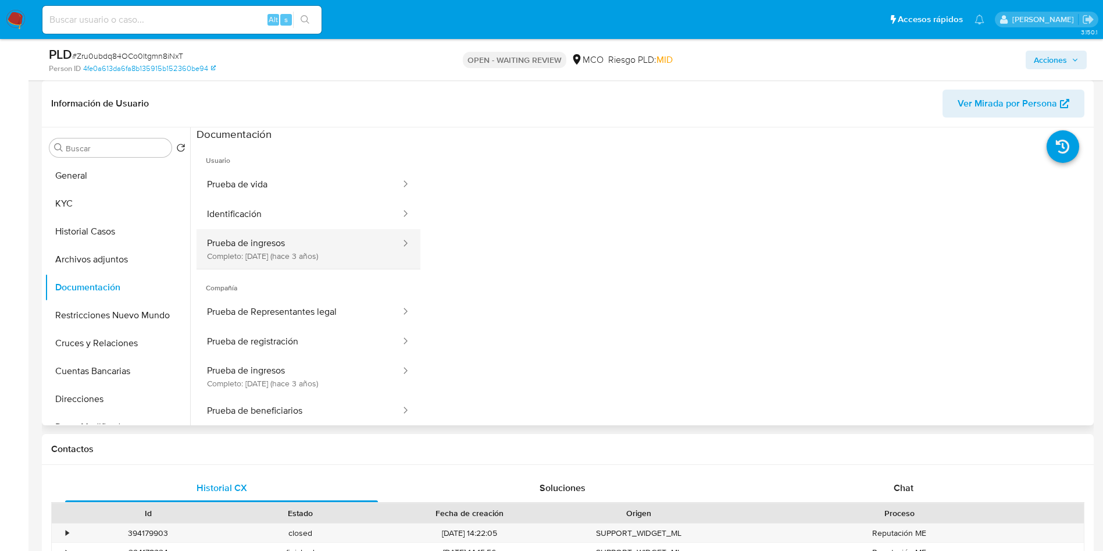
click at [272, 247] on button "Prueba de ingresos Completo: 04/12/2022 (hace 3 años)" at bounding box center [299, 249] width 205 height 40
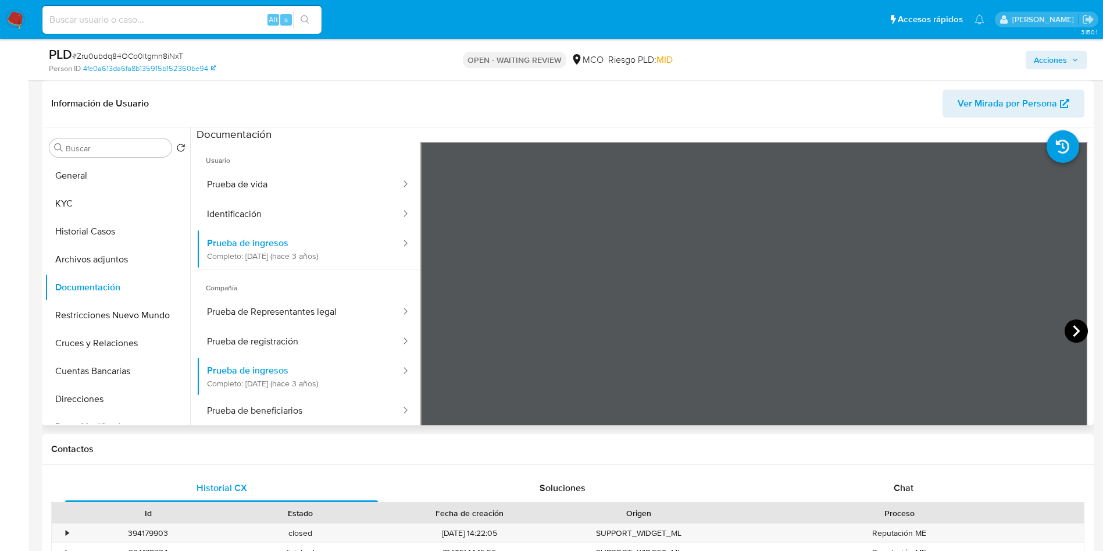
click at [1071, 332] on icon at bounding box center [1076, 330] width 23 height 23
click at [1068, 335] on icon at bounding box center [1076, 330] width 23 height 23
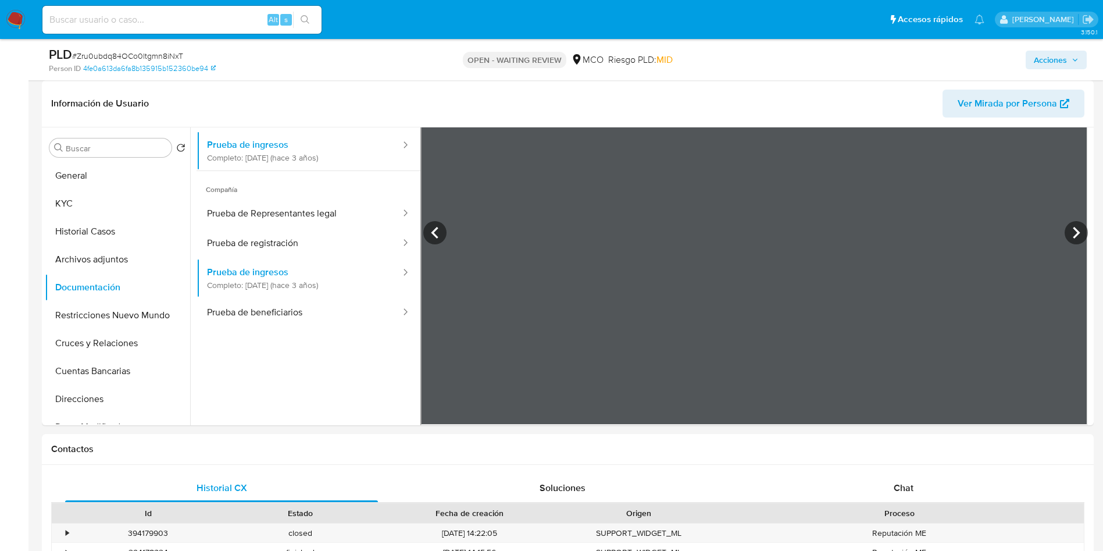
scroll to position [101, 0]
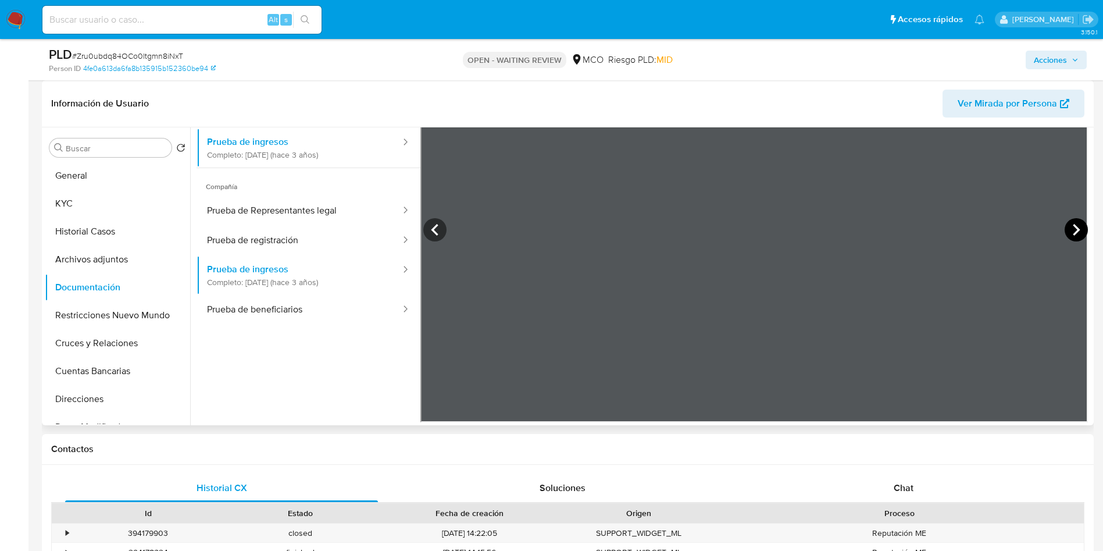
click at [1074, 227] on icon at bounding box center [1076, 229] width 23 height 23
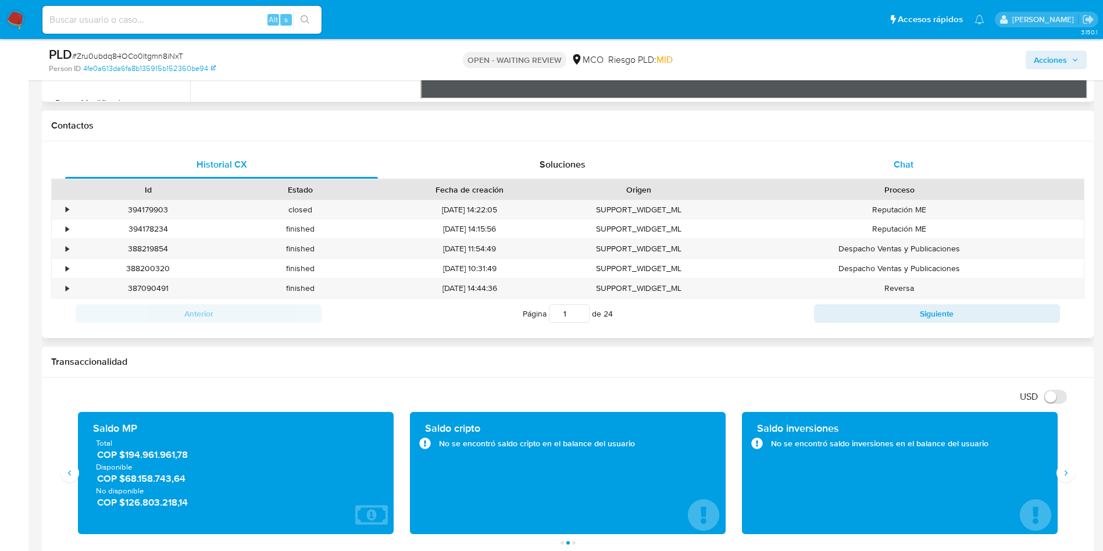
scroll to position [436, 0]
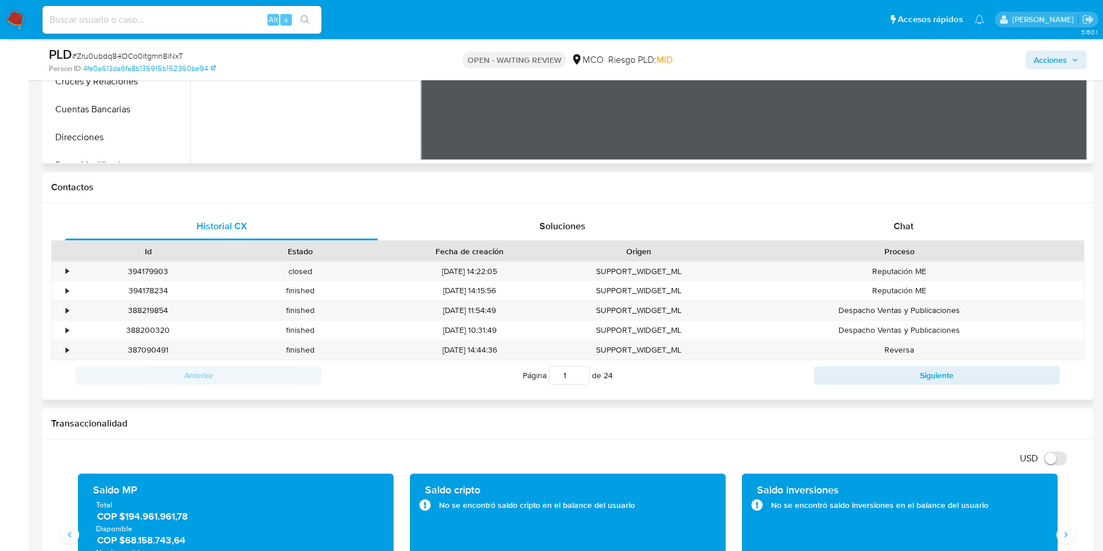
click at [892, 209] on div "Historial CX Soluciones Chat Id Estado Fecha de creación Origen Proceso • 39417…" at bounding box center [568, 301] width 1052 height 197
click at [886, 222] on div "Chat" at bounding box center [903, 226] width 313 height 28
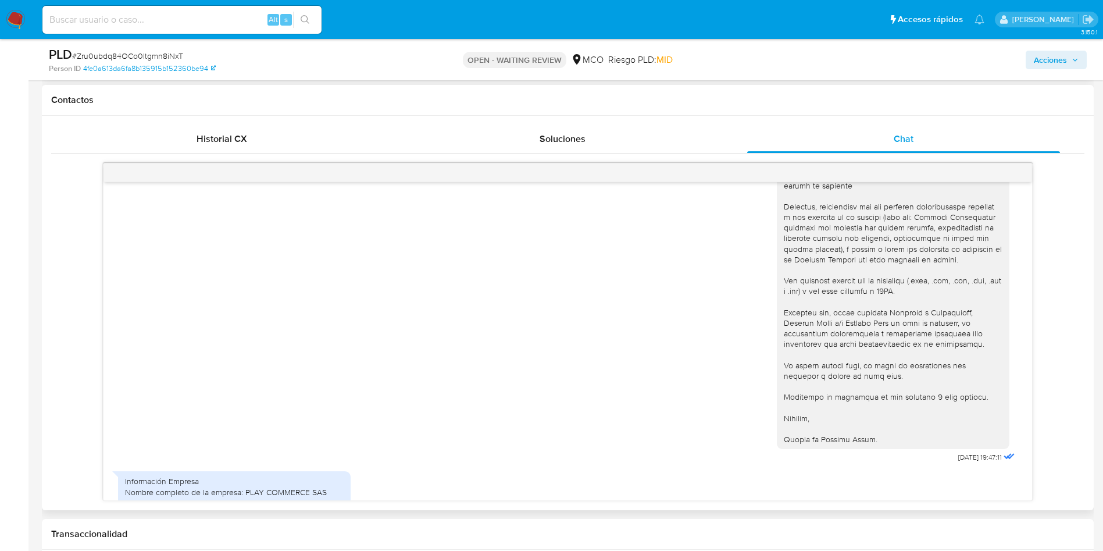
scroll to position [504, 0]
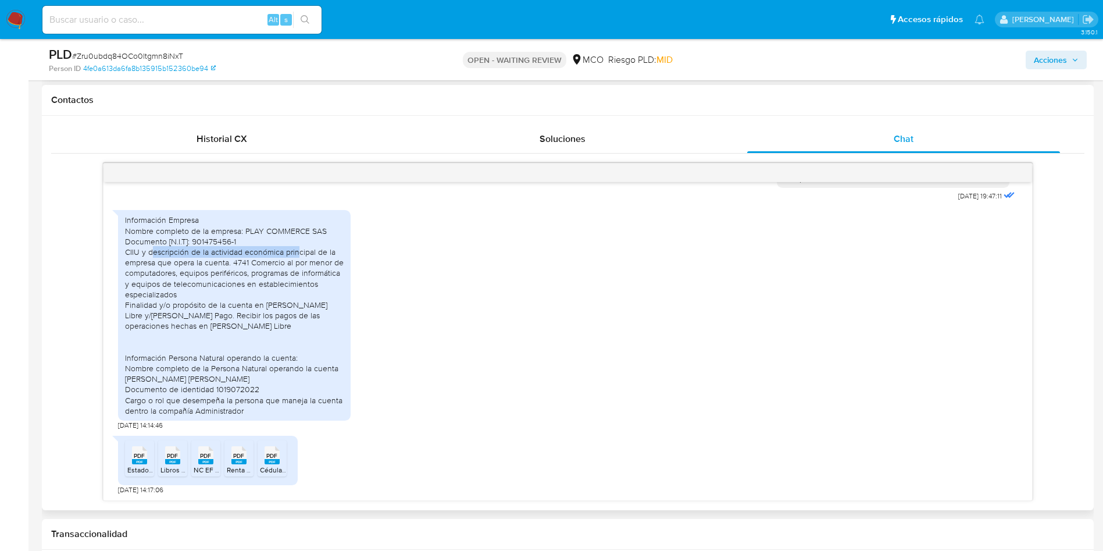
drag, startPoint x: 167, startPoint y: 253, endPoint x: 308, endPoint y: 249, distance: 140.2
click at [308, 249] on div "Información Empresa Nombre completo de la empresa: PLAY COMMERCE SAS Documento …" at bounding box center [234, 315] width 219 height 201
drag, startPoint x: 147, startPoint y: 268, endPoint x: 323, endPoint y: 265, distance: 176.8
click at [323, 265] on div "Información Empresa Nombre completo de la empresa: PLAY COMMERCE SAS Documento …" at bounding box center [234, 315] width 219 height 201
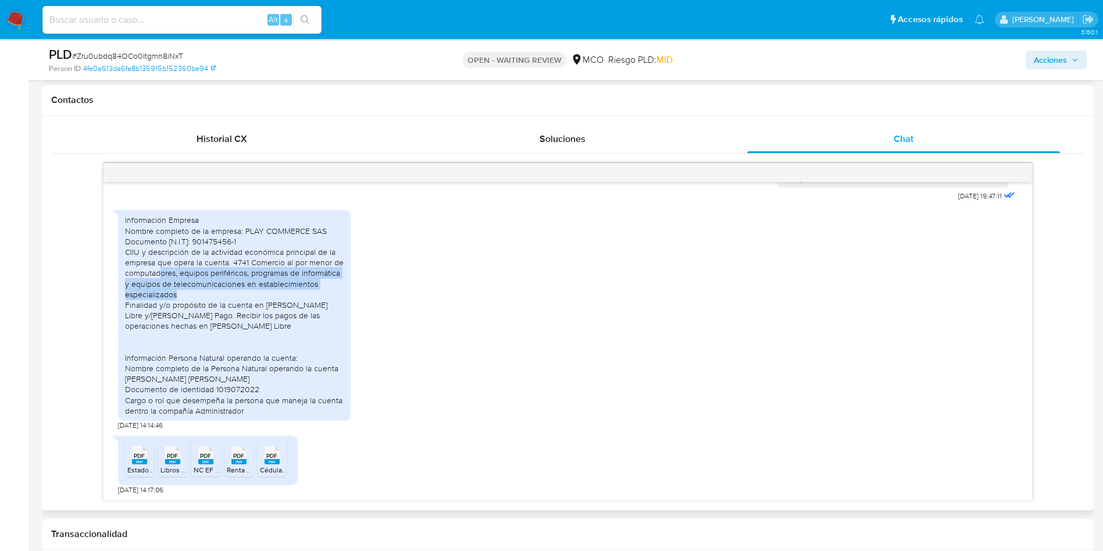
drag, startPoint x: 162, startPoint y: 274, endPoint x: 301, endPoint y: 297, distance: 140.3
click at [322, 293] on div "Información Empresa Nombre completo de la empresa: PLAY COMMERCE SAS Documento …" at bounding box center [234, 315] width 219 height 201
drag, startPoint x: 177, startPoint y: 304, endPoint x: 337, endPoint y: 301, distance: 159.4
click at [336, 301] on div "Información Empresa Nombre completo de la empresa: PLAY COMMERCE SAS Documento …" at bounding box center [234, 315] width 219 height 201
drag, startPoint x: 169, startPoint y: 319, endPoint x: 341, endPoint y: 318, distance: 172.1
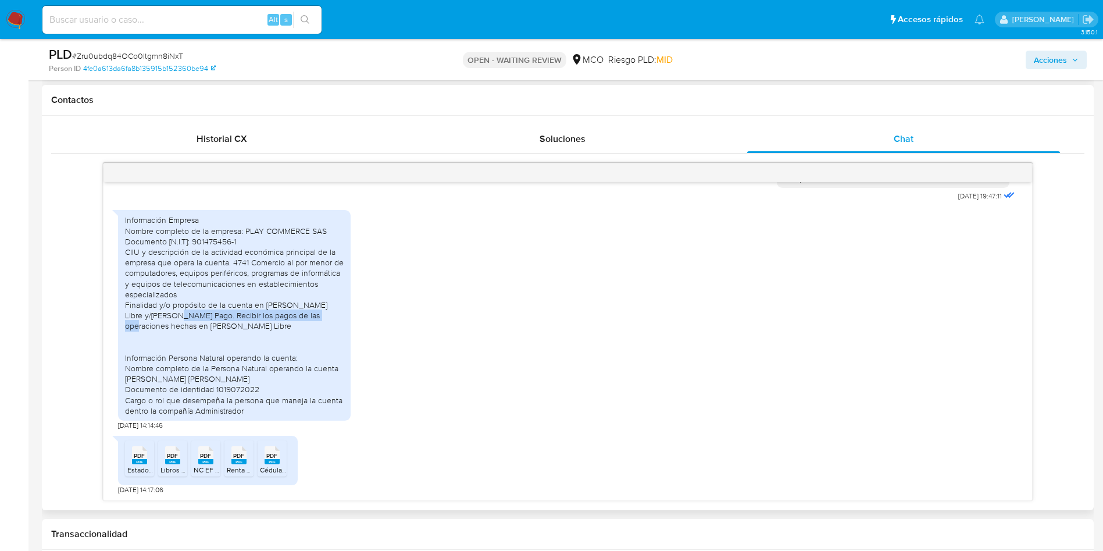
click at [340, 318] on div "Información Empresa Nombre completo de la empresa: PLAY COMMERCE SAS Documento …" at bounding box center [234, 315] width 219 height 201
click at [135, 333] on div "Información Empresa Nombre completo de la empresa: PLAY COMMERCE SAS Documento …" at bounding box center [234, 315] width 219 height 201
drag, startPoint x: 132, startPoint y: 325, endPoint x: 206, endPoint y: 323, distance: 73.9
click at [198, 323] on div "Información Empresa Nombre completo de la empresa: PLAY COMMERCE SAS Documento …" at bounding box center [234, 315] width 219 height 201
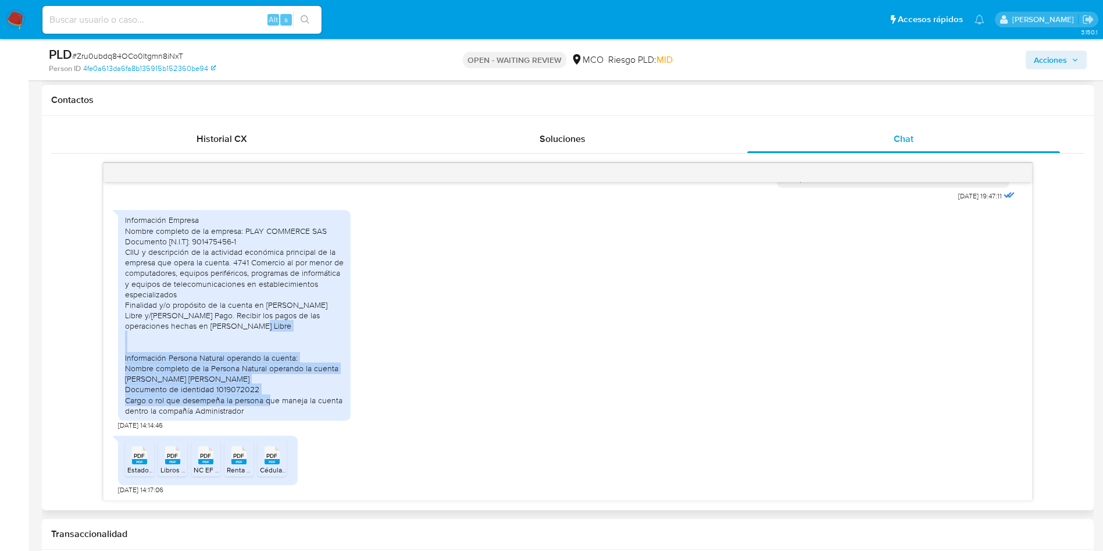
drag, startPoint x: 149, startPoint y: 362, endPoint x: 301, endPoint y: 418, distance: 162.3
click at [346, 405] on div "Información Empresa Nombre completo de la empresa: PLAY COMMERCE SAS Documento …" at bounding box center [234, 315] width 233 height 211
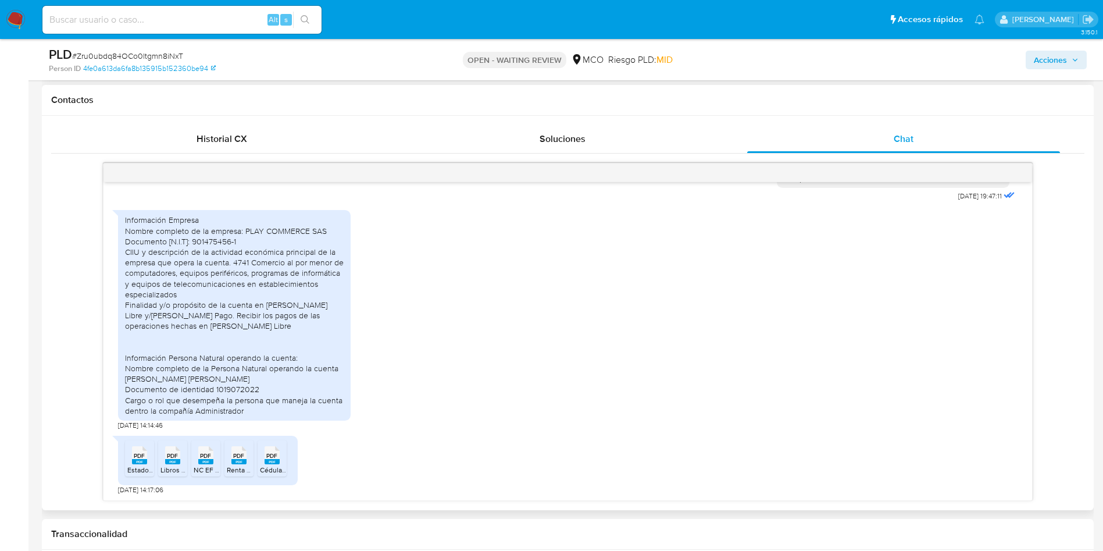
click at [134, 461] on rect at bounding box center [139, 461] width 15 height 5
click at [168, 458] on span "PDF" at bounding box center [172, 456] width 11 height 8
click at [201, 457] on span "PDF" at bounding box center [205, 456] width 11 height 8
click at [233, 459] on div "PDF PDF" at bounding box center [239, 454] width 24 height 23
click at [274, 459] on span "PDF" at bounding box center [271, 456] width 11 height 8
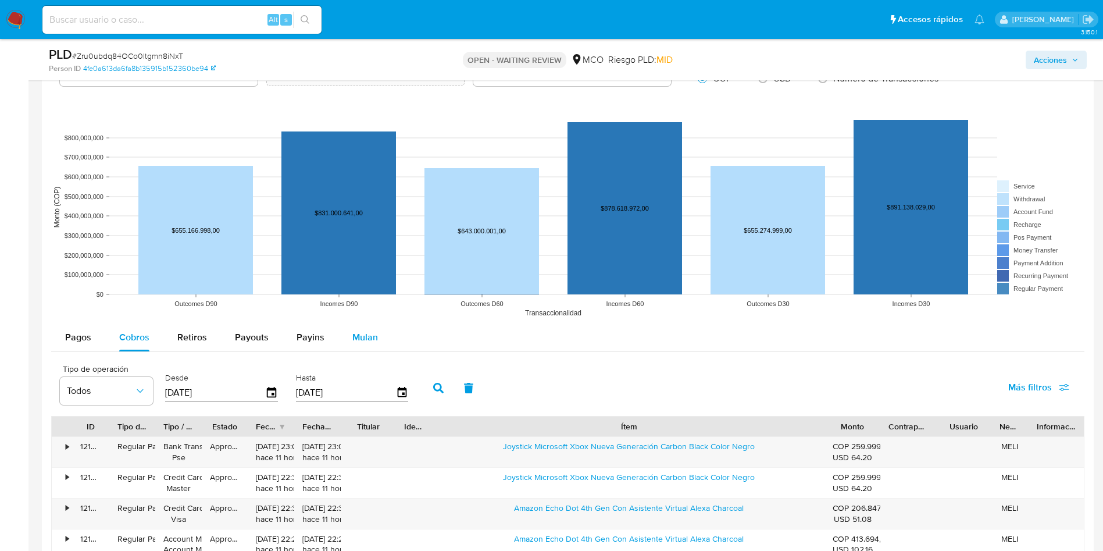
click at [369, 351] on div "Mulan" at bounding box center [365, 337] width 26 height 28
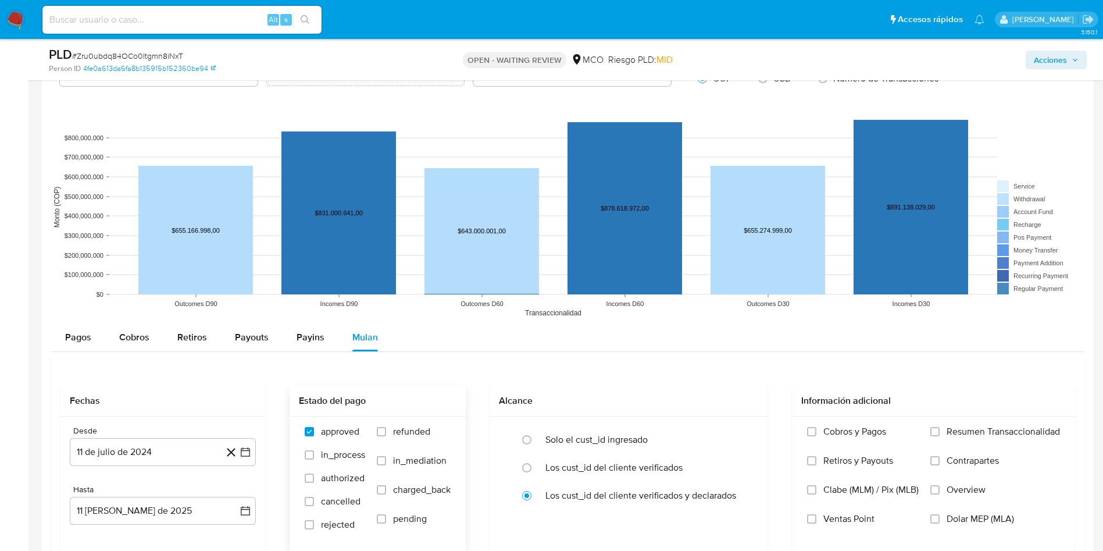
scroll to position [1396, 0]
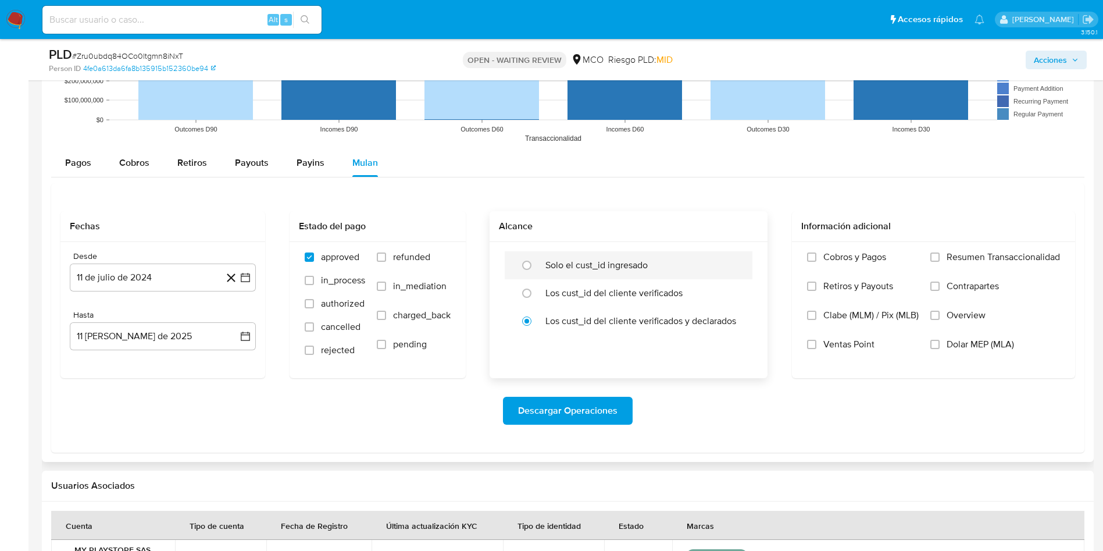
click at [570, 261] on label "Solo el cust_id ingresado" at bounding box center [596, 265] width 102 height 12
click at [536, 261] on input "radio" at bounding box center [527, 265] width 19 height 19
radio input "true"
click at [139, 275] on button "11 de julio de 2024" at bounding box center [163, 277] width 186 height 28
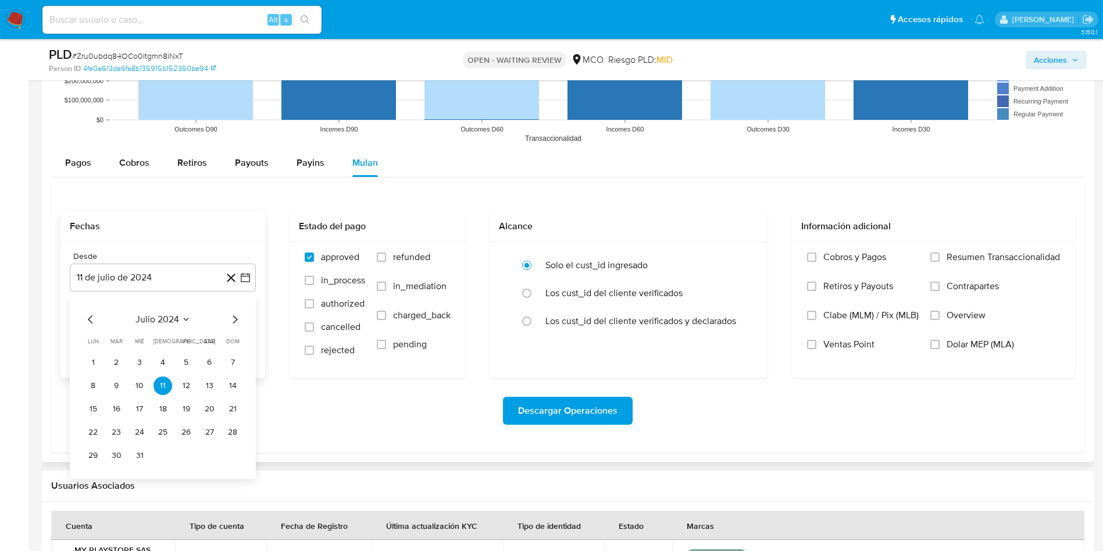
click at [169, 318] on span "julio 2024" at bounding box center [157, 319] width 44 height 12
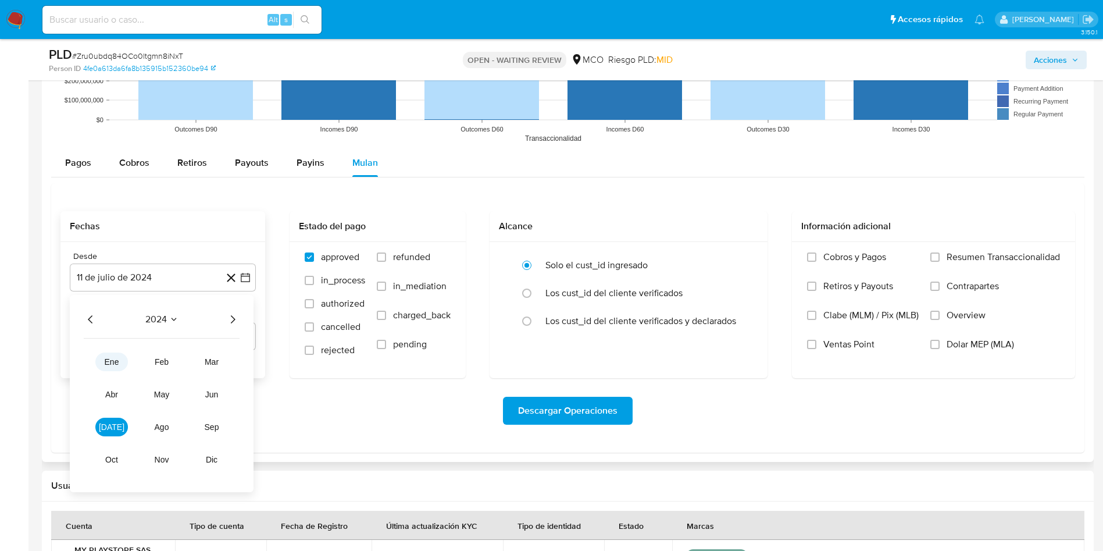
click at [113, 363] on span "ene" at bounding box center [112, 361] width 15 height 9
click at [96, 361] on button "1" at bounding box center [93, 362] width 19 height 19
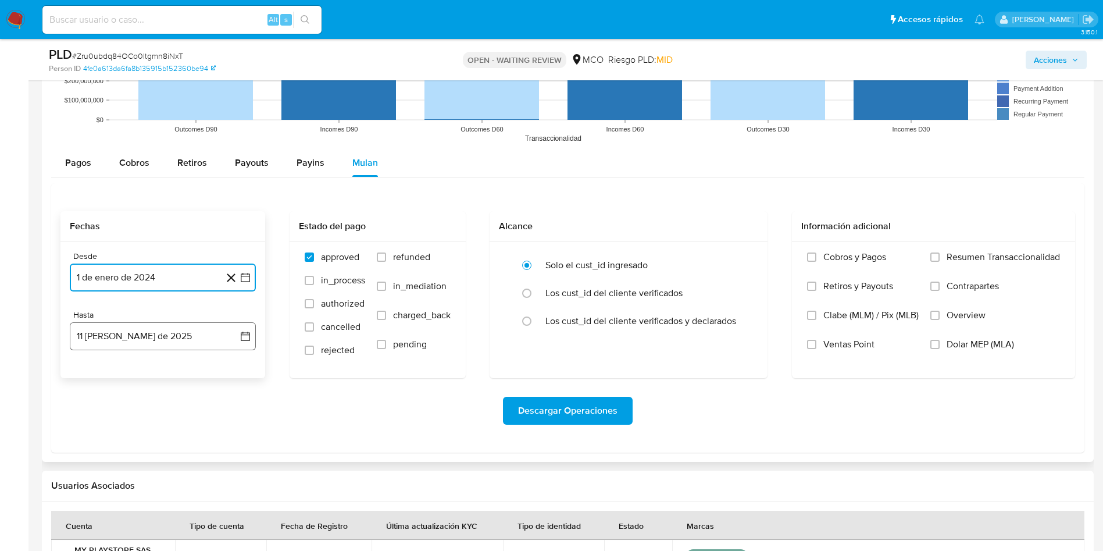
click at [147, 345] on button "11 de agosto de 2025" at bounding box center [163, 336] width 186 height 28
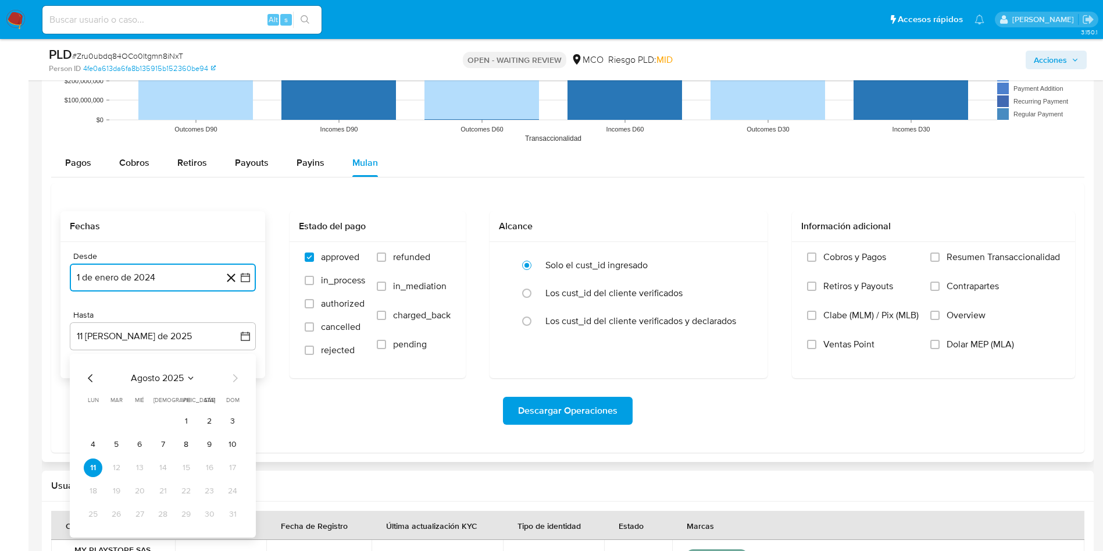
click at [176, 377] on span "agosto 2025" at bounding box center [157, 378] width 53 height 12
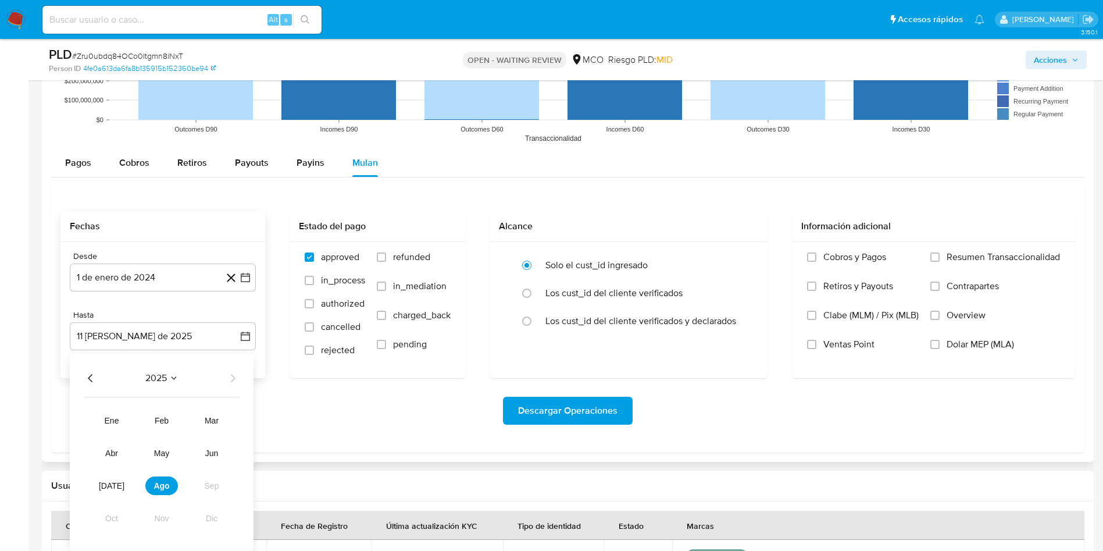
click at [158, 372] on span "2025" at bounding box center [156, 378] width 22 height 12
click at [175, 379] on span "agosto 2025" at bounding box center [157, 378] width 53 height 12
click at [94, 377] on icon "Año anterior" at bounding box center [91, 378] width 14 height 14
click at [213, 517] on span "dic" at bounding box center [212, 517] width 12 height 9
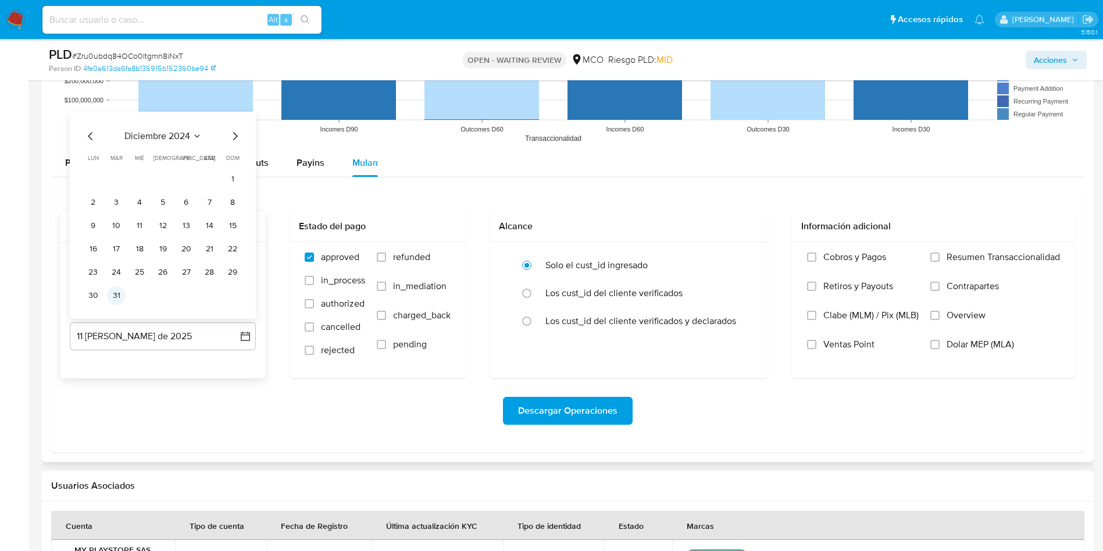
click at [117, 293] on button "31" at bounding box center [116, 295] width 19 height 19
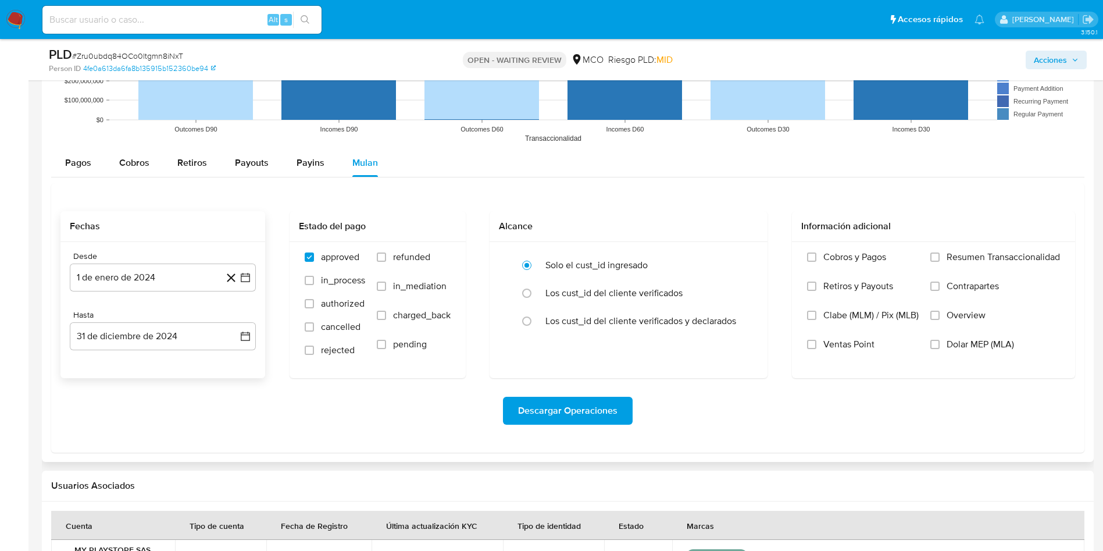
click at [274, 419] on div "Descargar Operaciones" at bounding box center [567, 411] width 1015 height 28
click at [564, 412] on span "Descargar Operaciones" at bounding box center [567, 411] width 99 height 26
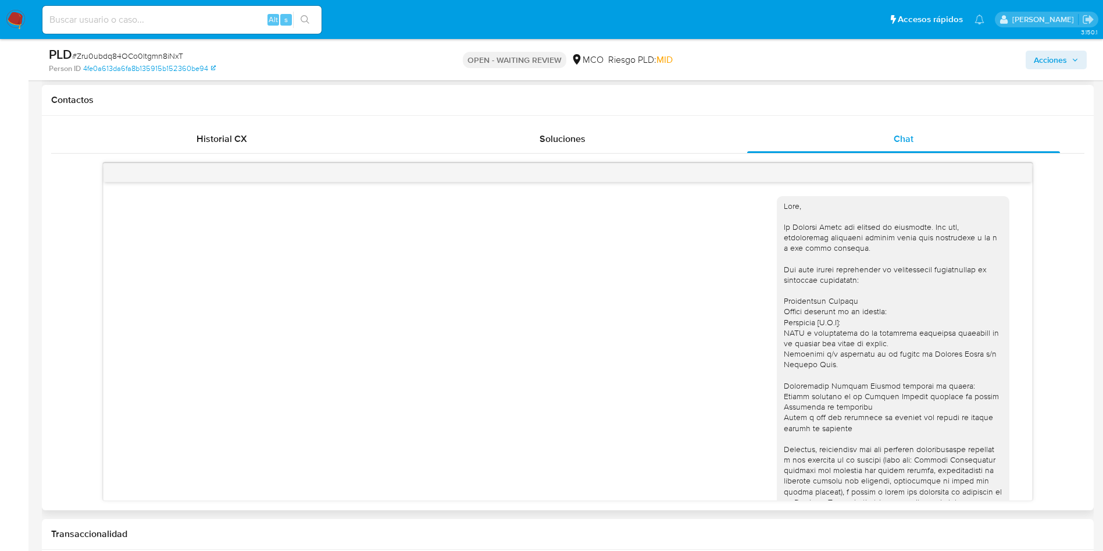
scroll to position [0, 0]
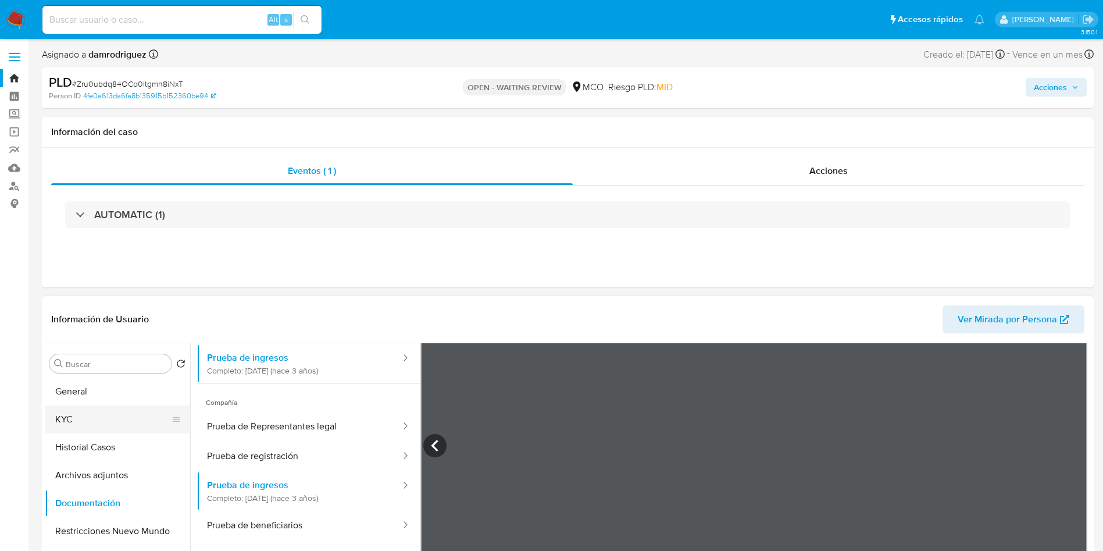
click at [95, 425] on button "KYC" at bounding box center [113, 419] width 136 height 28
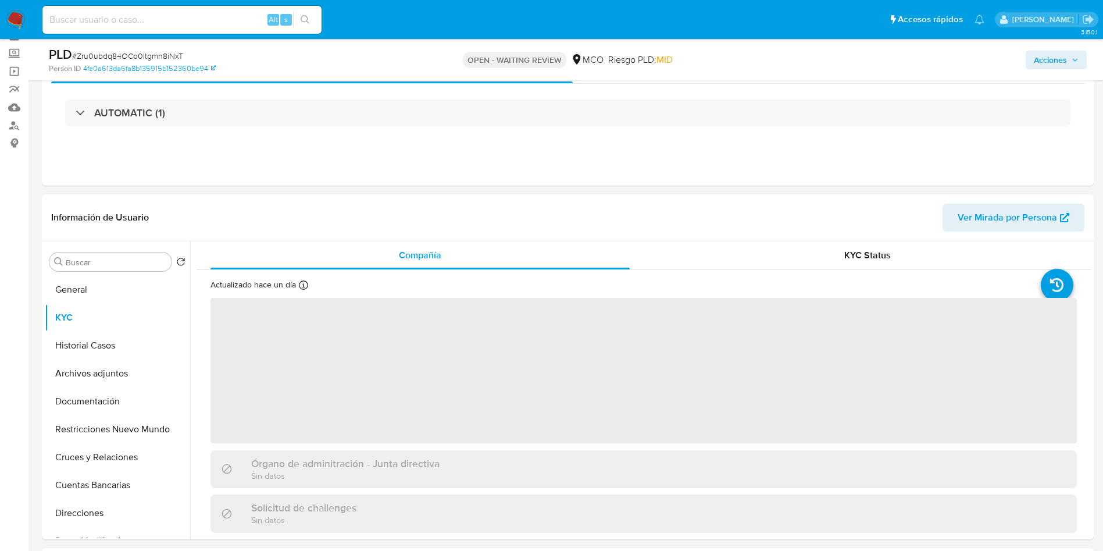
scroll to position [87, 0]
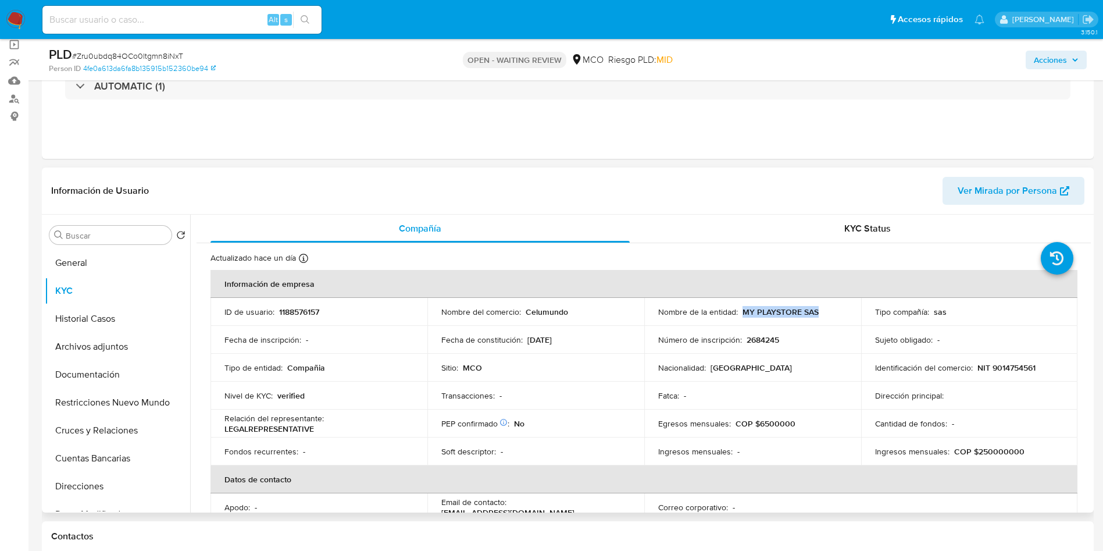
drag, startPoint x: 742, startPoint y: 309, endPoint x: 820, endPoint y: 311, distance: 77.9
click at [820, 311] on div "Nombre de la entidad : MY PLAYSTORE SAS" at bounding box center [752, 311] width 189 height 10
click at [549, 315] on p "Celumundo" at bounding box center [547, 311] width 42 height 10
click at [459, 367] on div "Sitio : MCO" at bounding box center [535, 367] width 189 height 10
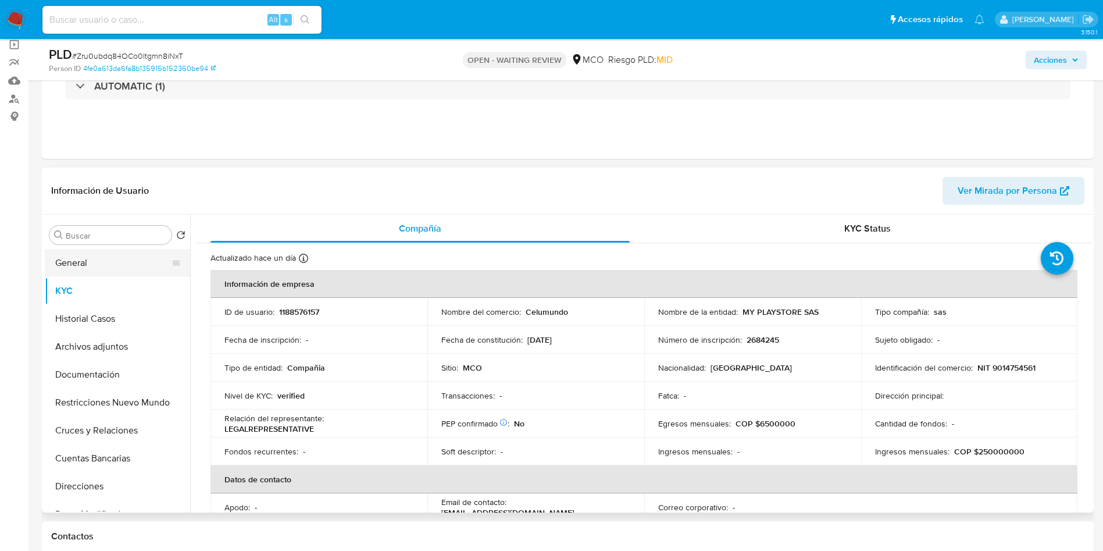
click at [94, 270] on button "General" at bounding box center [113, 263] width 136 height 28
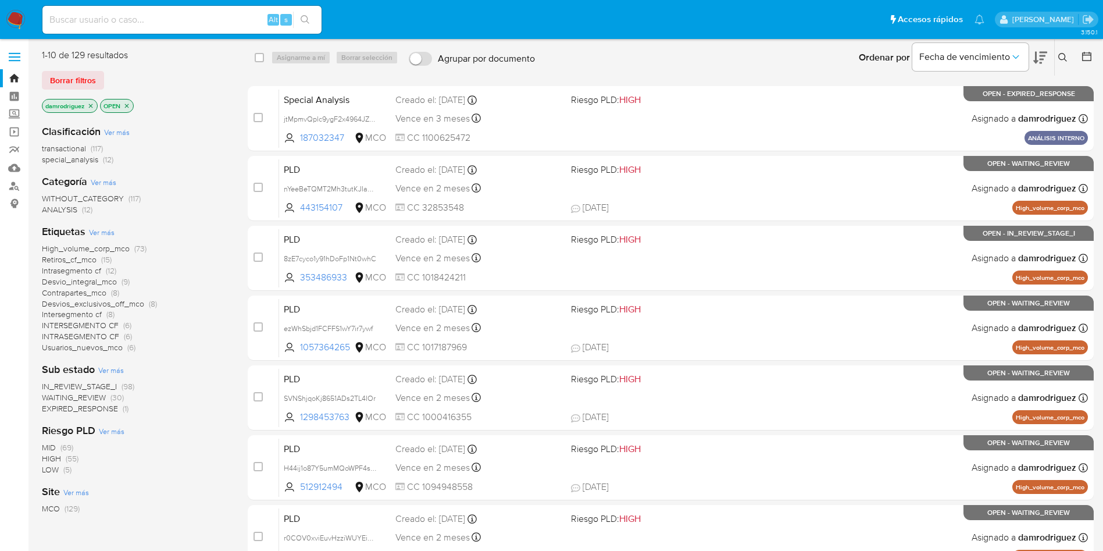
click at [1061, 54] on icon at bounding box center [1062, 57] width 9 height 9
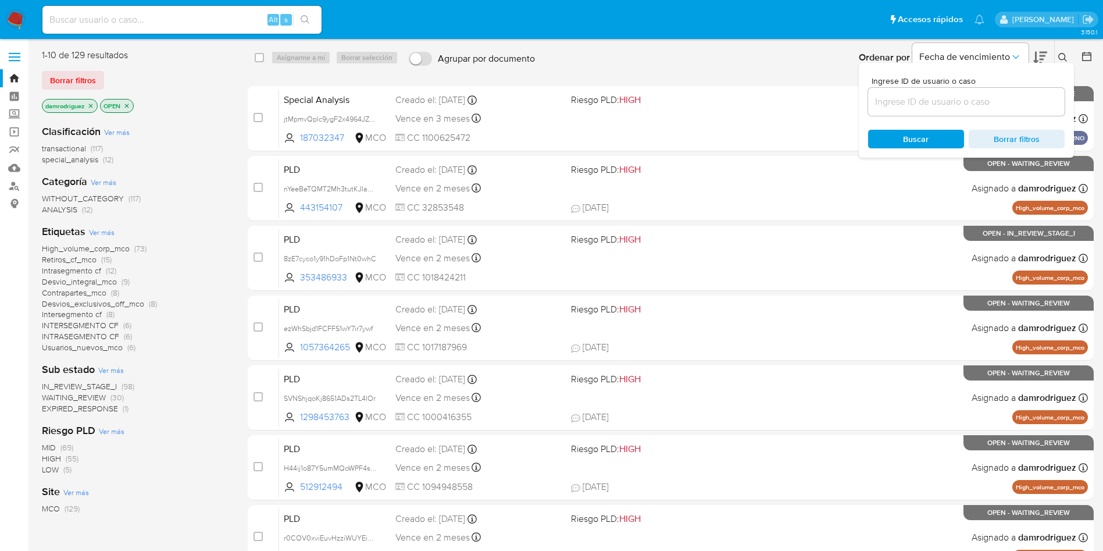
click at [926, 108] on input at bounding box center [966, 101] width 197 height 15
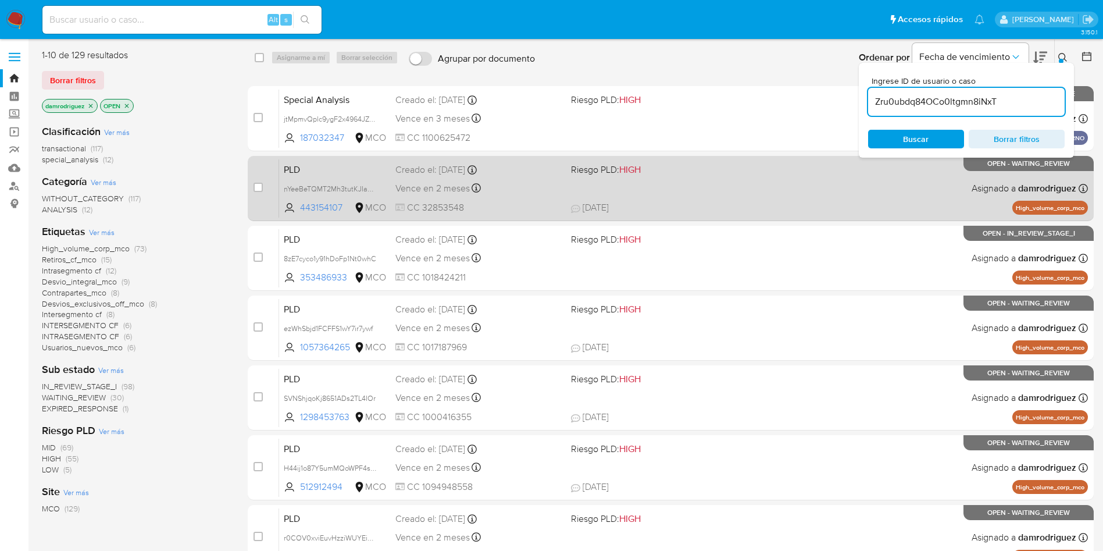
type input "Zru0ubdq84OCo0ltgmn8iNxT"
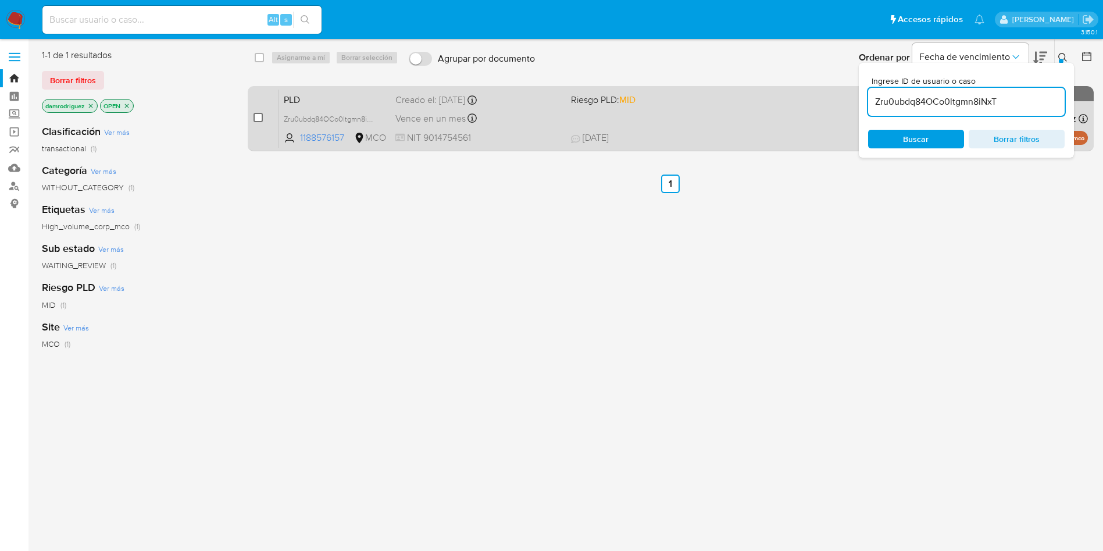
click at [257, 120] on input "checkbox" at bounding box center [258, 117] width 9 height 9
checkbox input "true"
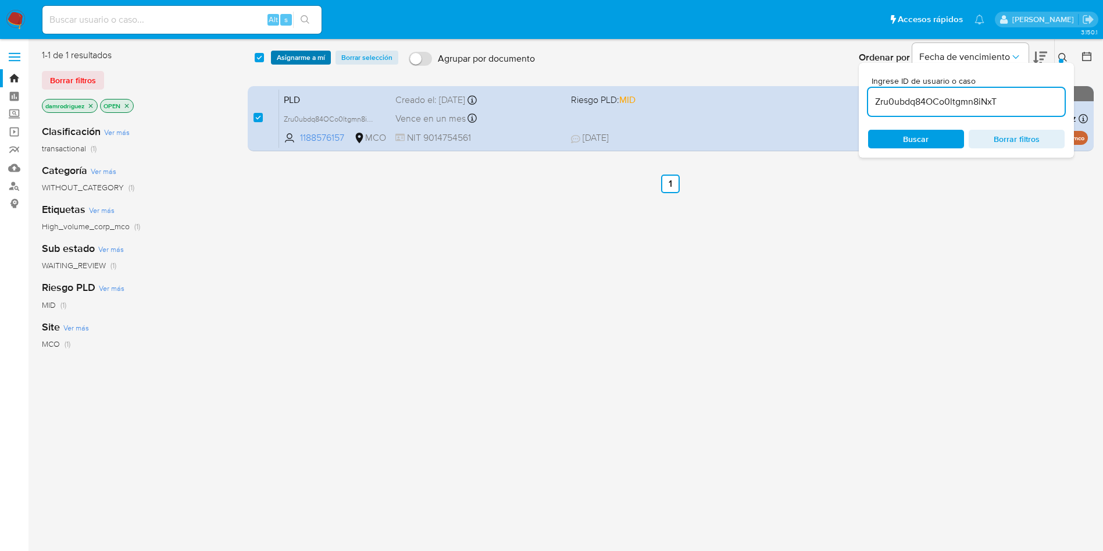
click at [289, 53] on span "Asignarme a mí" at bounding box center [301, 58] width 48 height 12
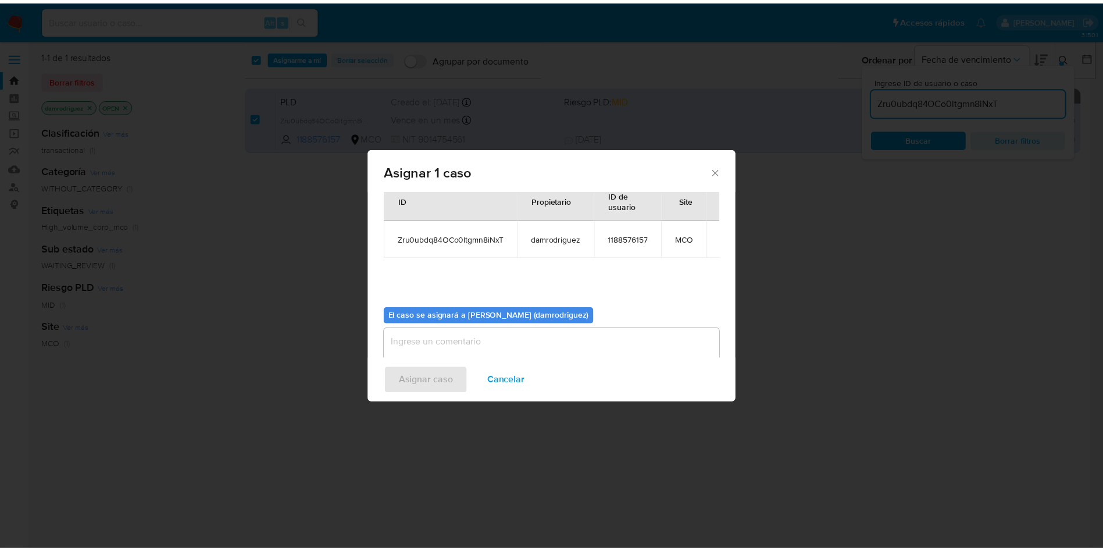
scroll to position [60, 0]
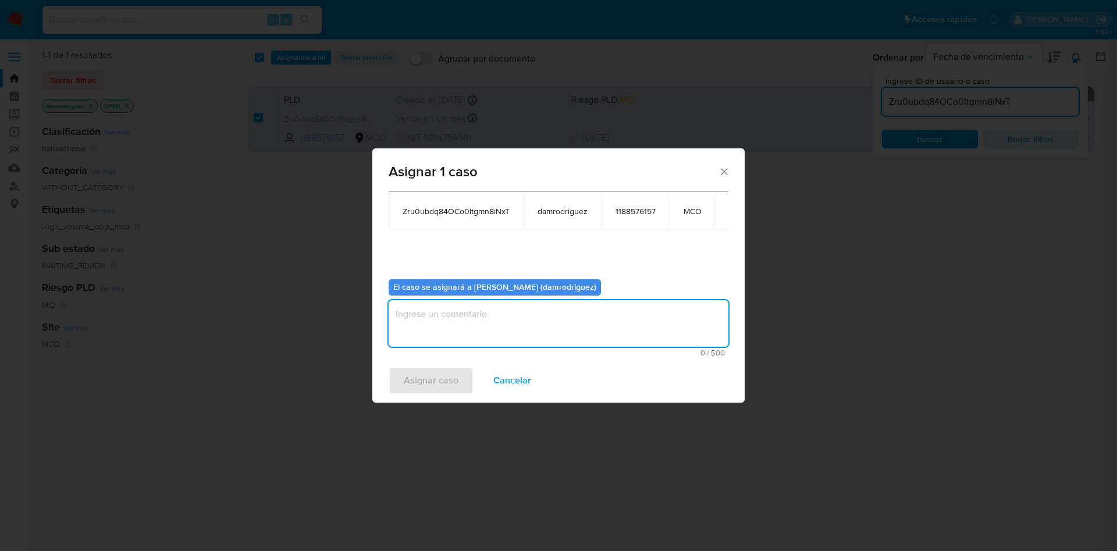
click at [465, 315] on textarea "assign-modal" at bounding box center [558, 323] width 340 height 47
type textarea "asignacion"
click at [413, 393] on span "Asignar caso" at bounding box center [431, 381] width 55 height 26
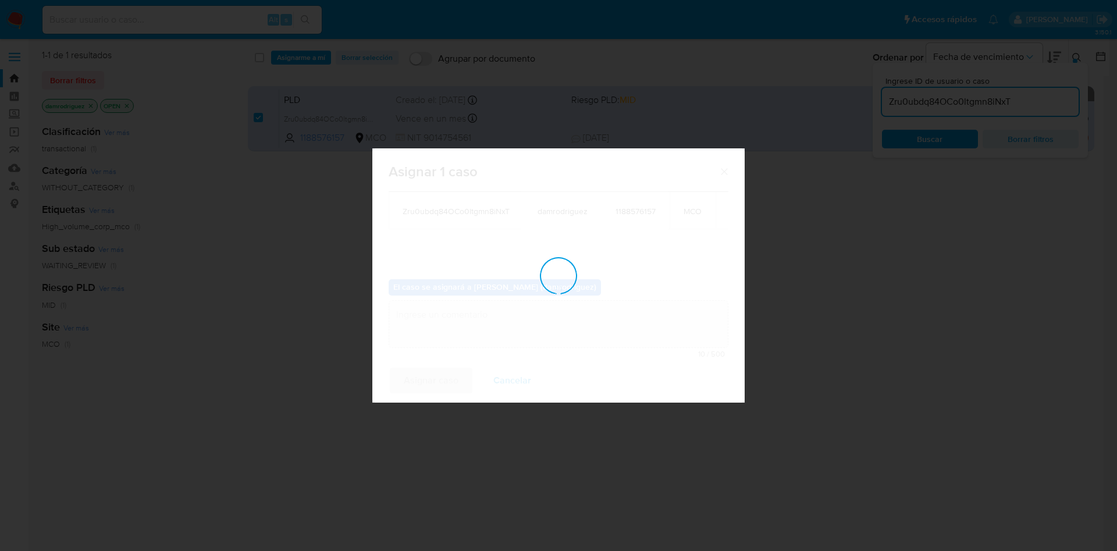
checkbox input "false"
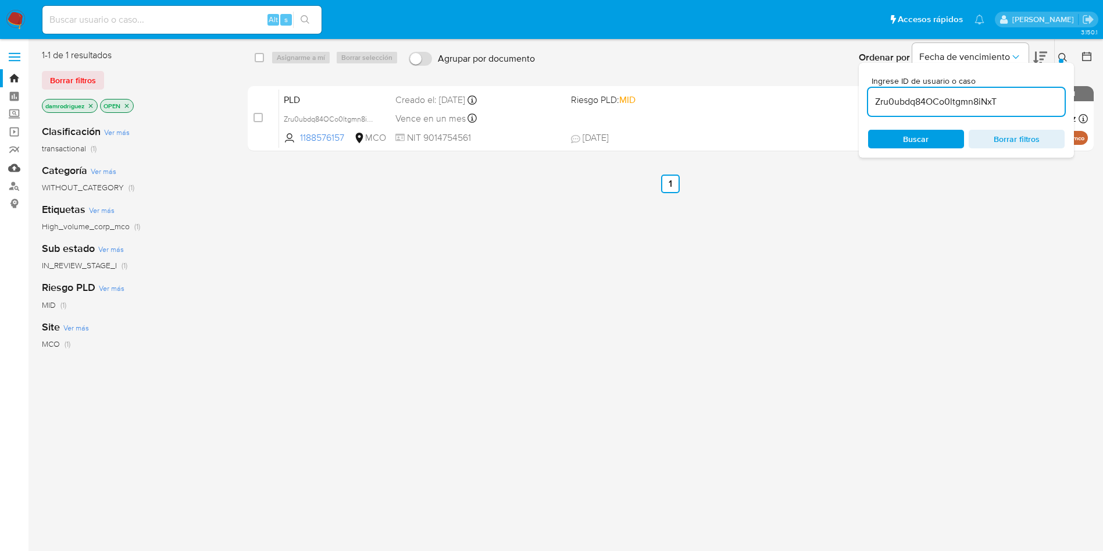
click at [12, 168] on link "Mulan" at bounding box center [69, 168] width 138 height 18
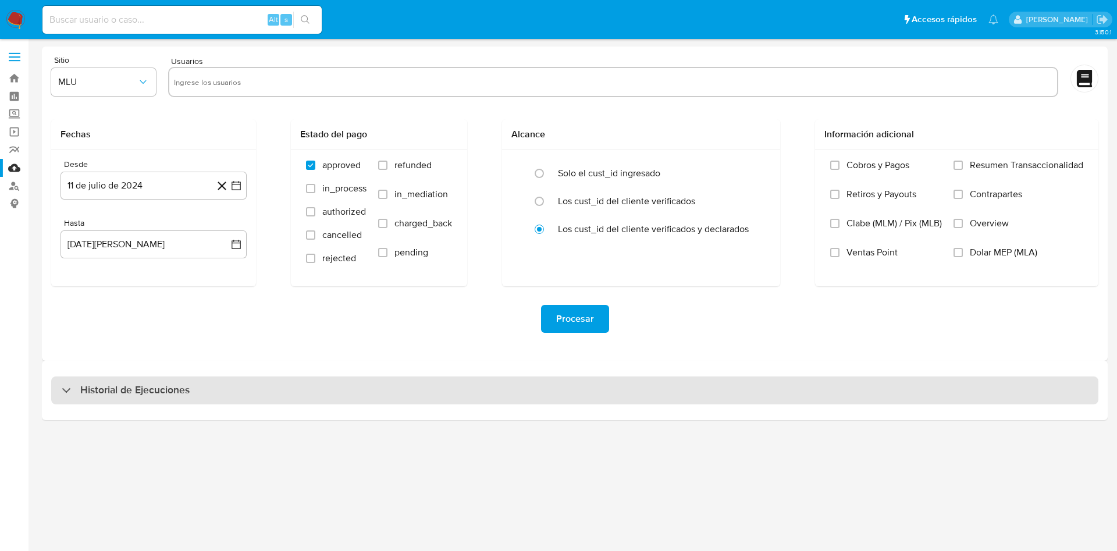
click at [186, 386] on h3 "Historial de Ejecuciones" at bounding box center [134, 390] width 109 height 14
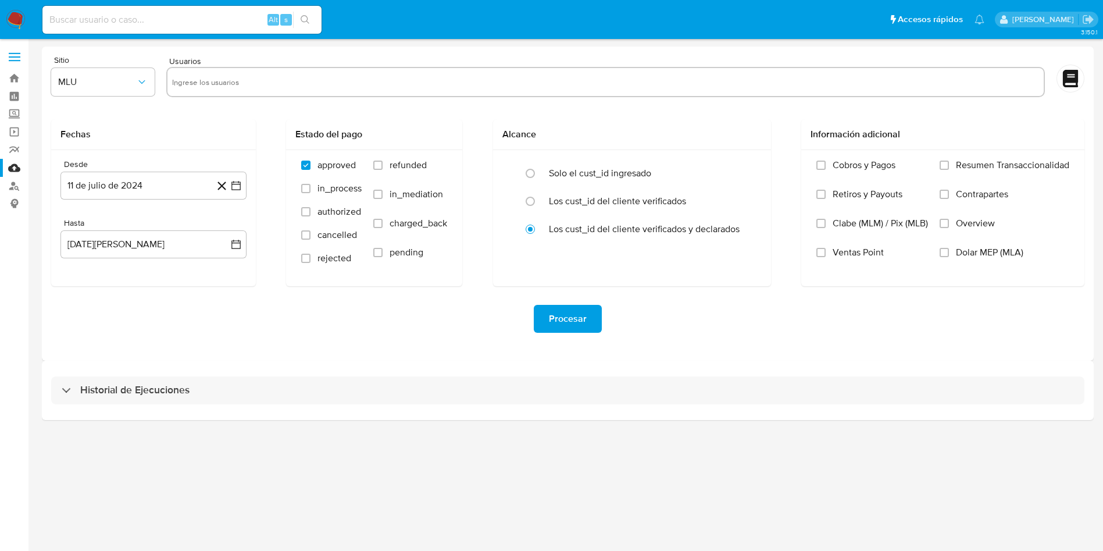
select select "10"
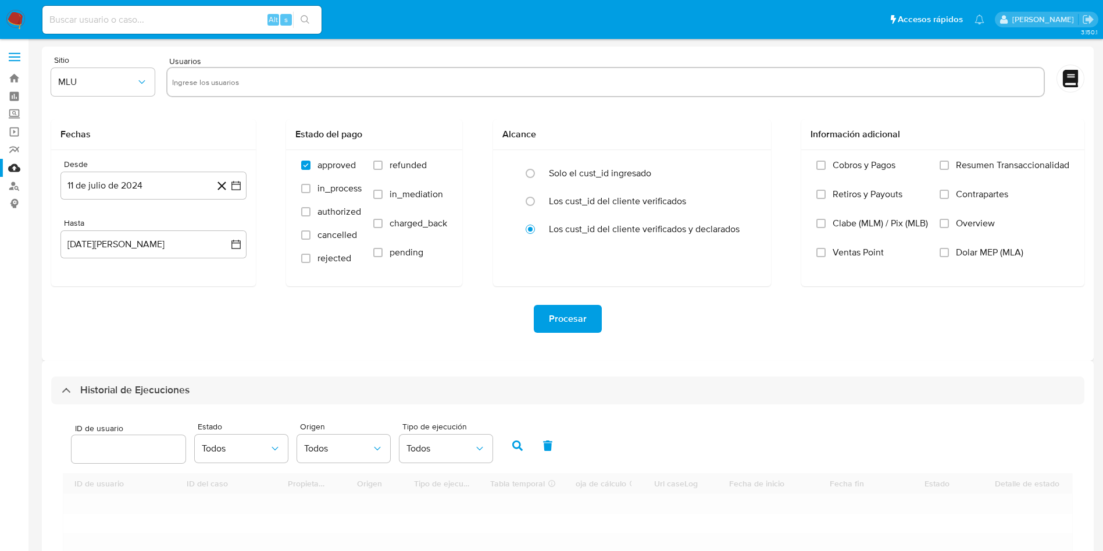
scroll to position [87, 0]
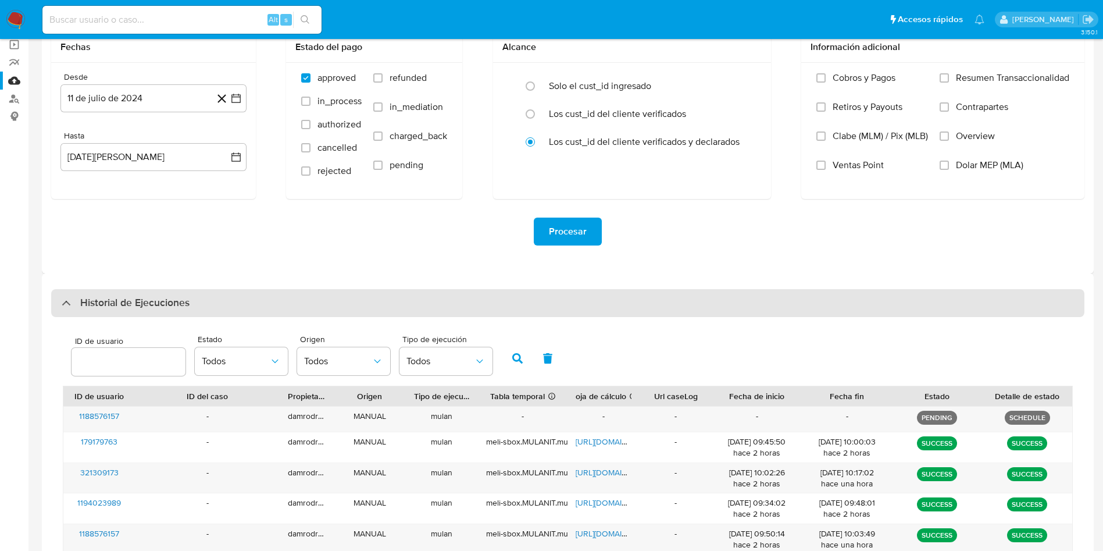
click at [204, 298] on div "Historial de Ejecuciones" at bounding box center [567, 303] width 1033 height 28
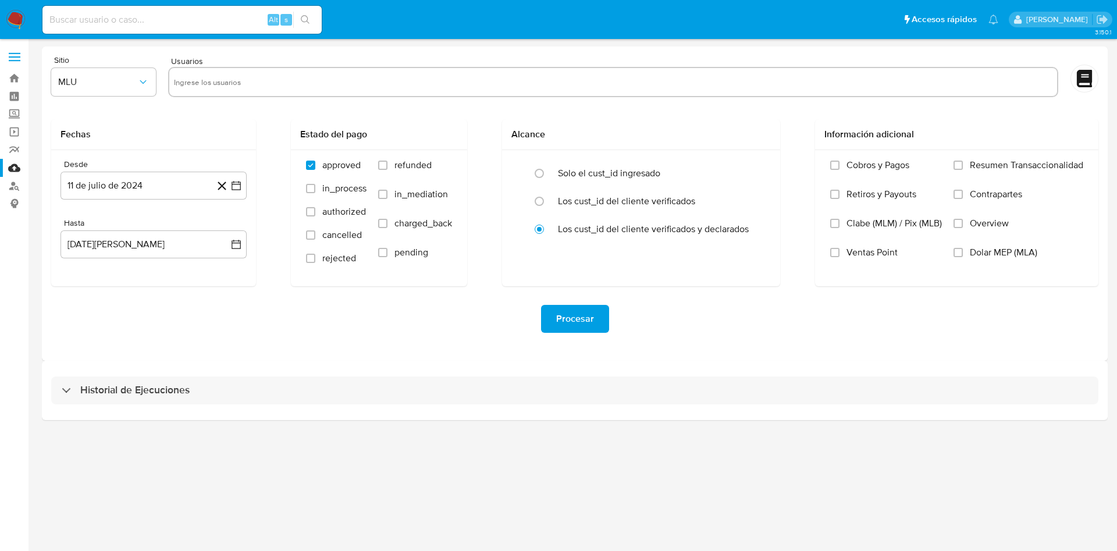
click at [201, 363] on div "Historial de Ejecuciones" at bounding box center [574, 390] width 1065 height 59
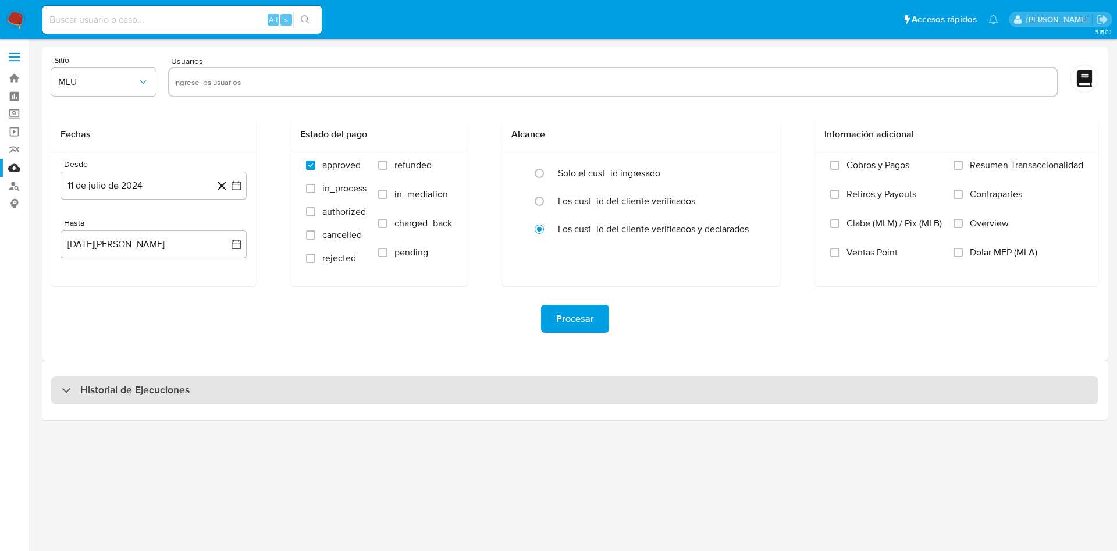
click at [191, 382] on div "Historial de Ejecuciones" at bounding box center [574, 390] width 1047 height 28
select select "10"
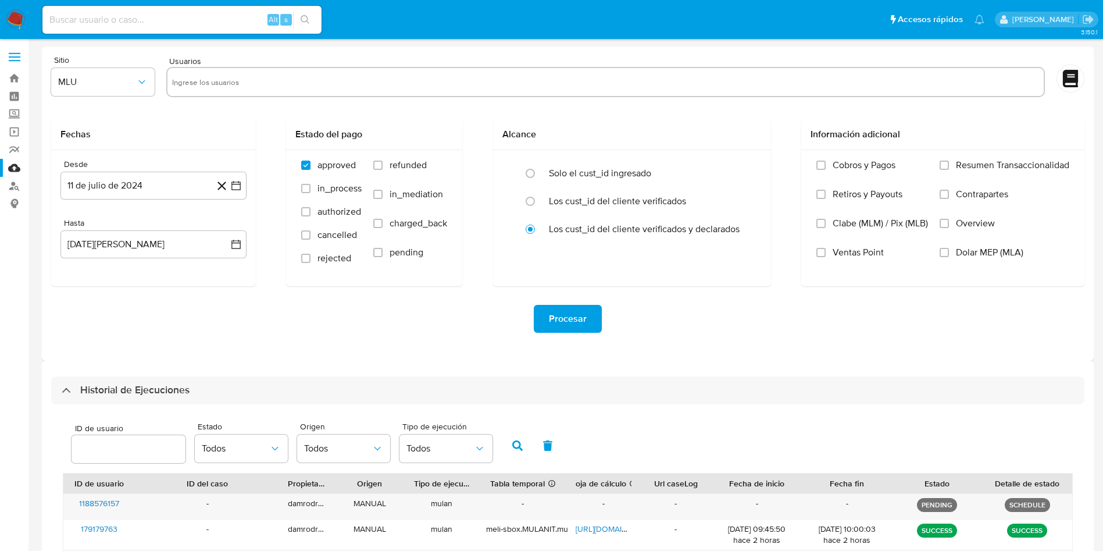
click at [318, 83] on input "text" at bounding box center [605, 82] width 866 height 19
type input "1188576157"
click at [111, 87] on span "MLU" at bounding box center [97, 82] width 78 height 12
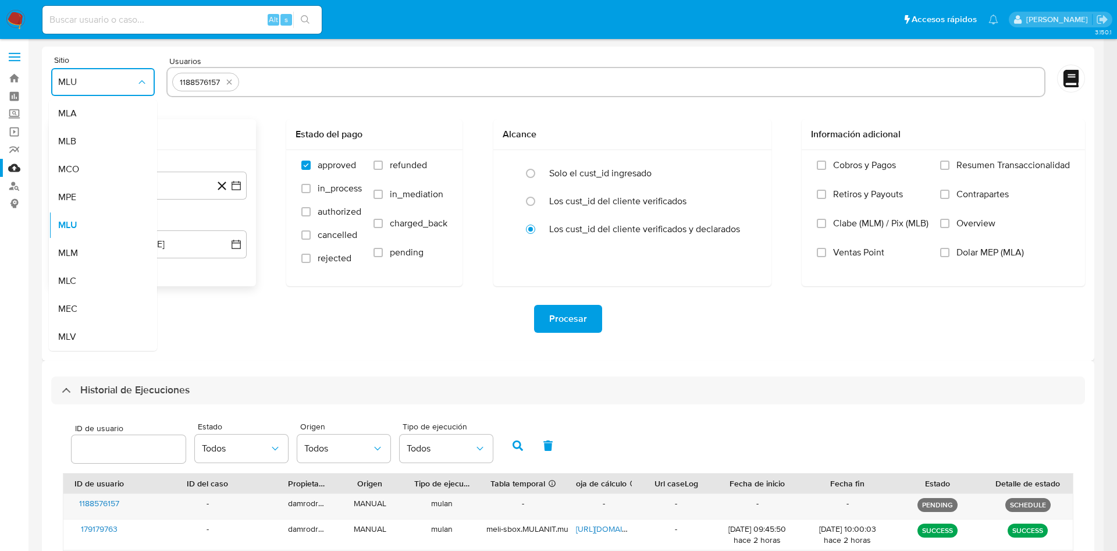
drag, startPoint x: 115, startPoint y: 159, endPoint x: 232, endPoint y: 161, distance: 117.5
click at [115, 159] on div "MCO" at bounding box center [99, 169] width 83 height 28
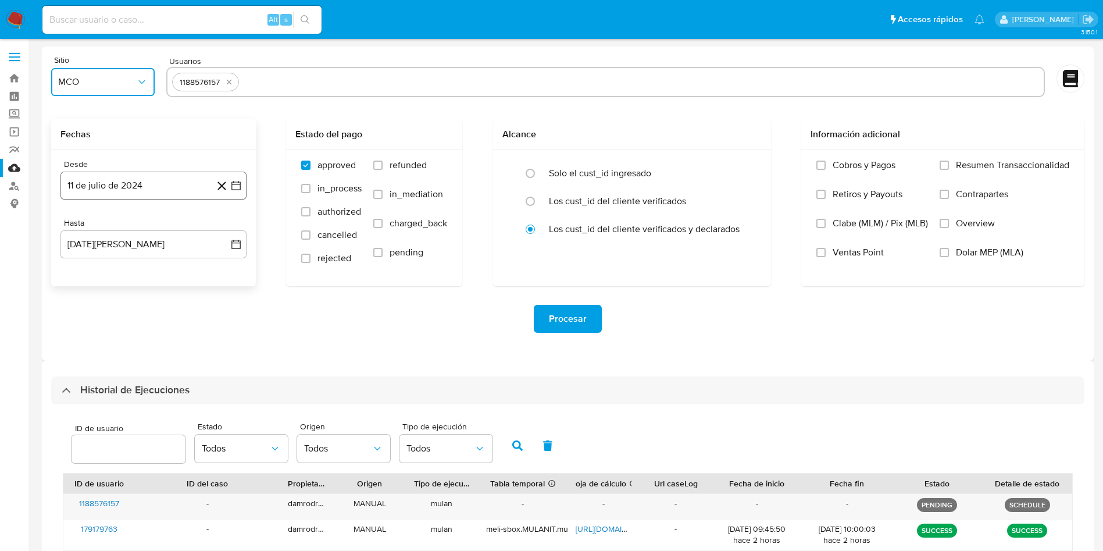
click at [142, 184] on button "11 de julio de 2024" at bounding box center [153, 186] width 186 height 28
click at [144, 227] on span "julio 2024" at bounding box center [148, 228] width 44 height 12
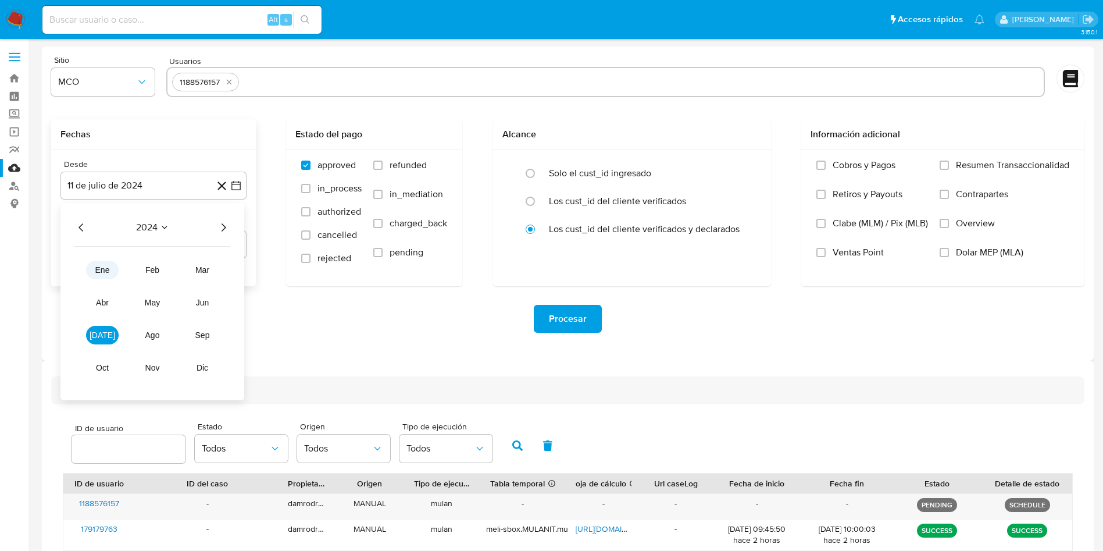
click at [97, 265] on span "ene" at bounding box center [102, 269] width 15 height 9
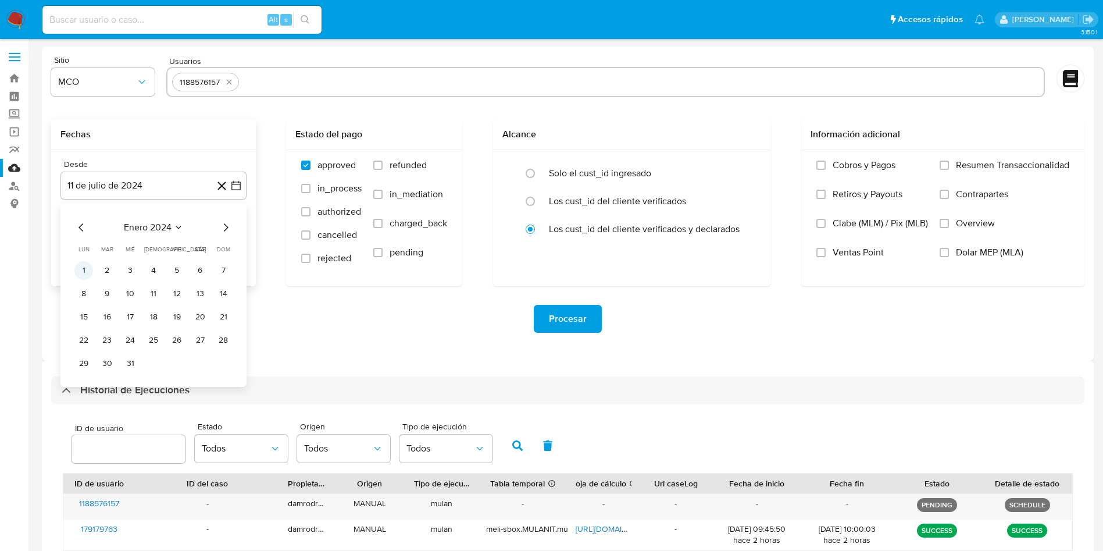
click at [80, 273] on button "1" at bounding box center [83, 270] width 19 height 19
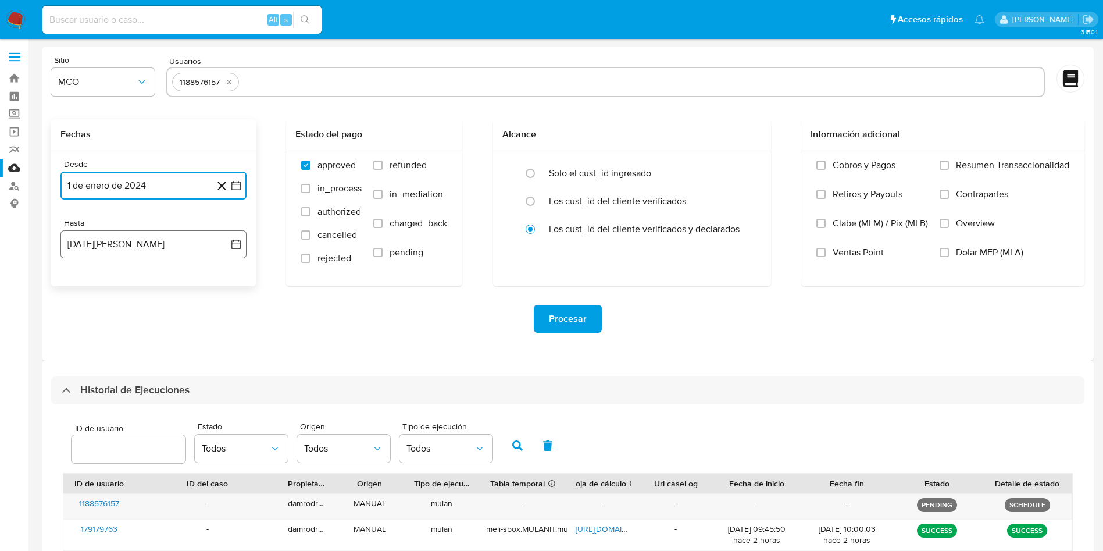
click at [150, 249] on button "11 de agosto de 2025" at bounding box center [153, 244] width 186 height 28
click at [140, 285] on span "agosto 2025" at bounding box center [148, 286] width 53 height 12
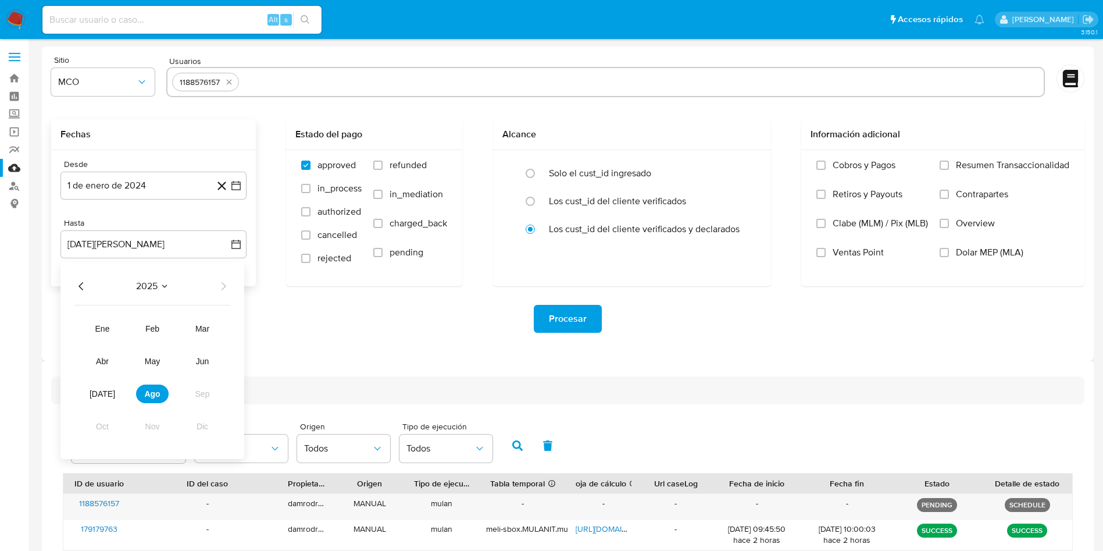
click at [82, 280] on icon "Año anterior" at bounding box center [81, 286] width 14 height 14
click at [205, 423] on span "dic" at bounding box center [203, 426] width 12 height 9
click at [109, 437] on button "31" at bounding box center [107, 445] width 19 height 19
drag, startPoint x: 309, startPoint y: 337, endPoint x: 316, endPoint y: 318, distance: 19.9
click at [312, 324] on div "Procesar" at bounding box center [567, 318] width 1033 height 65
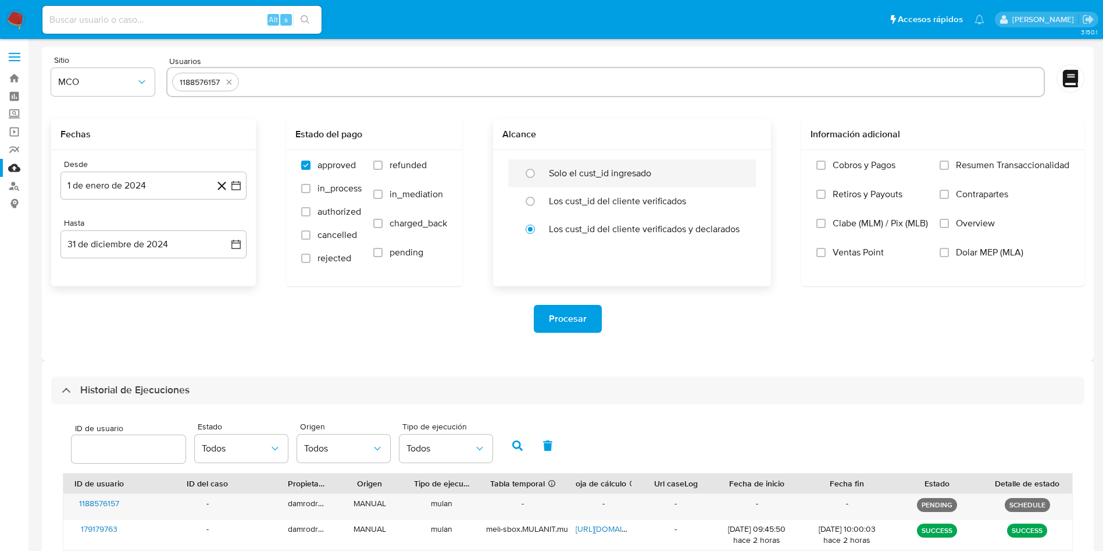
click at [598, 166] on div "Solo el cust_id ingresado" at bounding box center [644, 173] width 191 height 28
radio input "true"
click at [582, 308] on span "Procesar" at bounding box center [568, 319] width 38 height 26
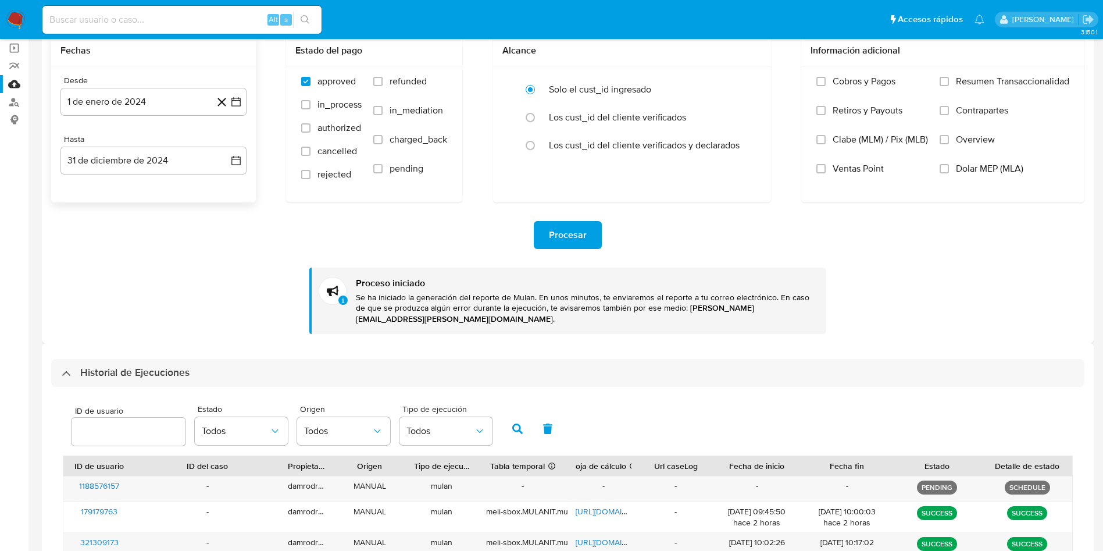
scroll to position [174, 0]
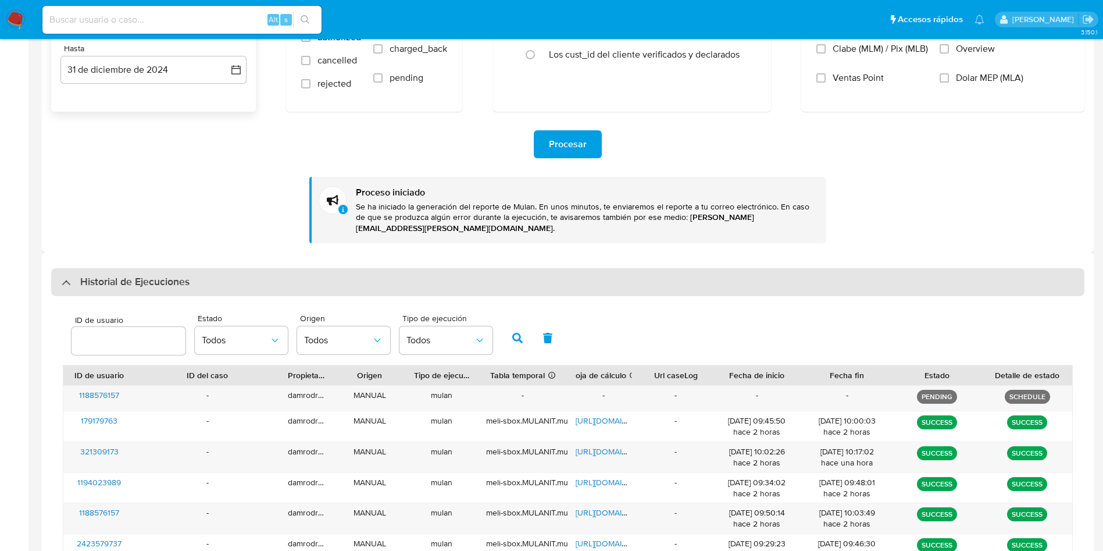
click at [206, 268] on div "Historial de Ejecuciones" at bounding box center [567, 282] width 1033 height 28
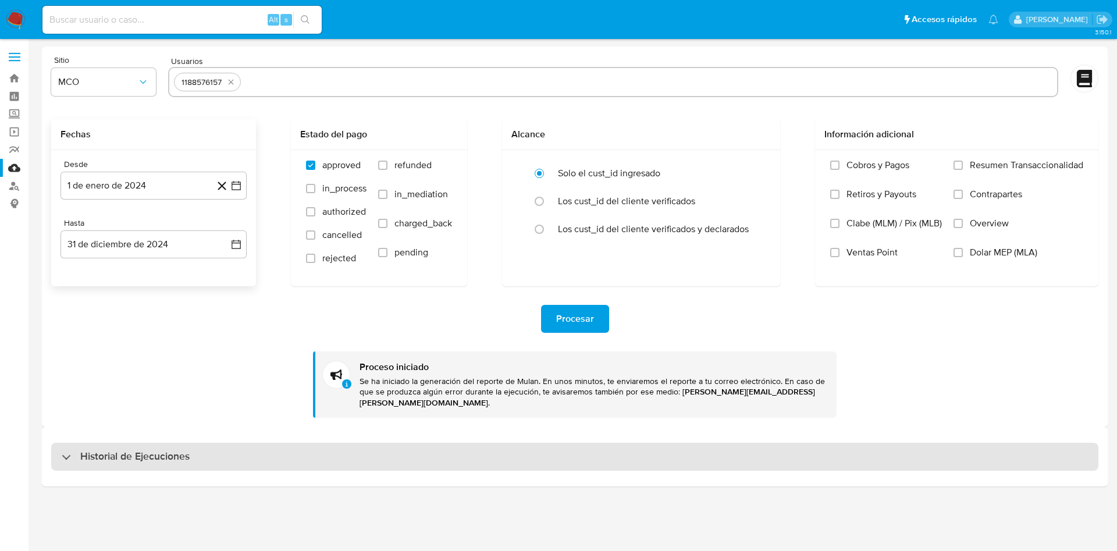
click at [165, 443] on div "Historial de Ejecuciones" at bounding box center [574, 457] width 1047 height 28
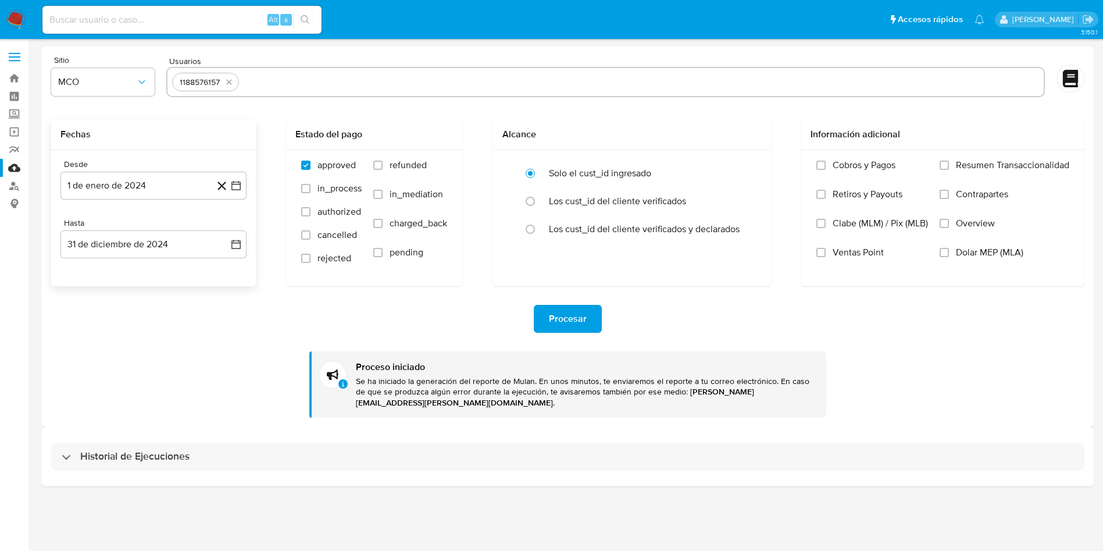
select select "10"
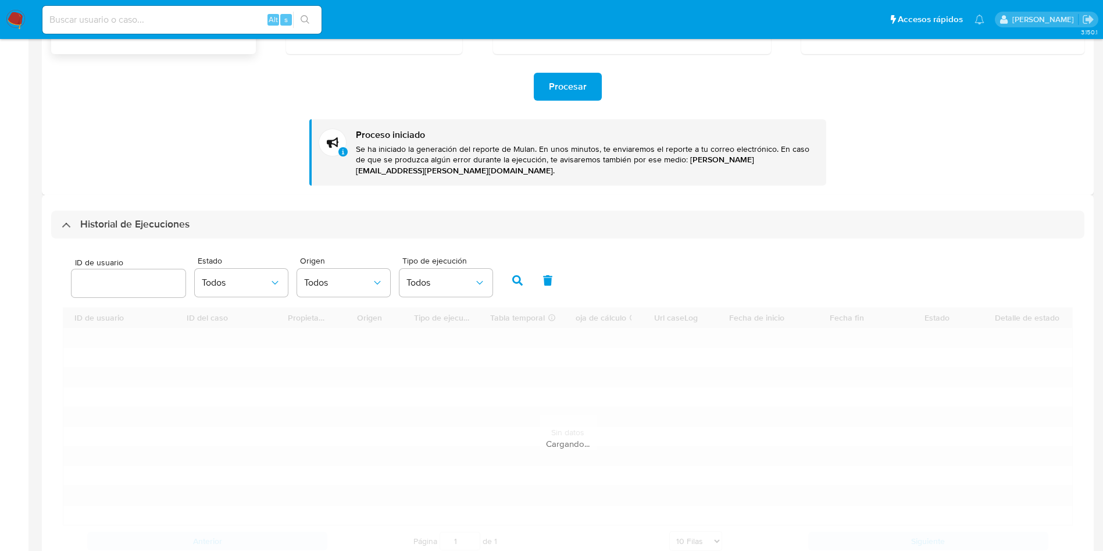
scroll to position [262, 0]
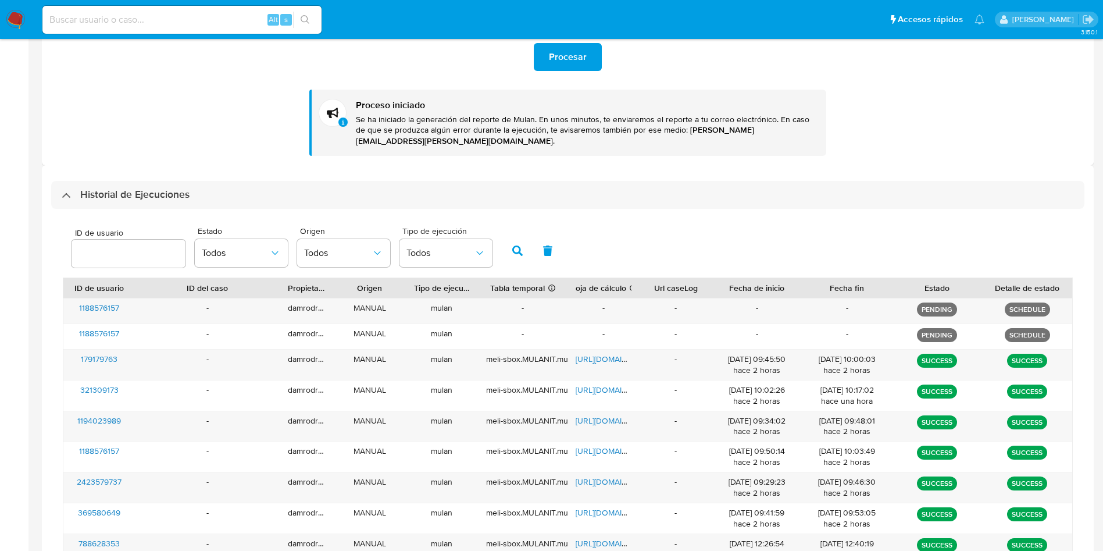
click at [123, 165] on div "Historial de Ejecuciones ID de usuario Estado Todos Origen Todos Tipo de ejecuc…" at bounding box center [568, 409] width 1052 height 488
click at [148, 209] on div "ID de usuario Estado Todos Origen Todos Tipo de ejecución Todos ID de usuario I…" at bounding box center [567, 423] width 1033 height 429
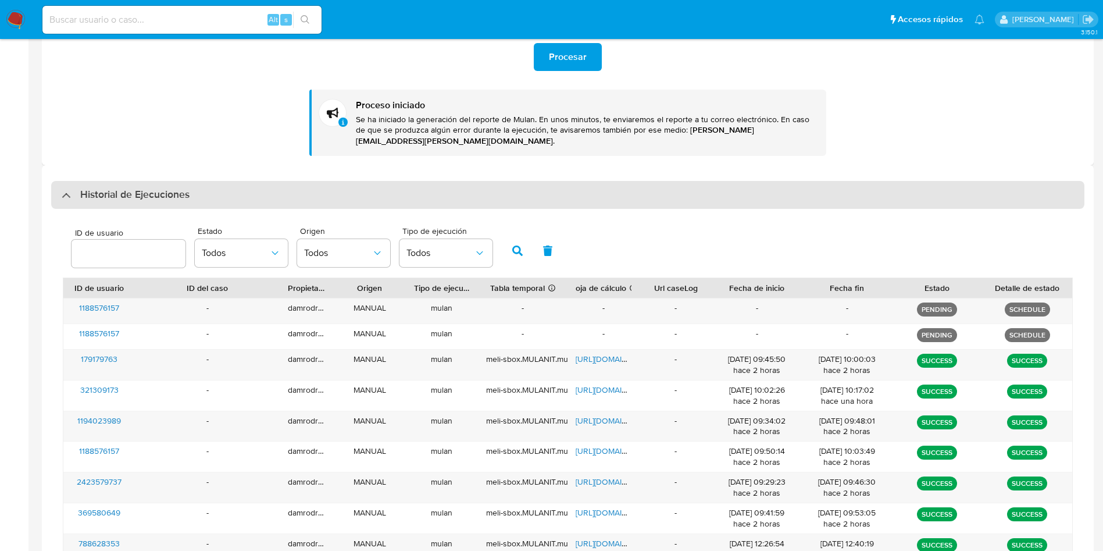
click at [149, 192] on div "Historial de Ejecuciones ID de usuario Estado Todos Origen Todos Tipo de ejecuc…" at bounding box center [567, 409] width 1033 height 457
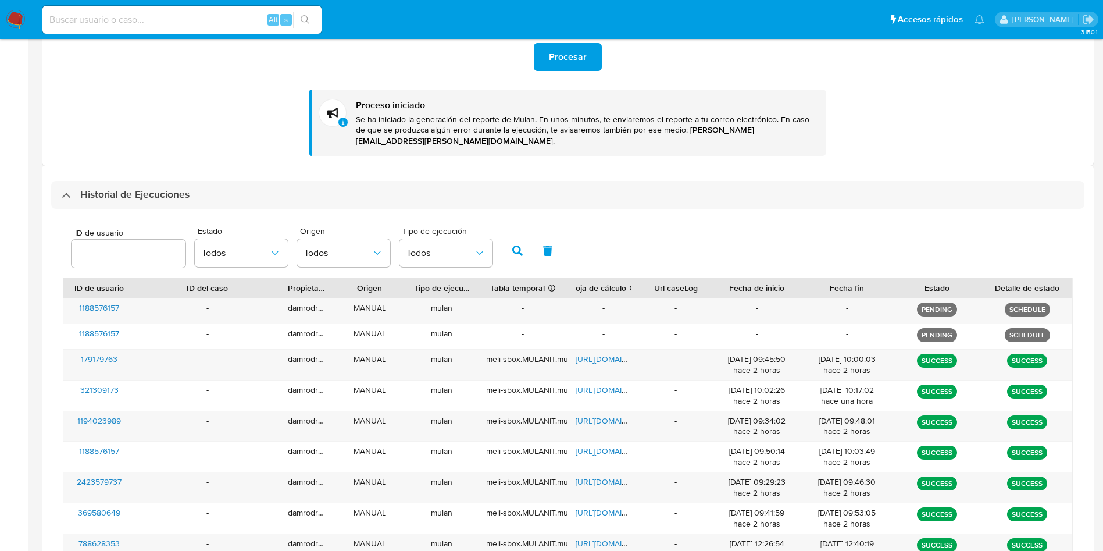
click at [149, 190] on h3 "Historial de Ejecuciones" at bounding box center [134, 195] width 109 height 14
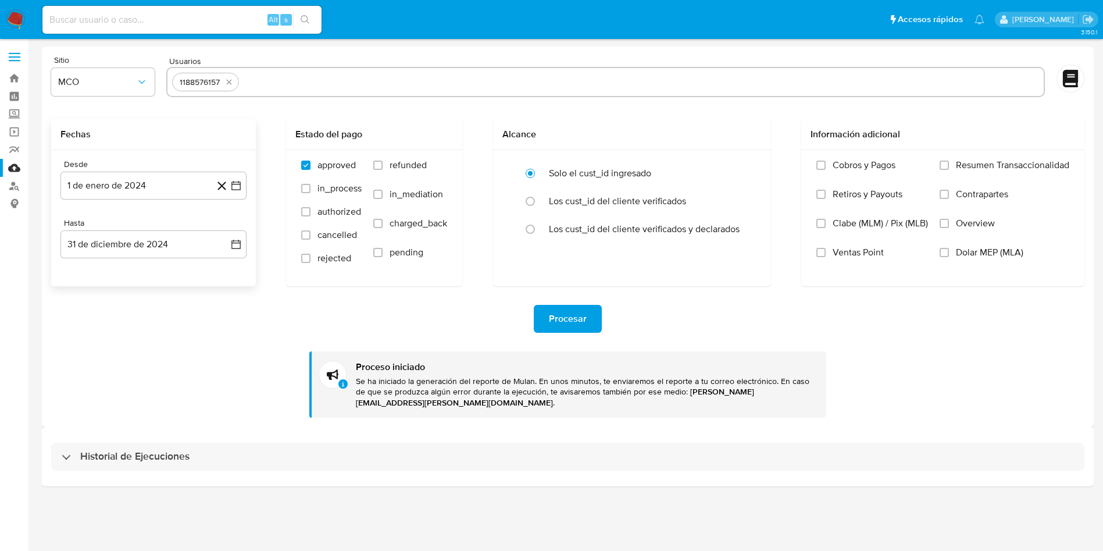
scroll to position [0, 0]
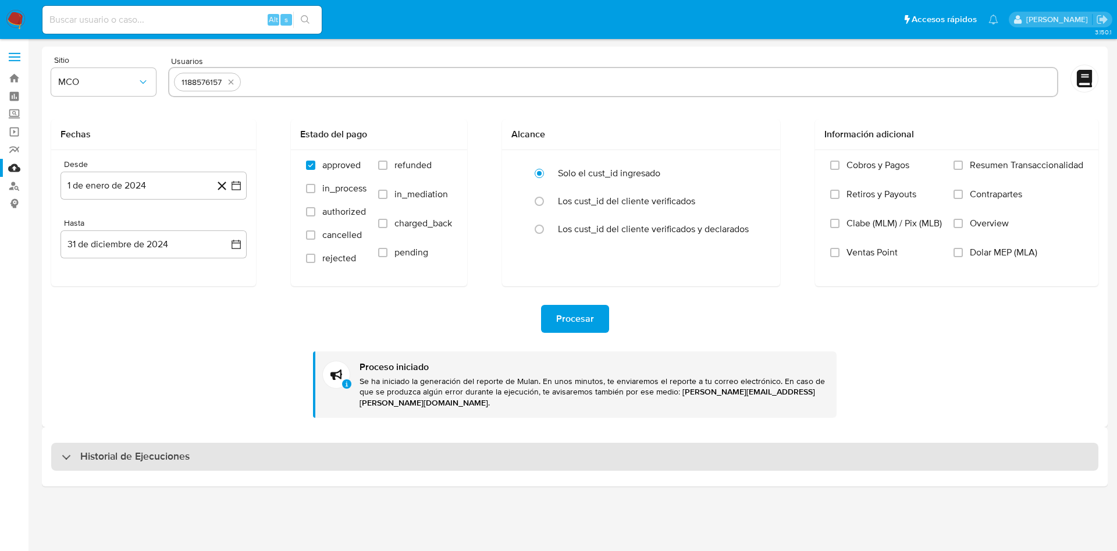
click at [179, 452] on h3 "Historial de Ejecuciones" at bounding box center [134, 457] width 109 height 14
select select "10"
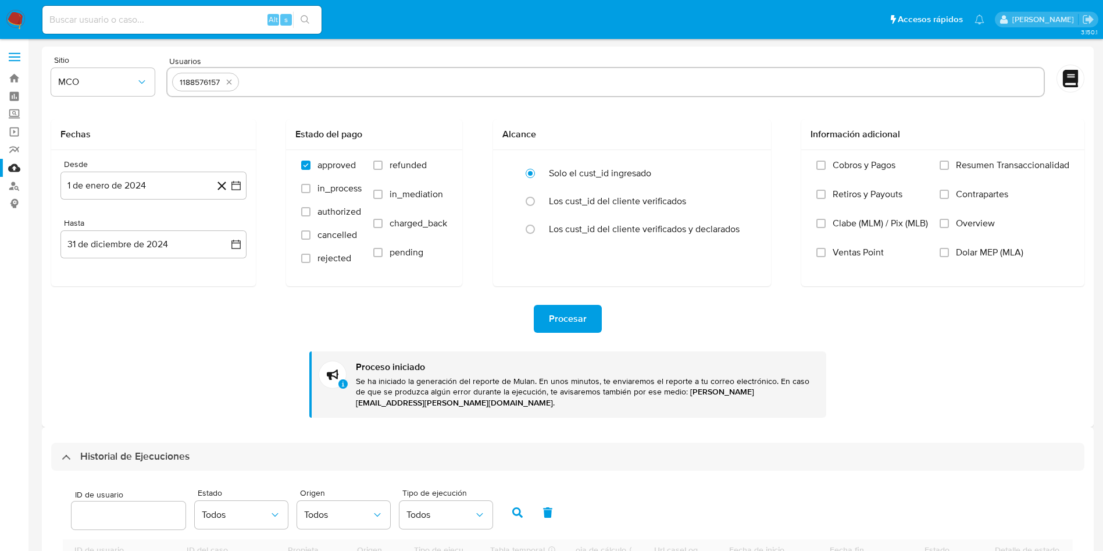
scroll to position [87, 0]
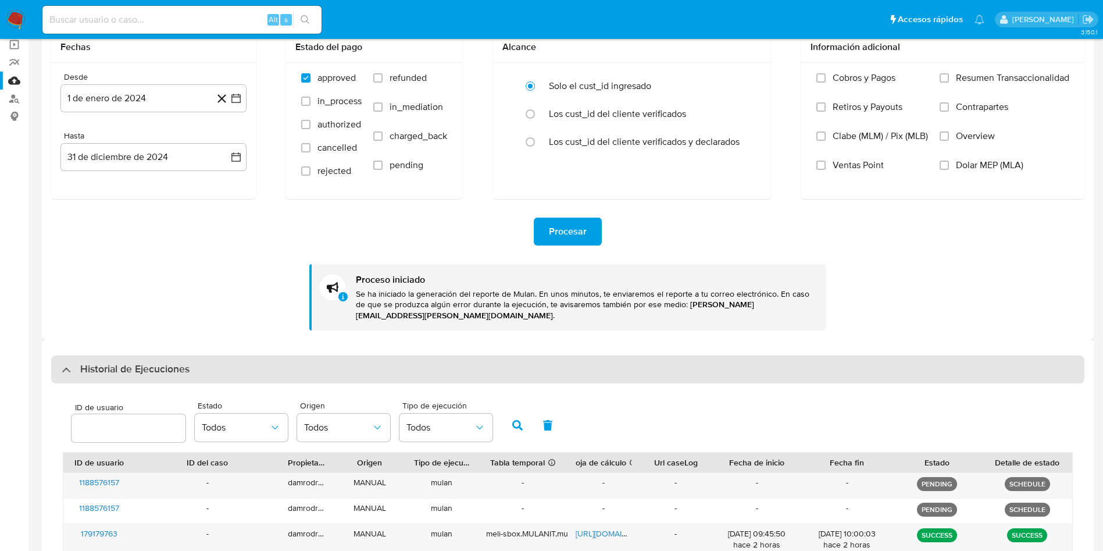
click at [203, 358] on div "Historial de Ejecuciones" at bounding box center [567, 369] width 1033 height 28
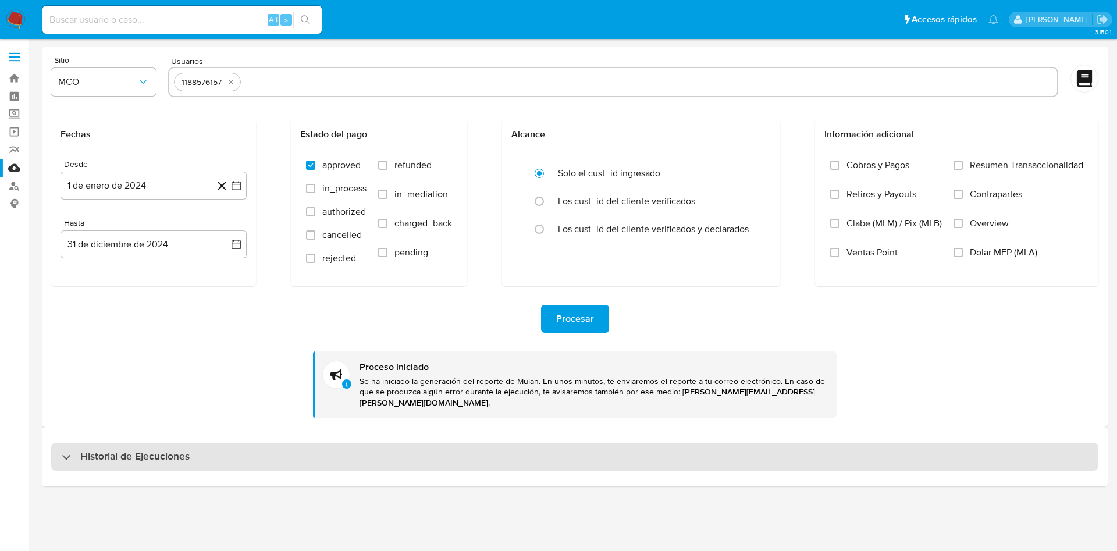
click at [111, 450] on h3 "Historial de Ejecuciones" at bounding box center [134, 457] width 109 height 14
select select "10"
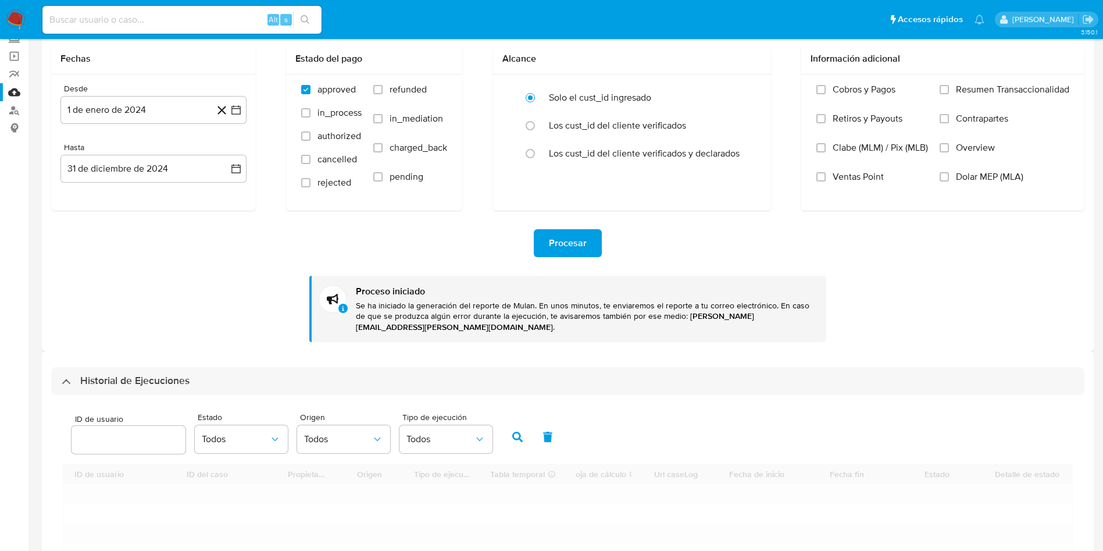
scroll to position [174, 0]
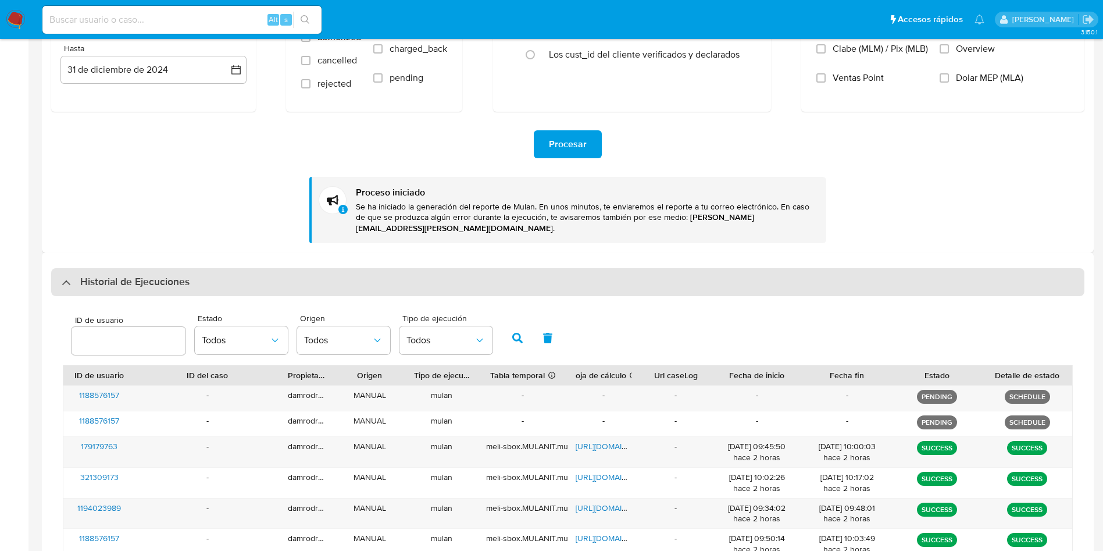
click at [120, 275] on h3 "Historial de Ejecuciones" at bounding box center [134, 282] width 109 height 14
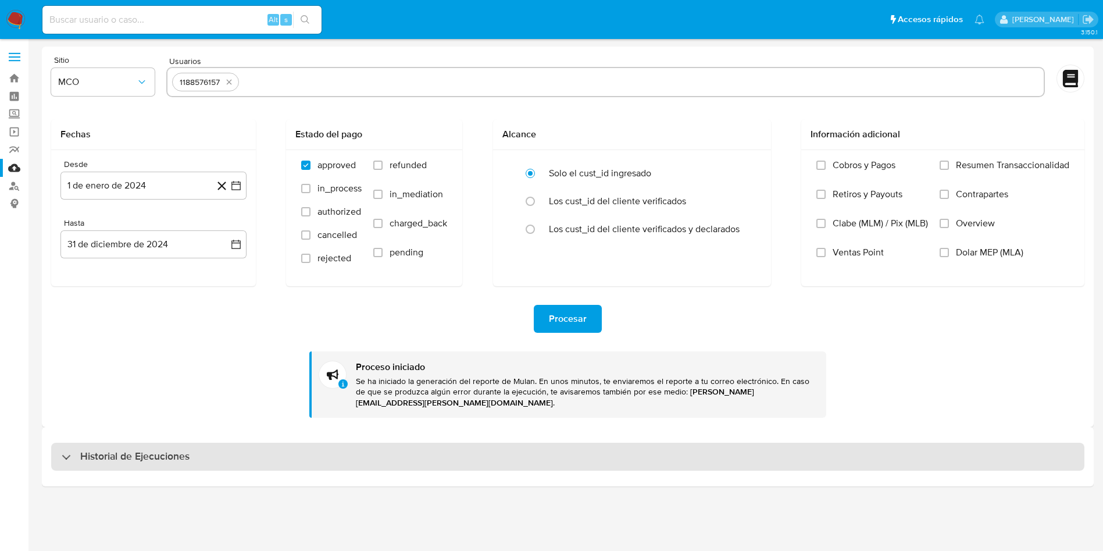
scroll to position [0, 0]
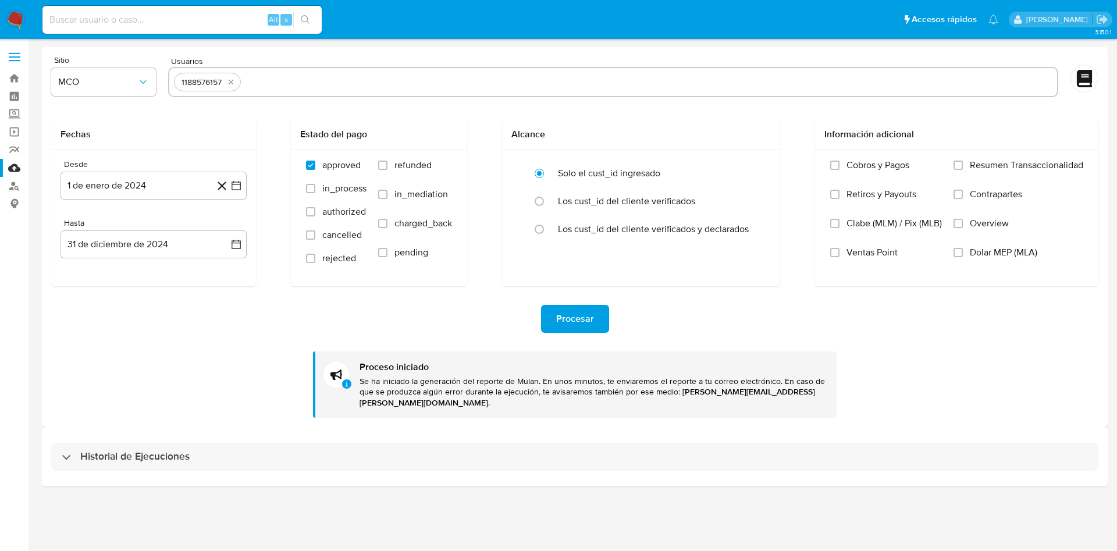
click at [124, 429] on div "Historial de Ejecuciones" at bounding box center [574, 456] width 1065 height 59
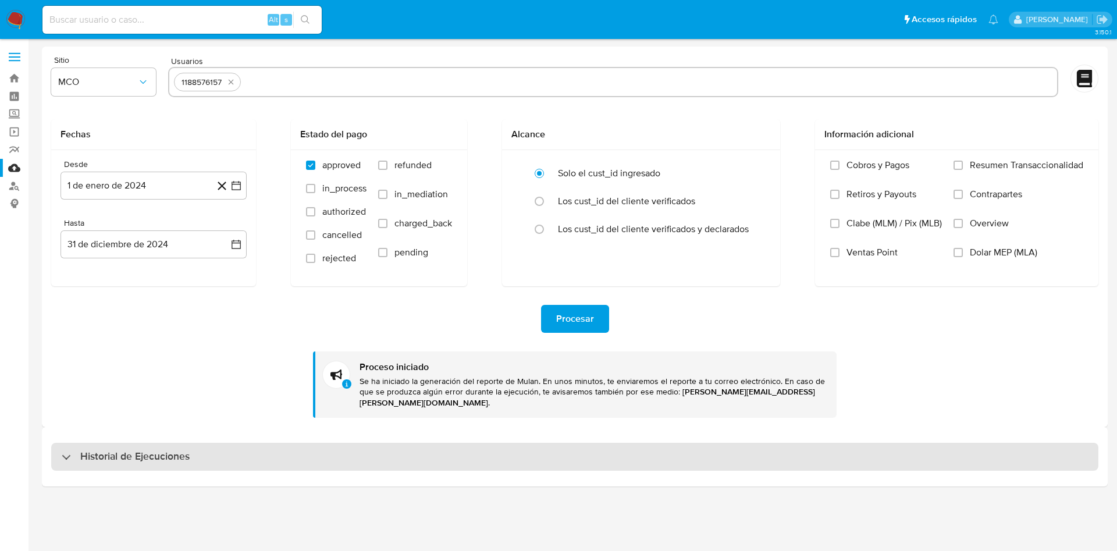
click at [127, 450] on h3 "Historial de Ejecuciones" at bounding box center [134, 457] width 109 height 14
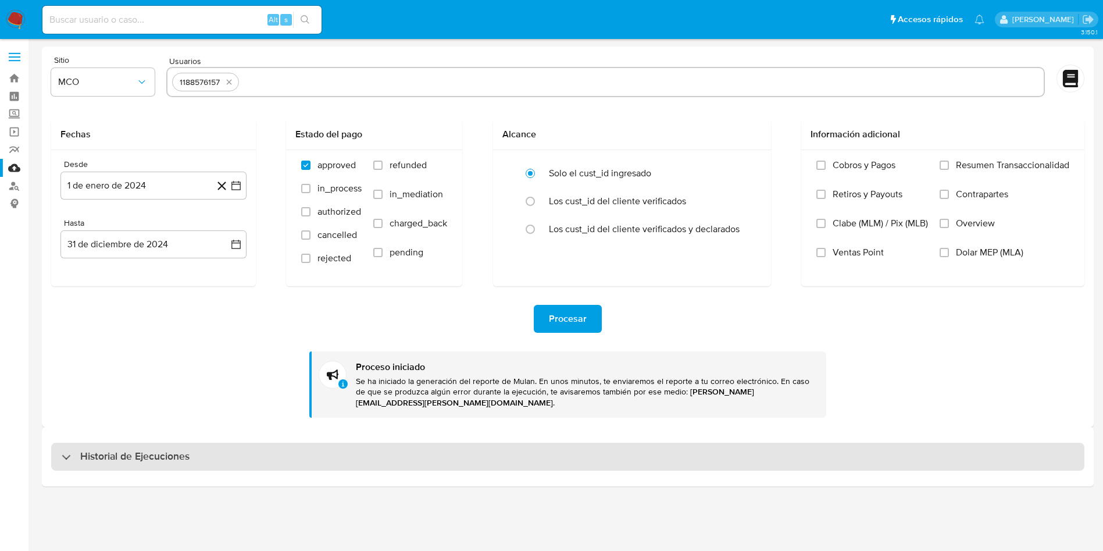
select select "10"
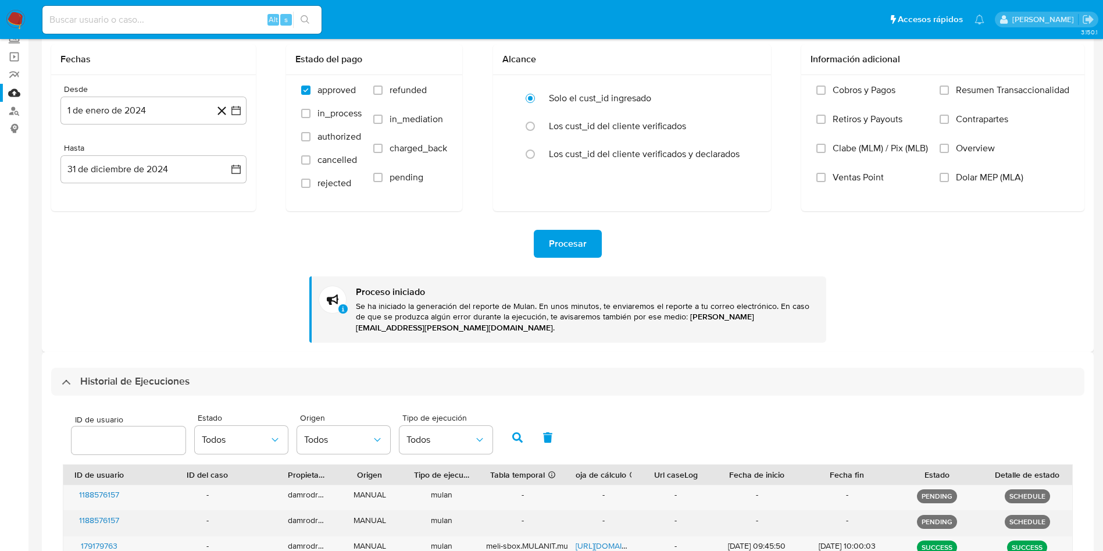
scroll to position [174, 0]
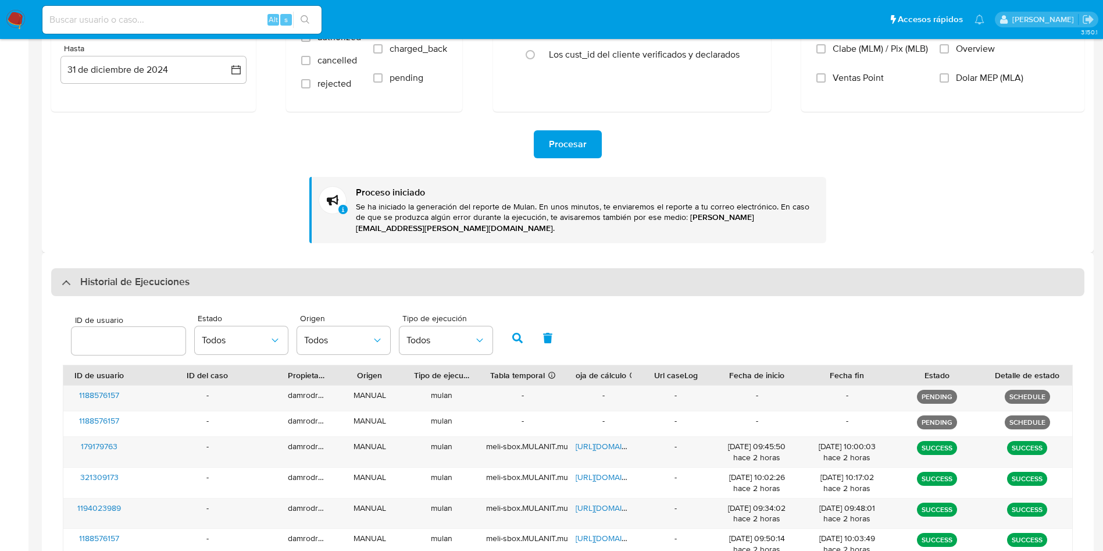
click at [192, 268] on div "Historial de Ejecuciones" at bounding box center [567, 282] width 1033 height 28
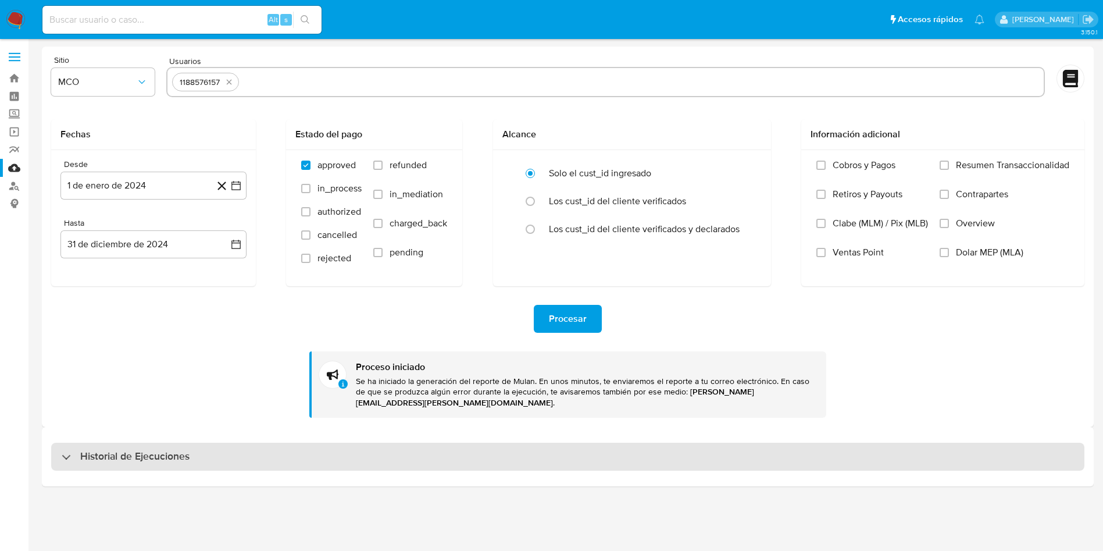
scroll to position [0, 0]
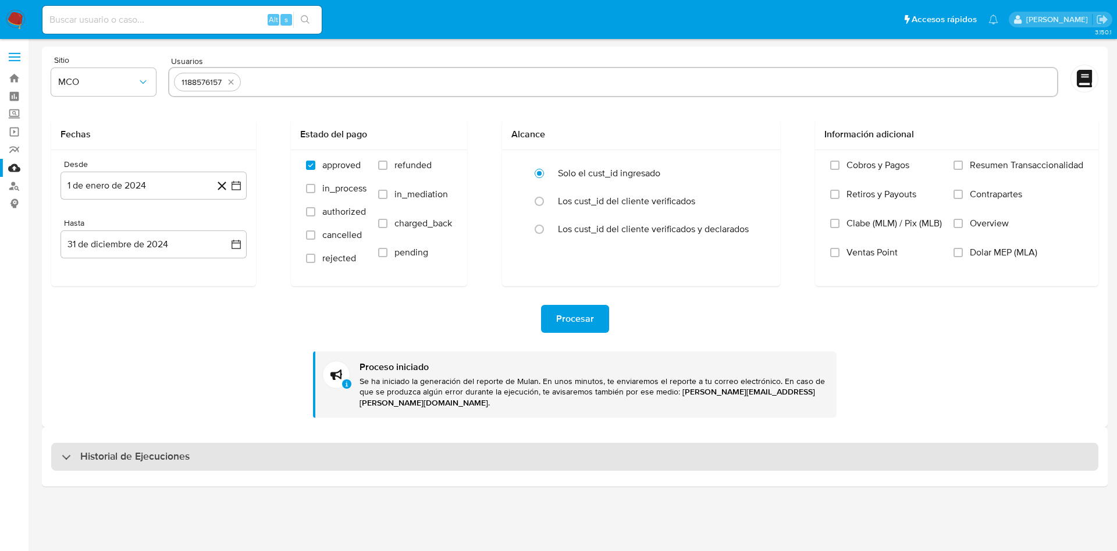
click at [160, 443] on div "Historial de Ejecuciones" at bounding box center [574, 457] width 1047 height 28
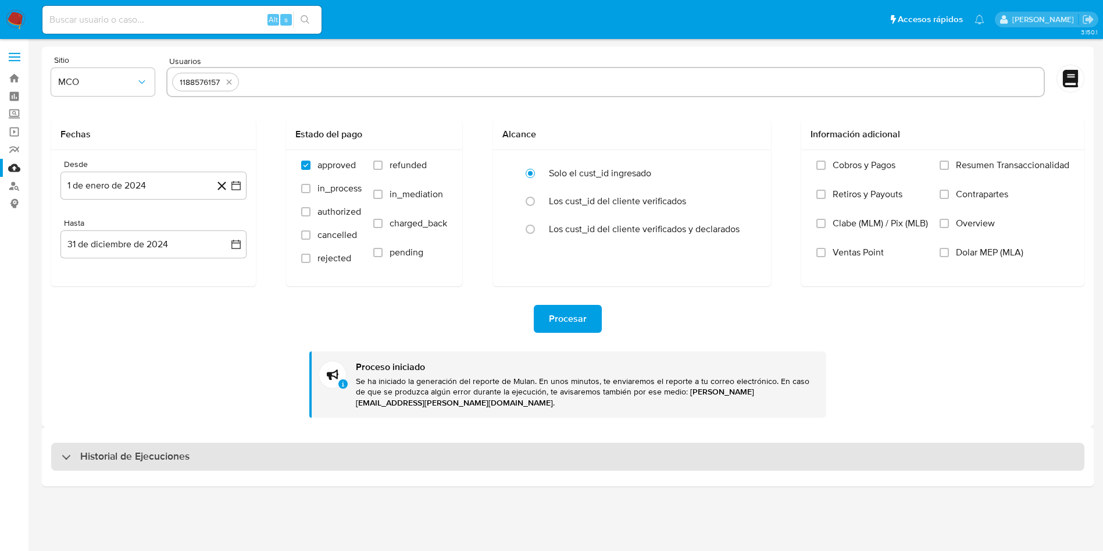
select select "10"
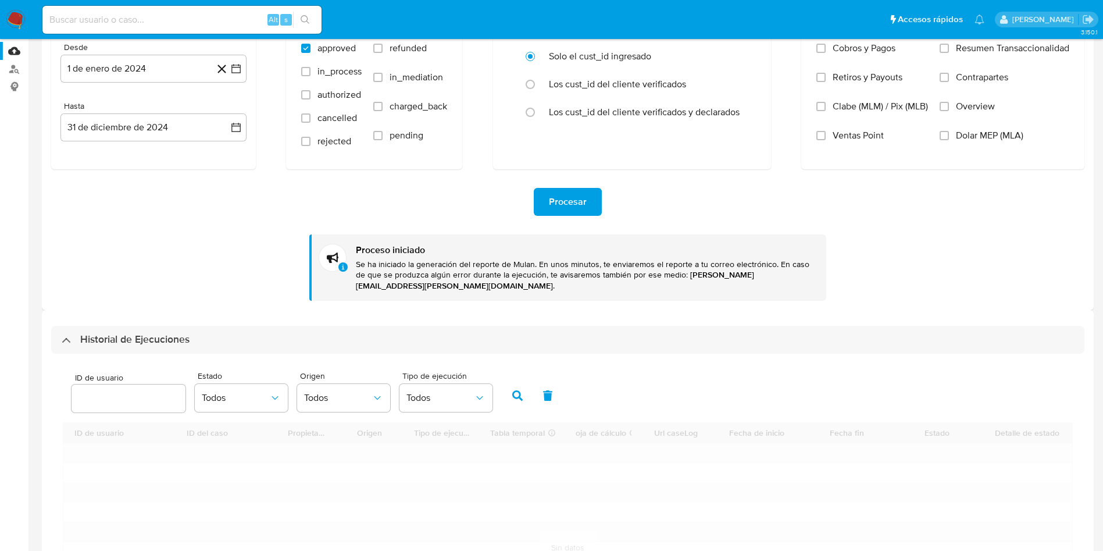
scroll to position [174, 0]
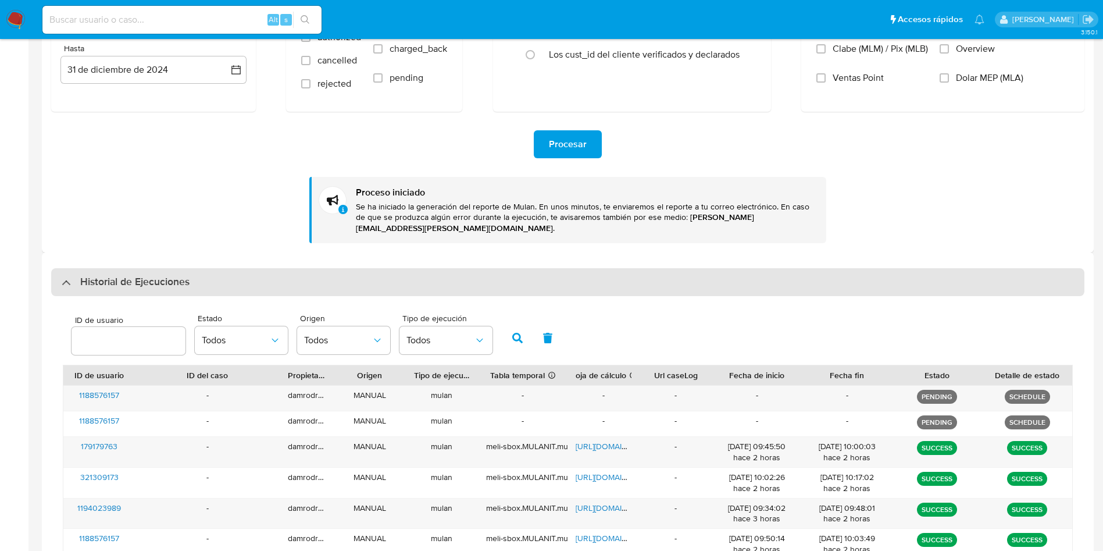
click at [179, 275] on h3 "Historial de Ejecuciones" at bounding box center [134, 282] width 109 height 14
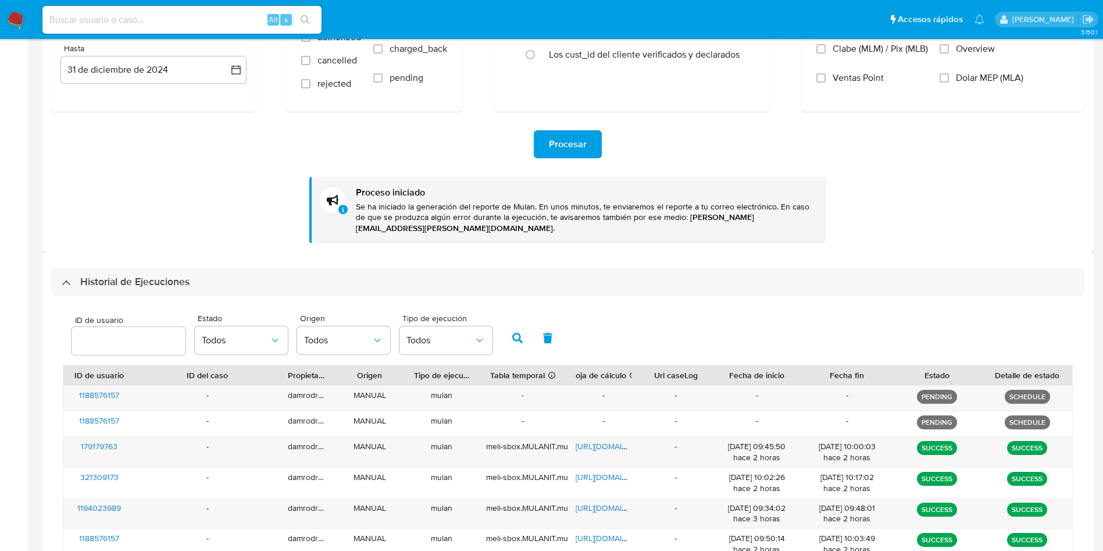
scroll to position [0, 0]
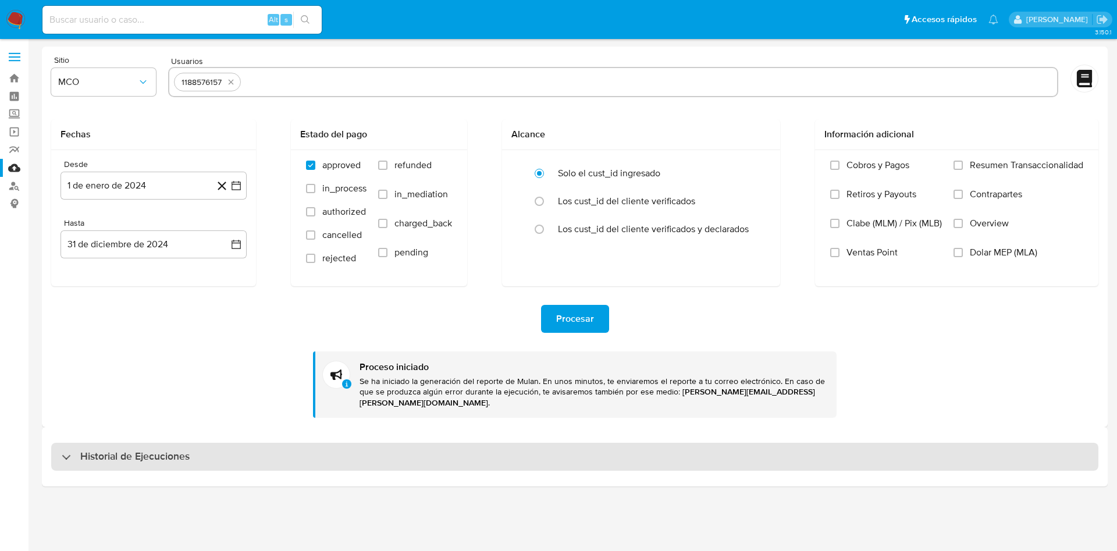
click at [242, 450] on div "Historial de Ejecuciones" at bounding box center [574, 457] width 1047 height 28
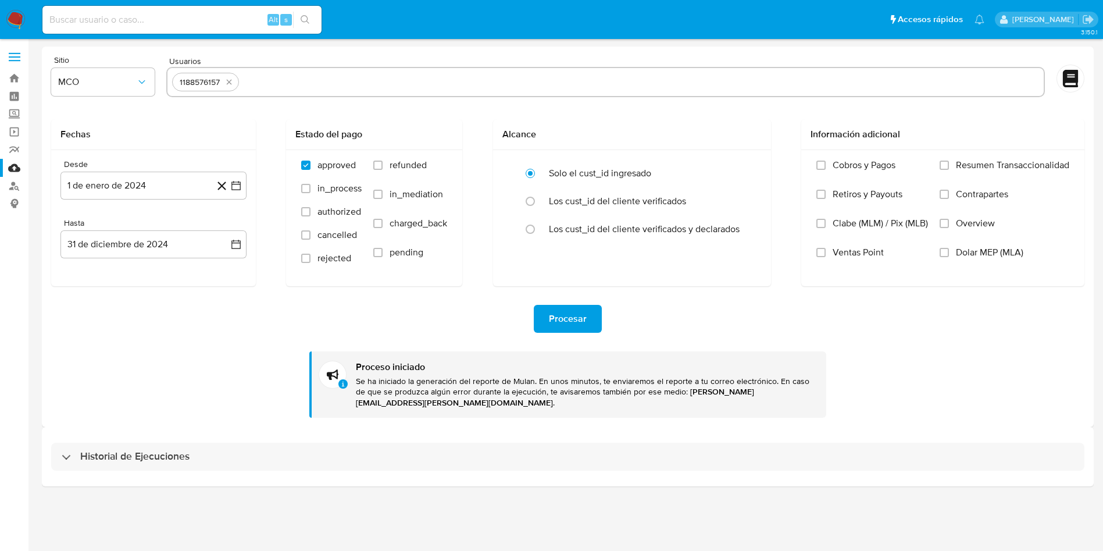
select select "10"
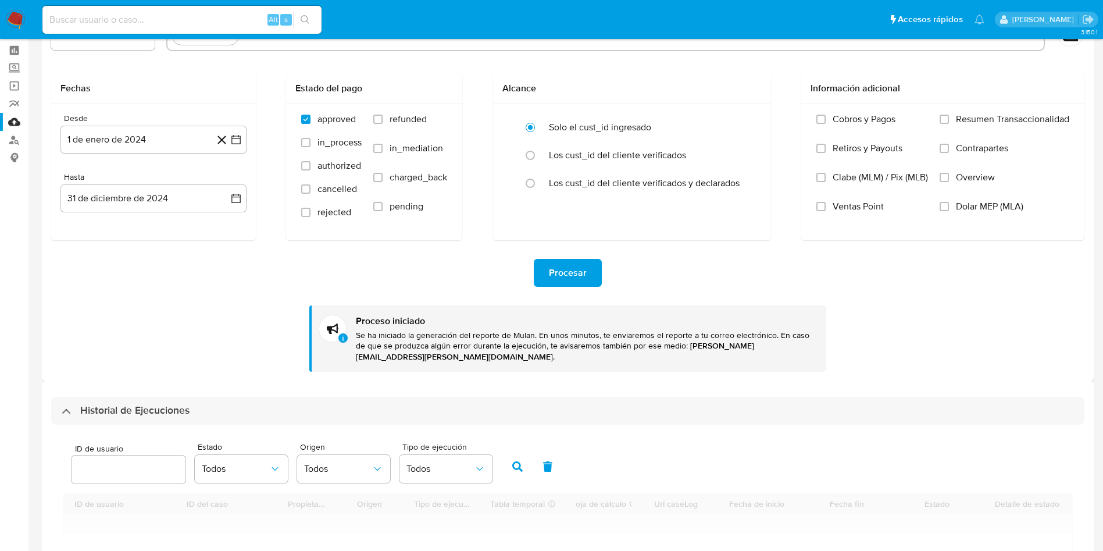
scroll to position [174, 0]
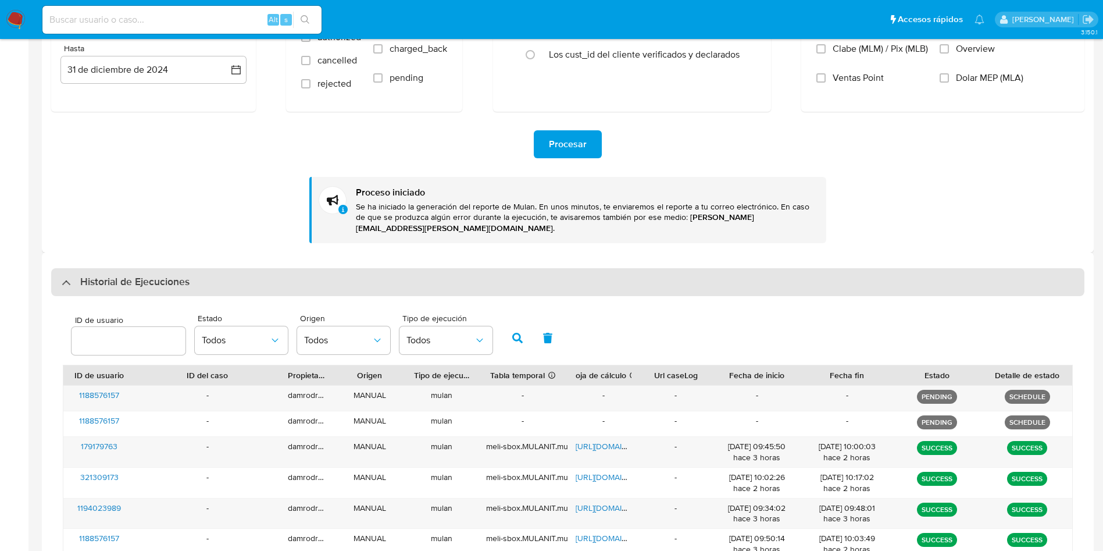
click at [163, 275] on h3 "Historial de Ejecuciones" at bounding box center [134, 282] width 109 height 14
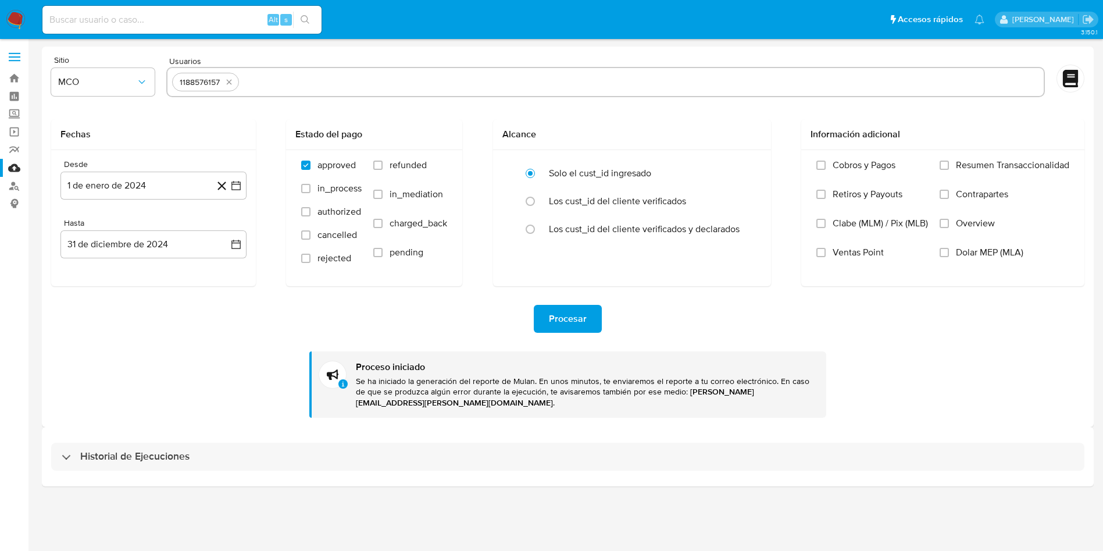
scroll to position [0, 0]
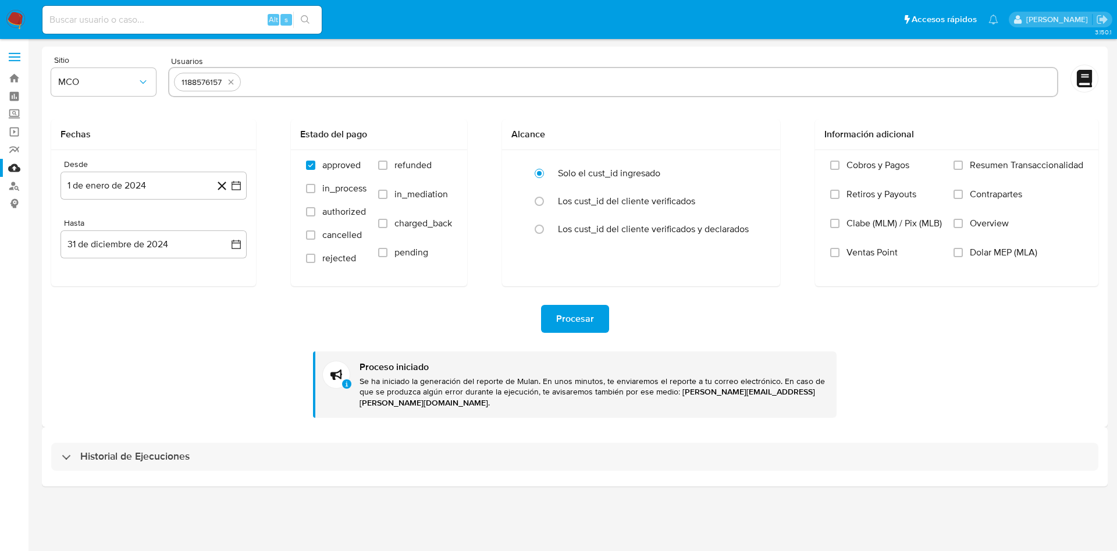
click at [169, 427] on div "Historial de Ejecuciones" at bounding box center [574, 456] width 1065 height 59
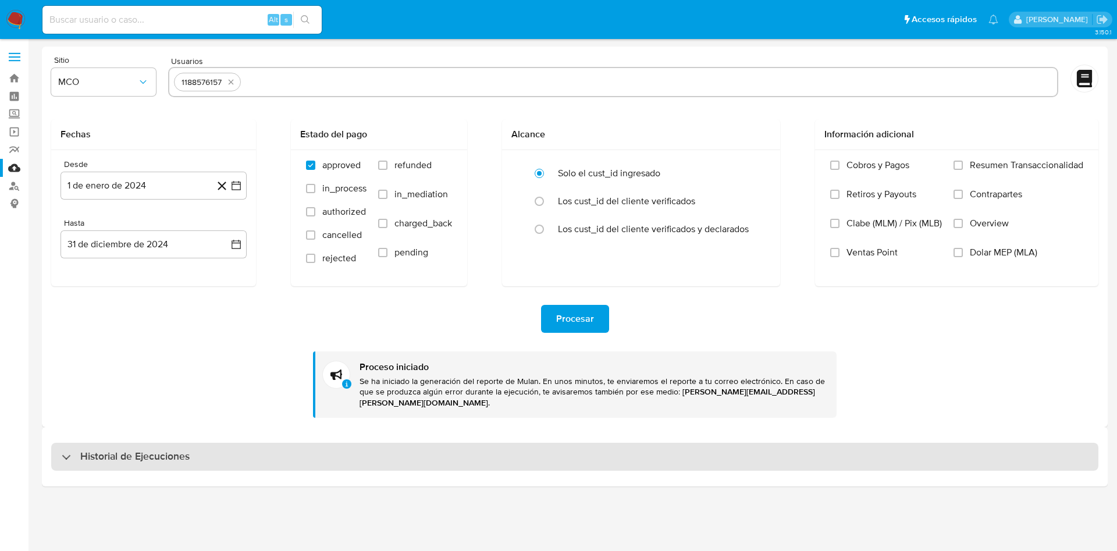
click at [172, 450] on h3 "Historial de Ejecuciones" at bounding box center [134, 457] width 109 height 14
select select "10"
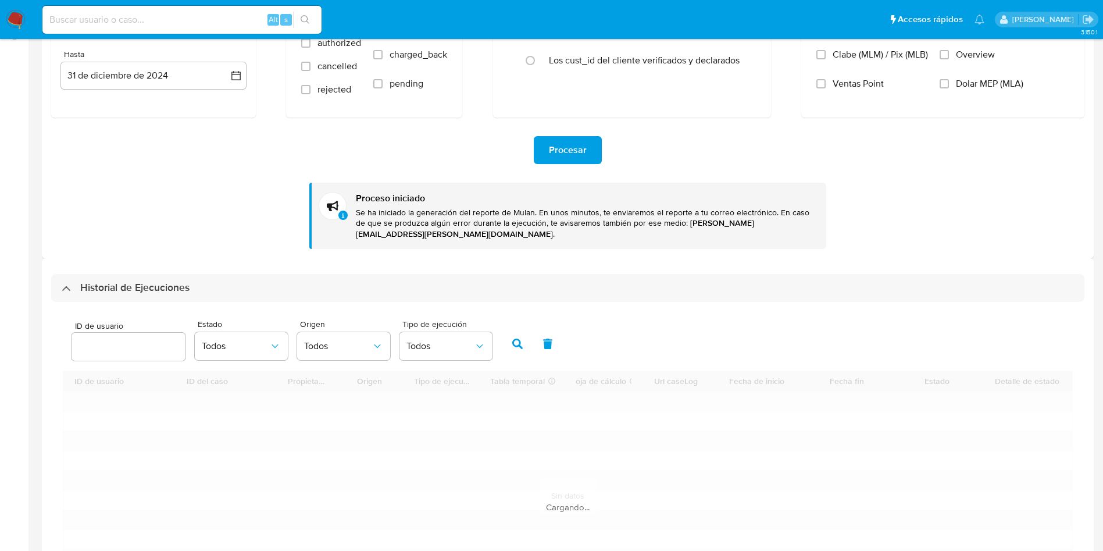
scroll to position [174, 0]
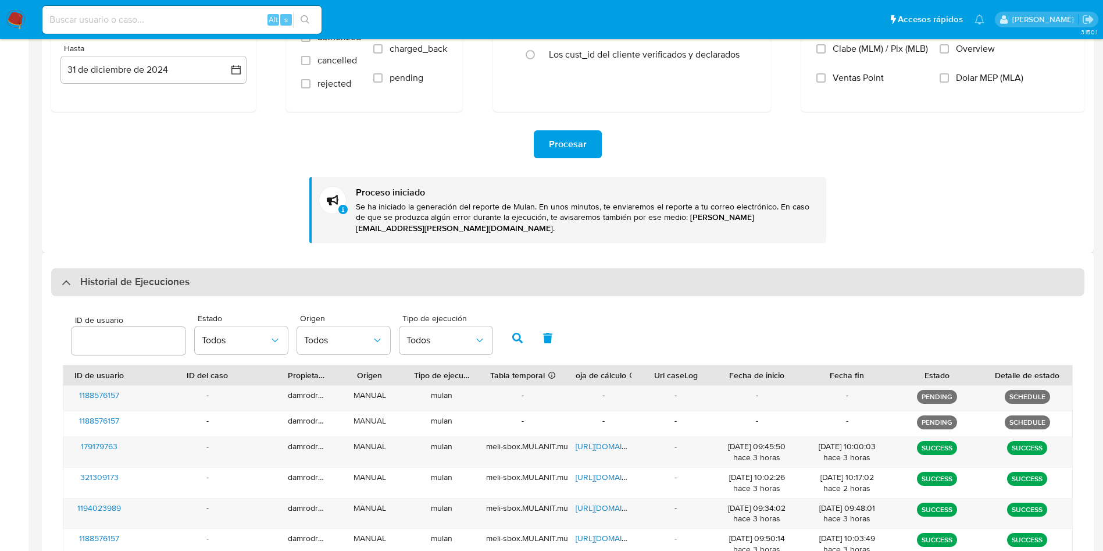
click at [196, 277] on div "Historial de Ejecuciones" at bounding box center [567, 282] width 1033 height 28
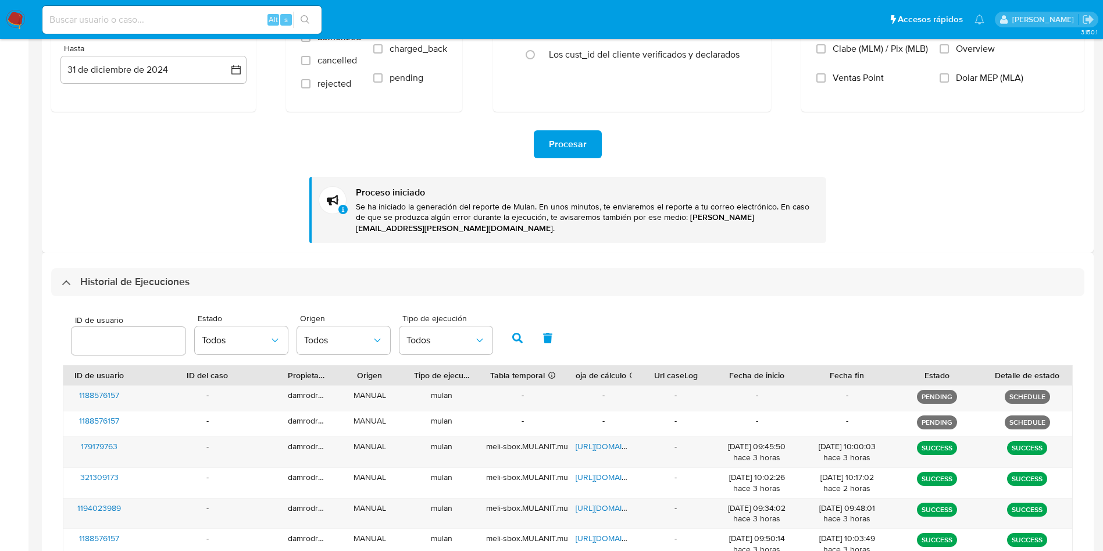
scroll to position [0, 0]
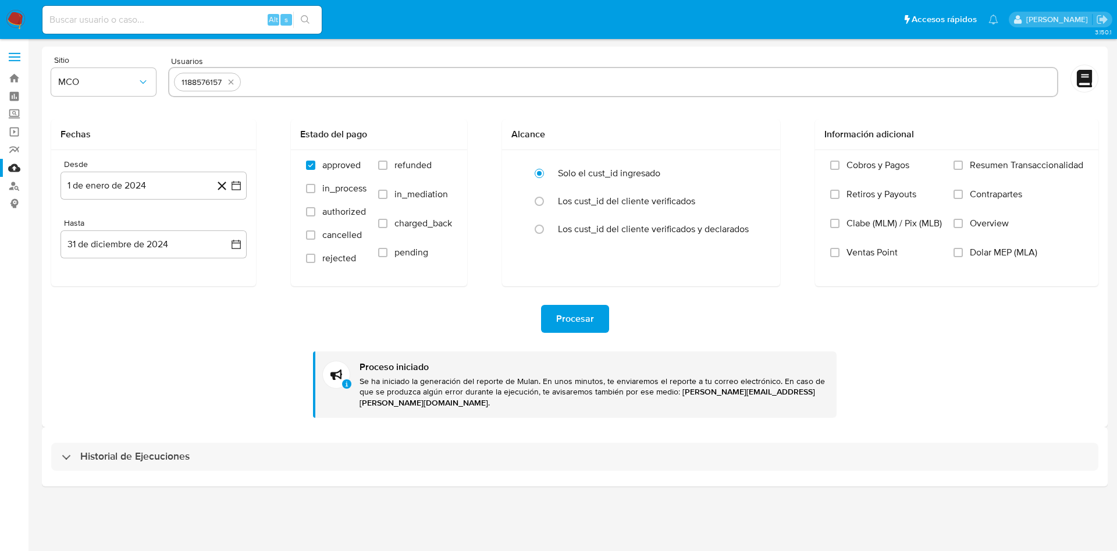
click at [159, 461] on div "Historial de Ejecuciones" at bounding box center [574, 456] width 1065 height 59
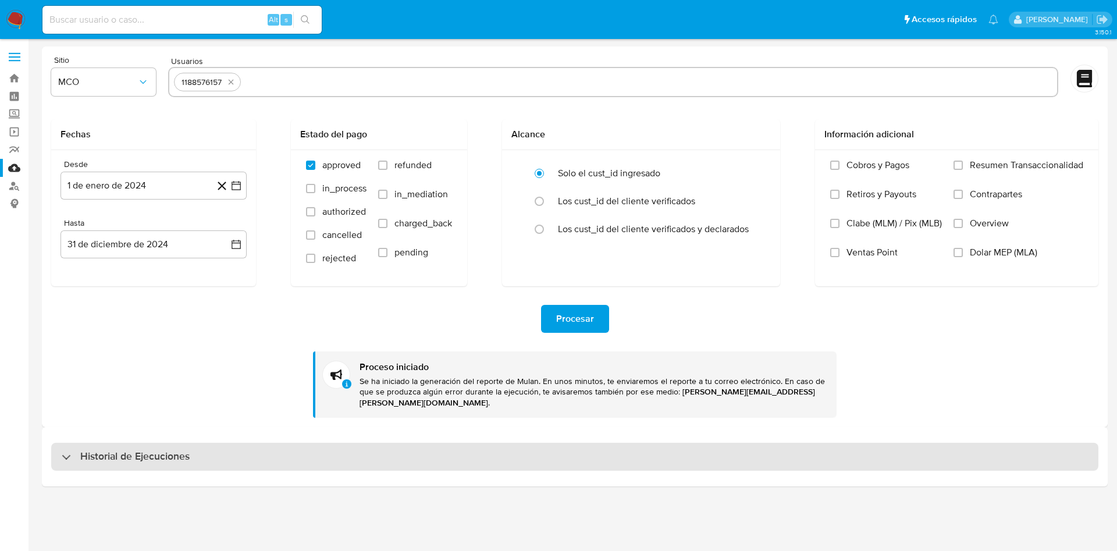
click at [161, 443] on div "Historial de Ejecuciones" at bounding box center [574, 457] width 1047 height 28
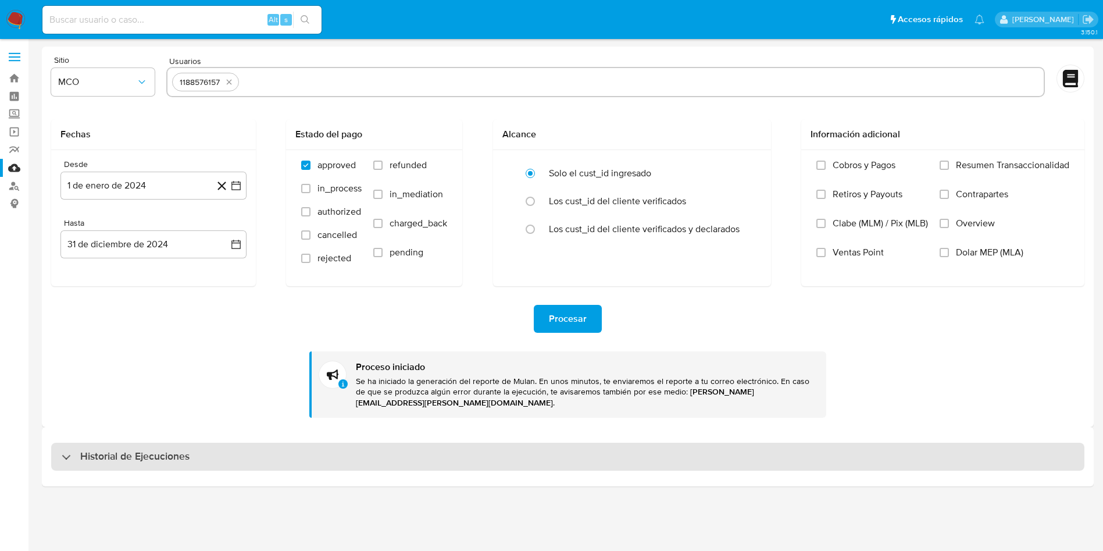
select select "10"
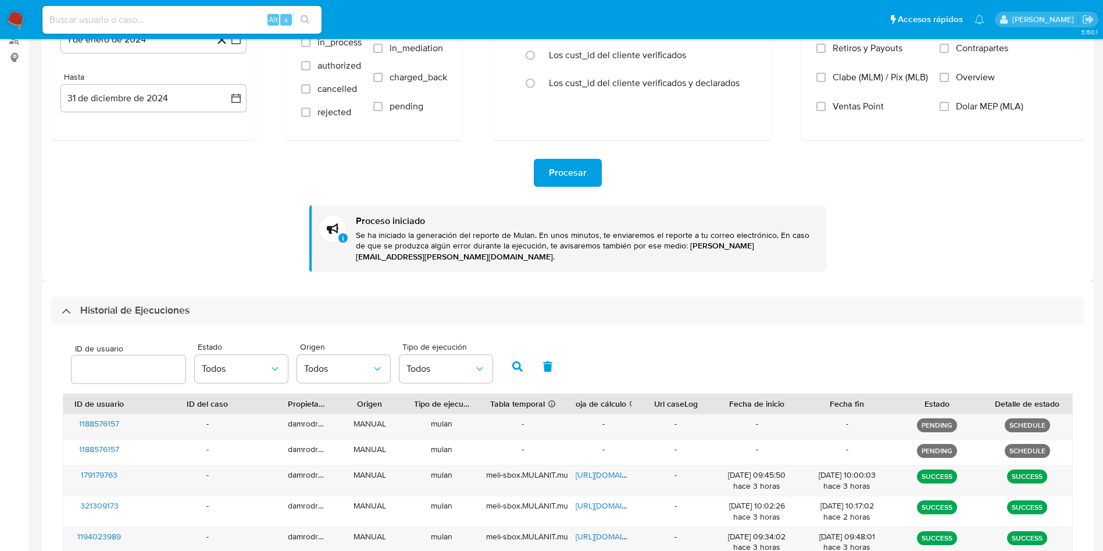
scroll to position [174, 0]
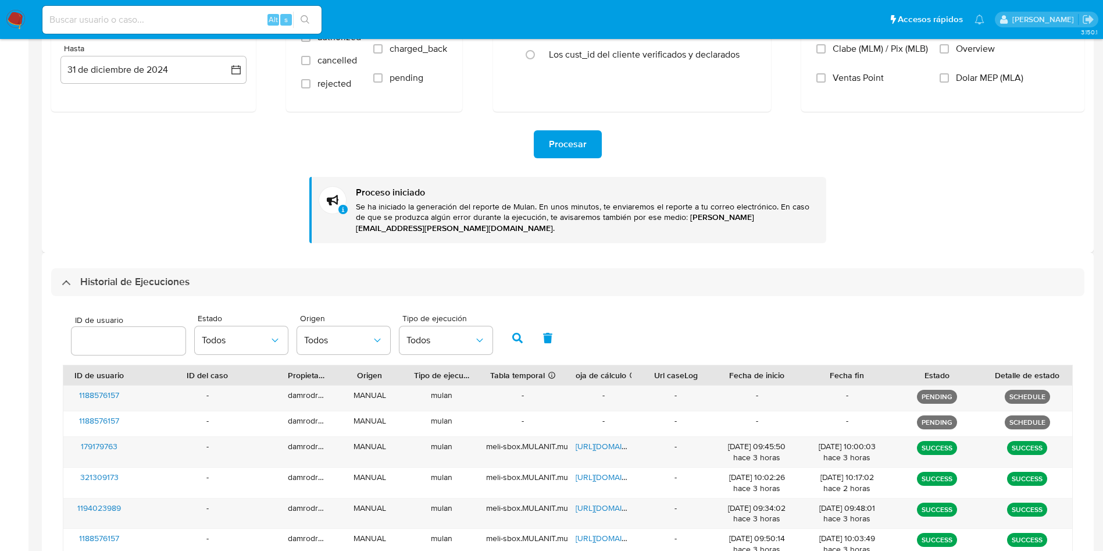
click at [23, 31] on nav "Pausado Ver notificaciones Alt s Accesos rápidos Presiona las siguientes teclas…" at bounding box center [551, 19] width 1103 height 39
click at [16, 16] on img at bounding box center [16, 20] width 20 height 20
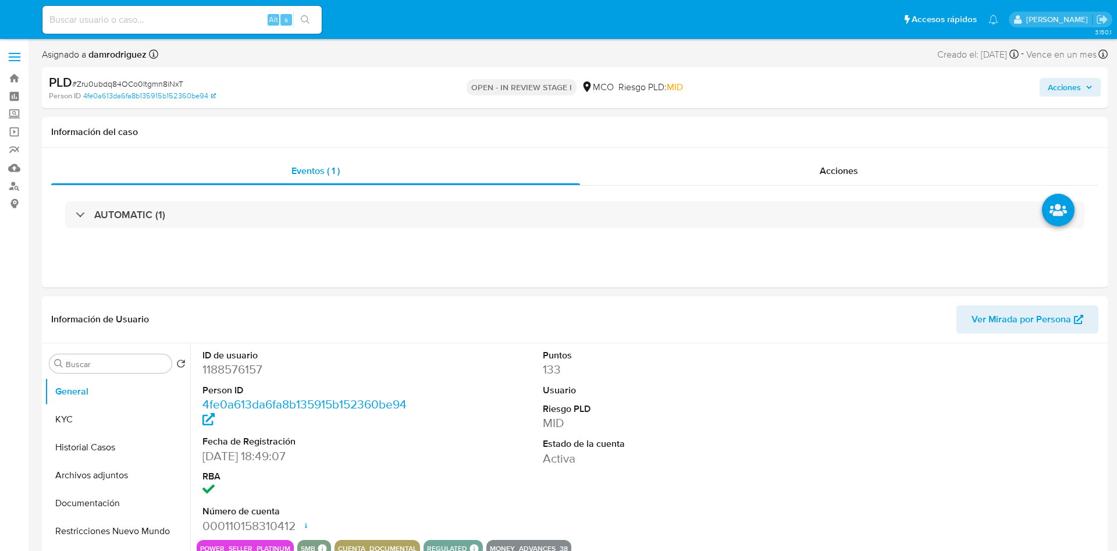
select select "10"
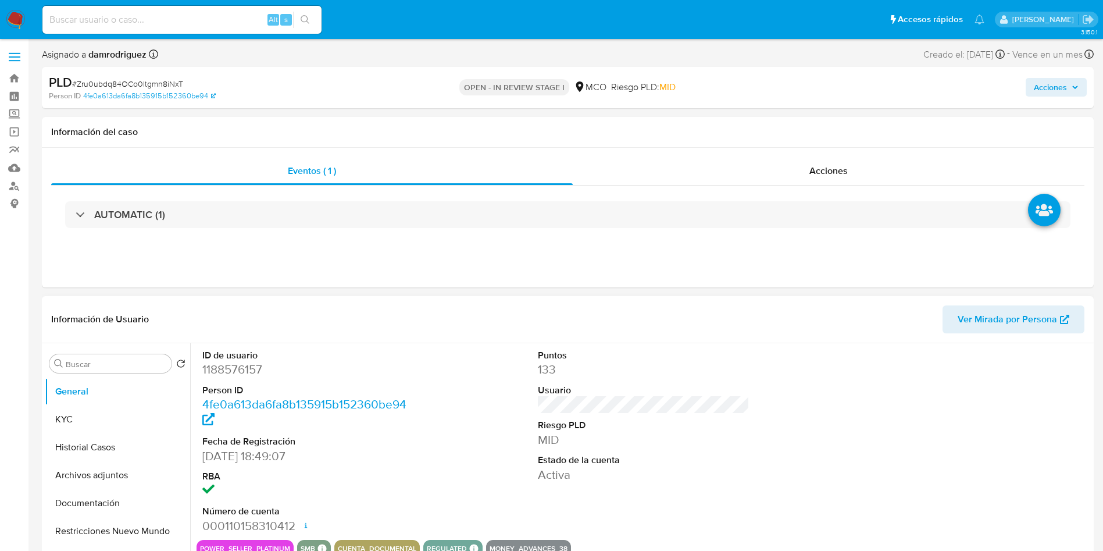
click at [217, 361] on dd "1188576157" at bounding box center [308, 369] width 212 height 16
copy dd "1188576157"
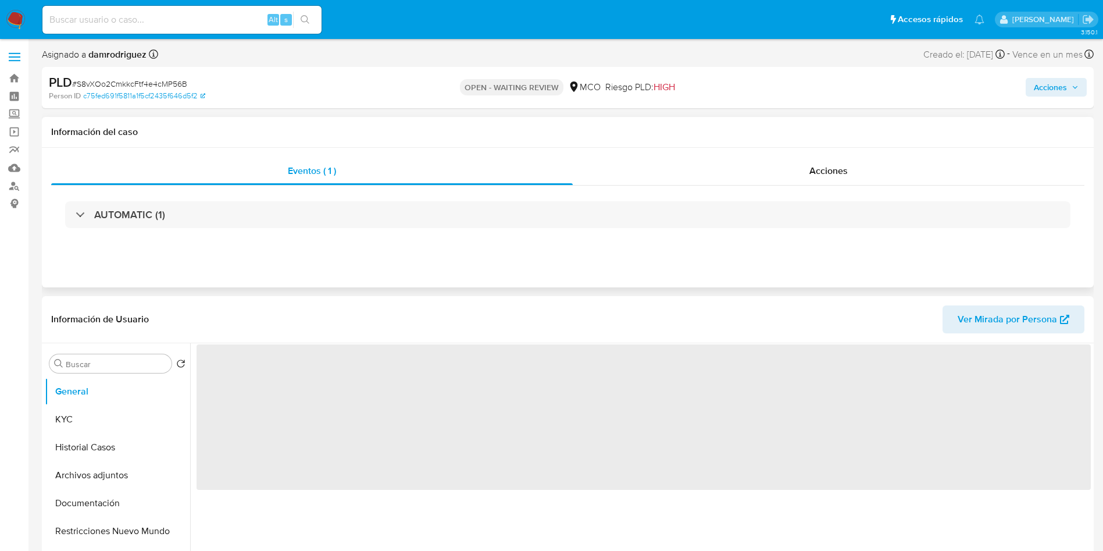
click at [361, 122] on div "Información del caso" at bounding box center [568, 132] width 1052 height 31
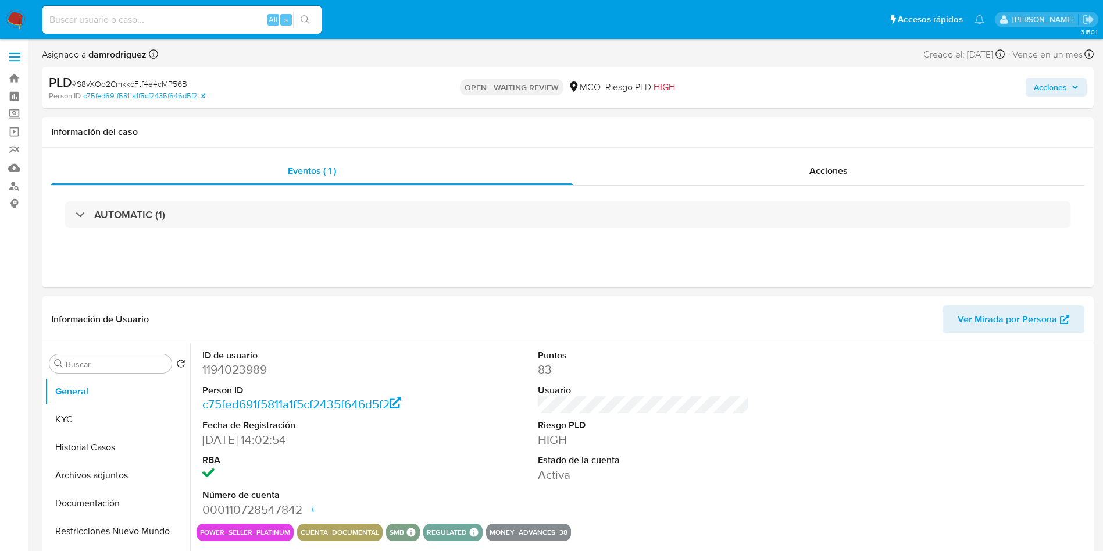
select select "10"
click at [251, 372] on dd "1194023989" at bounding box center [308, 369] width 212 height 16
copy dd "1194023989"
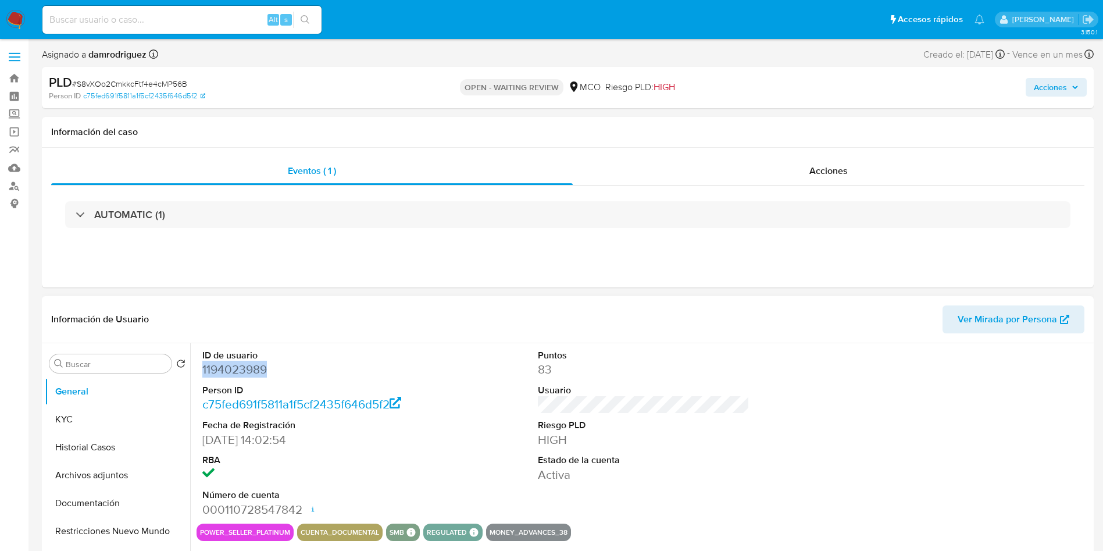
click at [241, 366] on dd "1194023989" at bounding box center [308, 369] width 212 height 16
click at [52, 424] on button "KYC" at bounding box center [113, 419] width 136 height 28
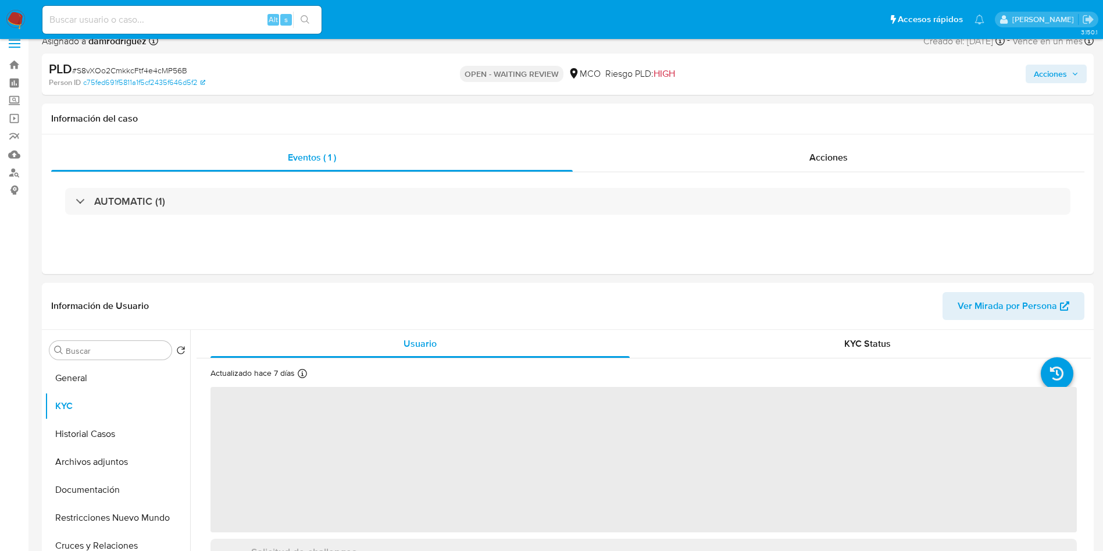
scroll to position [174, 0]
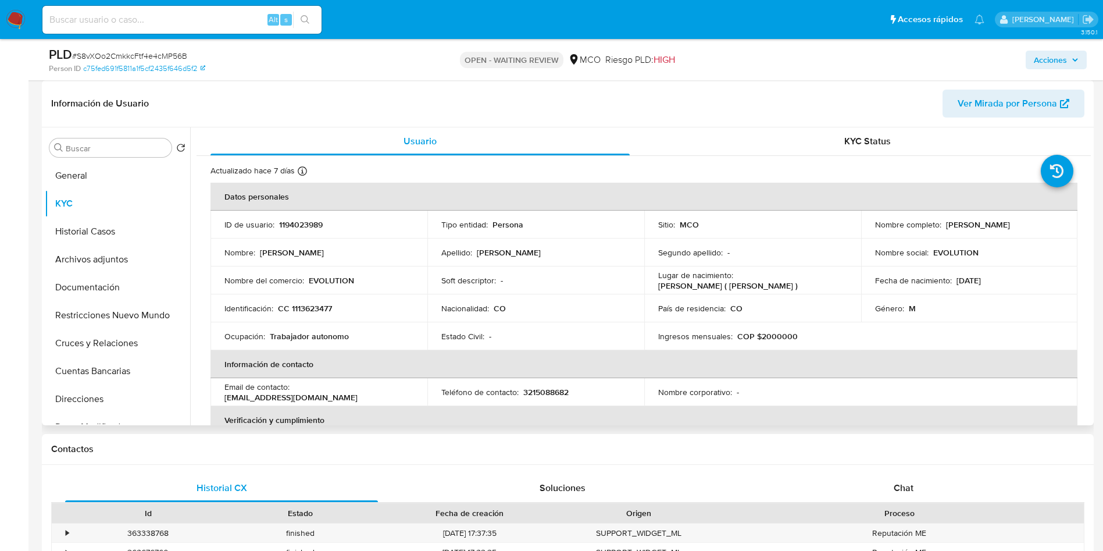
drag, startPoint x: 1012, startPoint y: 233, endPoint x: 869, endPoint y: 229, distance: 142.5
click at [869, 229] on td "Nombre completo : [PERSON_NAME]" at bounding box center [969, 225] width 217 height 28
copy p "[PERSON_NAME]"
click at [322, 311] on p "CC 1113623477" at bounding box center [305, 308] width 54 height 10
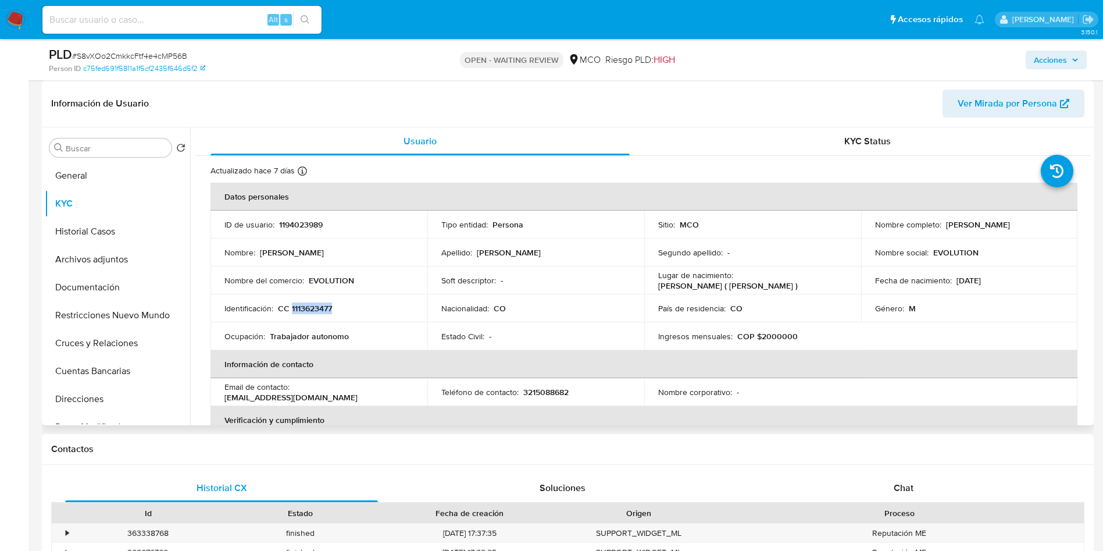
copy p "1113623477"
drag, startPoint x: 1001, startPoint y: 281, endPoint x: 951, endPoint y: 286, distance: 49.6
click at [951, 286] on div "Fecha de nacimiento : [DEMOGRAPHIC_DATA]" at bounding box center [969, 280] width 189 height 10
copy p "[DATE]"
drag, startPoint x: 400, startPoint y: 391, endPoint x: 293, endPoint y: 394, distance: 107.0
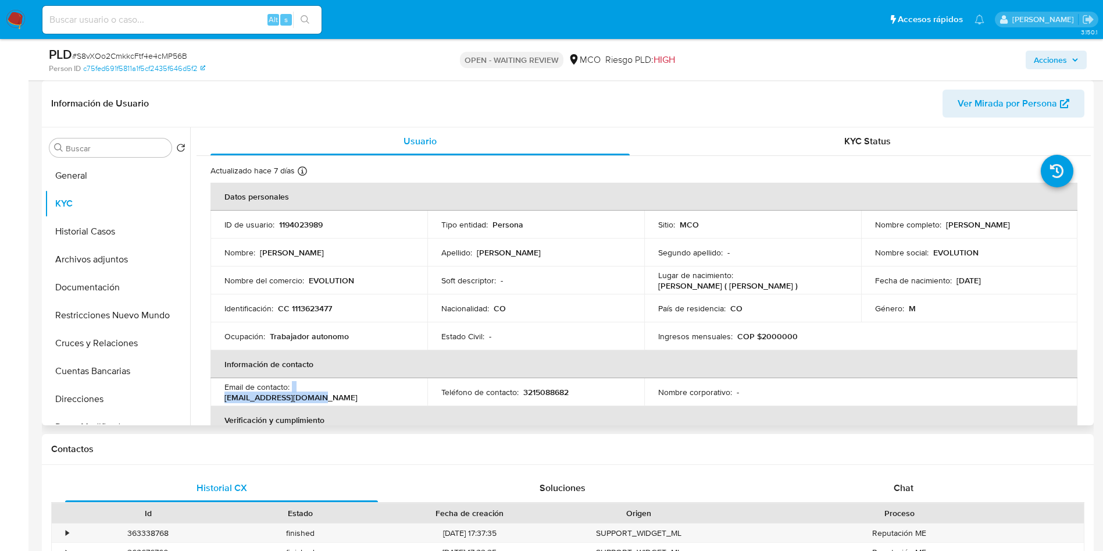
click at [293, 394] on div "Email de contacto : [EMAIL_ADDRESS][DOMAIN_NAME]" at bounding box center [318, 391] width 189 height 21
copy div "[EMAIL_ADDRESS][DOMAIN_NAME]"
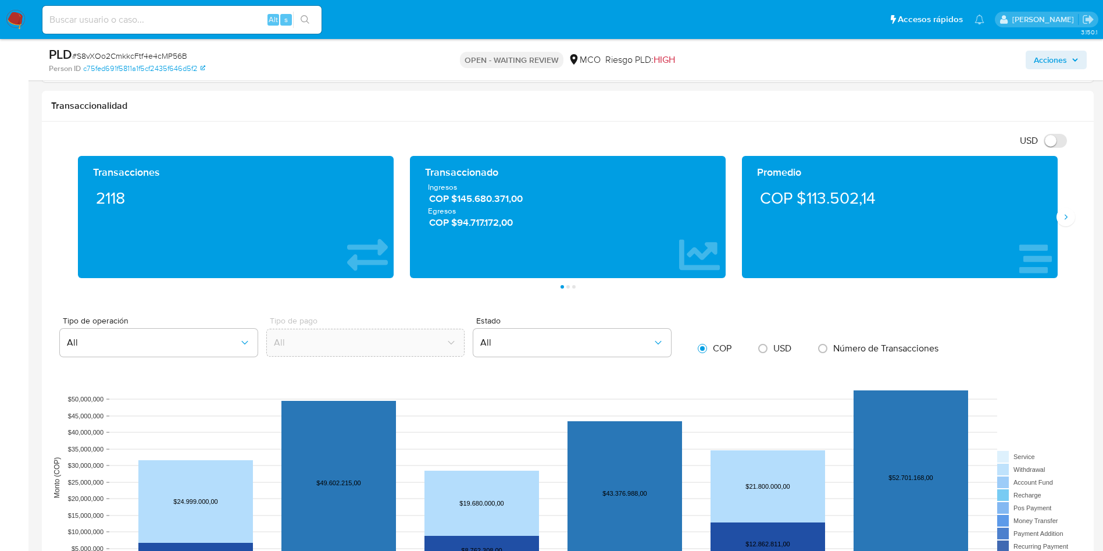
scroll to position [785, 0]
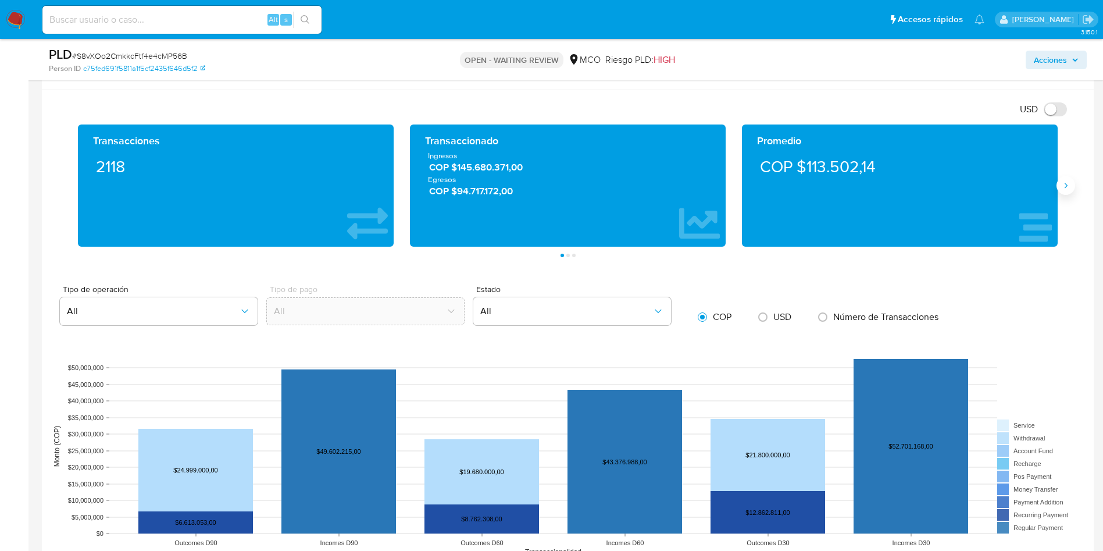
click at [1058, 190] on button "Siguiente" at bounding box center [1066, 185] width 19 height 19
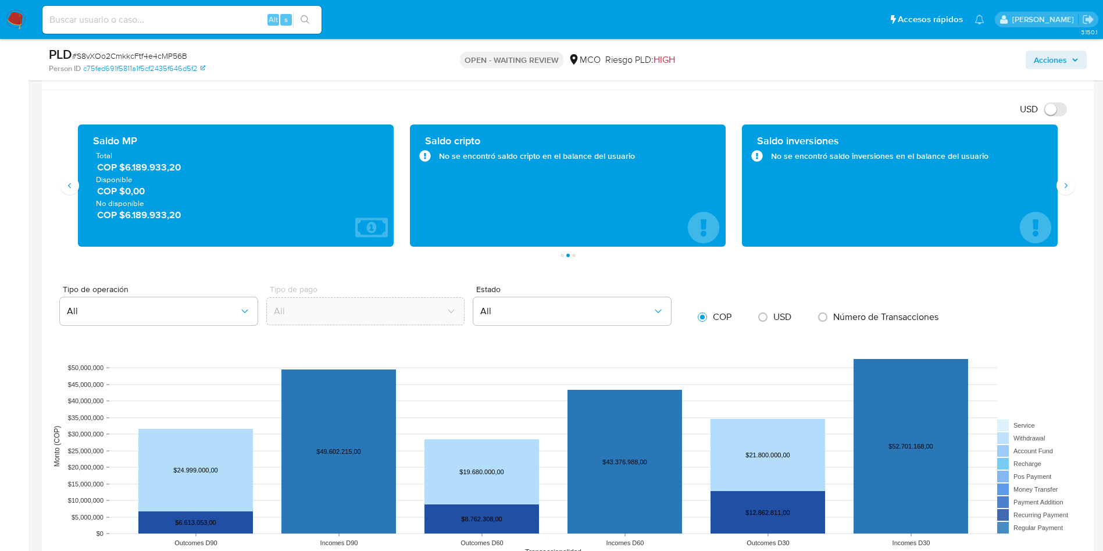
click at [121, 195] on span "COP $0,00" at bounding box center [236, 190] width 279 height 13
click at [125, 208] on span "COP $6.189.933,20" at bounding box center [236, 214] width 279 height 13
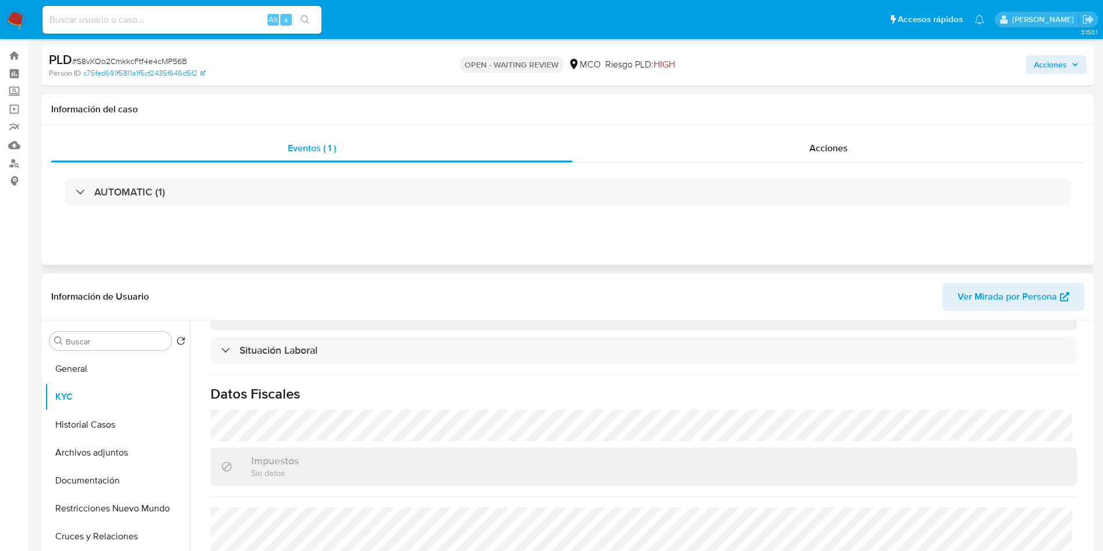
scroll to position [174, 0]
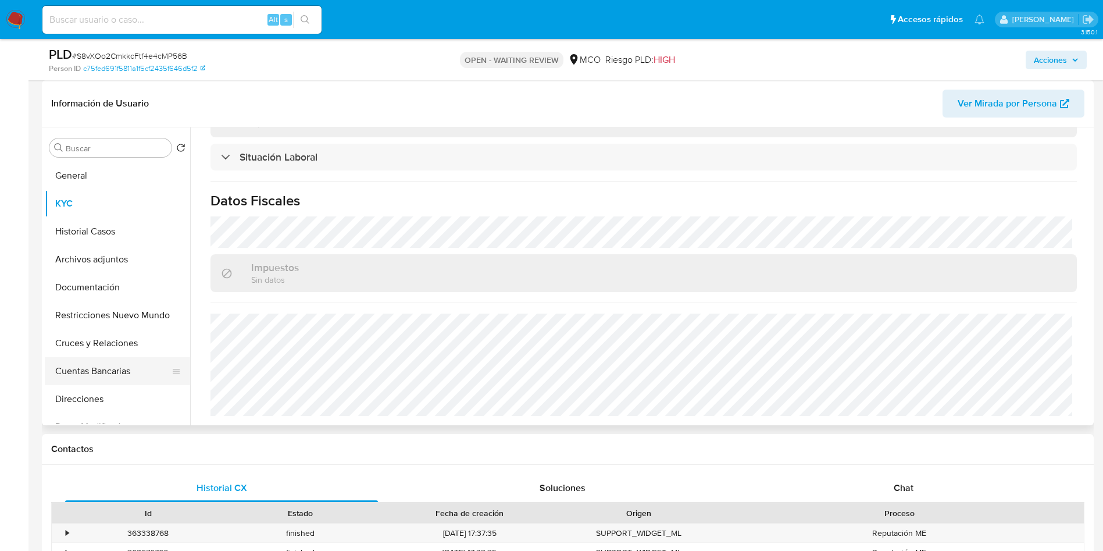
click at [96, 368] on button "Cuentas Bancarias" at bounding box center [113, 371] width 136 height 28
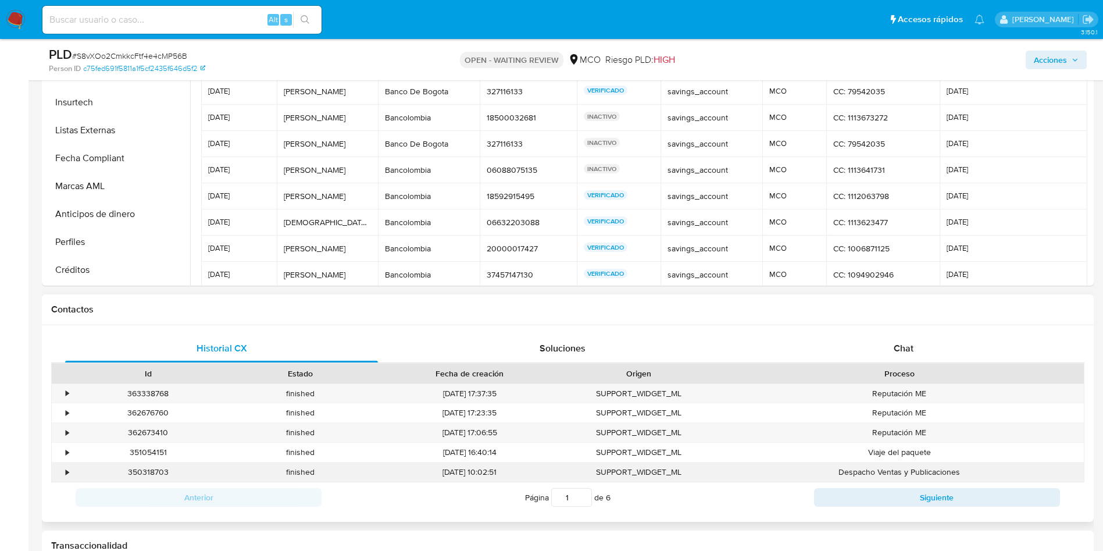
scroll to position [436, 0]
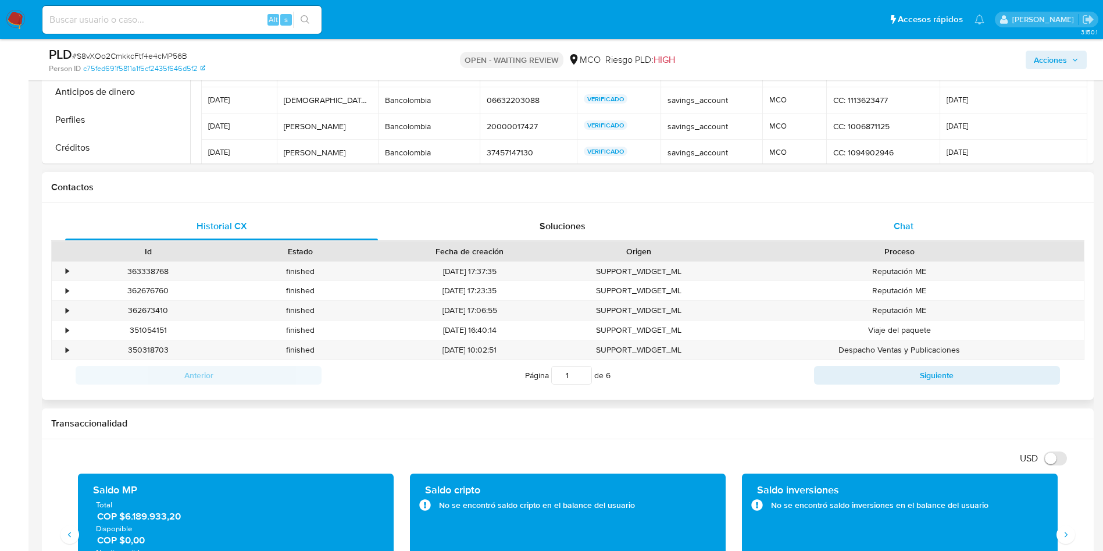
click at [921, 230] on div "Chat" at bounding box center [903, 226] width 313 height 28
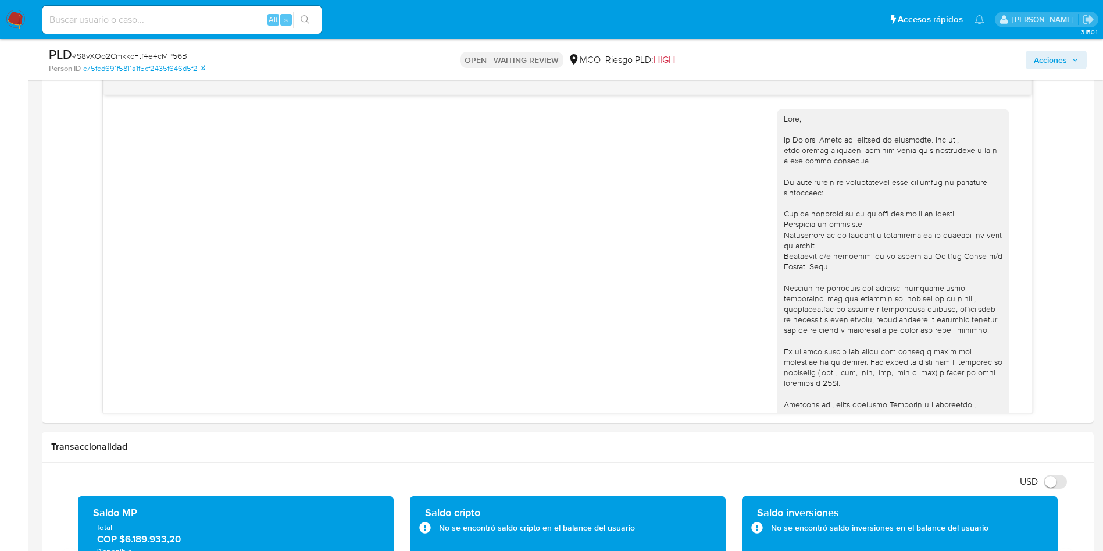
scroll to position [258, 0]
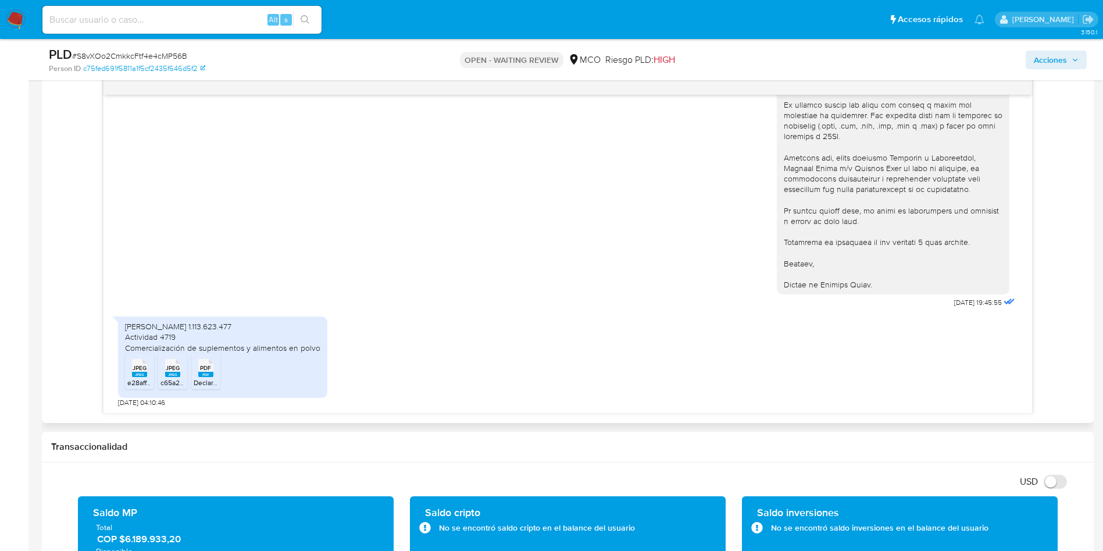
click at [135, 370] on span "JPEG" at bounding box center [140, 368] width 14 height 8
click at [171, 377] on span "c65a2296-c120-4d2c-8b0c-dcaba65f66c4.jpeg" at bounding box center [233, 382] width 146 height 10
click at [203, 364] on span "PDF" at bounding box center [205, 368] width 11 height 8
click at [38, 388] on main "3.150.1 Asignado a damrodriguez Asignado el: [DATE] 11:00:46 Creado el: [DATE] …" at bounding box center [551, 519] width 1103 height 2260
click at [205, 365] on span "PDF" at bounding box center [205, 368] width 11 height 8
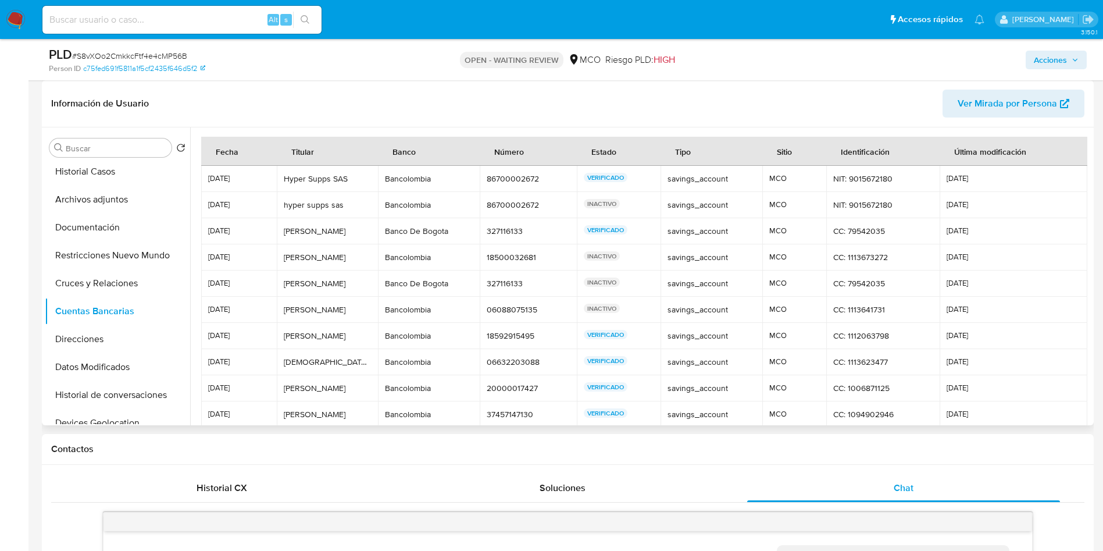
scroll to position [0, 0]
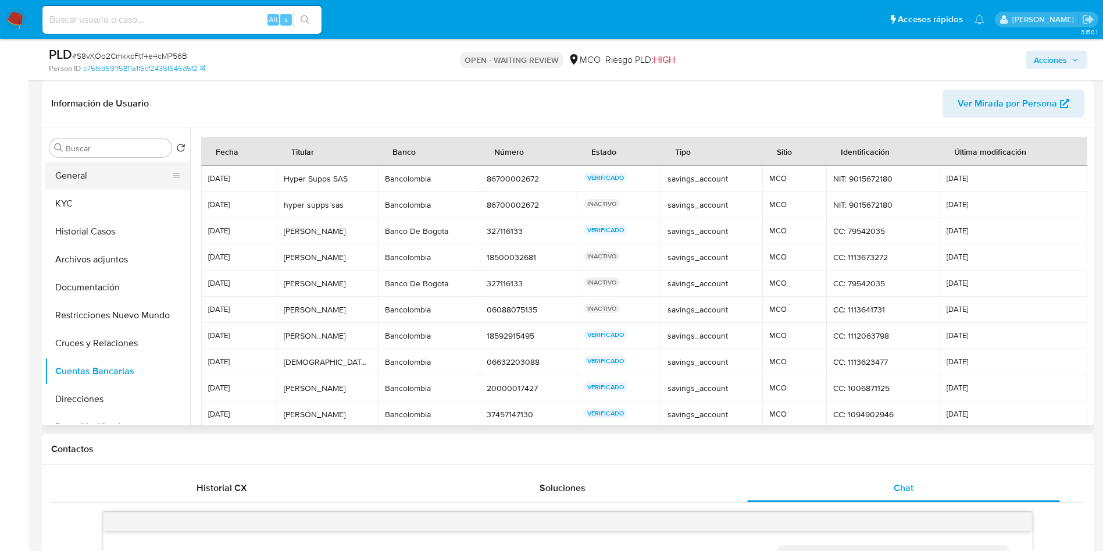
click at [101, 175] on button "General" at bounding box center [113, 176] width 136 height 28
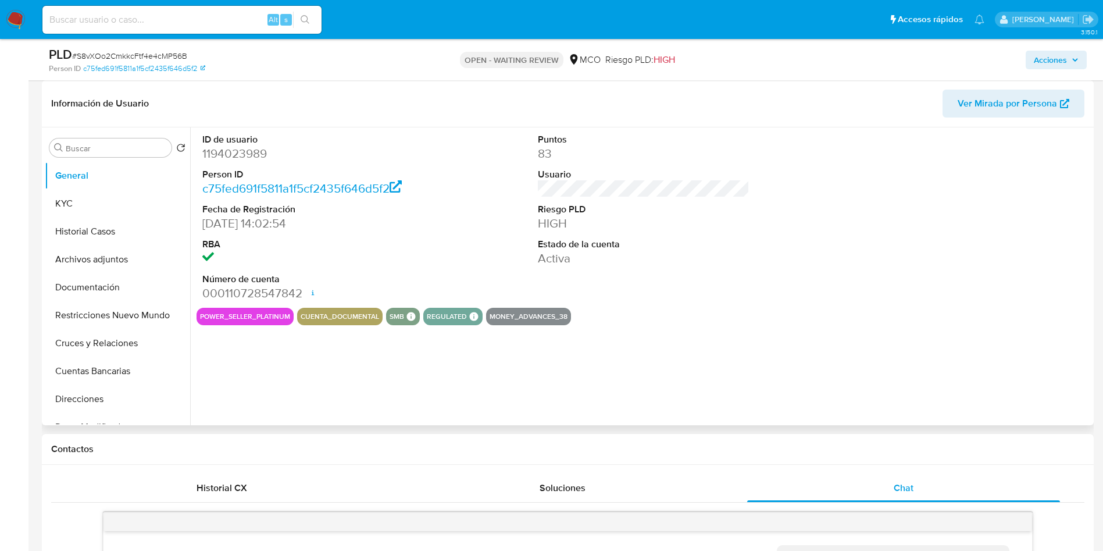
click at [236, 155] on dd "1194023989" at bounding box center [308, 153] width 212 height 16
copy dd "1194023989"
click at [216, 157] on dd "1194023989" at bounding box center [308, 153] width 212 height 16
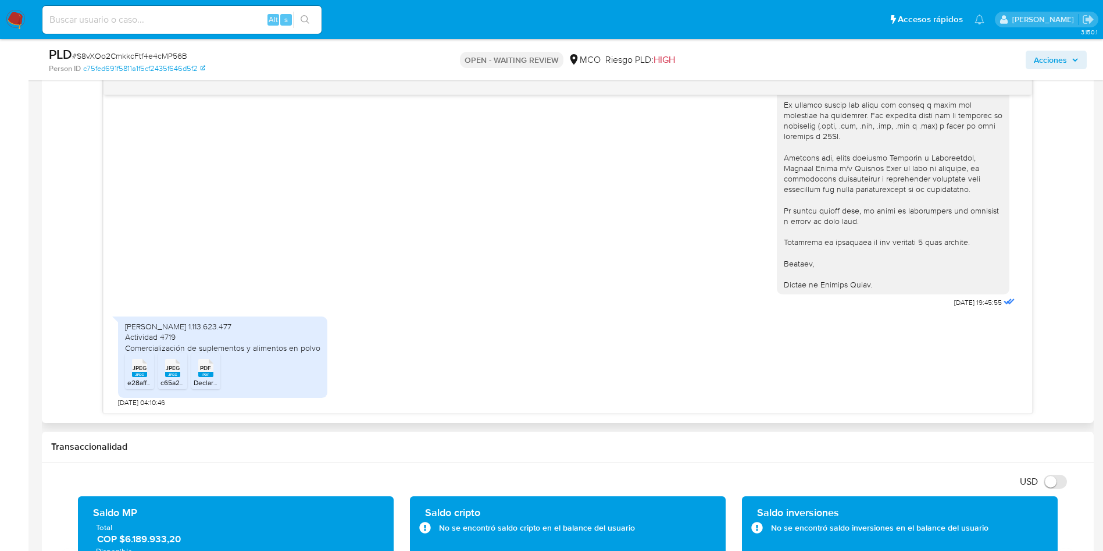
scroll to position [257, 0]
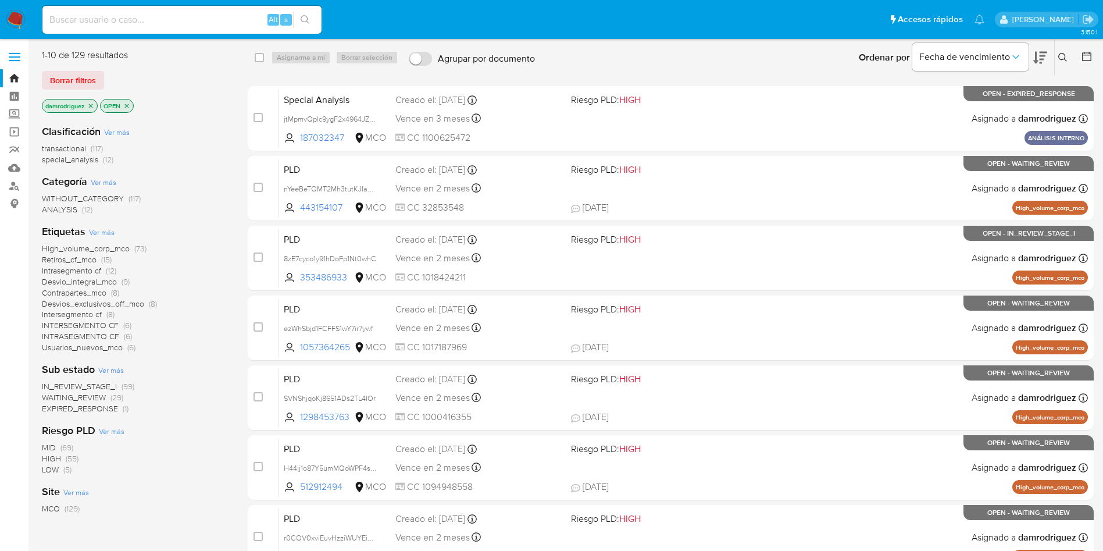
click at [1062, 57] on icon at bounding box center [1062, 57] width 9 height 9
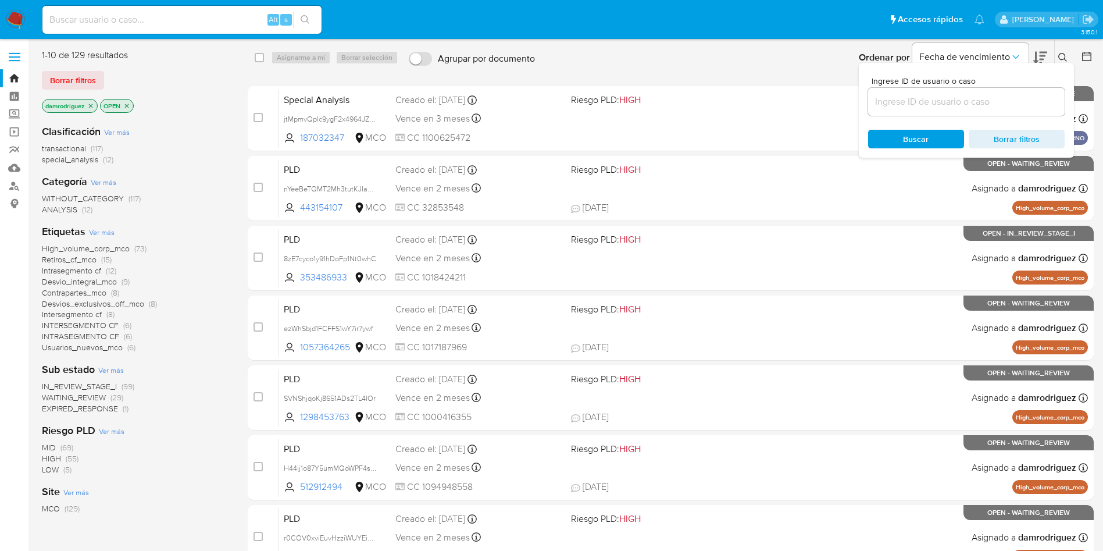
click at [930, 101] on input at bounding box center [966, 101] width 197 height 15
type input "S8vXOo2CmkkcFtf4e4cMP56B"
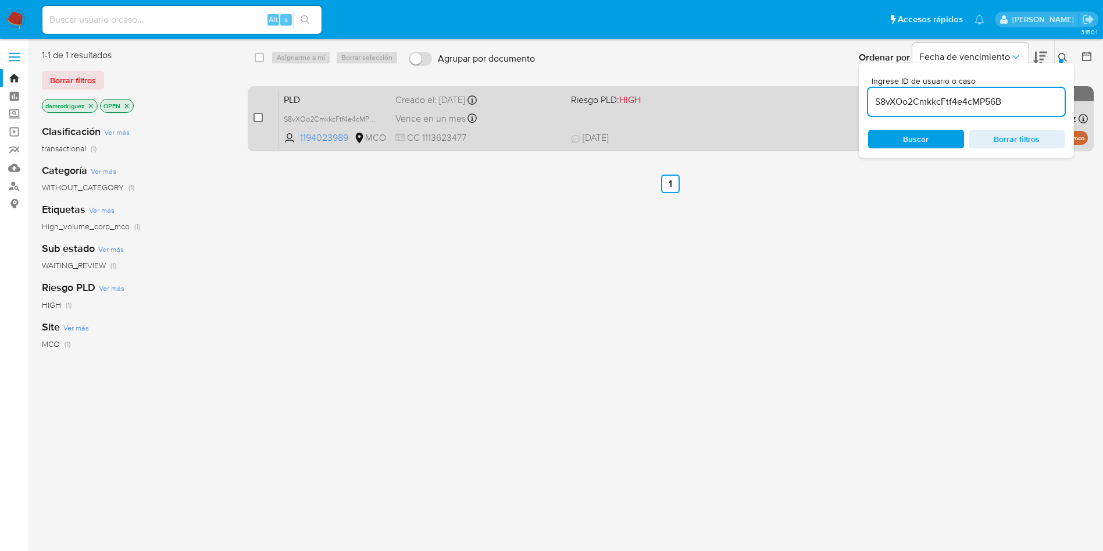
click at [256, 119] on input "checkbox" at bounding box center [258, 117] width 9 height 9
checkbox input "true"
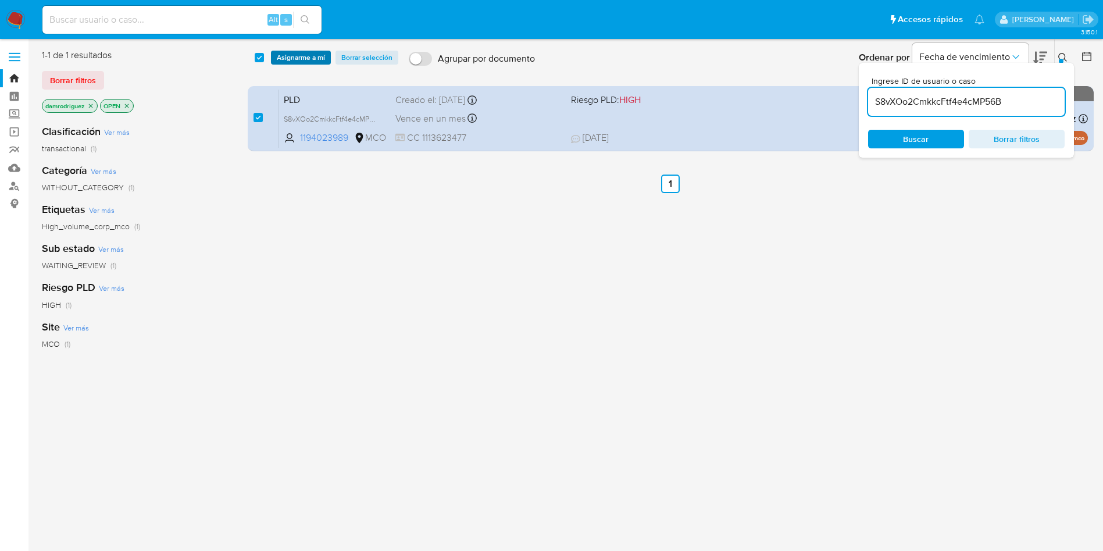
click at [298, 52] on span "Asignarme a mí" at bounding box center [301, 58] width 48 height 12
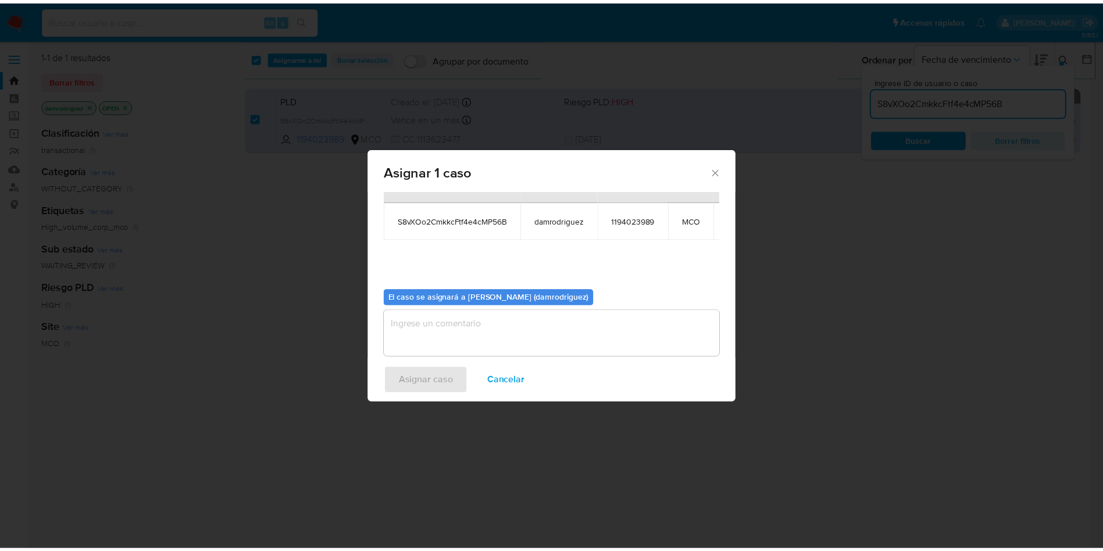
scroll to position [74, 0]
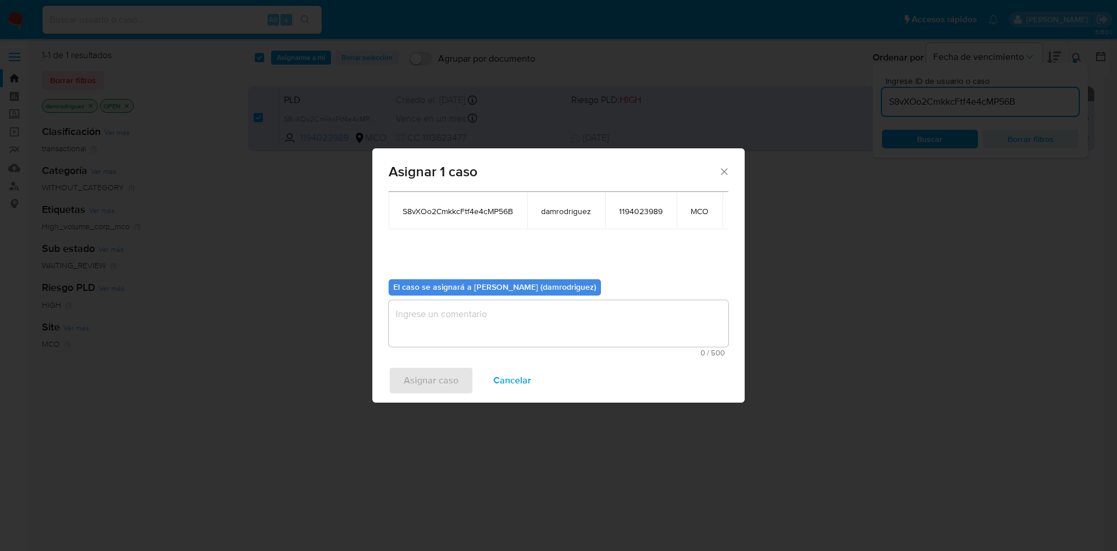
click at [428, 321] on textarea "assign-modal" at bounding box center [558, 323] width 340 height 47
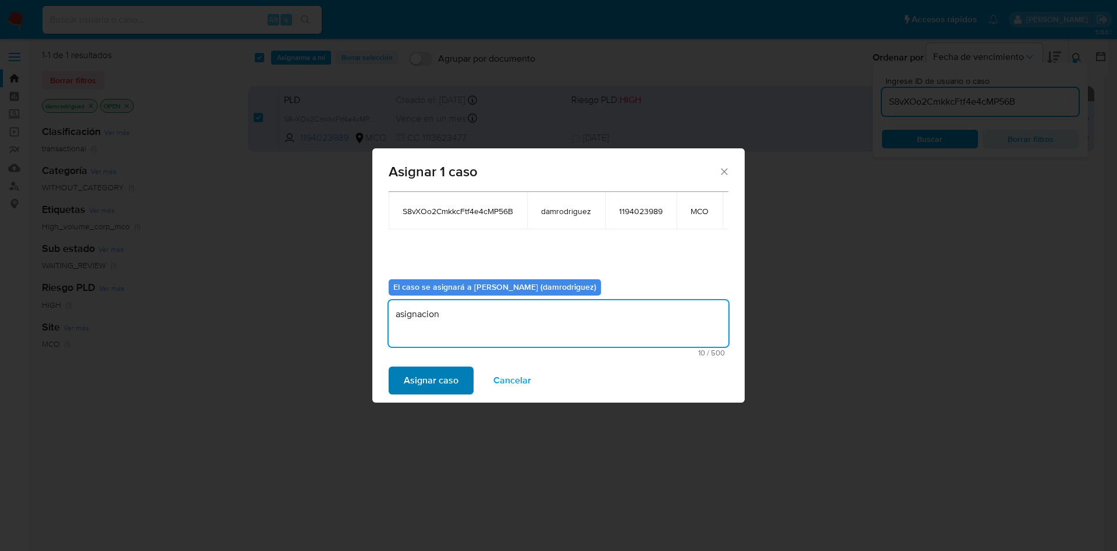
type textarea "asignacion"
click at [440, 380] on span "Asignar caso" at bounding box center [431, 381] width 55 height 26
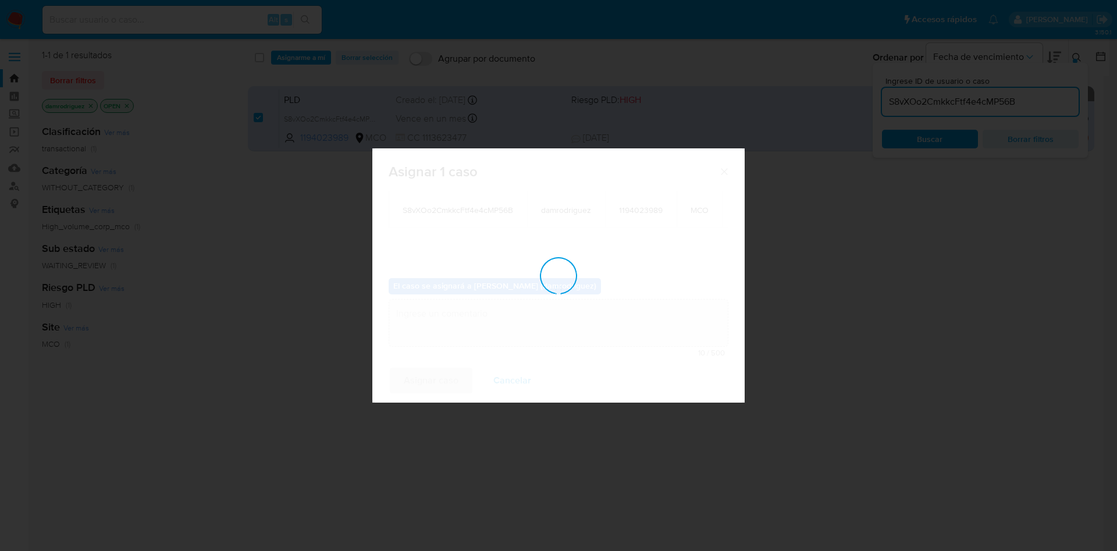
checkbox input "false"
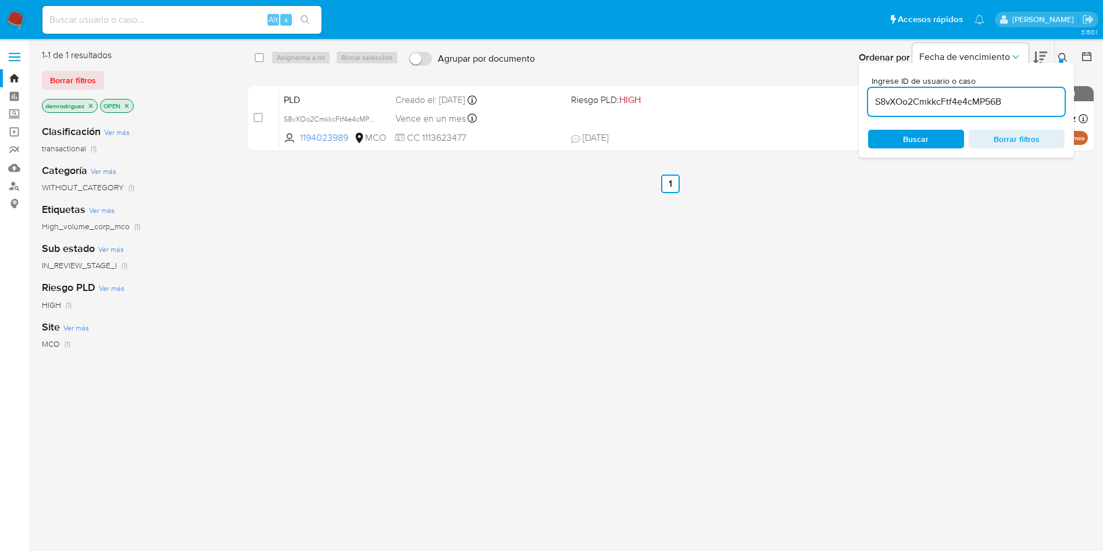
click at [934, 95] on input "S8vXOo2CmkkcFtf4e4cMP56B" at bounding box center [966, 101] width 197 height 15
paste input "Zru0ubdq84OCo0ltgmn8iNxT"
type input "Zru0ubdq84OCo0ltgmn8iNxT"
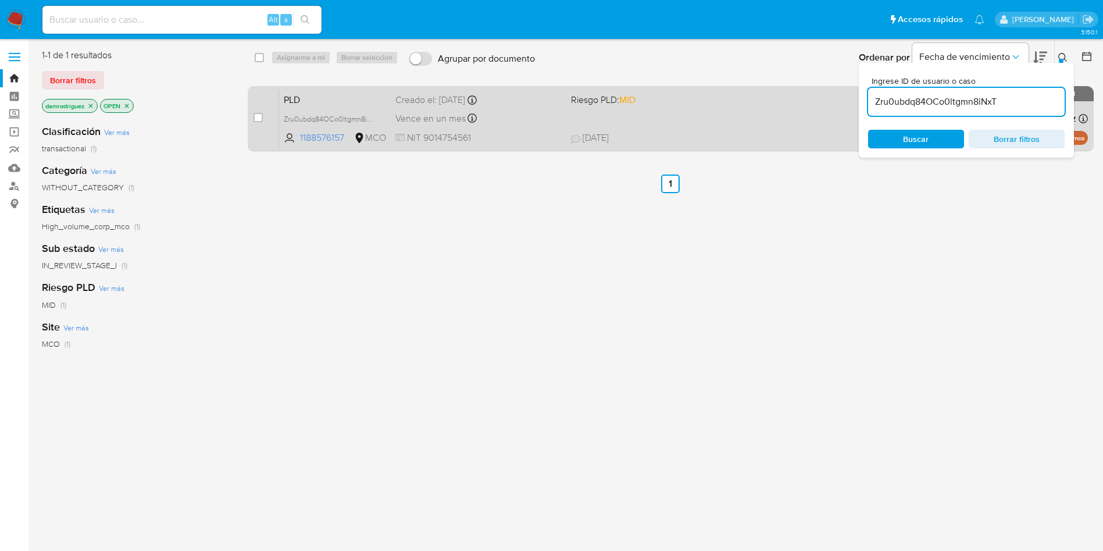
click at [296, 89] on div "PLD Zru0ubdq84OCo0ltgmn8iNxT 1188576157 MCO Riesgo PLD: MID Creado el: [DATE] C…" at bounding box center [683, 118] width 809 height 59
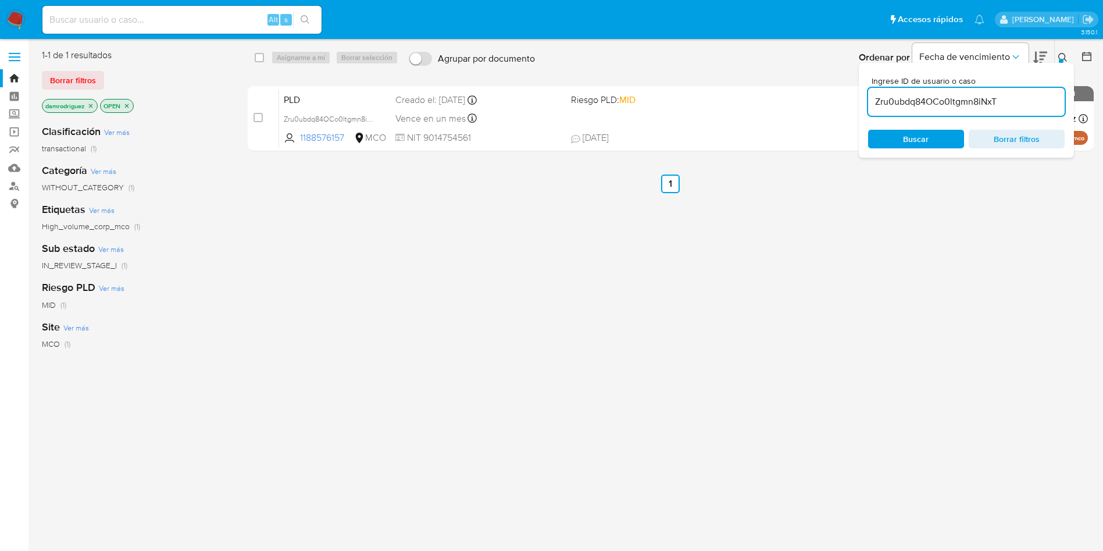
click at [20, 20] on img at bounding box center [16, 20] width 20 height 20
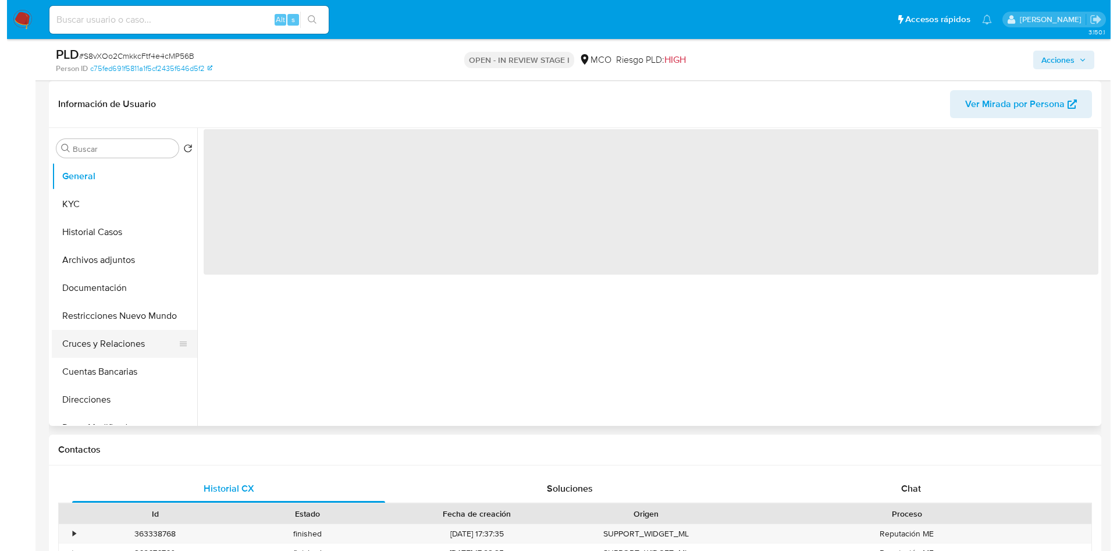
scroll to position [174, 0]
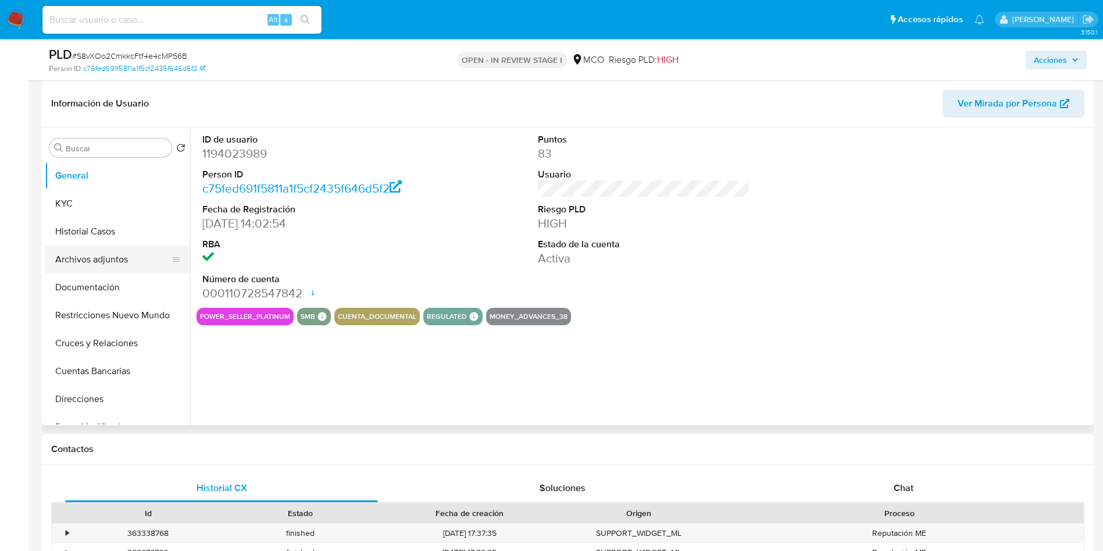
click at [127, 256] on button "Archivos adjuntos" at bounding box center [113, 259] width 136 height 28
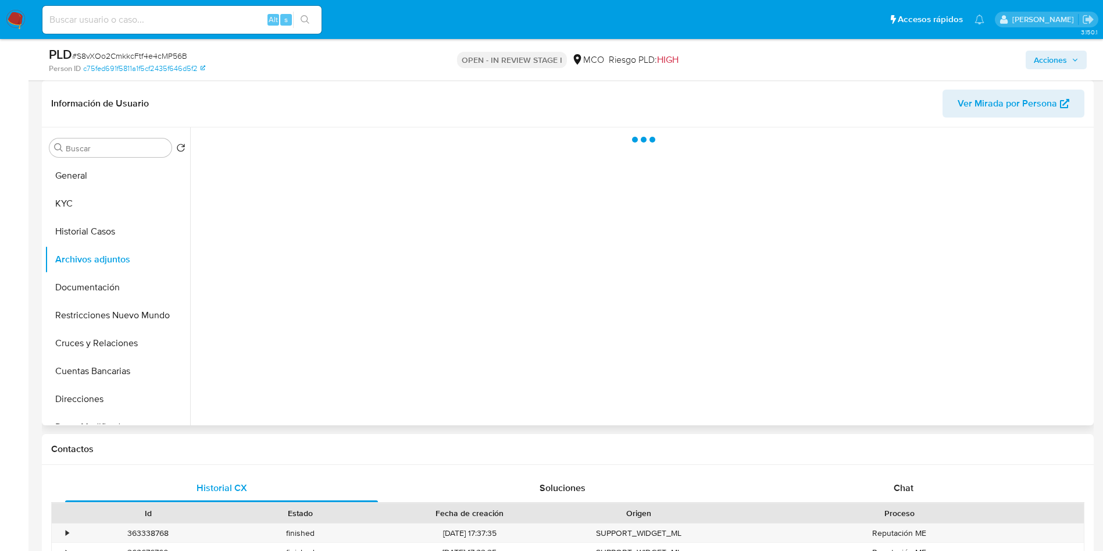
select select "10"
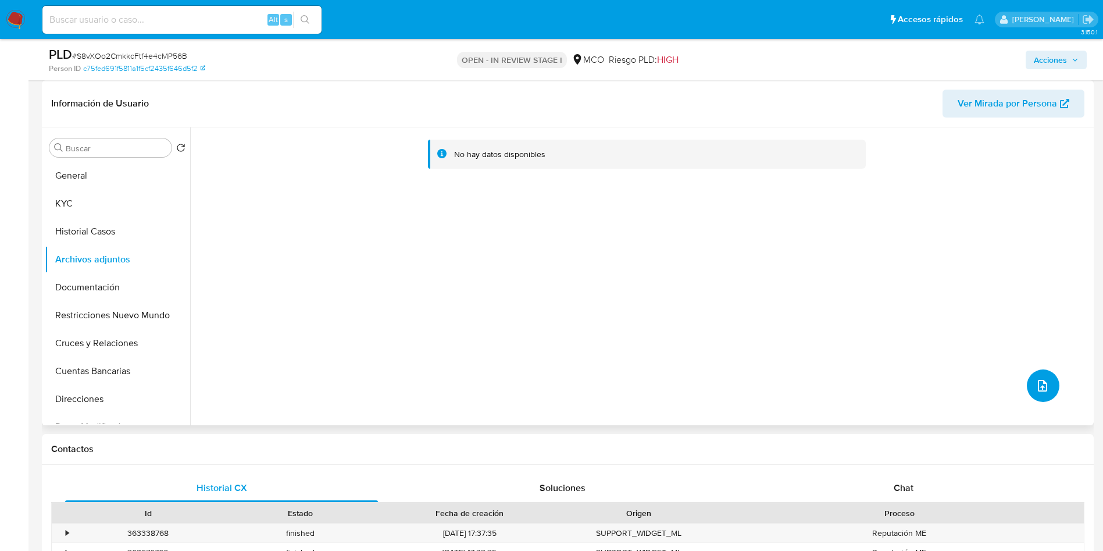
click at [1039, 383] on icon "upload-file" at bounding box center [1043, 386] width 14 height 14
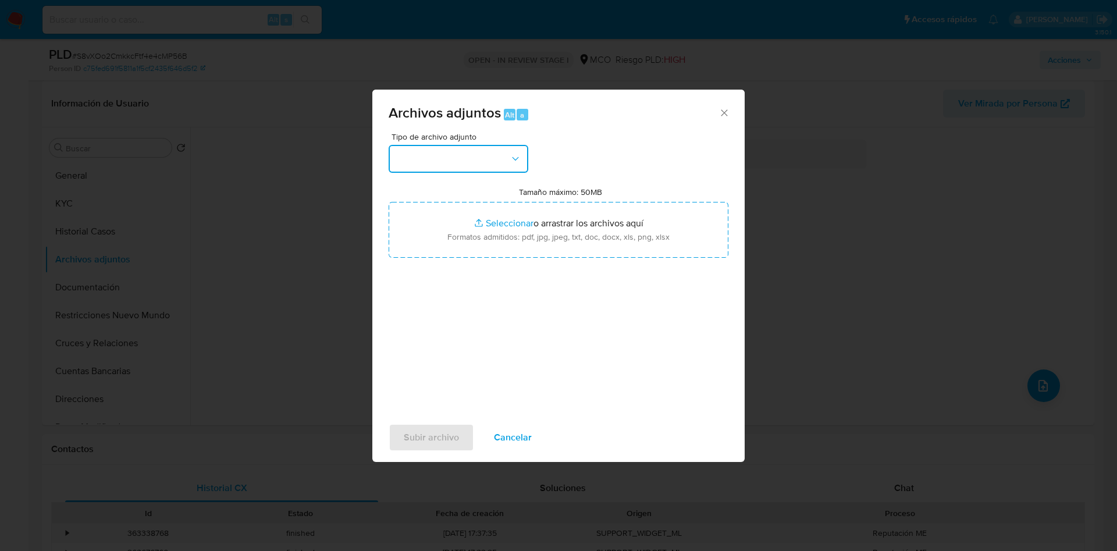
click at [456, 158] on button "button" at bounding box center [458, 159] width 140 height 28
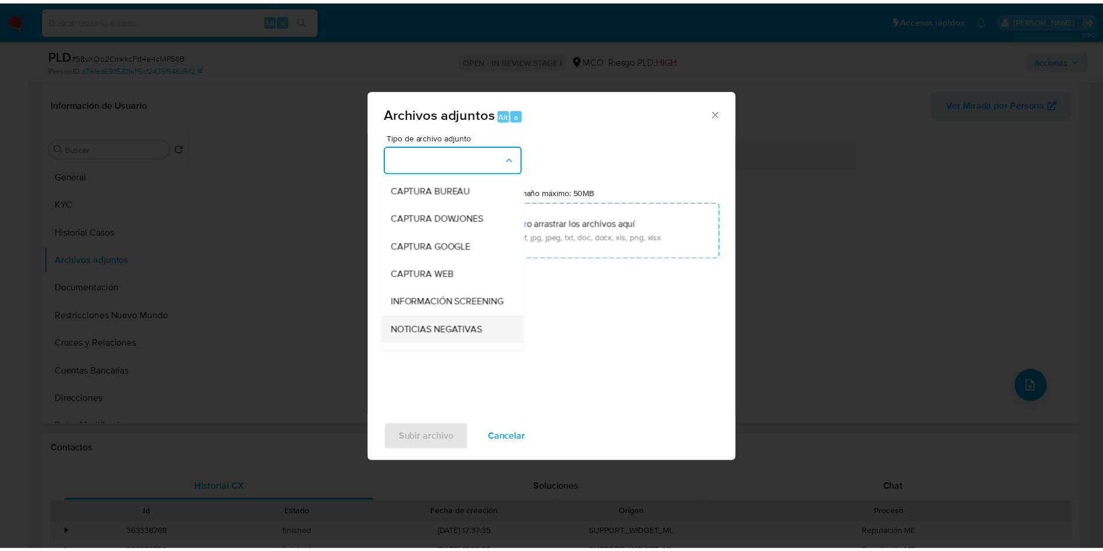
scroll to position [87, 0]
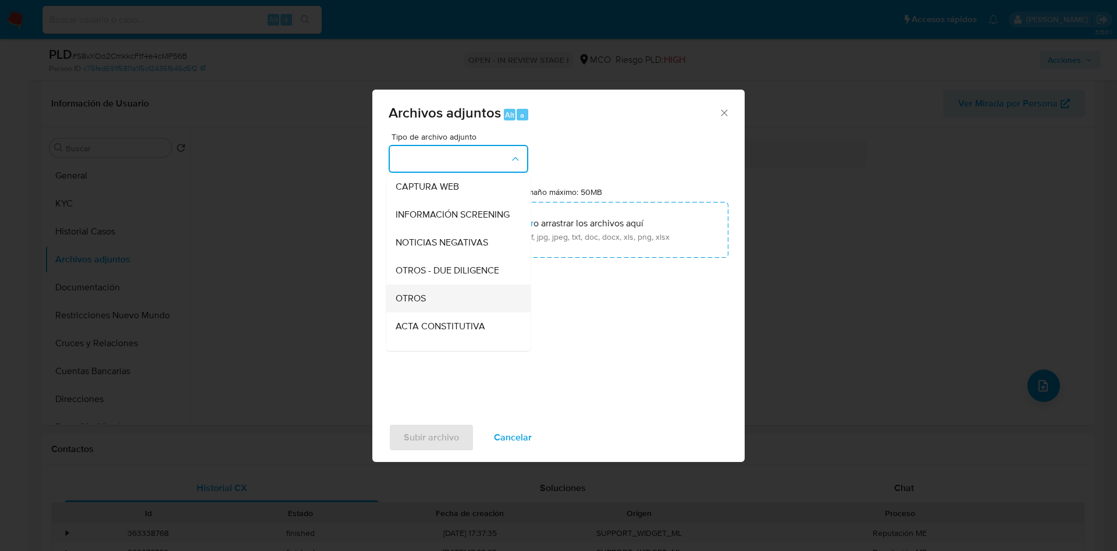
click at [438, 312] on div "OTROS" at bounding box center [454, 298] width 119 height 28
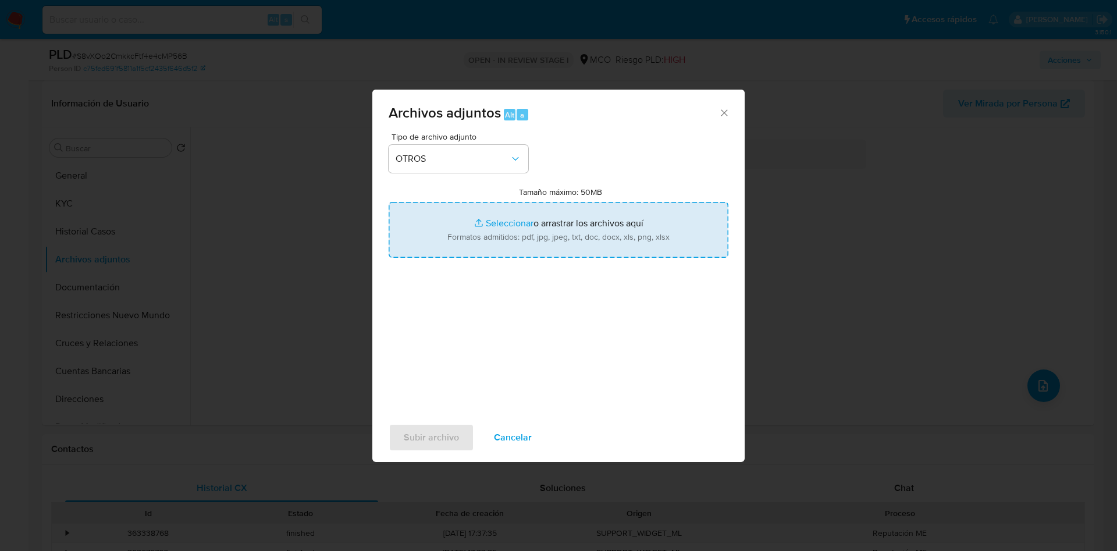
click at [487, 237] on input "Tamaño máximo: 50MB Seleccionar archivos" at bounding box center [558, 230] width 340 height 56
type input "C:\fakepath\1194023989 - 11_08_2025.pdf"
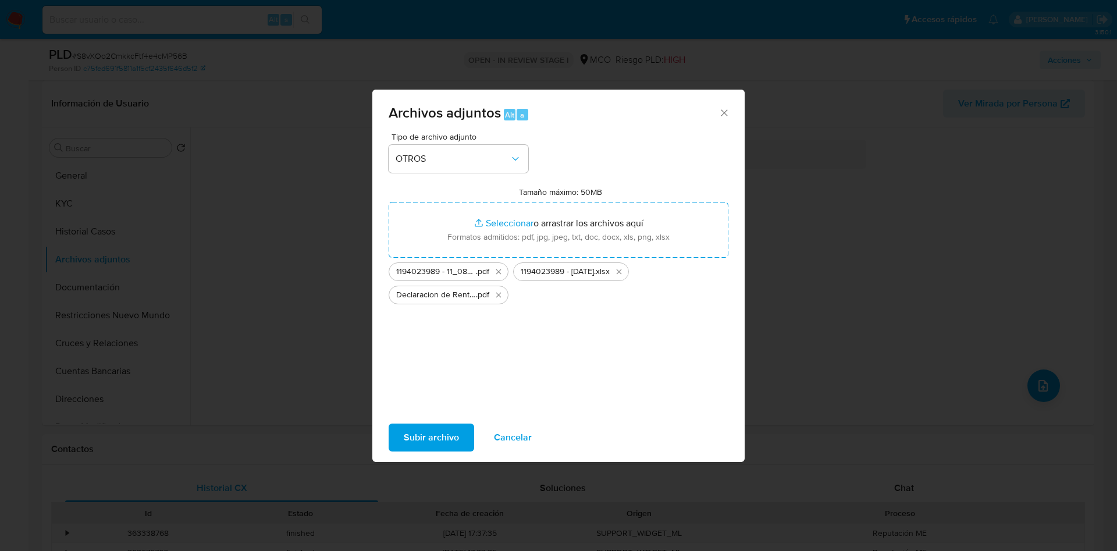
click at [437, 430] on span "Subir archivo" at bounding box center [431, 438] width 55 height 26
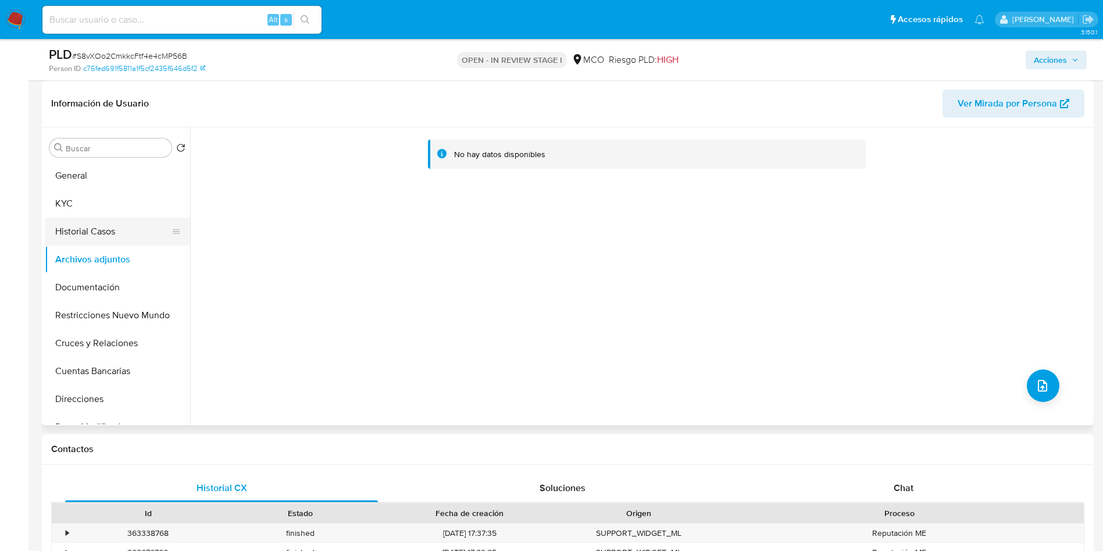
click at [88, 232] on button "Historial Casos" at bounding box center [113, 231] width 136 height 28
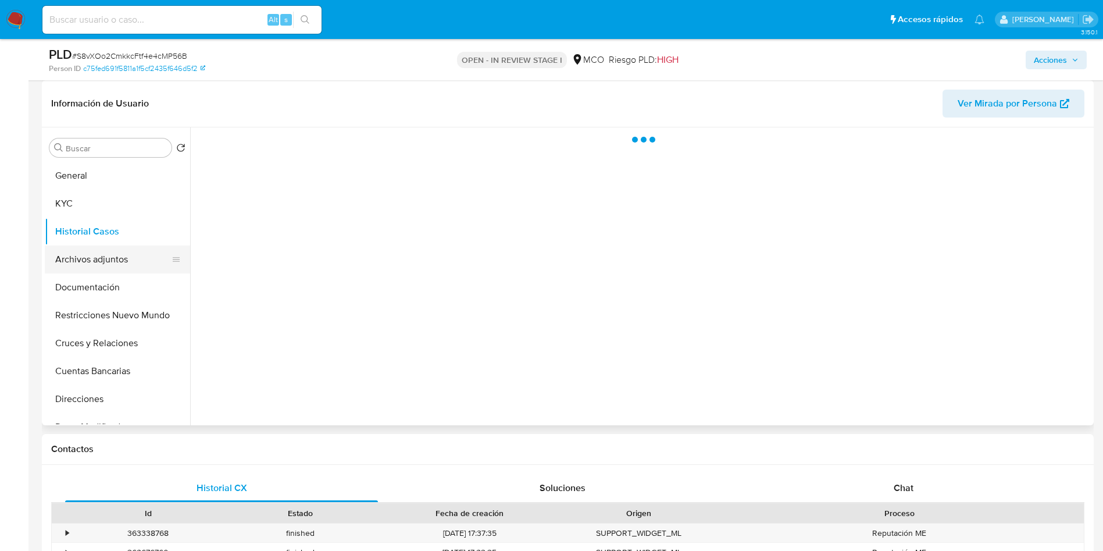
click at [87, 255] on button "Archivos adjuntos" at bounding box center [113, 259] width 136 height 28
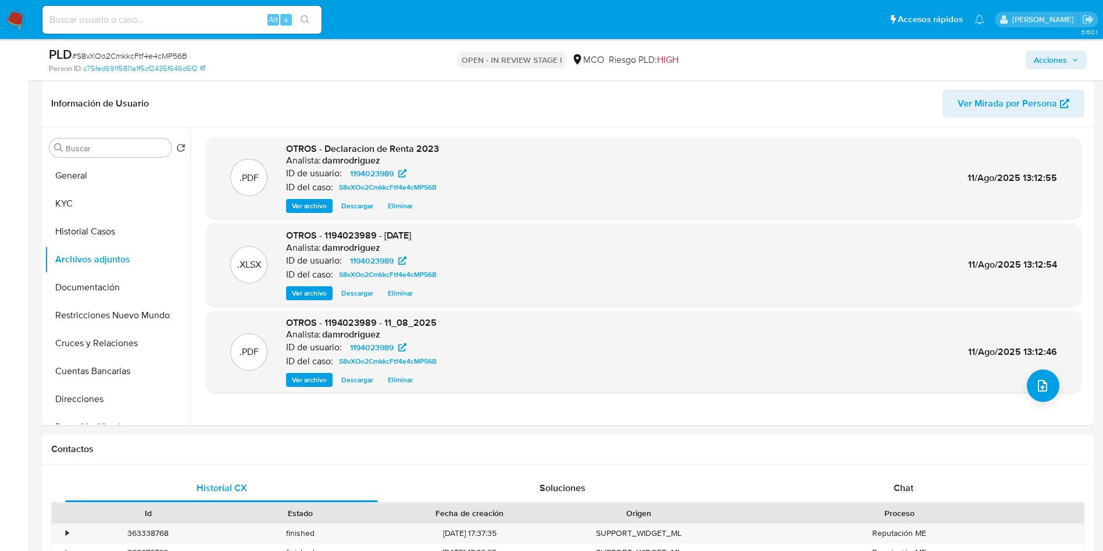
click at [1067, 61] on span "Acciones" at bounding box center [1056, 60] width 45 height 16
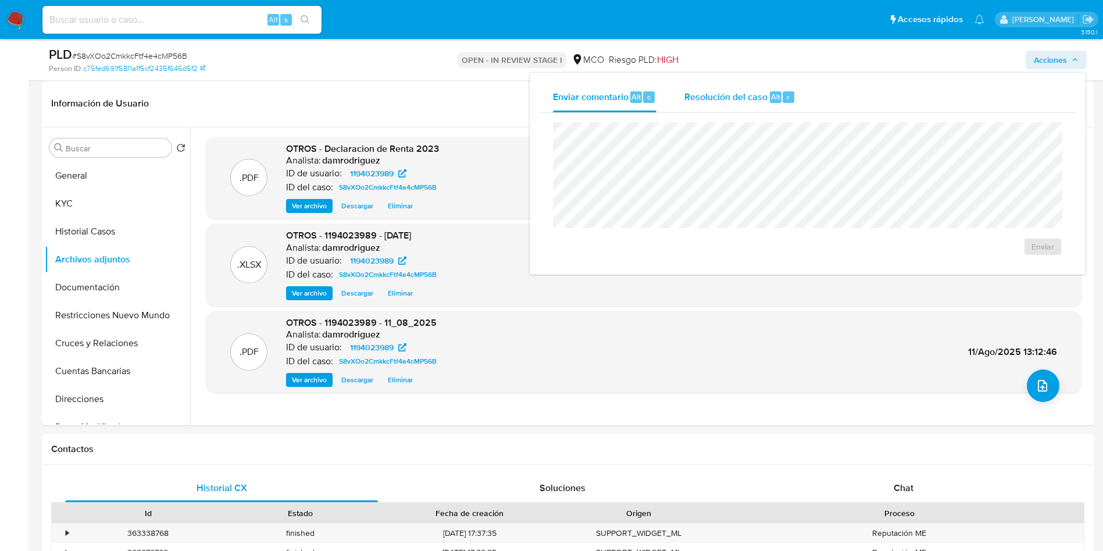
click at [722, 91] on span "Resolución del caso" at bounding box center [725, 96] width 83 height 13
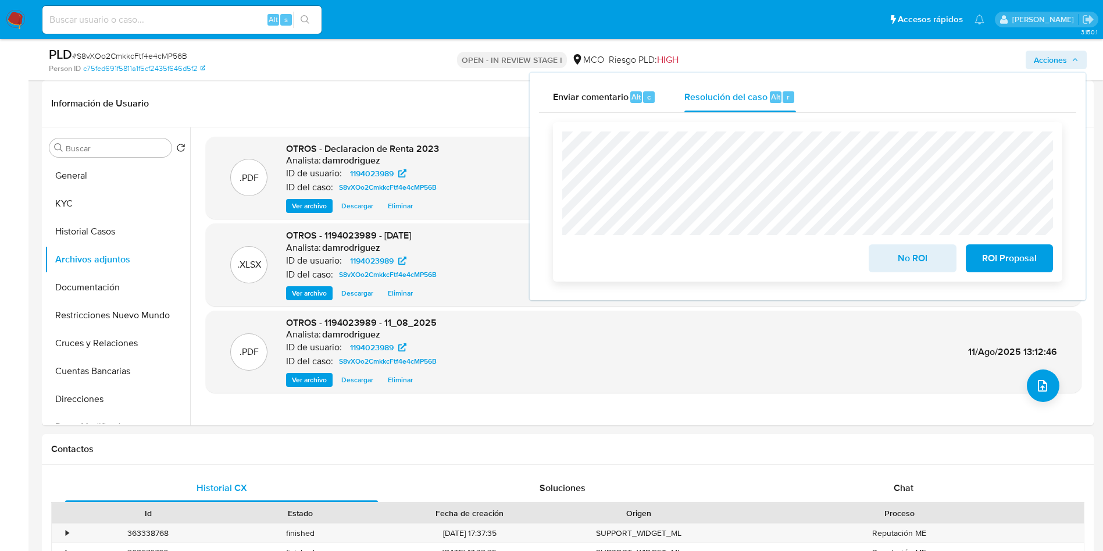
click at [901, 262] on span "No ROI" at bounding box center [912, 258] width 57 height 26
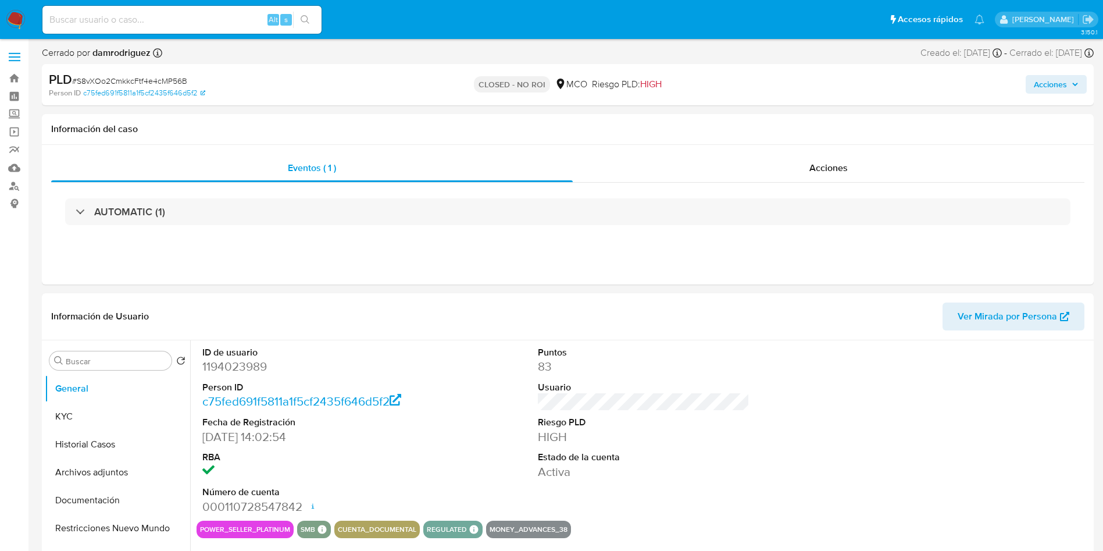
select select "10"
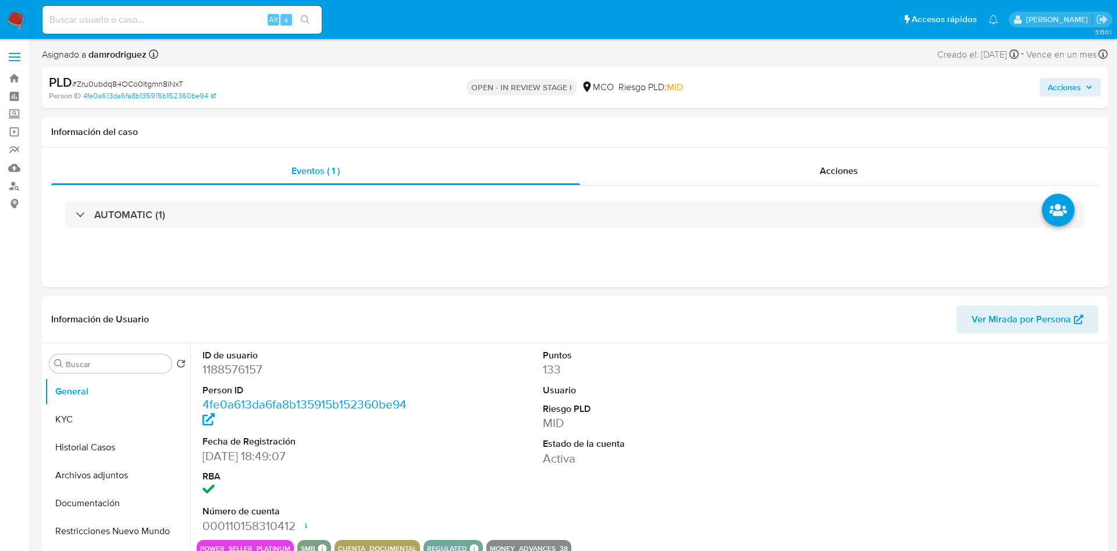
select select "10"
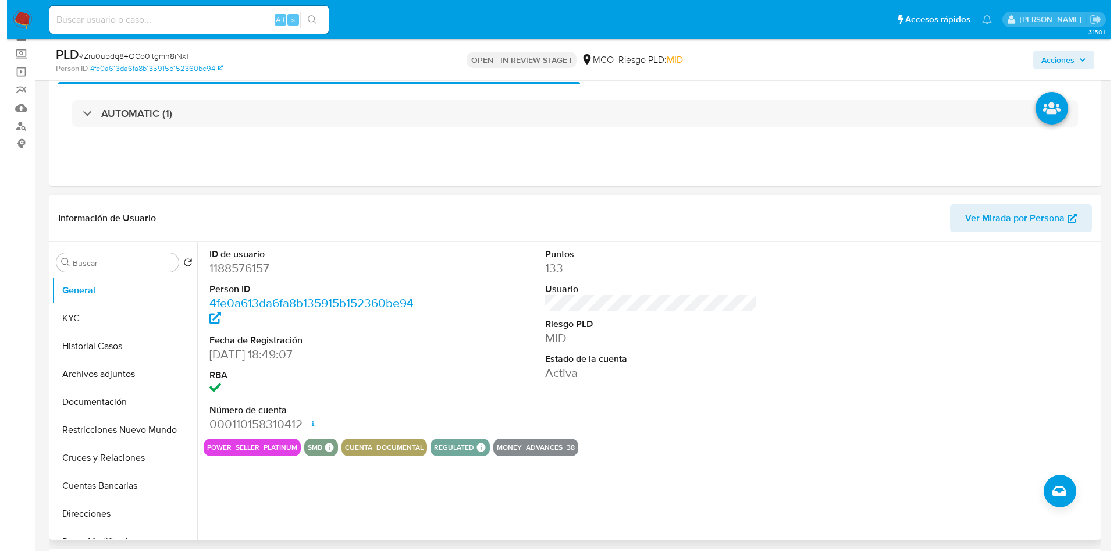
scroll to position [87, 0]
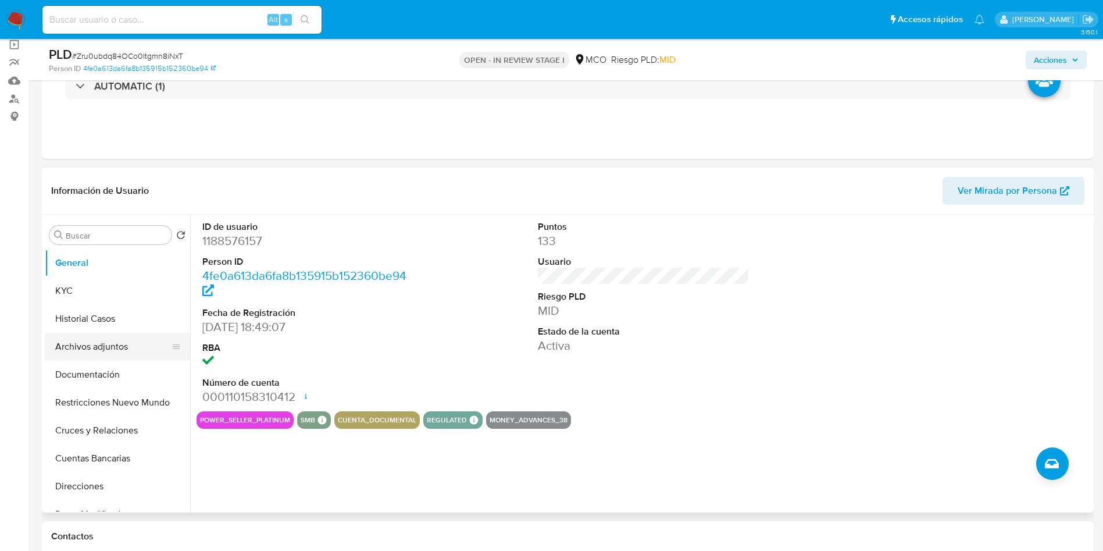
click at [116, 351] on button "Archivos adjuntos" at bounding box center [113, 347] width 136 height 28
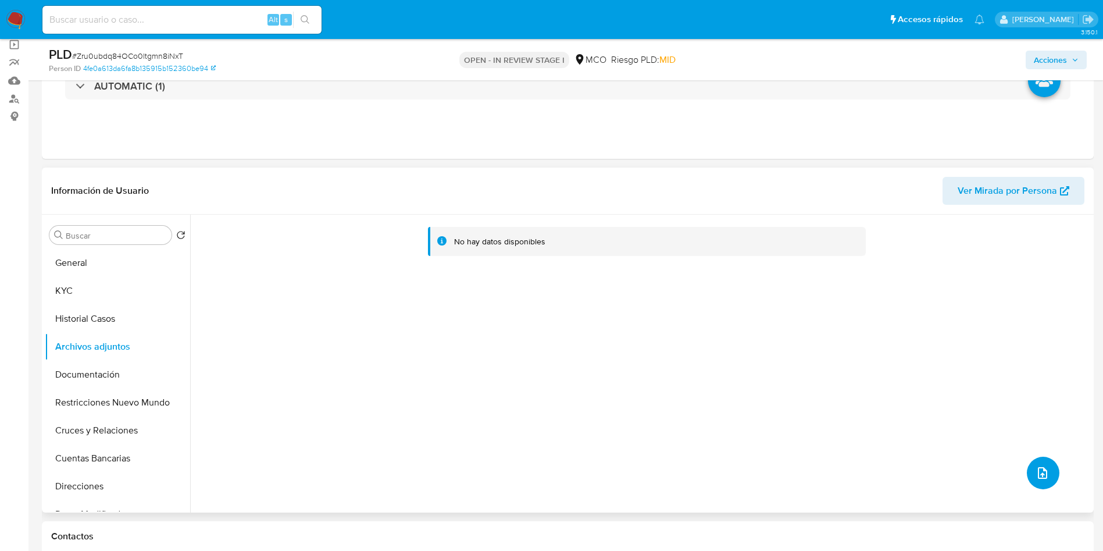
click at [1036, 473] on icon "upload-file" at bounding box center [1043, 473] width 14 height 14
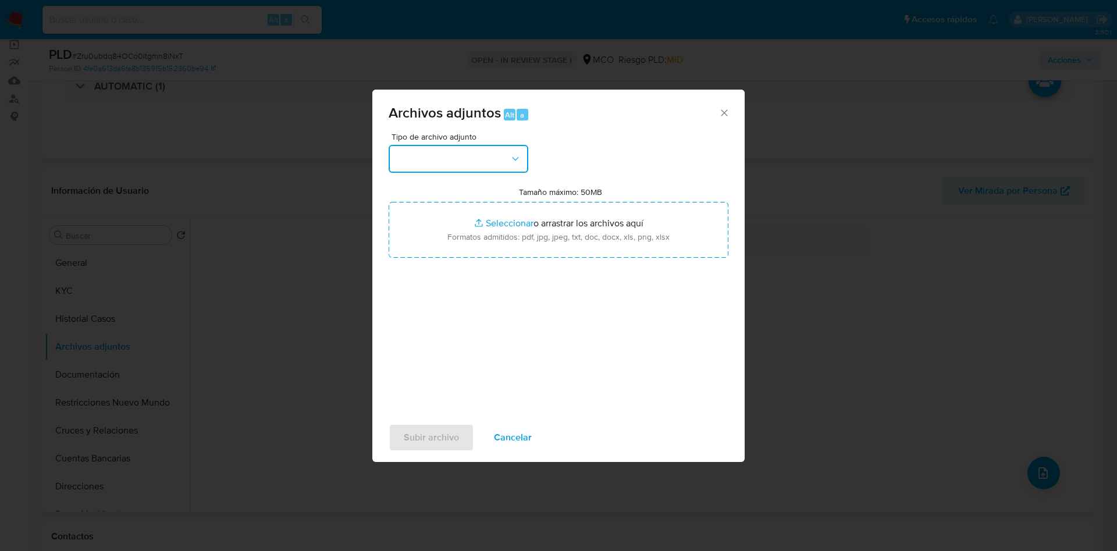
click at [469, 147] on button "button" at bounding box center [458, 159] width 140 height 28
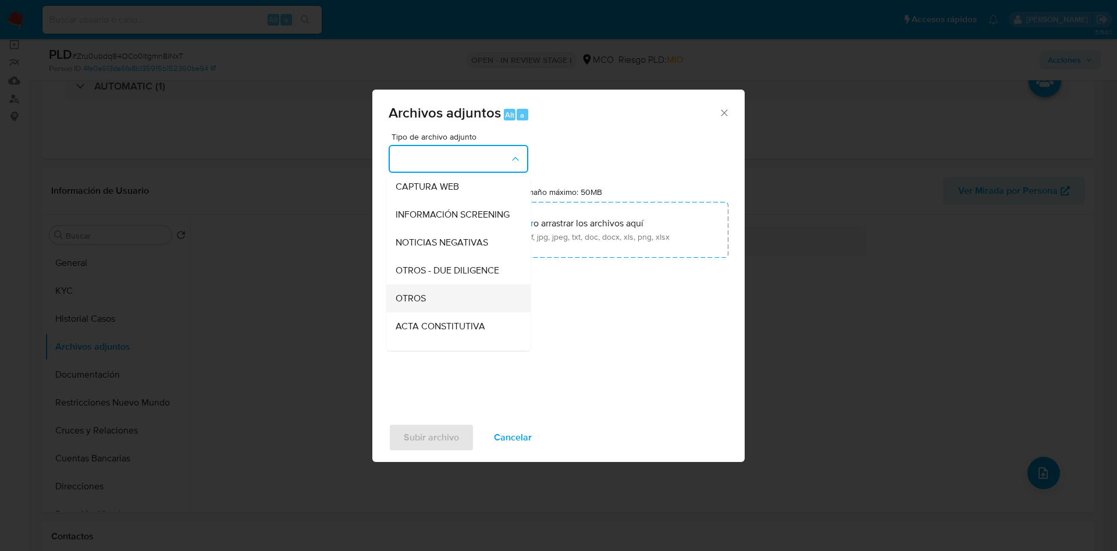
click at [442, 305] on div "OTROS" at bounding box center [454, 298] width 119 height 28
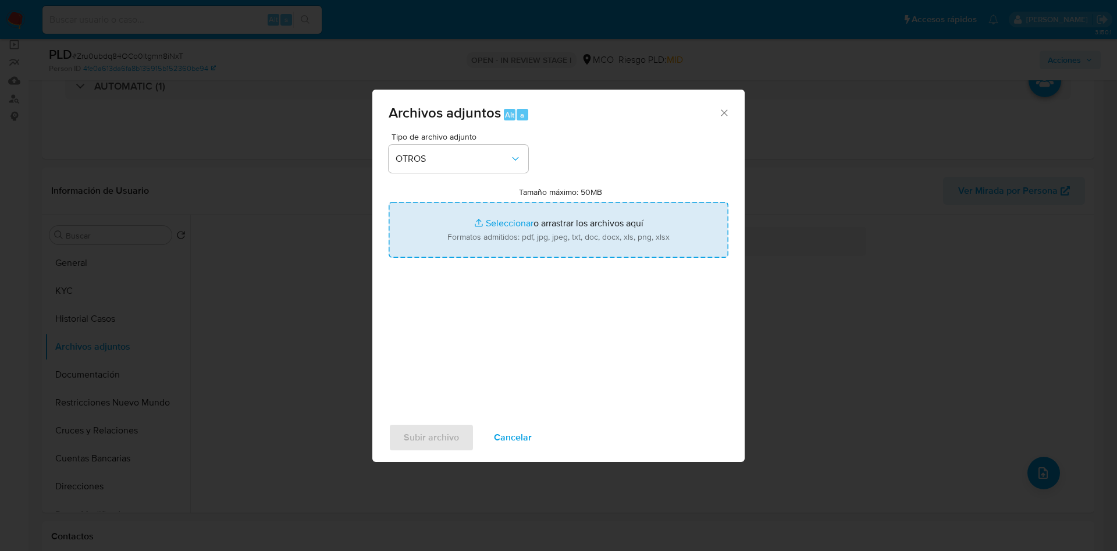
click at [523, 229] on input "Tamaño máximo: 50MB Seleccionar archivos" at bounding box center [558, 230] width 340 height 56
type input "C:\fakepath\Declaracion de Renta 2024.pdf"
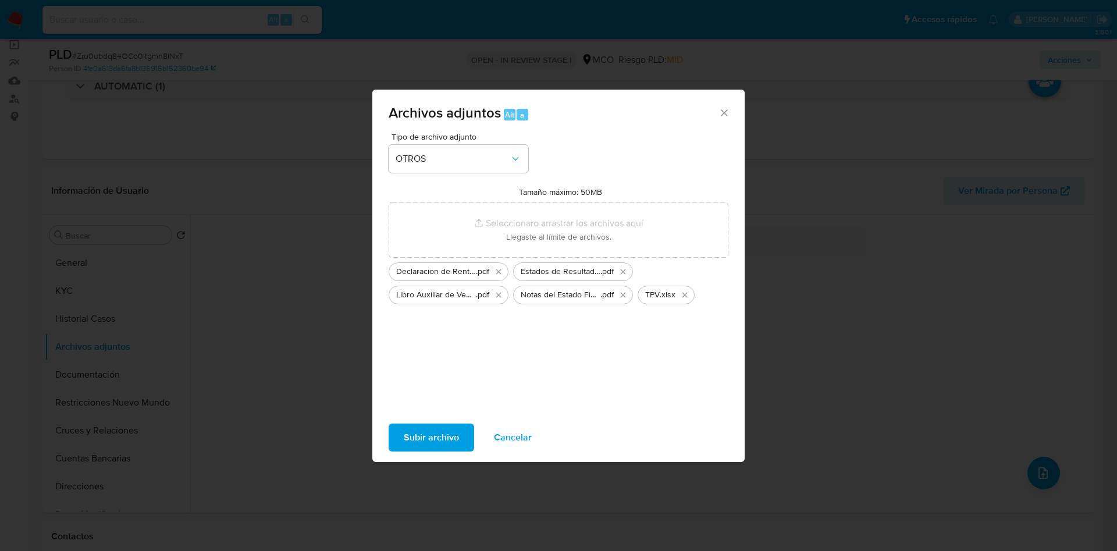
click at [426, 434] on span "Subir archivo" at bounding box center [431, 438] width 55 height 26
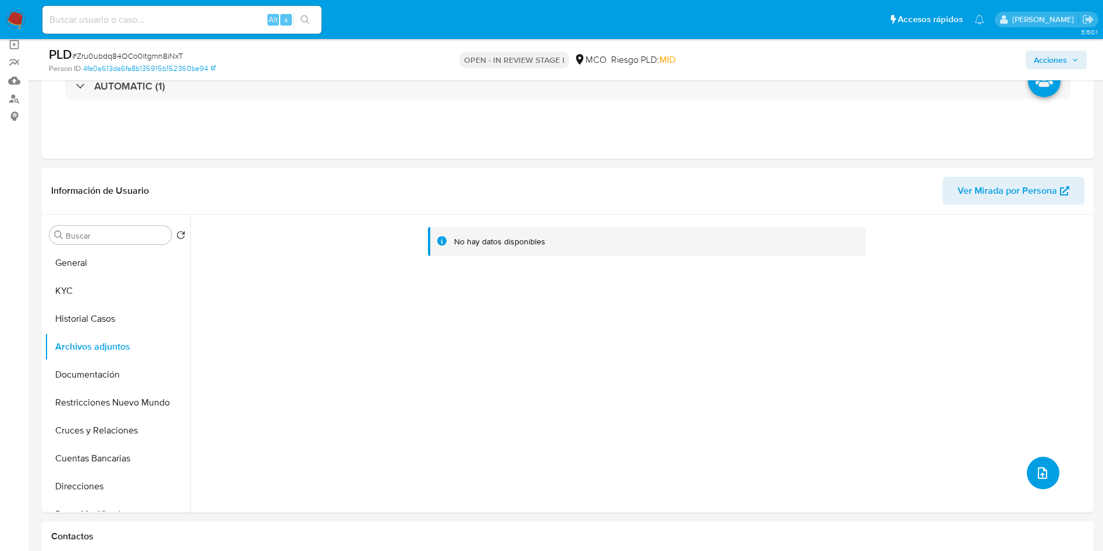
click at [1032, 465] on button "upload-file" at bounding box center [1043, 472] width 33 height 33
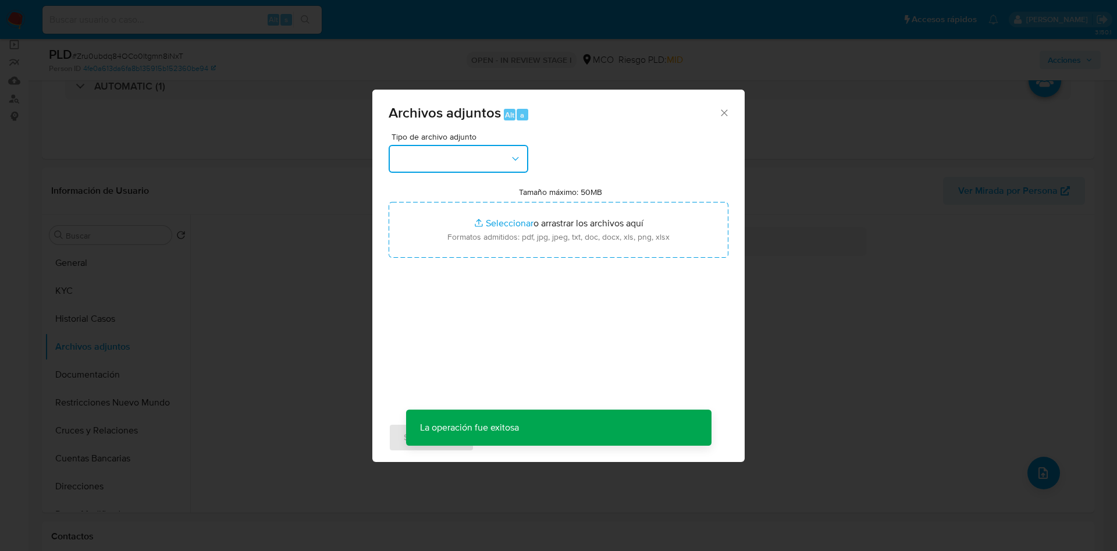
click at [438, 153] on button "button" at bounding box center [458, 159] width 140 height 28
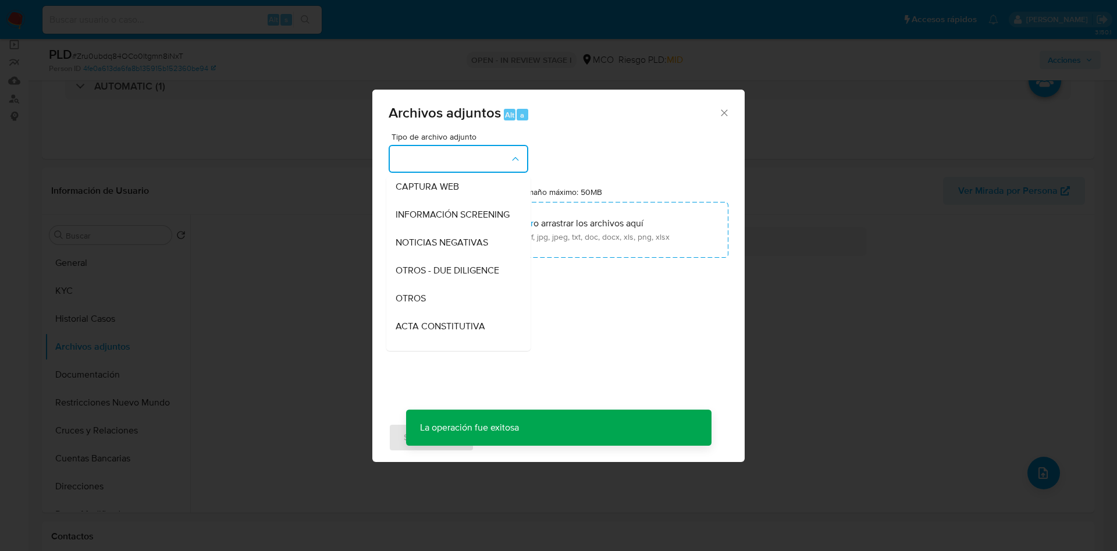
click at [422, 304] on span "OTROS" at bounding box center [410, 299] width 30 height 12
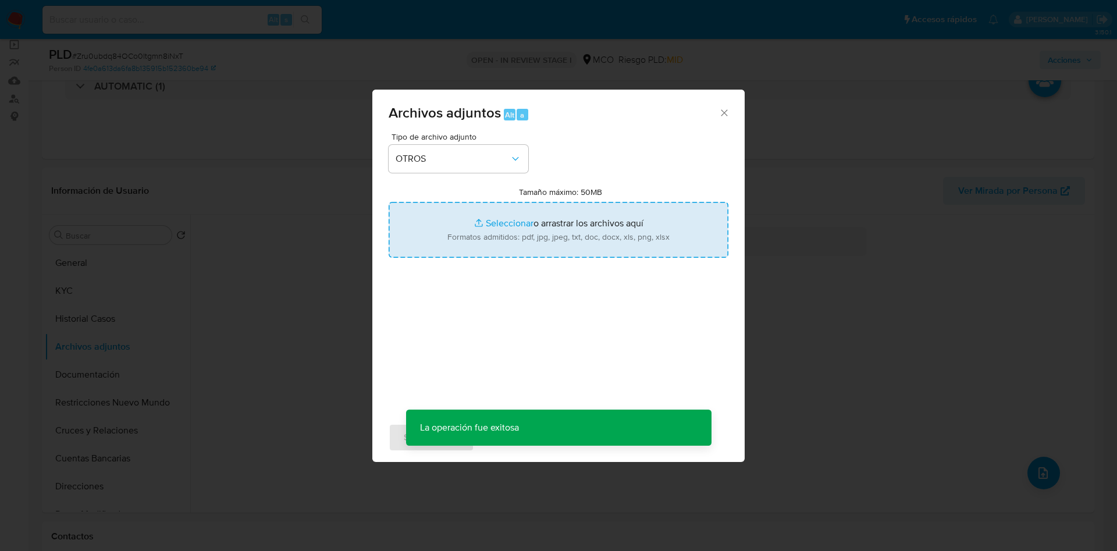
click at [532, 213] on input "Tamaño máximo: 50MB Seleccionar archivos" at bounding box center [558, 230] width 340 height 56
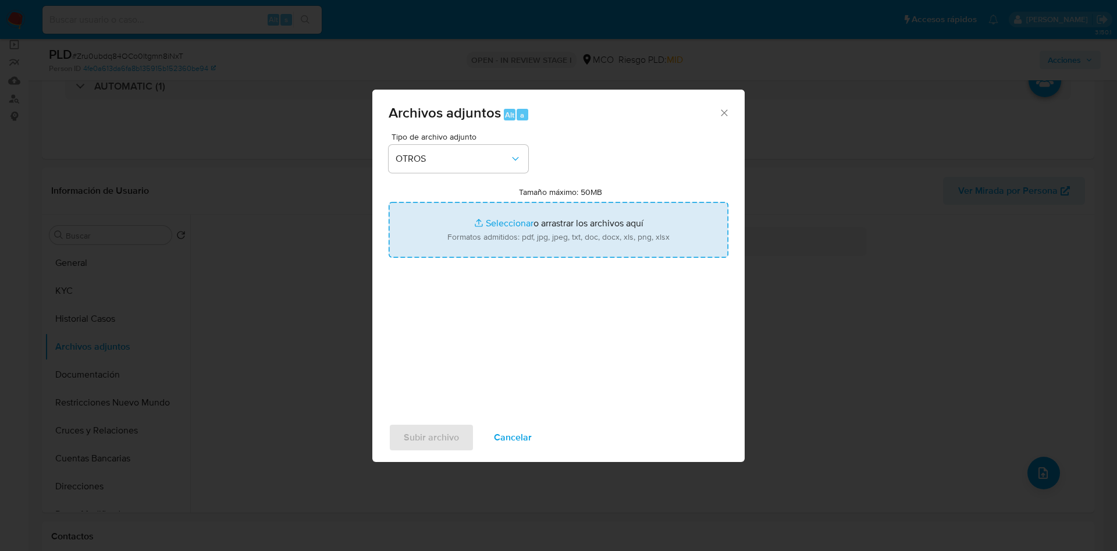
type input "C:\fakepath\1188576157 - 11_08_2025.pdf"
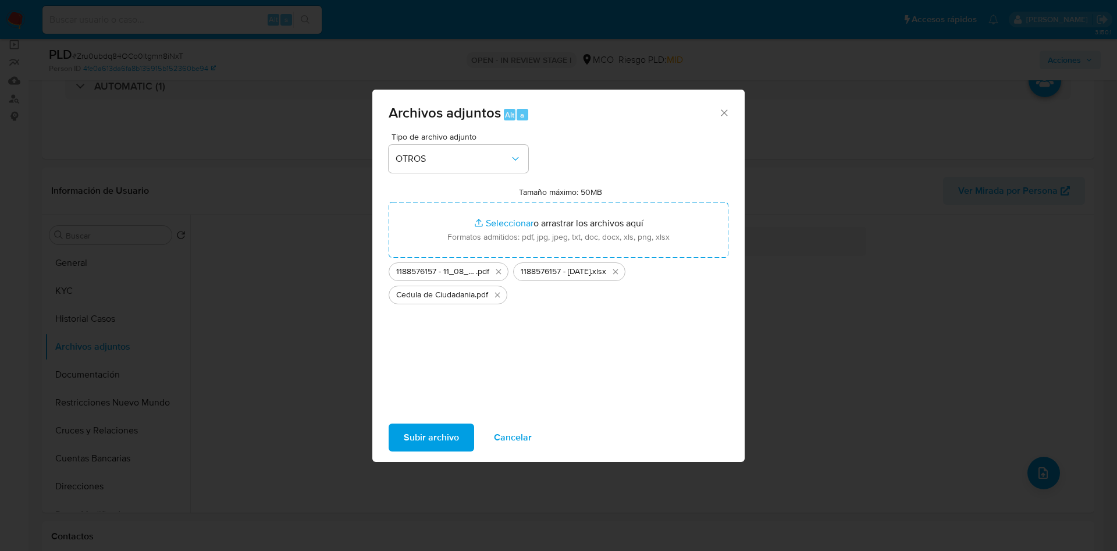
click at [426, 443] on span "Subir archivo" at bounding box center [431, 438] width 55 height 26
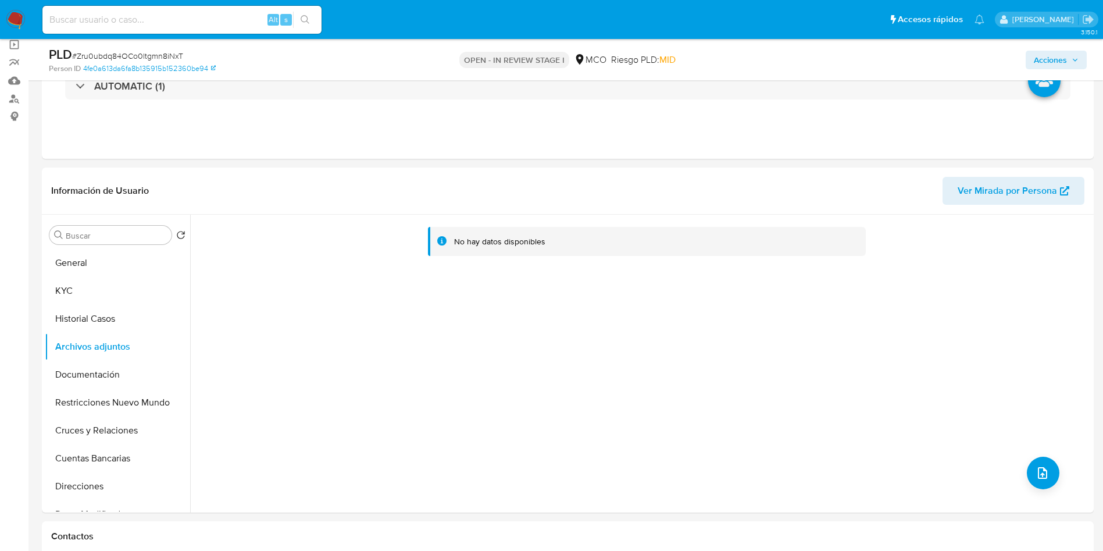
click at [1048, 56] on span "Acciones" at bounding box center [1050, 60] width 33 height 19
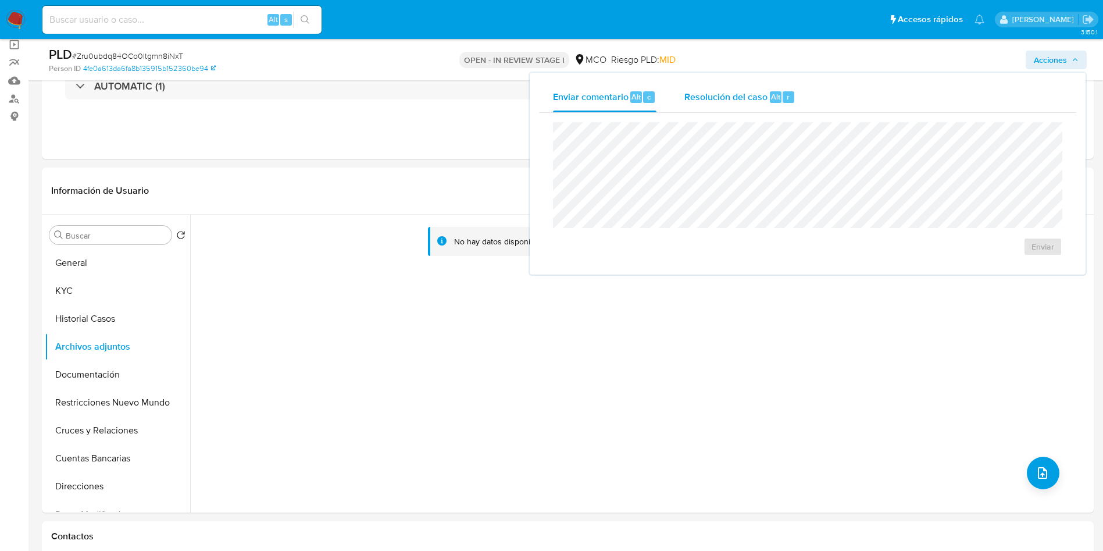
click at [737, 103] on div "Resolución del caso Alt r" at bounding box center [739, 97] width 111 height 30
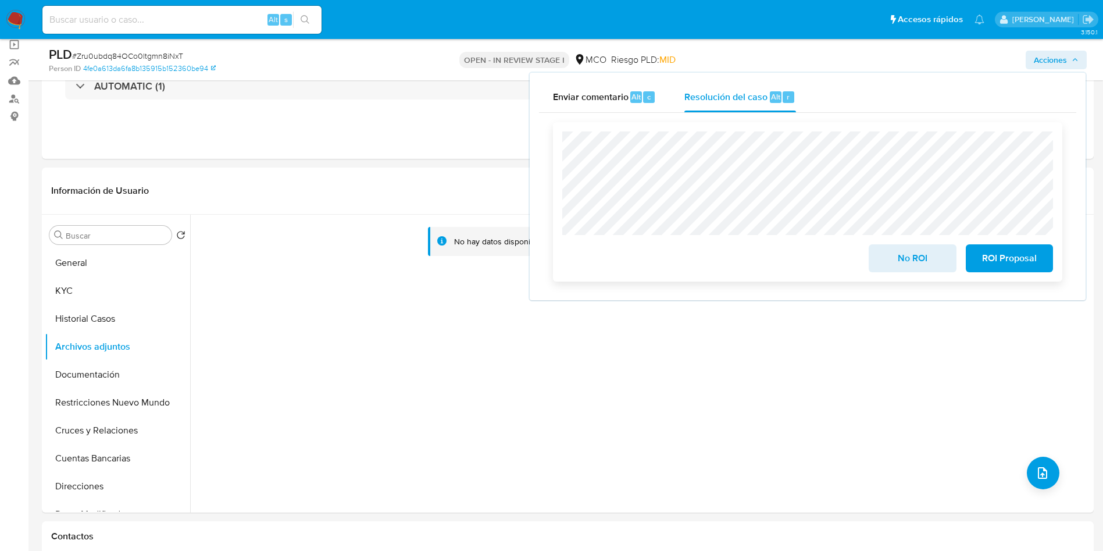
click at [1004, 265] on span "ROI Proposal" at bounding box center [1009, 258] width 57 height 26
